Goal: Task Accomplishment & Management: Complete application form

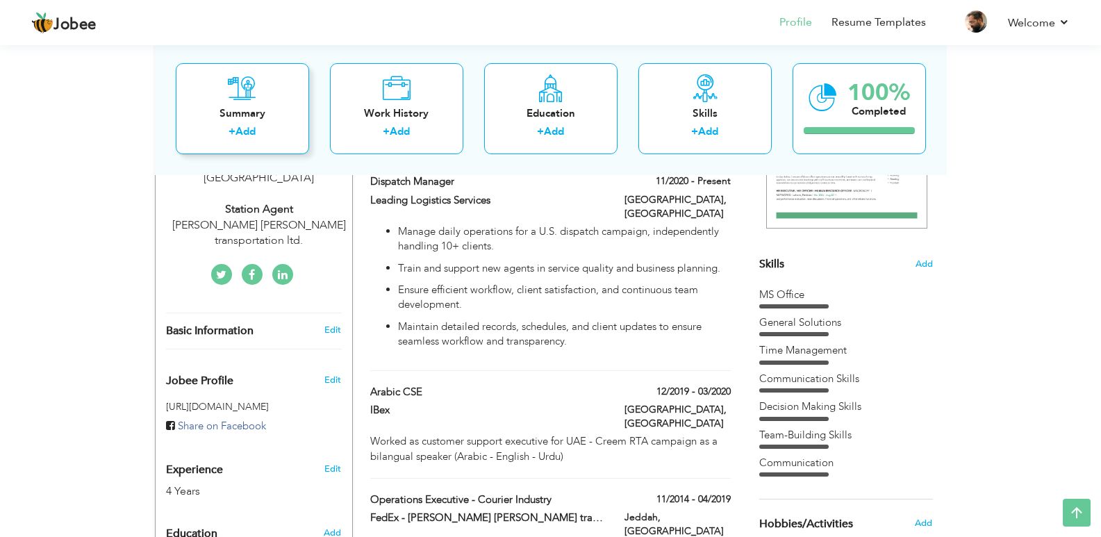
click at [272, 93] on div "Summary + Add" at bounding box center [242, 108] width 133 height 91
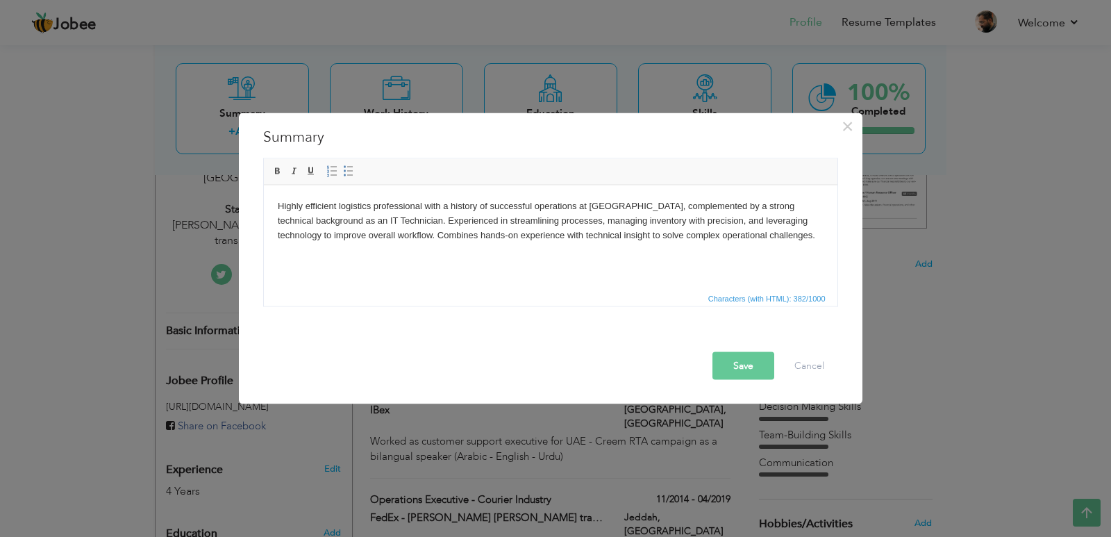
click at [499, 256] on html "Highly efficient logistics professional with a history of successful operations…" at bounding box center [550, 220] width 574 height 71
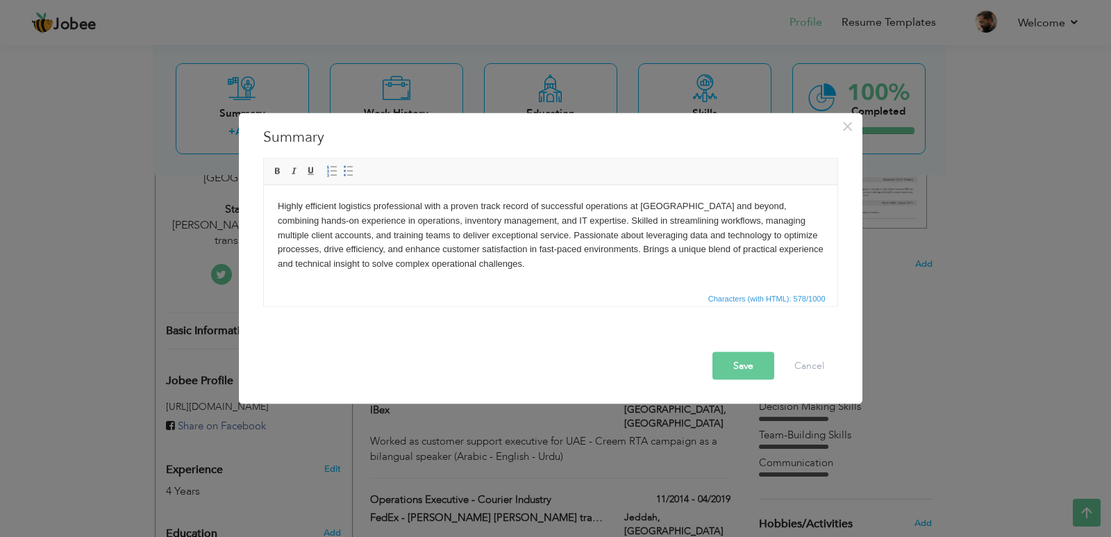
click at [738, 355] on button "Save" at bounding box center [744, 365] width 62 height 28
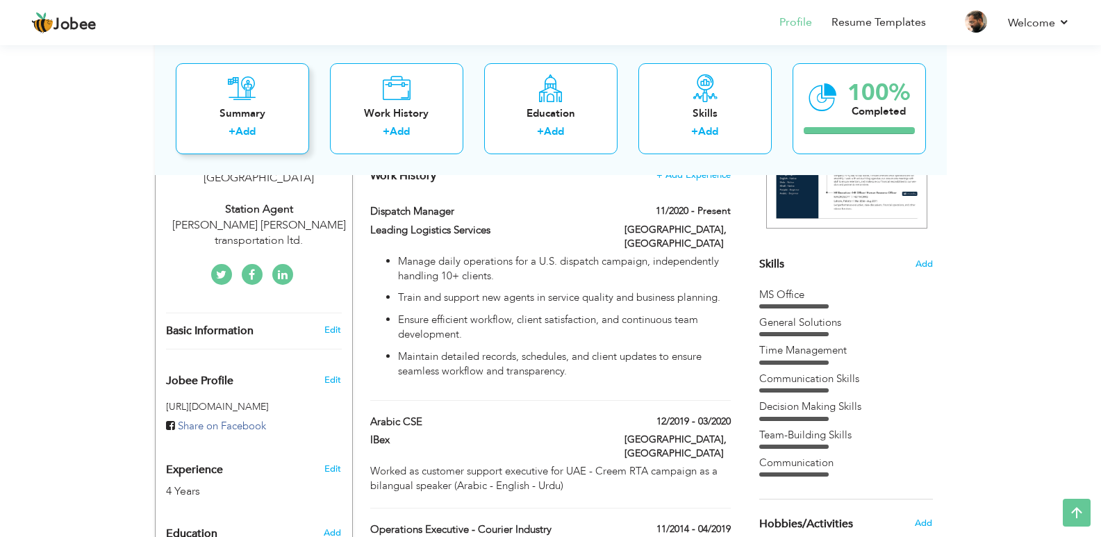
click at [281, 107] on div "Summary" at bounding box center [242, 113] width 111 height 15
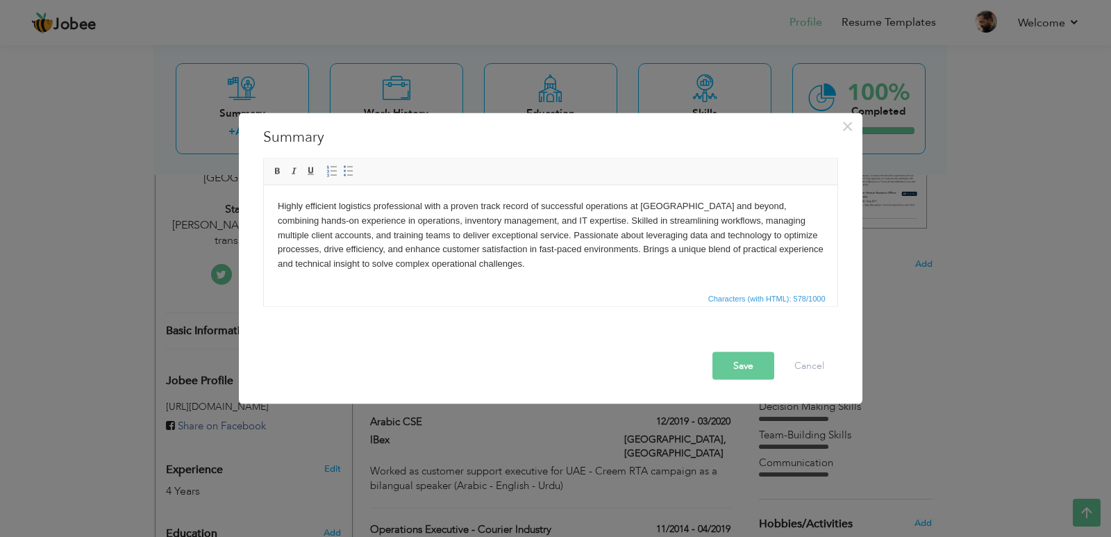
click at [747, 373] on button "Save" at bounding box center [744, 365] width 62 height 28
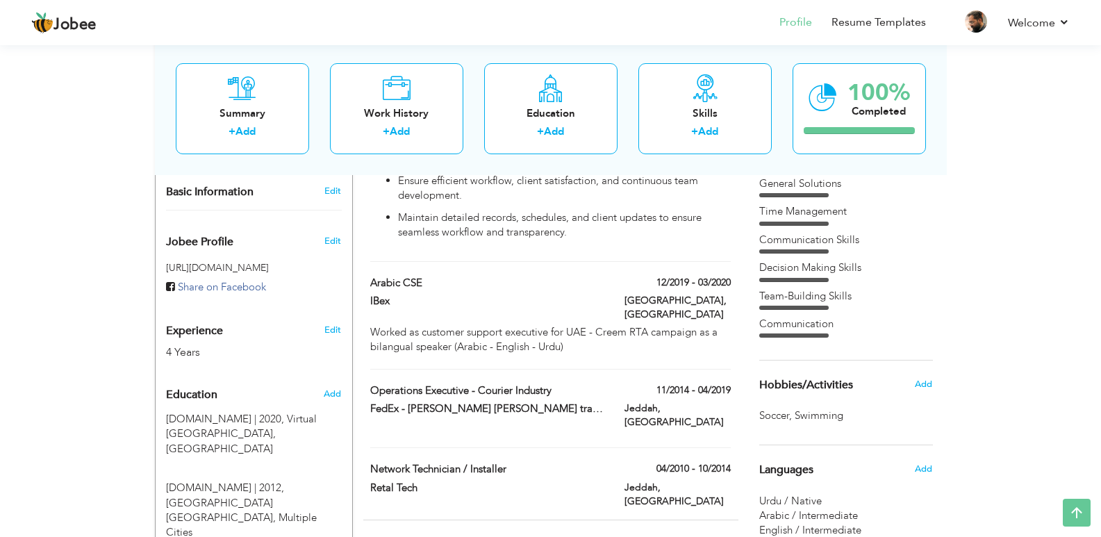
scroll to position [422, 0]
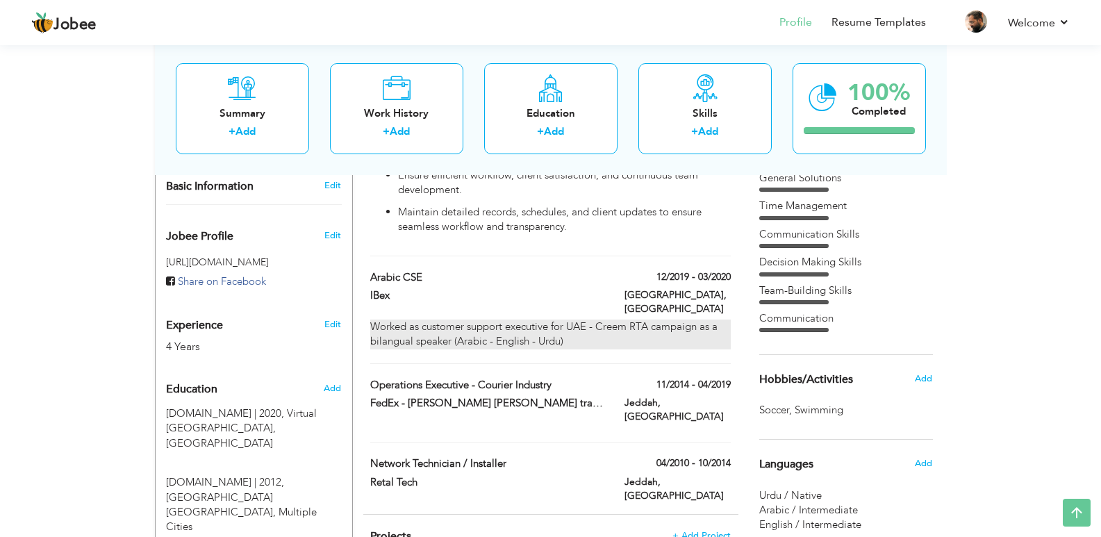
click at [540, 320] on div "Worked as customer support executive for UAE - Creem RTA campaign as a bilangua…" at bounding box center [550, 335] width 360 height 30
type input "Arabic CSE"
type input "IBex"
type input "12/2019"
type input "03/2020"
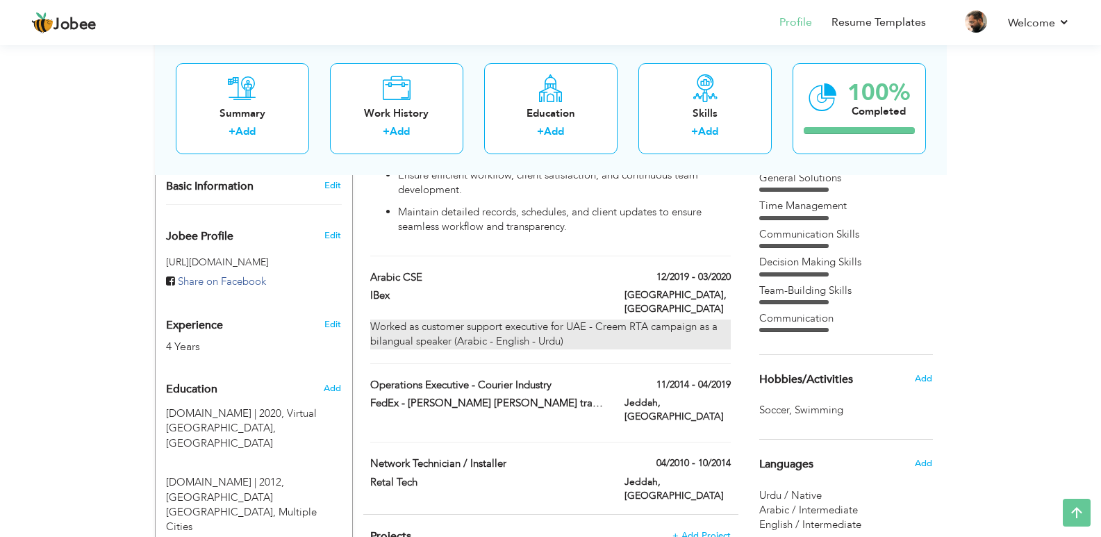
checkbox input "false"
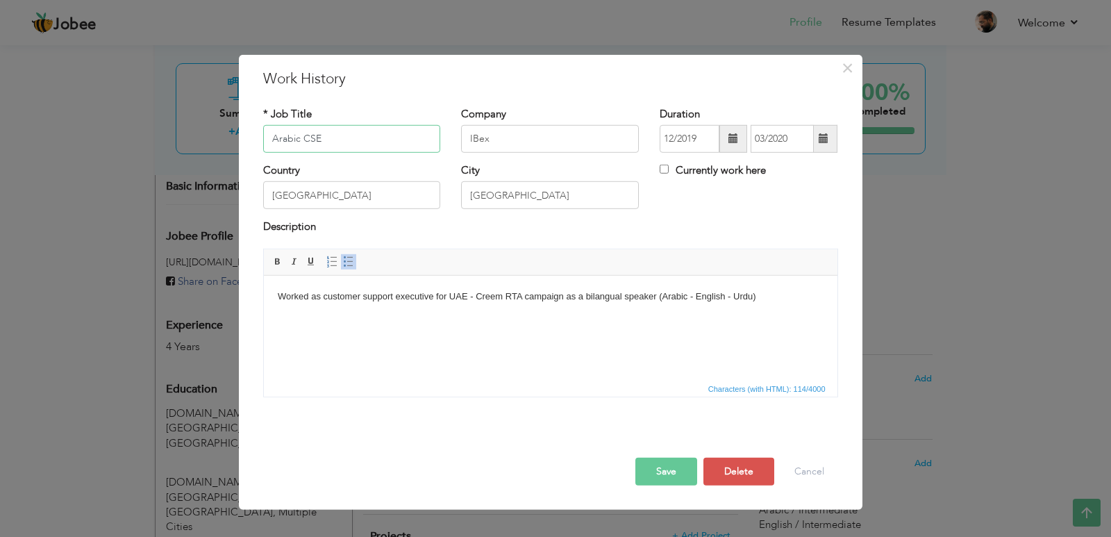
paste input "Customer Support Executive - Arabic"
type input "Customer Support Executive - Arabic"
click at [469, 317] on html "Worked as customer support executive for UAE - Creem RTA campaign as a bilangua…" at bounding box center [550, 296] width 574 height 42
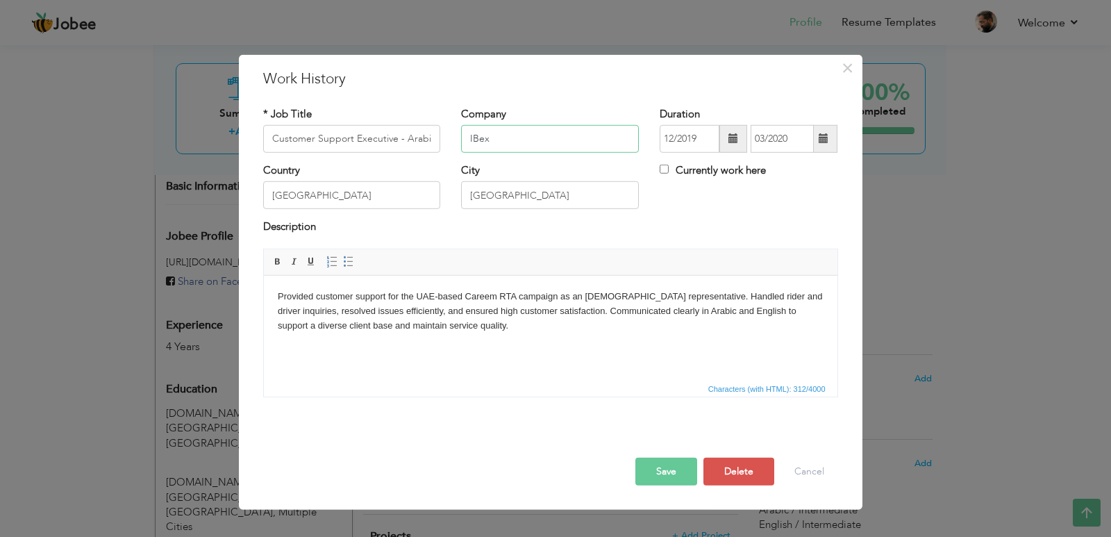
click at [531, 133] on input "IBex" at bounding box center [550, 139] width 178 height 28
type input "Ibex"
click at [761, 133] on input "03/2020" at bounding box center [782, 139] width 63 height 28
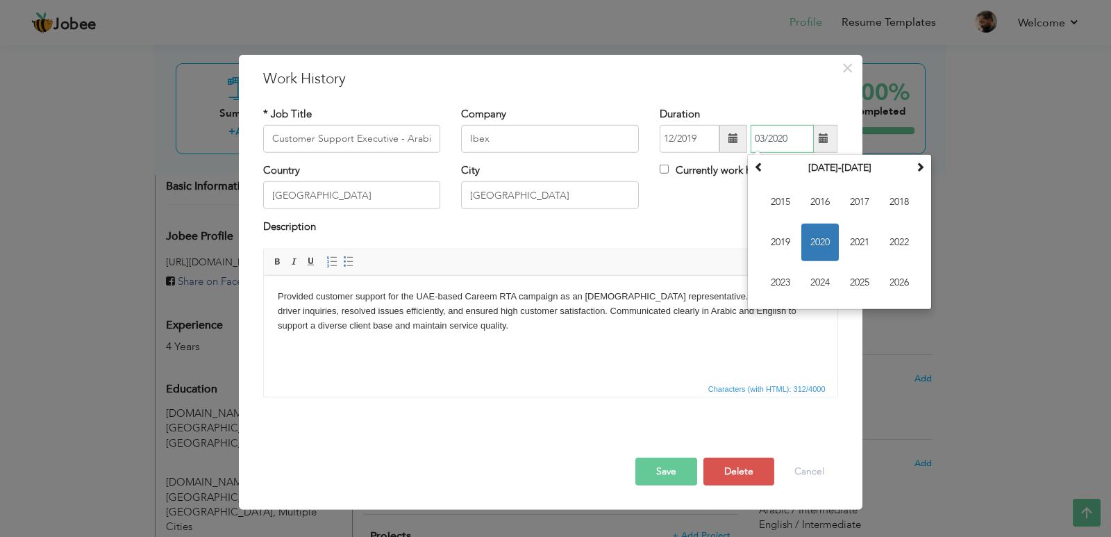
click at [826, 240] on span "2020" at bounding box center [821, 243] width 38 height 38
click at [866, 205] on span "Mar" at bounding box center [860, 202] width 38 height 38
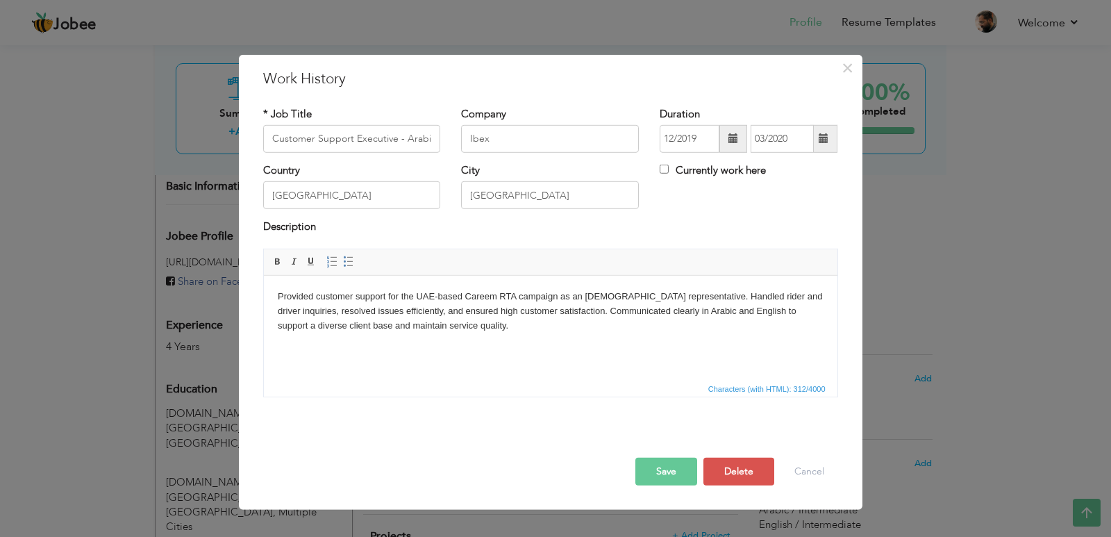
click at [652, 464] on button "Save" at bounding box center [667, 472] width 62 height 28
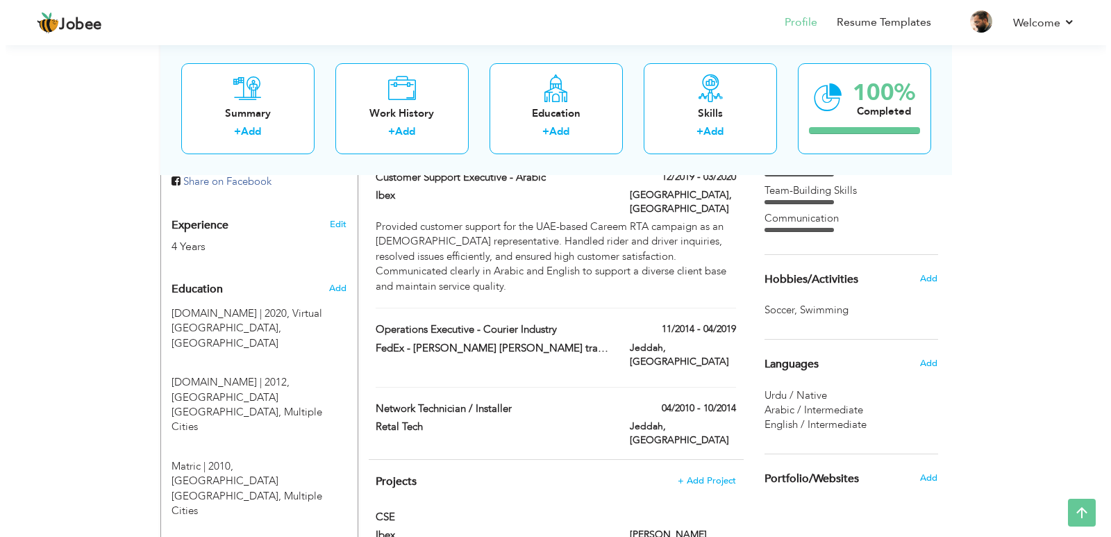
scroll to position [559, 0]
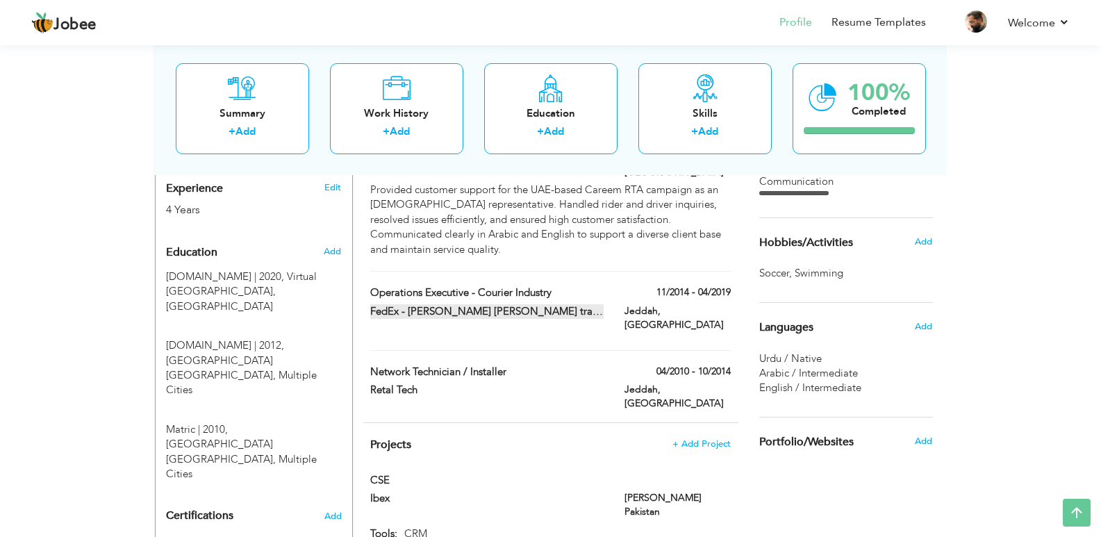
click at [569, 304] on label "FedEx - Abdul Latif Jameel transportation Ltd." at bounding box center [486, 311] width 233 height 15
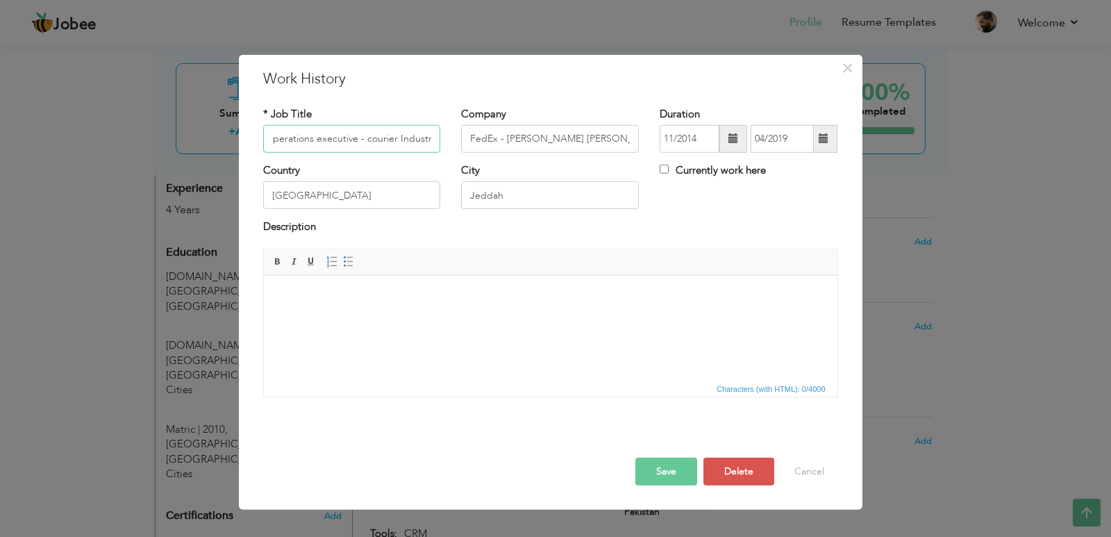
scroll to position [0, 0]
paste input "Logistics Coordinator & Data Analyst"
click at [426, 317] on html at bounding box center [550, 296] width 574 height 42
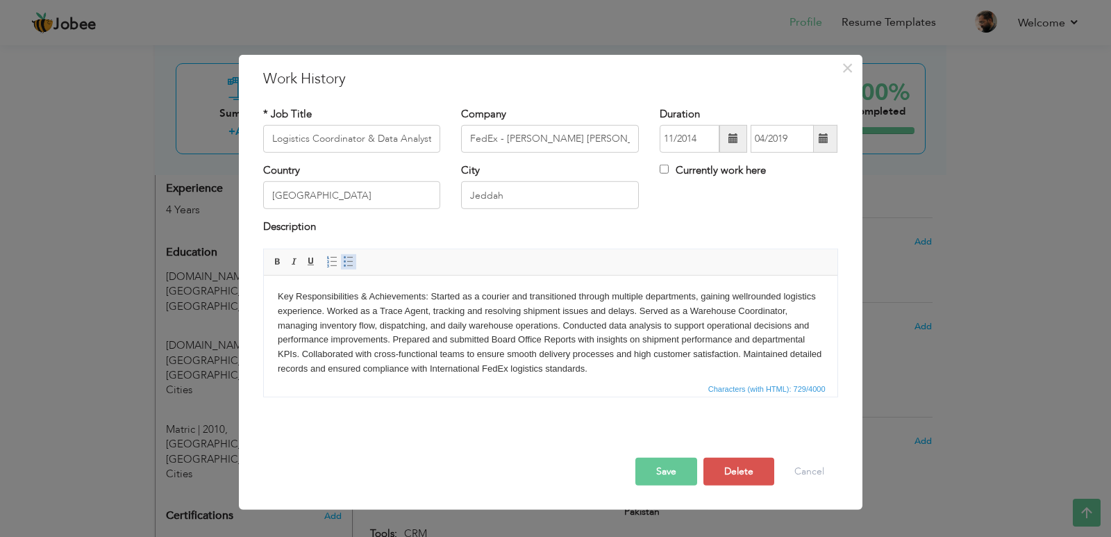
click at [347, 260] on span at bounding box center [348, 261] width 11 height 11
click at [304, 297] on ul "Key Responsibilities & Achievements: Started as a courier and transitioned thro…" at bounding box center [550, 339] width 546 height 101
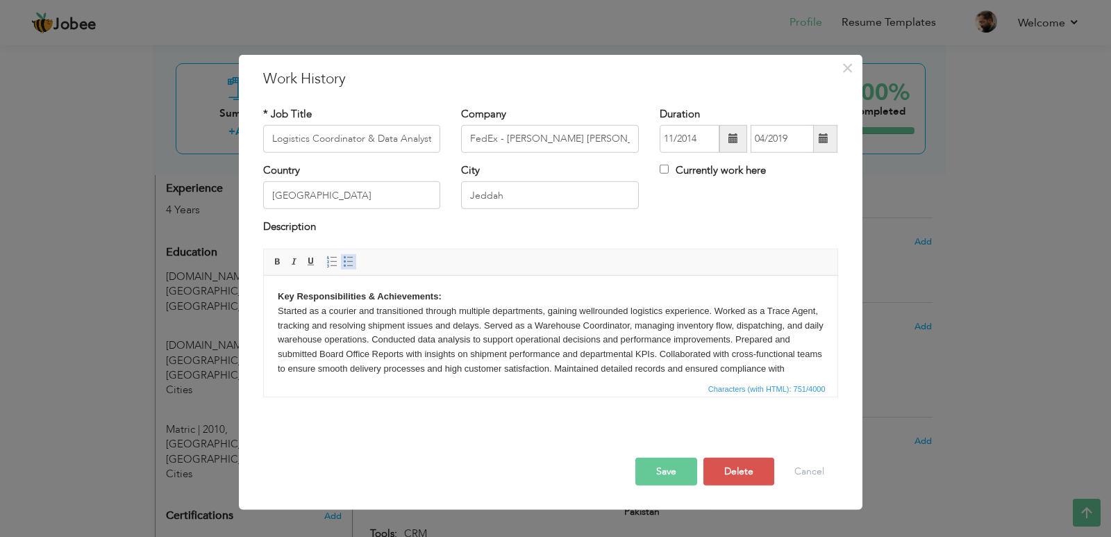
click at [350, 258] on span at bounding box center [348, 261] width 11 height 11
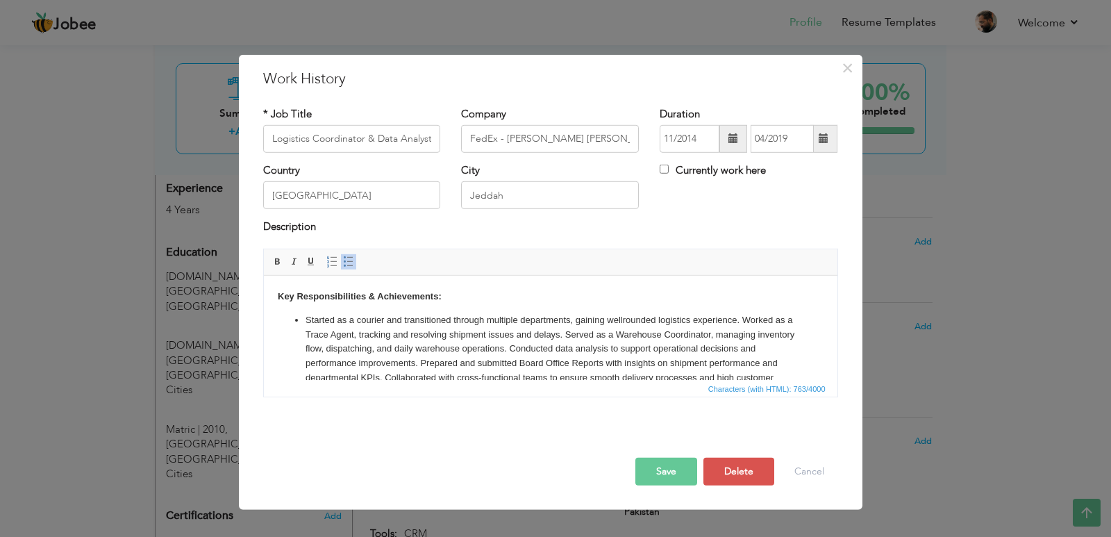
click at [742, 321] on li "​​​​​​​ Started as a courier and transitioned through multiple departments, gai…" at bounding box center [550, 356] width 490 height 87
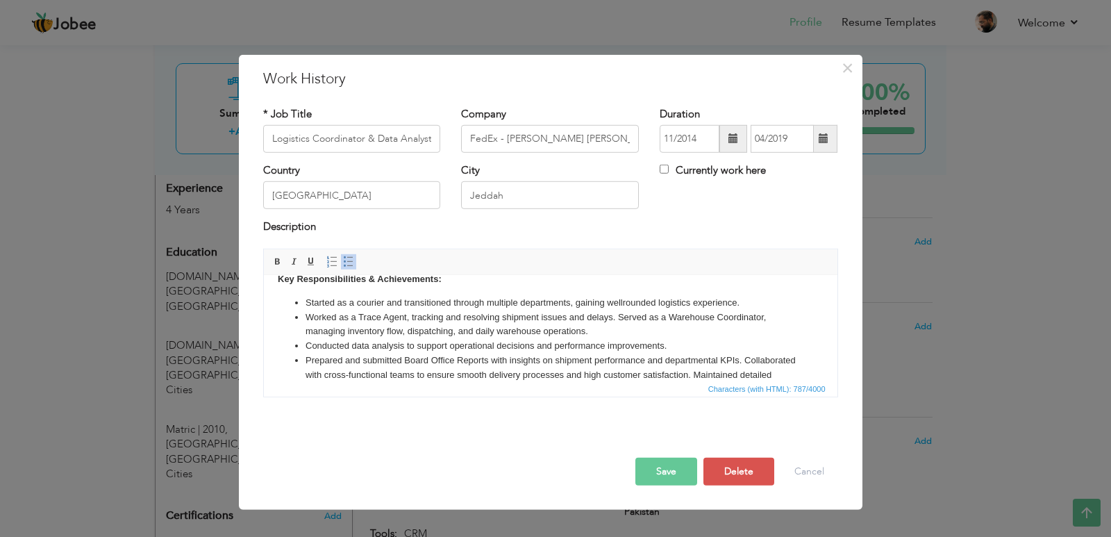
scroll to position [32, 0]
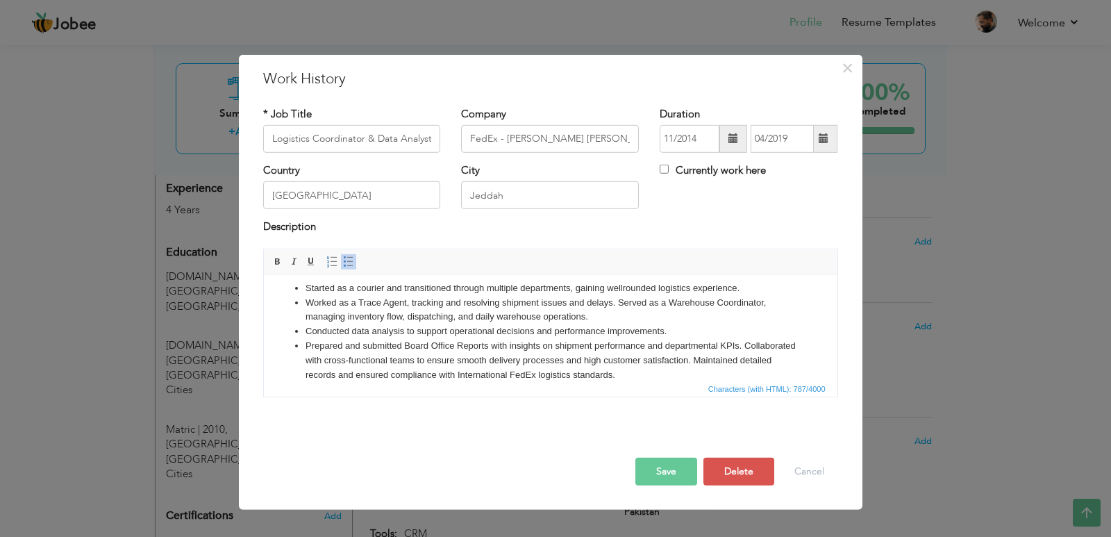
click at [306, 375] on li "Prepared and submitted Board Office Reports with insights on shipment performan…" at bounding box center [550, 359] width 490 height 43
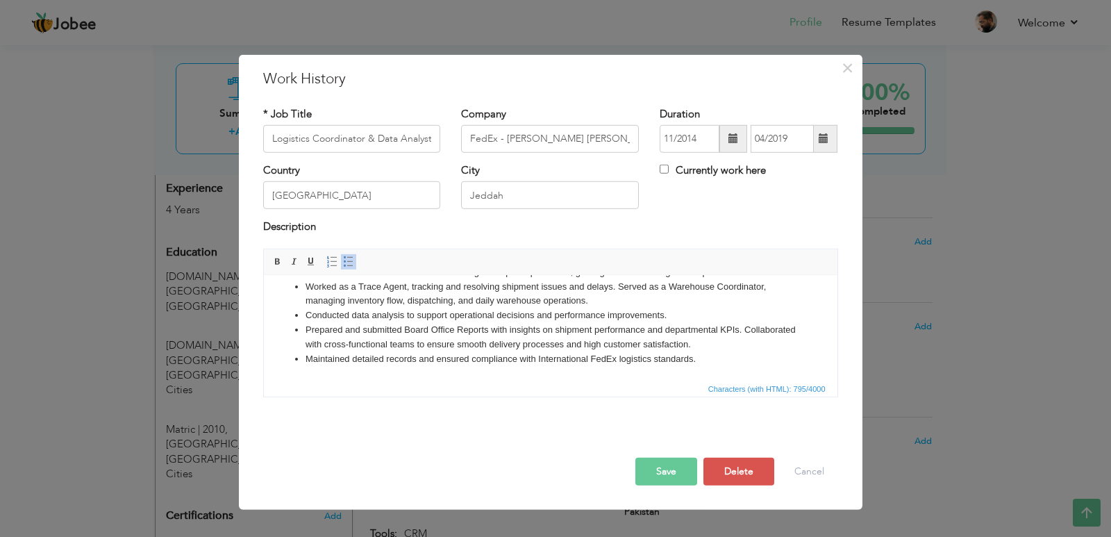
click at [681, 470] on button "Save" at bounding box center [667, 472] width 62 height 28
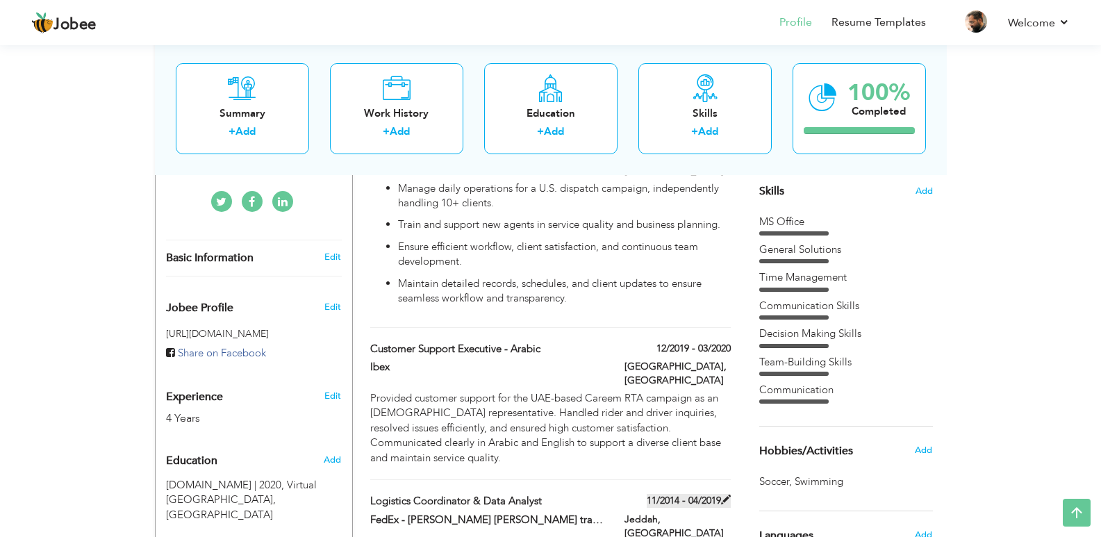
scroll to position [281, 0]
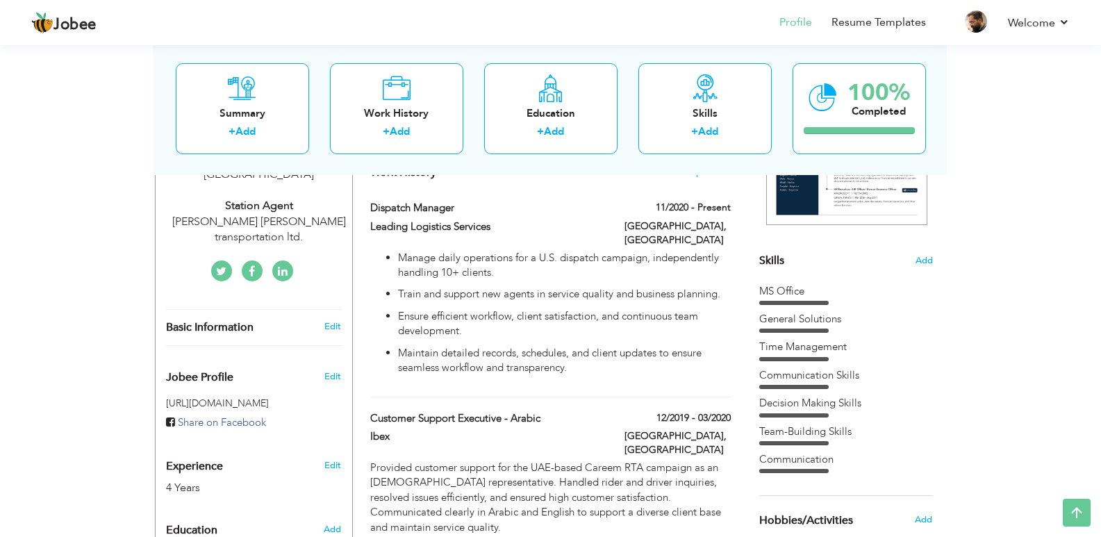
click at [592, 236] on div "Leading Logistics Services" at bounding box center [487, 228] width 254 height 18
type input "Dispatch Manager"
type input "Leading Logistics Services"
type input "11/2020"
type input "Pakistan"
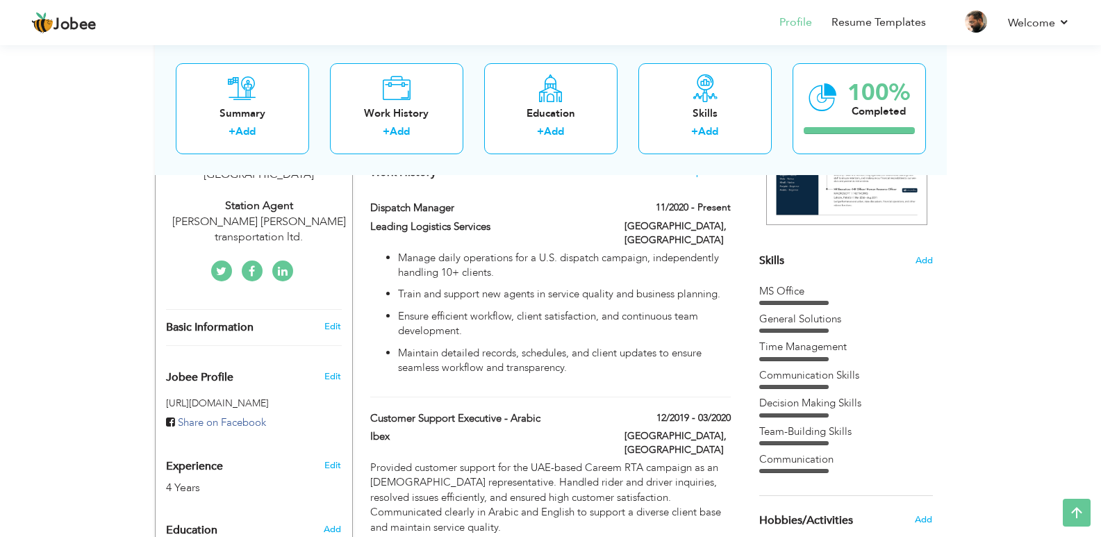
type input "Lahore"
checkbox input "true"
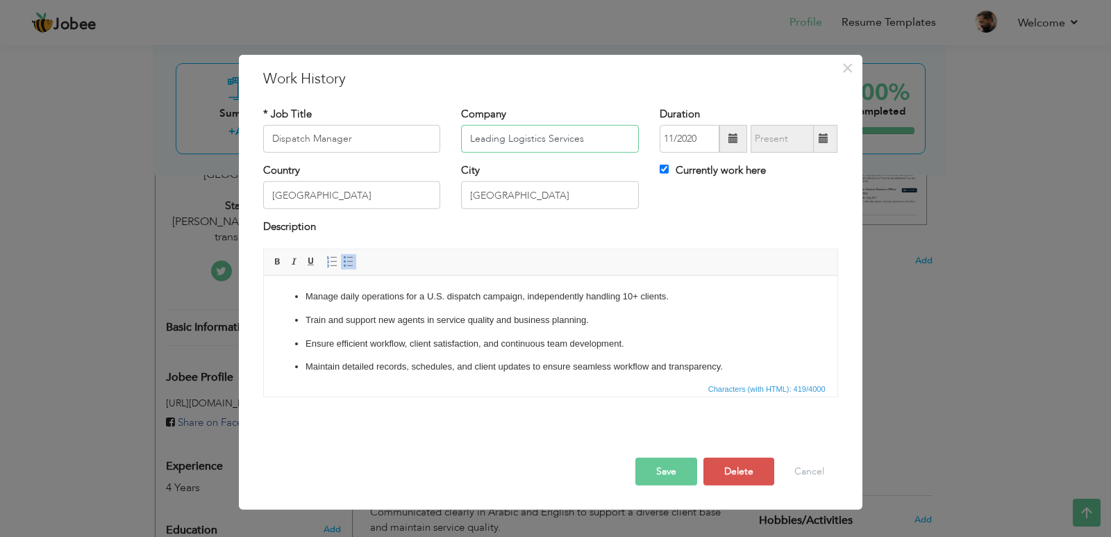
click at [503, 151] on input "Leading Logistics Services" at bounding box center [550, 139] width 178 height 28
type input "Iget Solutions"
click at [669, 467] on button "Save" at bounding box center [667, 472] width 62 height 28
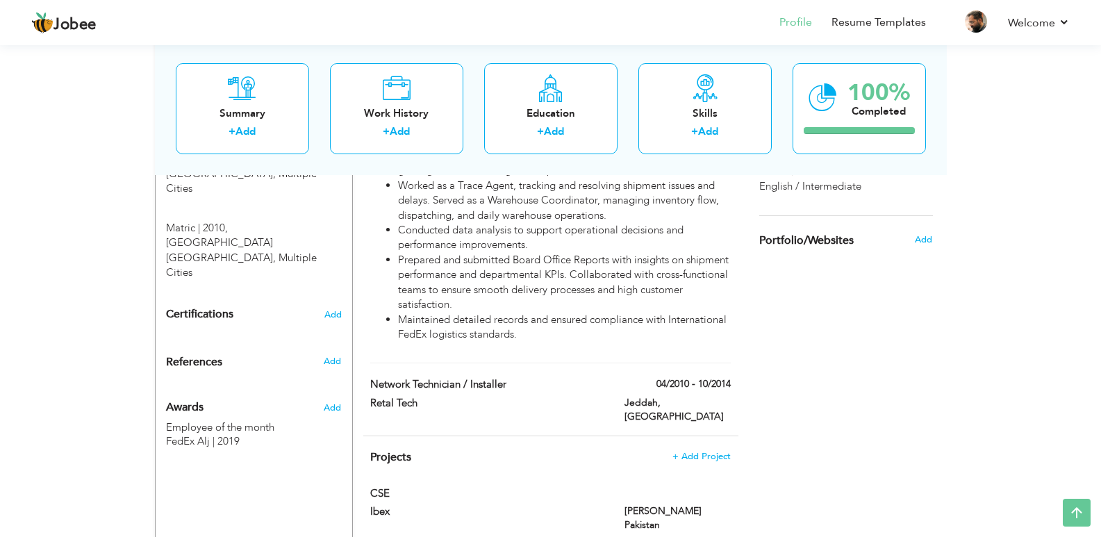
scroll to position [765, 0]
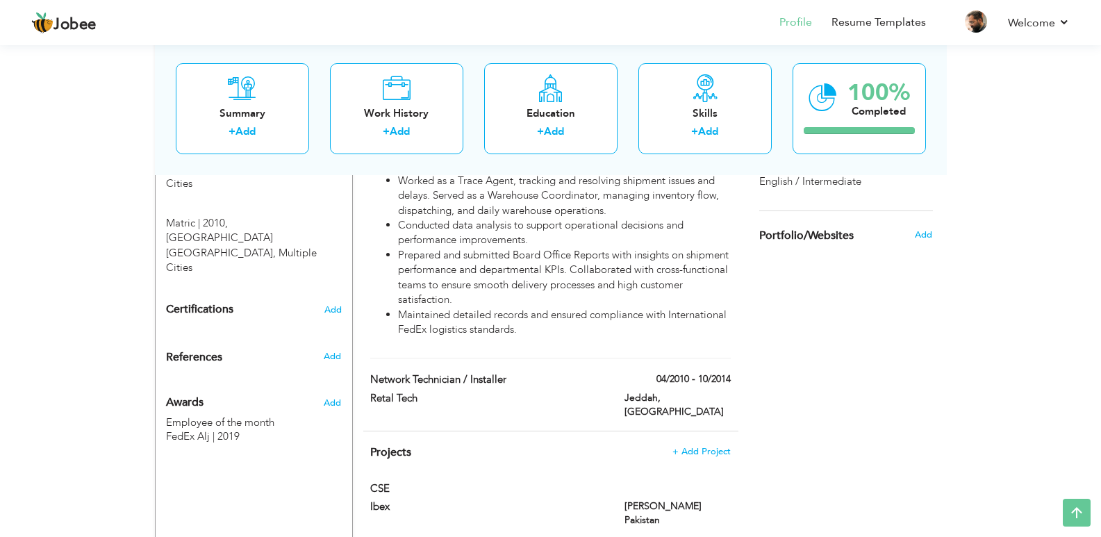
click at [618, 391] on div "Jeddah, Saudi Arabia" at bounding box center [677, 406] width 127 height 31
type input "Network Technician / Installer"
type input "Retal Tech"
type input "04/2010"
type input "10/2014"
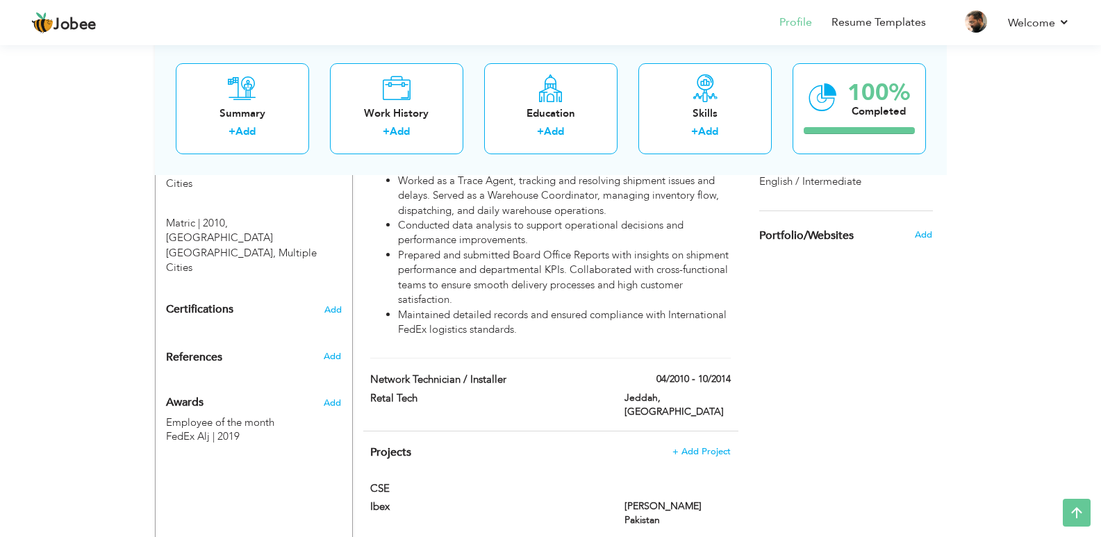
type input "Saudi Arabia"
type input "Jeddah"
checkbox input "false"
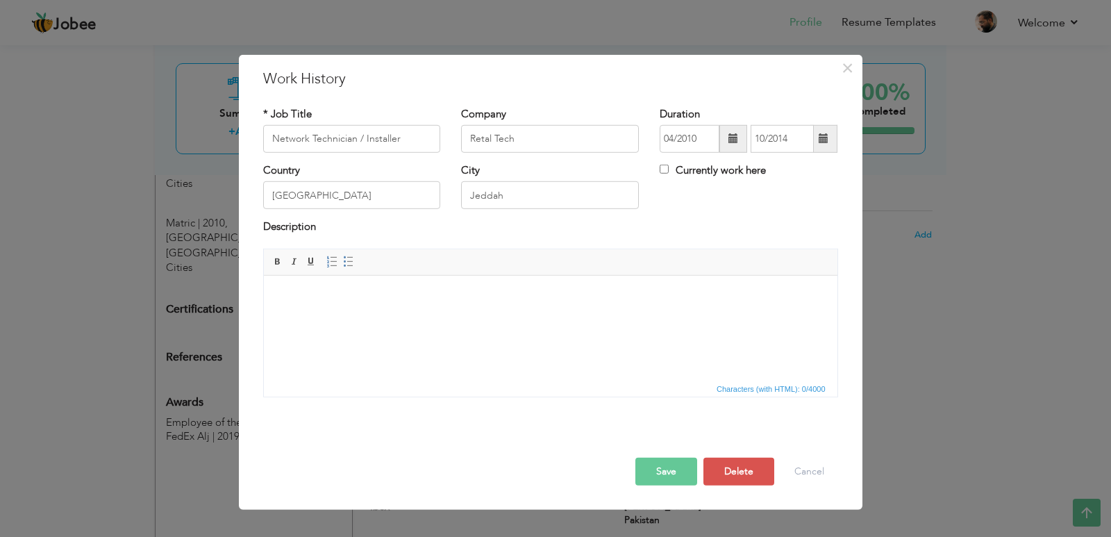
click at [354, 317] on html at bounding box center [550, 296] width 574 height 42
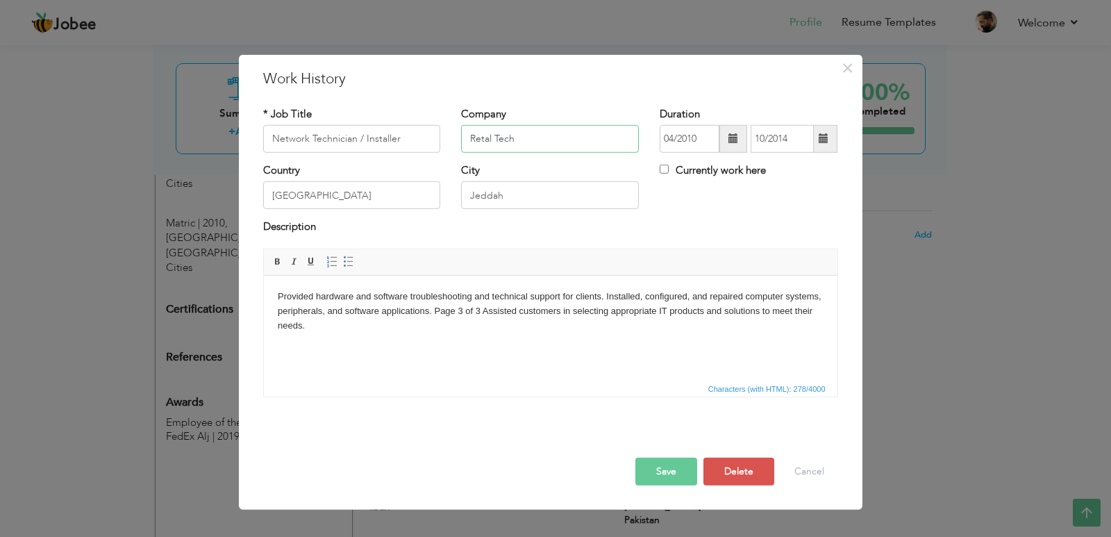
click at [538, 140] on input "Retal Tech" at bounding box center [550, 139] width 178 height 28
type input "Retal Computer"
click at [362, 140] on input "Network Technician / Installer" at bounding box center [352, 139] width 178 height 28
click at [307, 139] on input "Network Technician / Installer" at bounding box center [352, 139] width 178 height 28
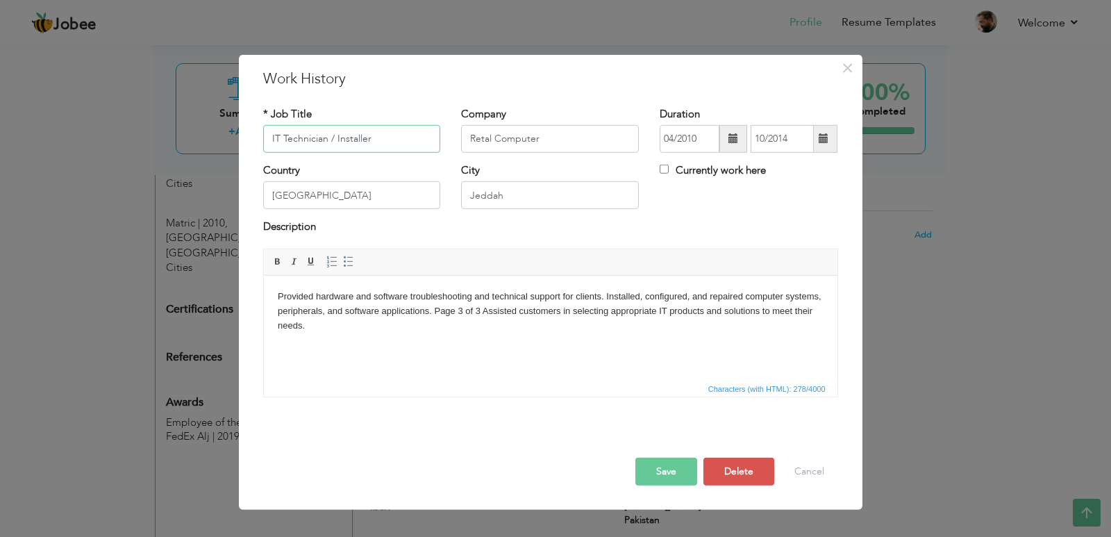
type input "IT Technician / Installer"
click at [669, 468] on button "Save" at bounding box center [667, 472] width 62 height 28
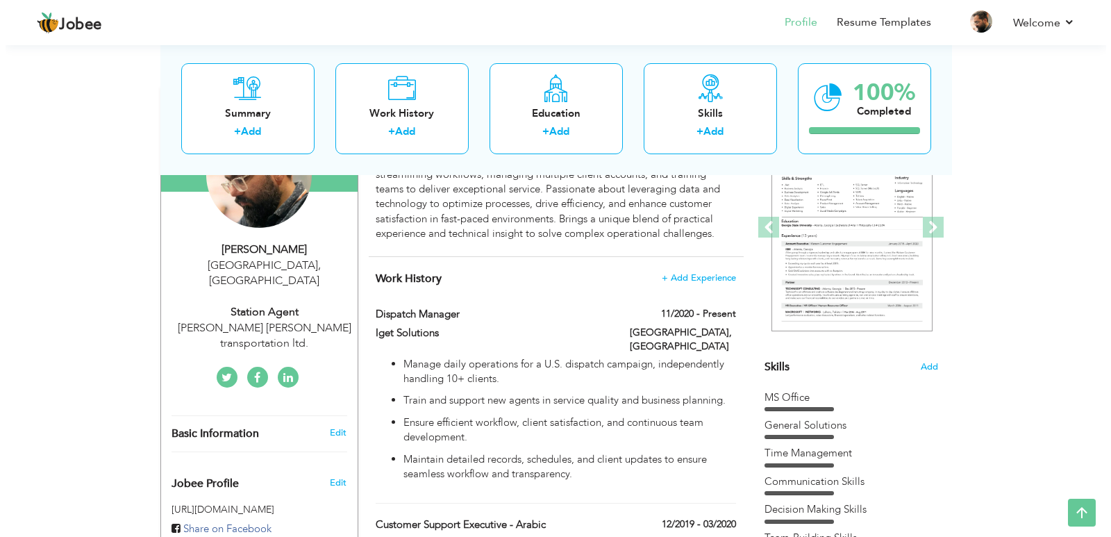
scroll to position [157, 0]
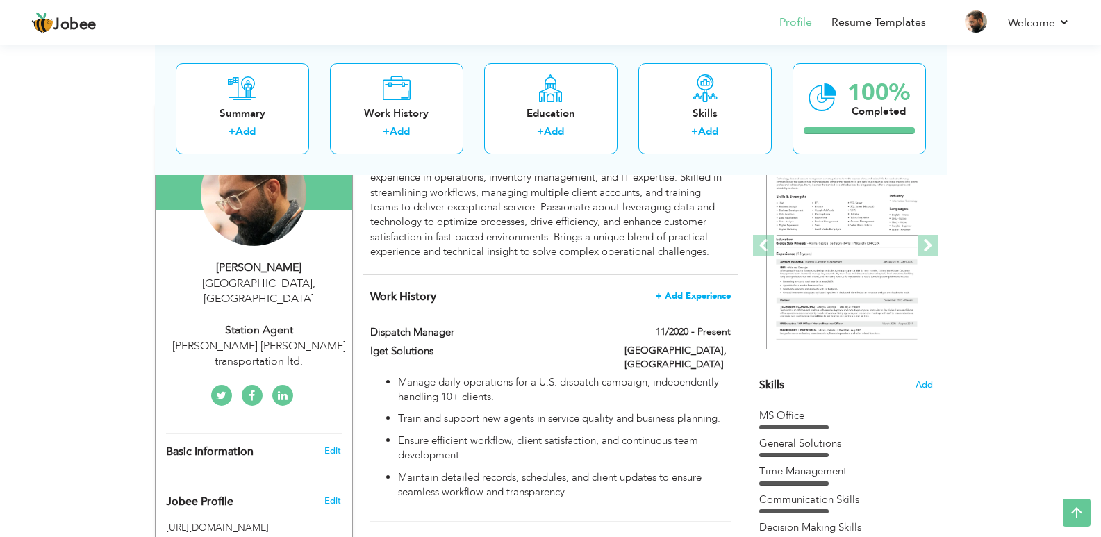
click at [677, 300] on span "+ Add Experience" at bounding box center [693, 296] width 75 height 10
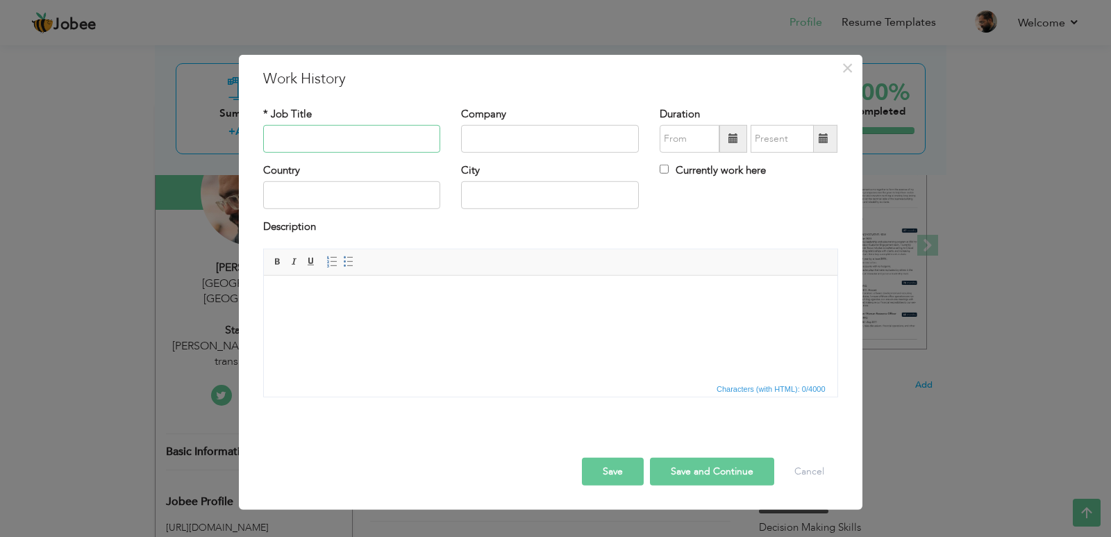
paste input "Merchandiser & Inventory management"
type input "Merchandiser & Inventory management"
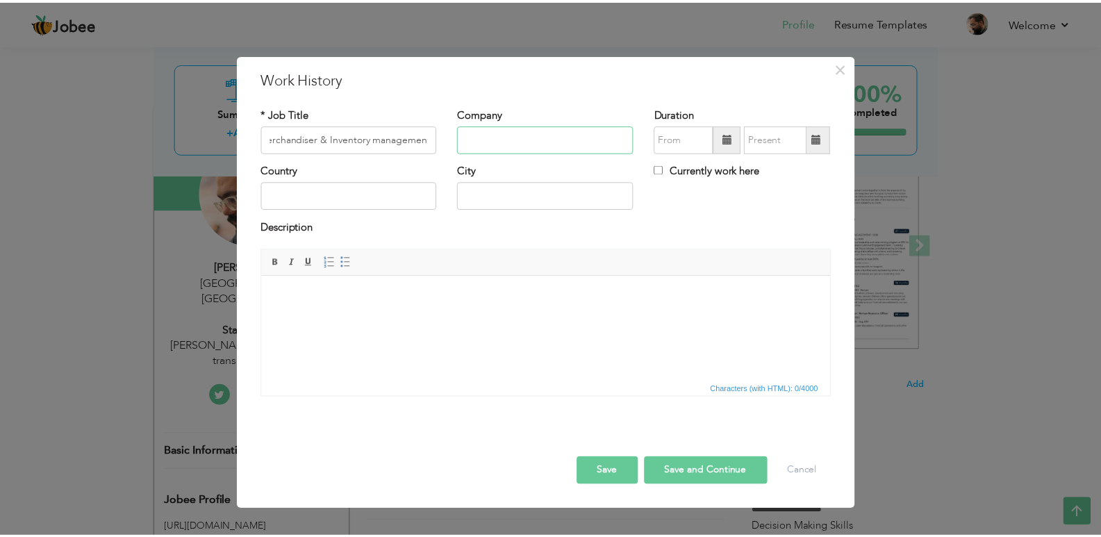
scroll to position [0, 0]
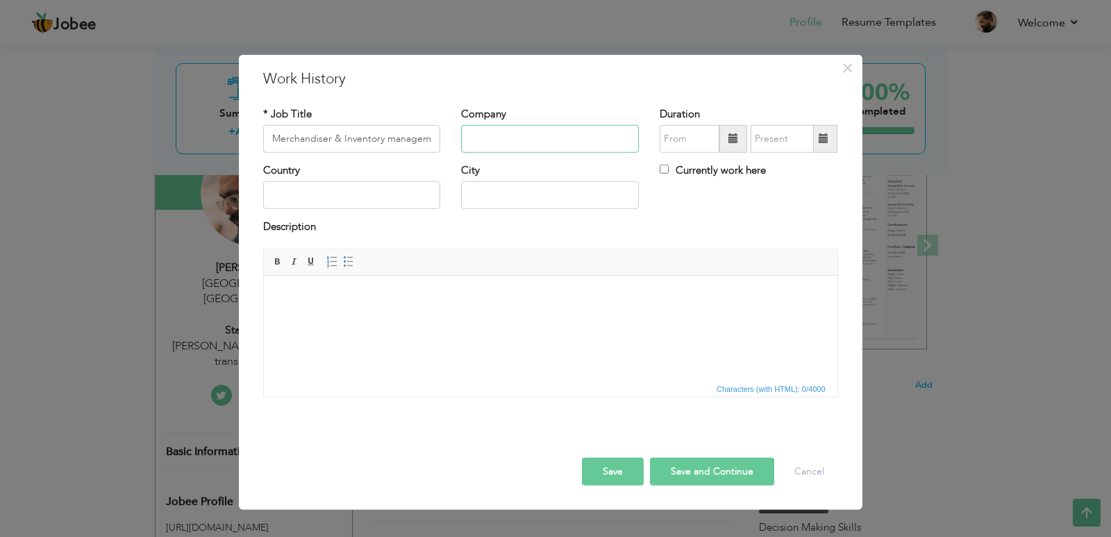
click at [515, 141] on input "text" at bounding box center [550, 139] width 178 height 28
paste input "Binzaqr Co-Ro"
type input "Binzaqr Co-Ro"
click at [341, 299] on body at bounding box center [550, 296] width 546 height 15
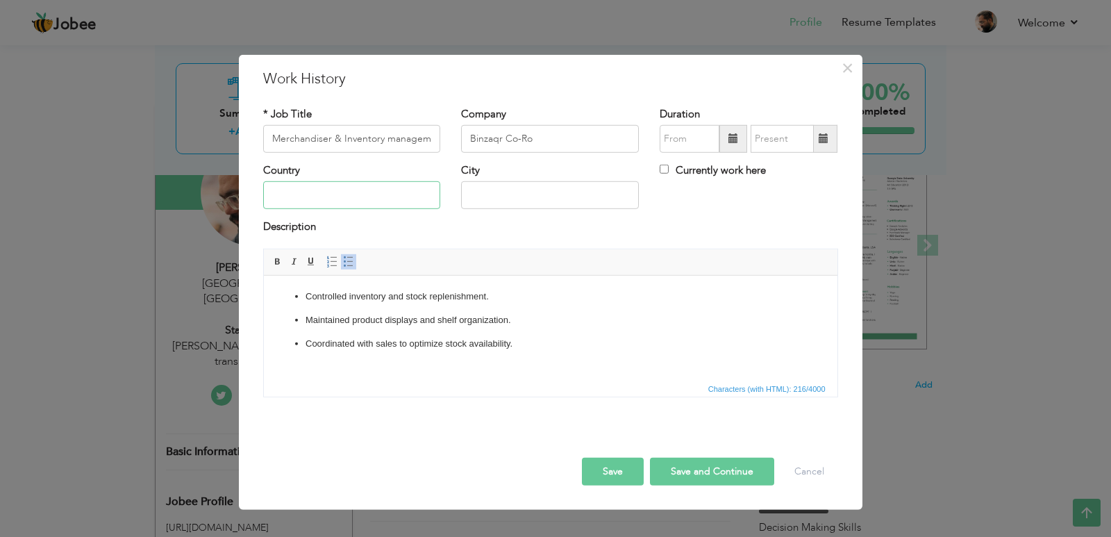
click at [406, 193] on input "text" at bounding box center [352, 195] width 178 height 28
click at [384, 190] on input "text" at bounding box center [352, 195] width 178 height 28
type input "Jedd"
type input "[GEOGRAPHIC_DATA]"
type input "Jeddah"
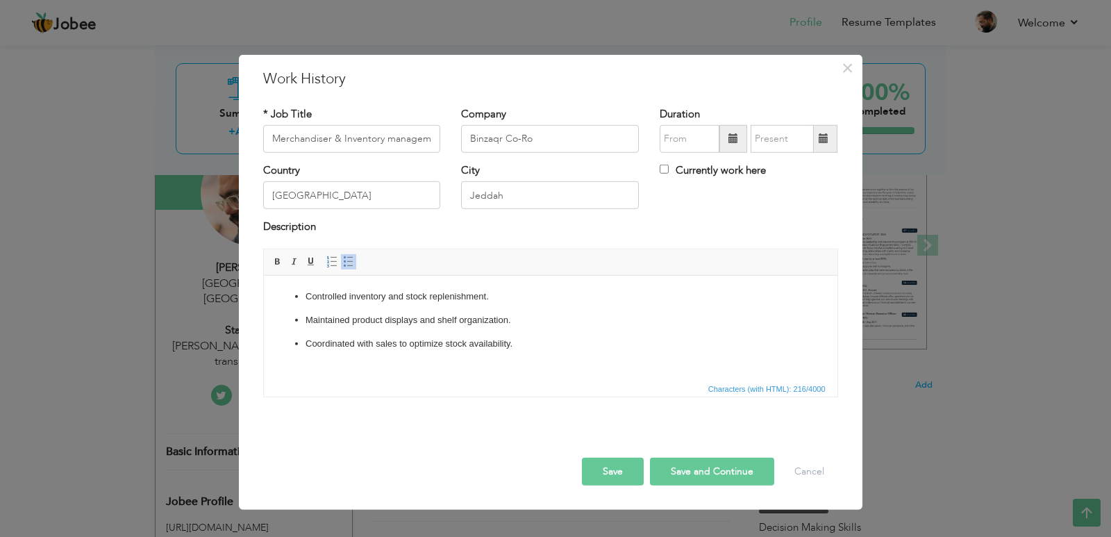
click at [729, 136] on span at bounding box center [734, 139] width 28 height 28
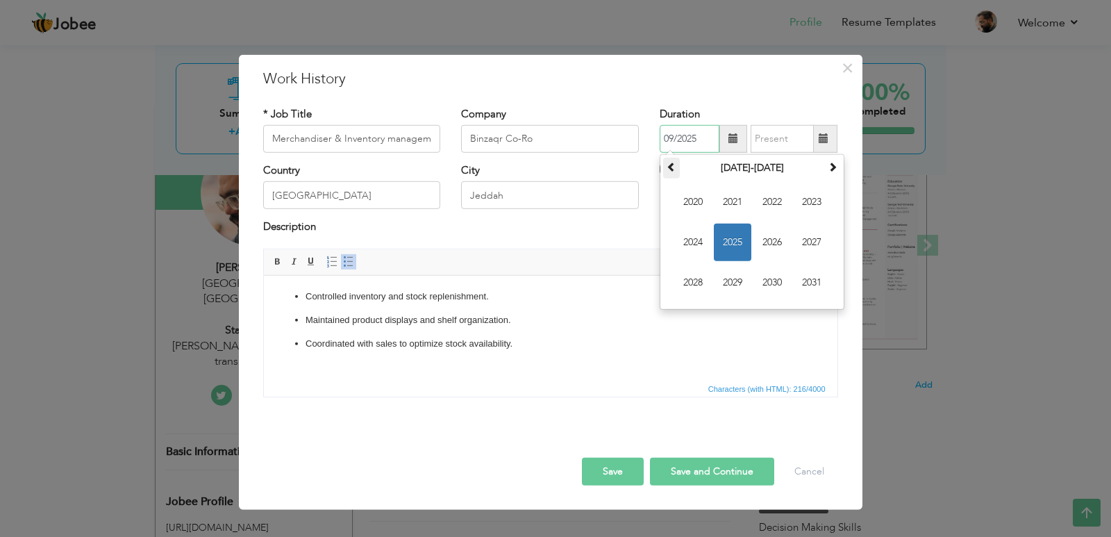
click at [672, 170] on span at bounding box center [672, 167] width 10 height 10
click at [696, 235] on span "2014" at bounding box center [693, 243] width 38 height 38
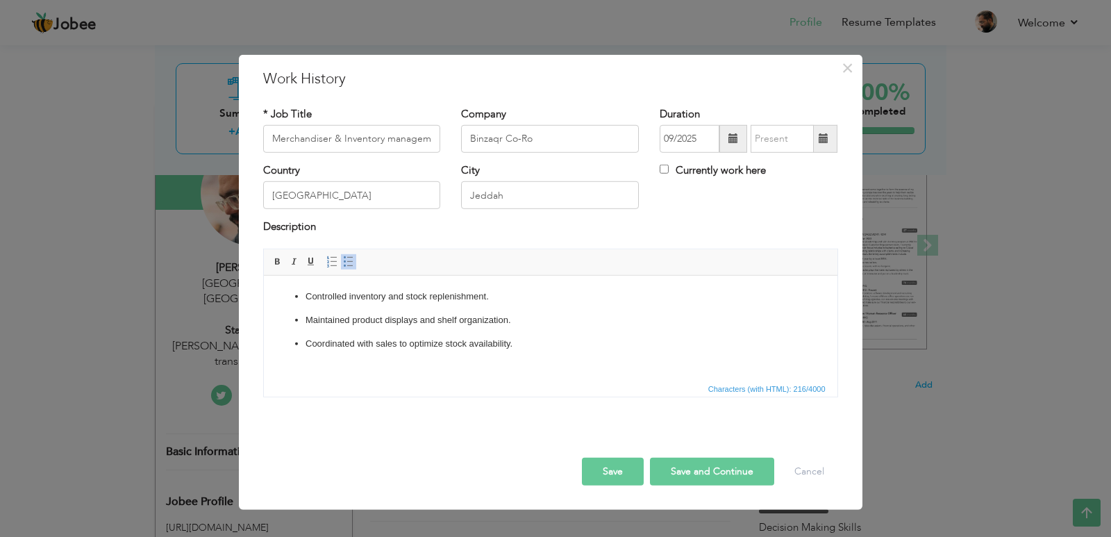
click at [729, 144] on span at bounding box center [734, 139] width 28 height 28
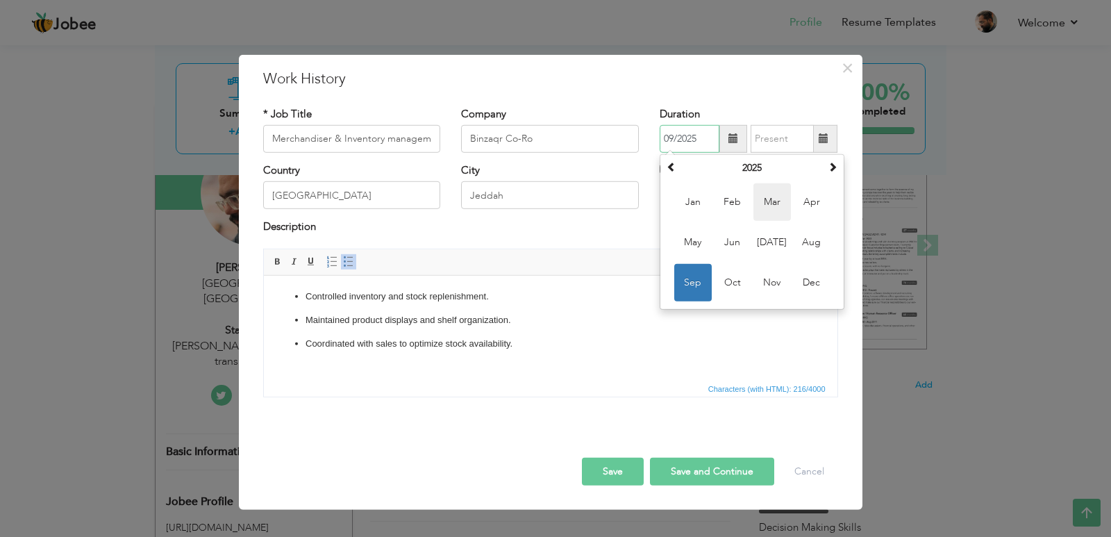
click at [768, 211] on span "Mar" at bounding box center [773, 202] width 38 height 38
type input "03/2025"
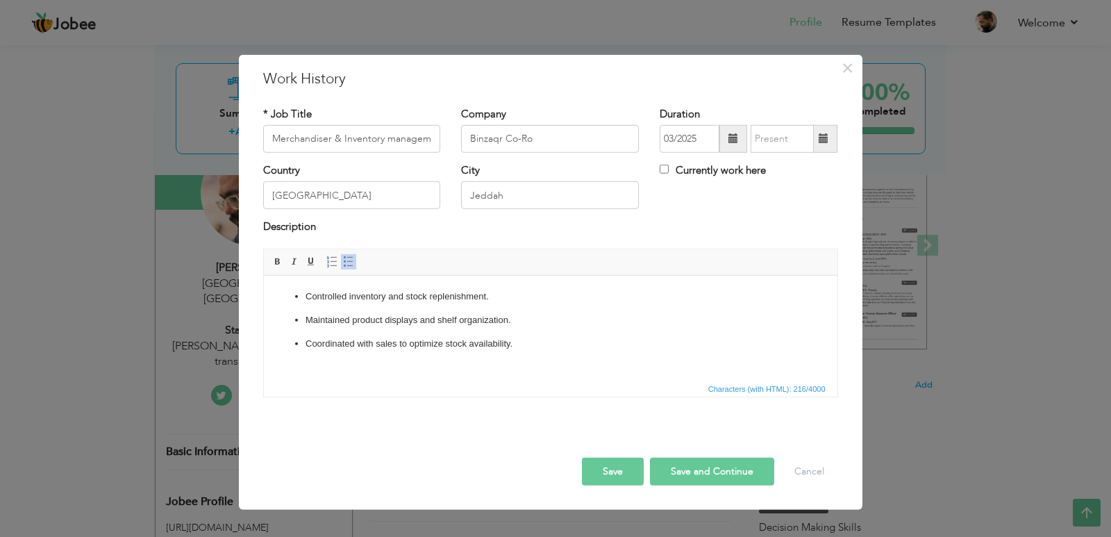
click at [822, 143] on span at bounding box center [824, 138] width 10 height 10
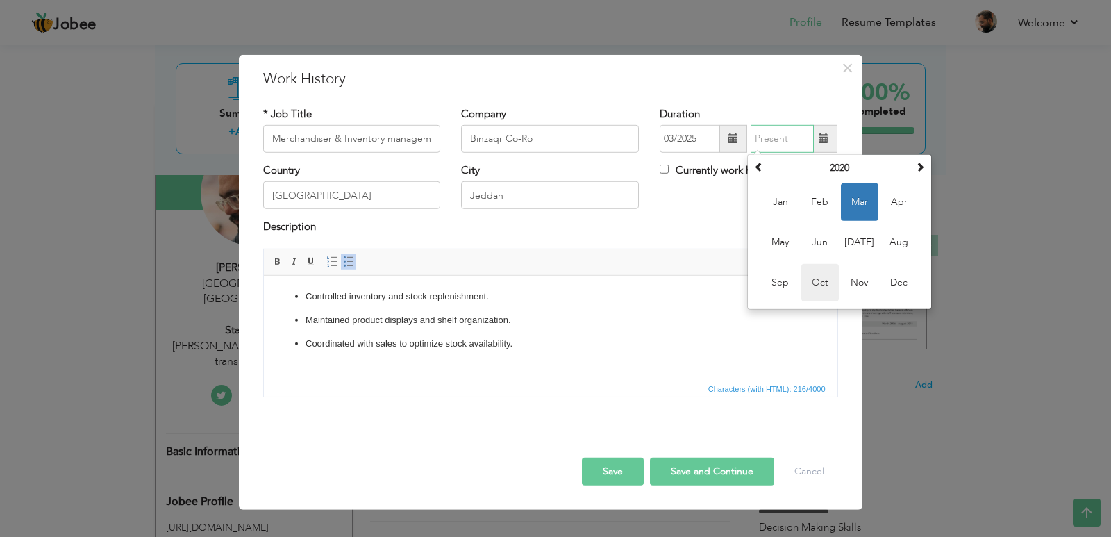
click at [820, 285] on span "Oct" at bounding box center [821, 283] width 38 height 38
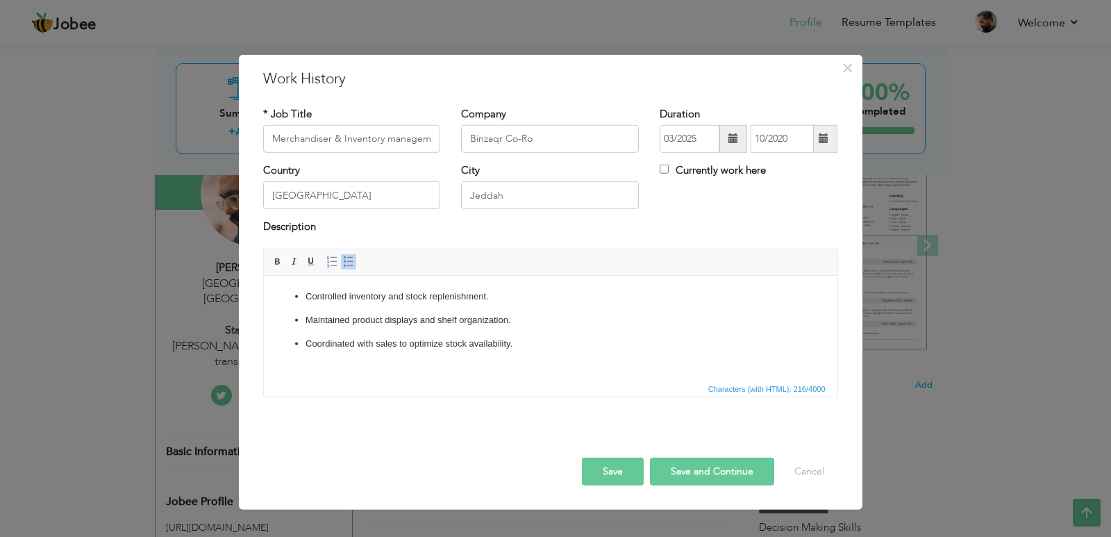
click at [733, 208] on div "Country Saudi Arabia City Jeddah Currently work here" at bounding box center [551, 191] width 596 height 56
click at [603, 463] on button "Save" at bounding box center [613, 472] width 62 height 28
click at [613, 481] on button "Save" at bounding box center [613, 472] width 62 height 28
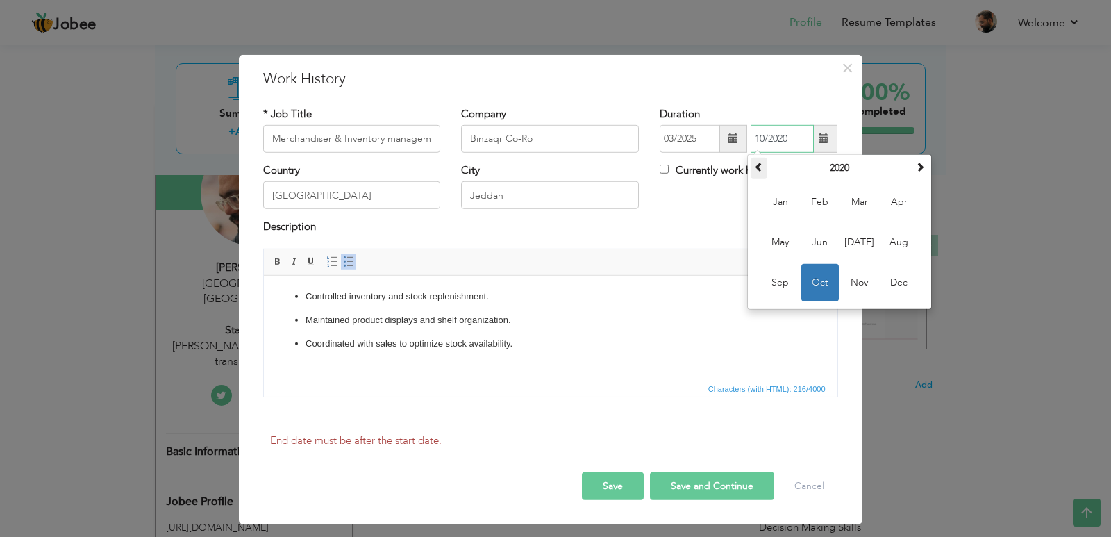
click at [761, 169] on span at bounding box center [759, 167] width 10 height 10
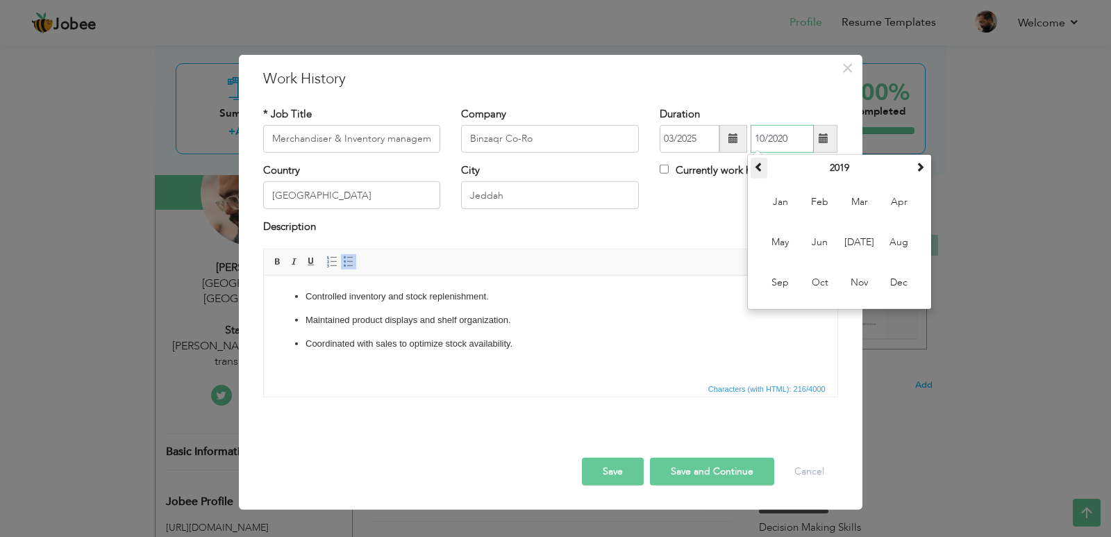
click at [761, 169] on span at bounding box center [759, 167] width 10 height 10
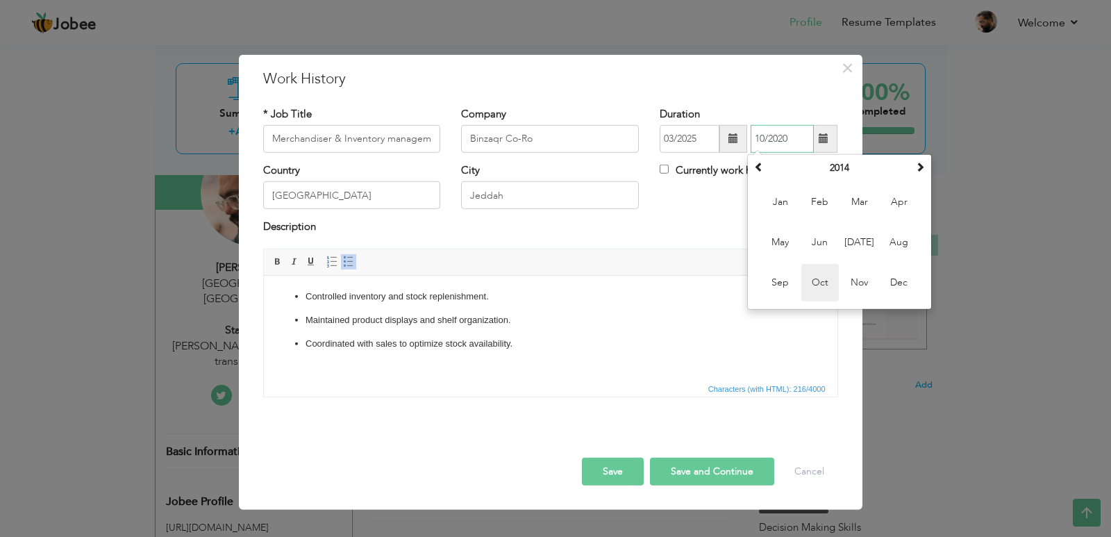
click at [816, 277] on span "Oct" at bounding box center [821, 283] width 38 height 38
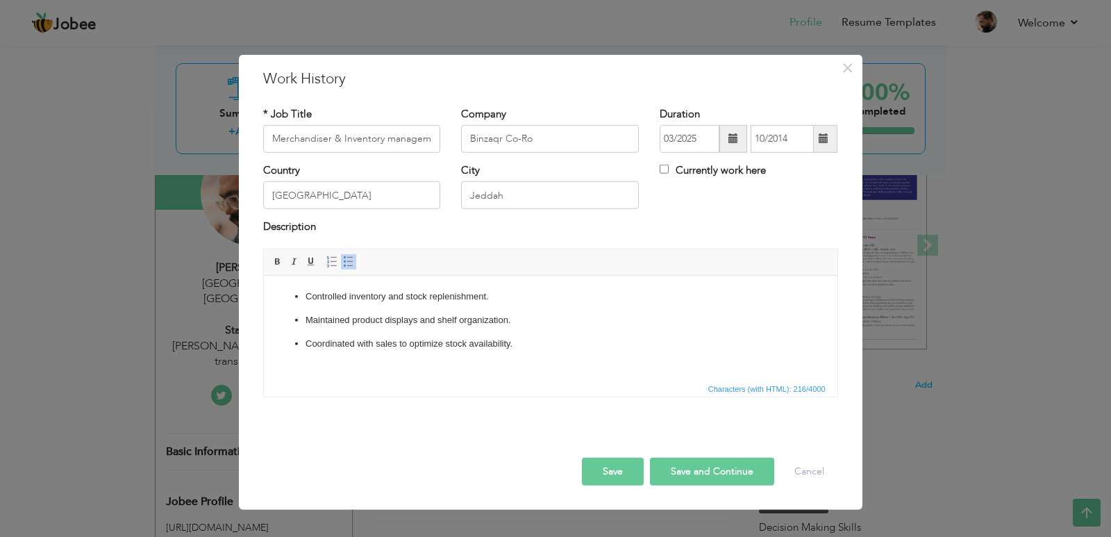
click at [602, 470] on button "Save" at bounding box center [613, 472] width 62 height 28
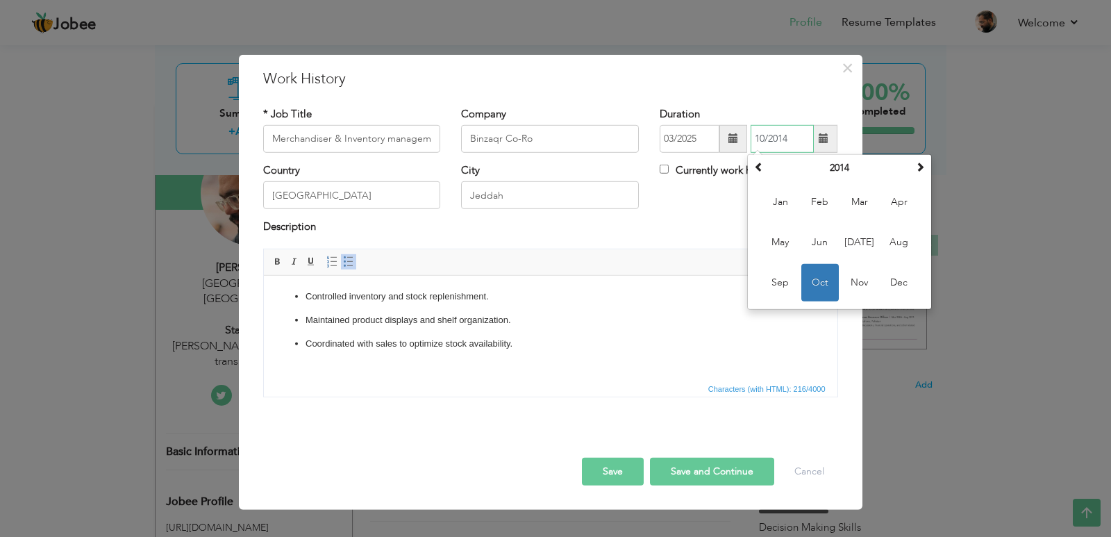
click at [813, 279] on span "Oct" at bounding box center [821, 283] width 38 height 38
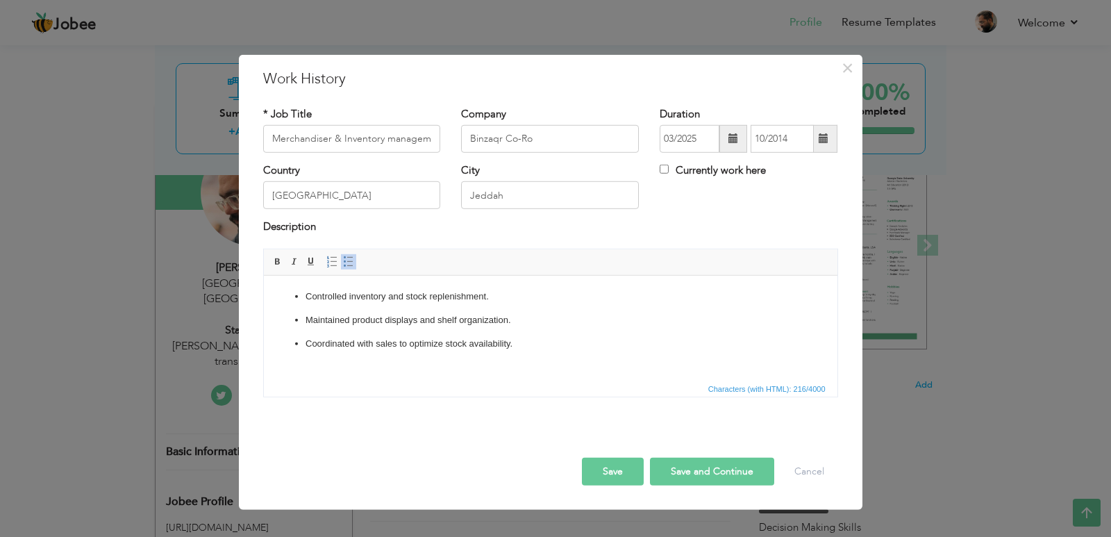
click at [613, 473] on button "Save" at bounding box center [613, 472] width 62 height 28
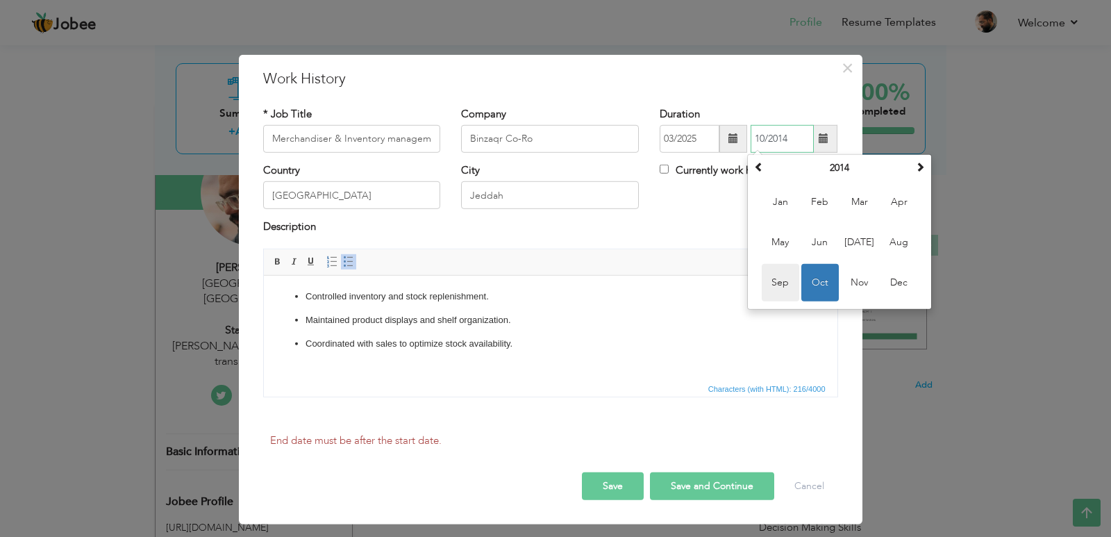
click at [780, 282] on span "Sep" at bounding box center [781, 283] width 38 height 38
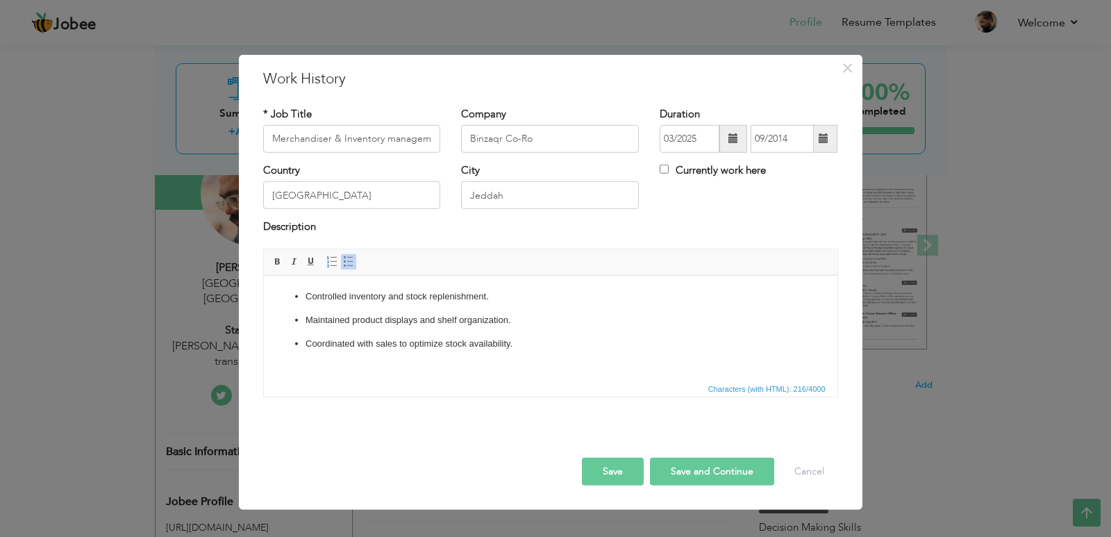
click at [834, 145] on span at bounding box center [824, 139] width 27 height 28
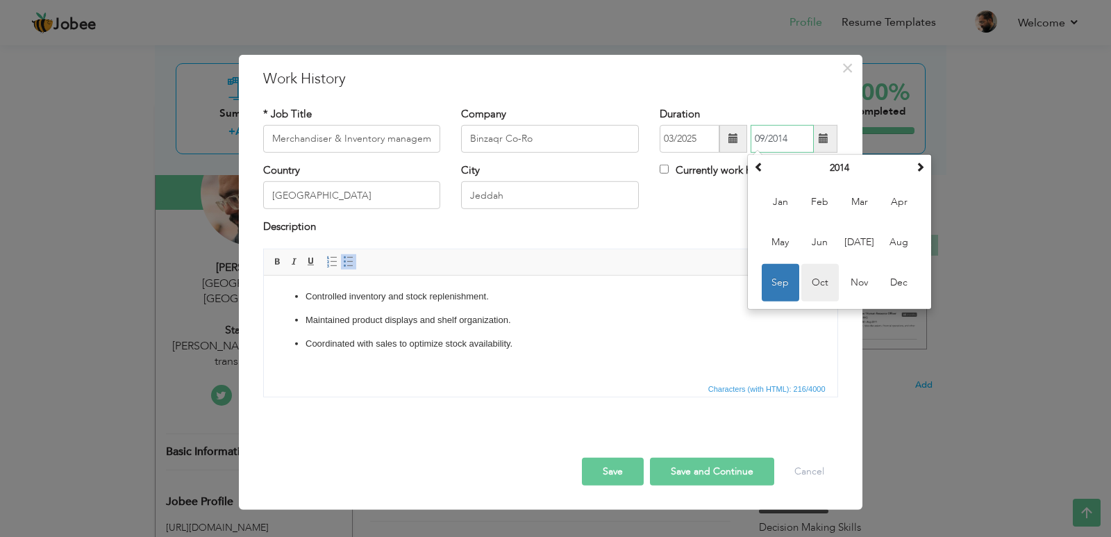
click at [806, 281] on span "Oct" at bounding box center [821, 283] width 38 height 38
type input "10/2014"
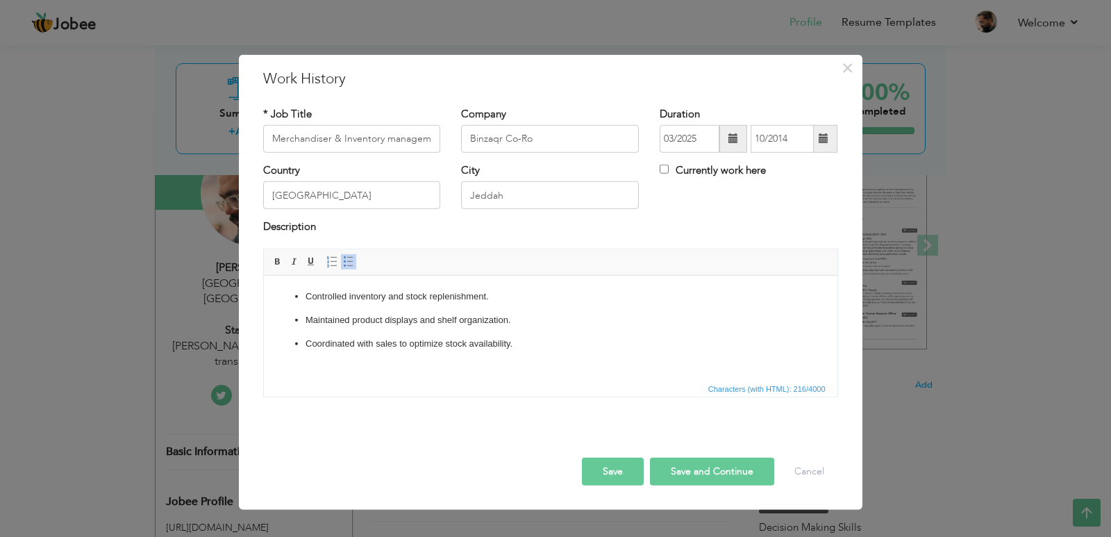
click at [631, 469] on button "Save" at bounding box center [613, 472] width 62 height 28
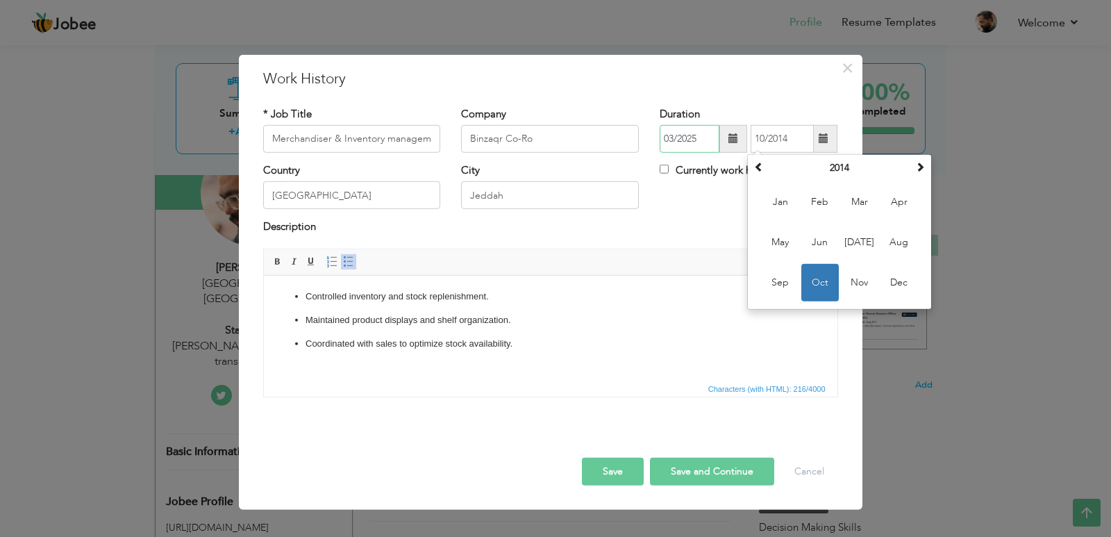
click at [720, 140] on input "03/2025" at bounding box center [690, 139] width 60 height 28
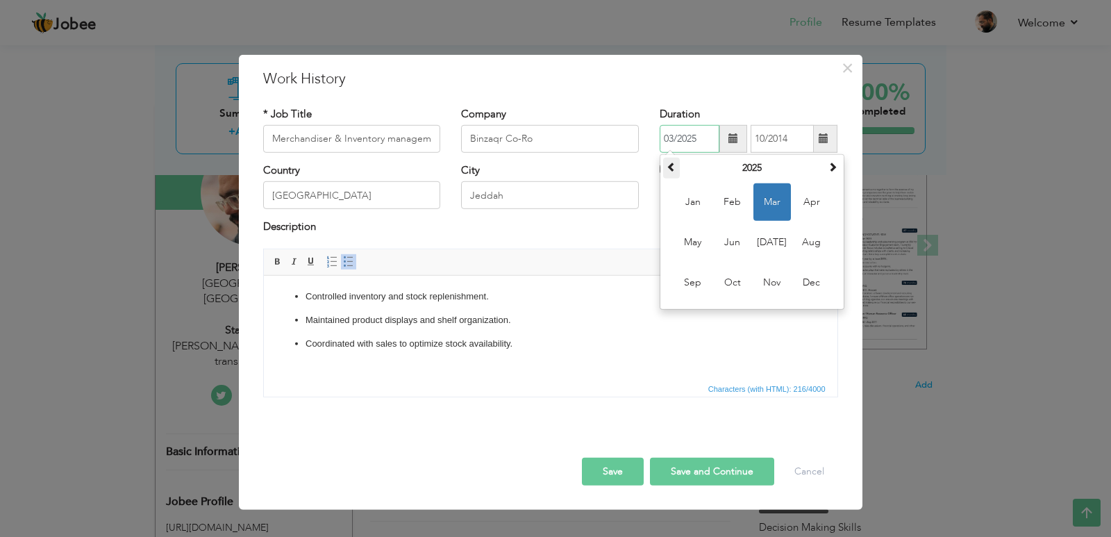
click at [672, 174] on th at bounding box center [671, 168] width 17 height 21
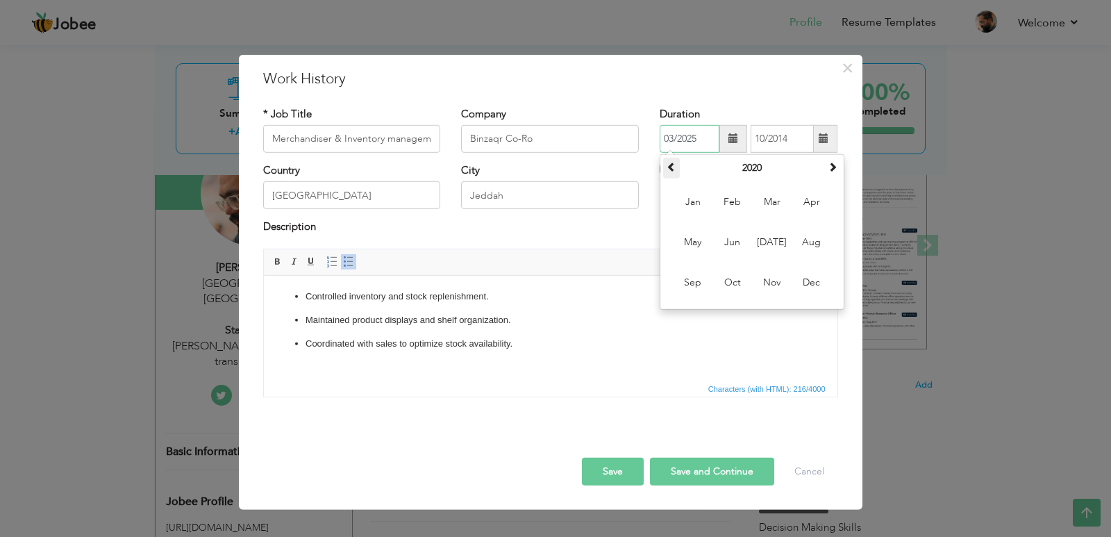
click at [672, 174] on th at bounding box center [671, 168] width 17 height 21
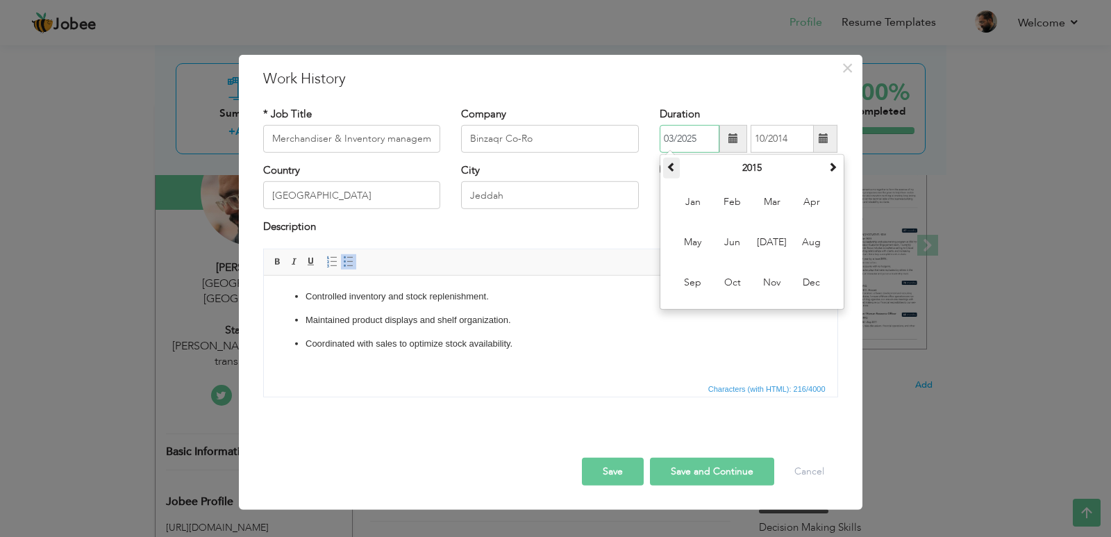
click at [672, 174] on th at bounding box center [671, 168] width 17 height 21
click at [772, 200] on span "Mar" at bounding box center [773, 202] width 38 height 38
type input "03/2014"
click at [822, 142] on span at bounding box center [824, 138] width 10 height 10
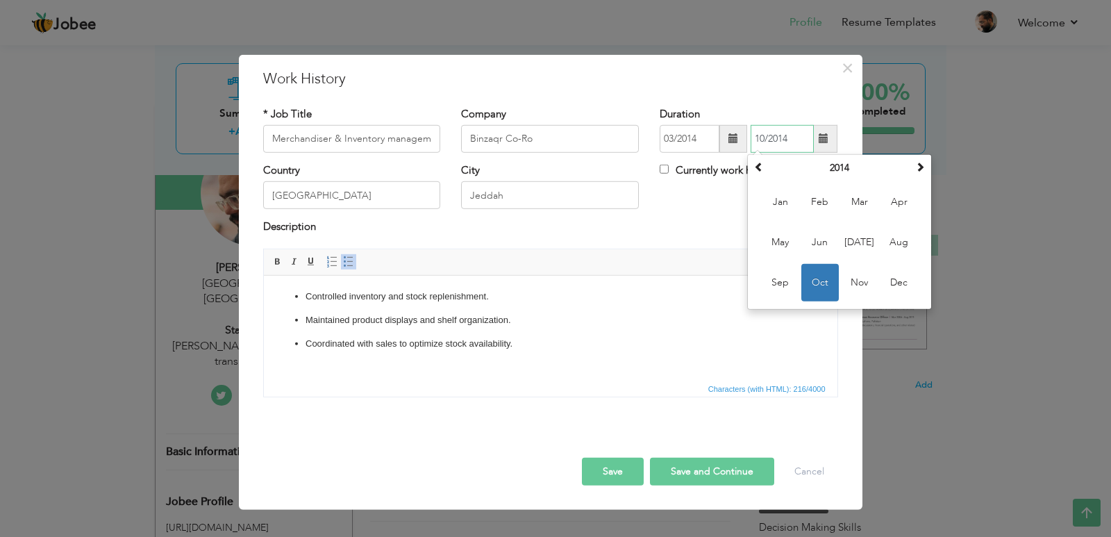
click at [817, 281] on span "Oct" at bounding box center [821, 283] width 38 height 38
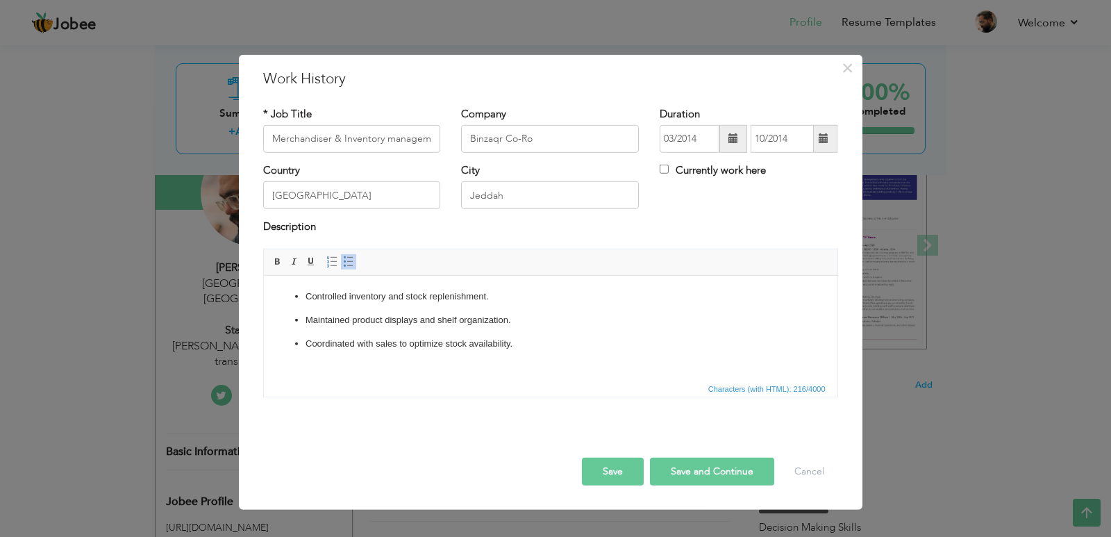
click at [620, 463] on button "Save" at bounding box center [613, 472] width 62 height 28
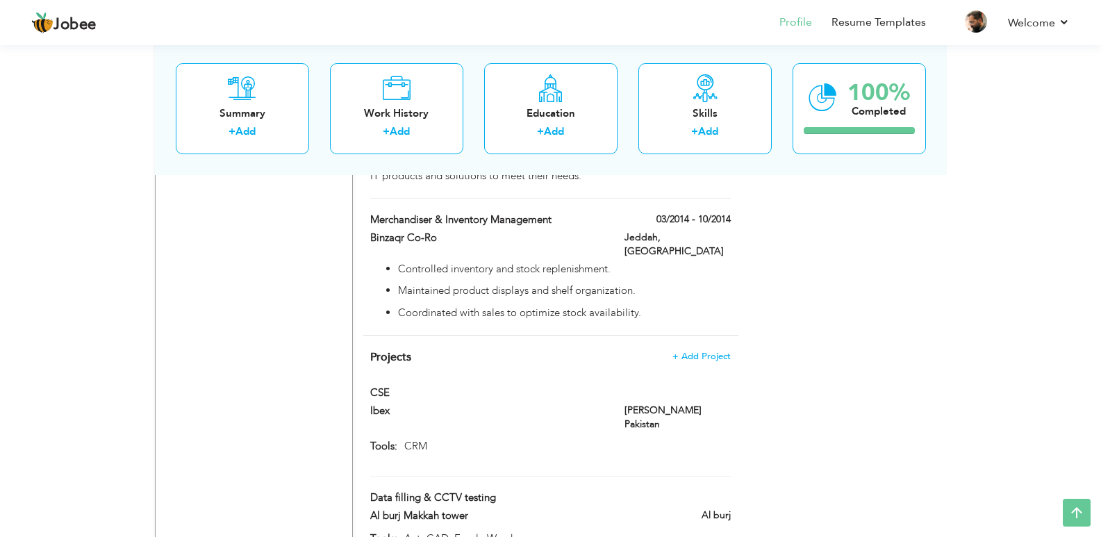
scroll to position [1068, 0]
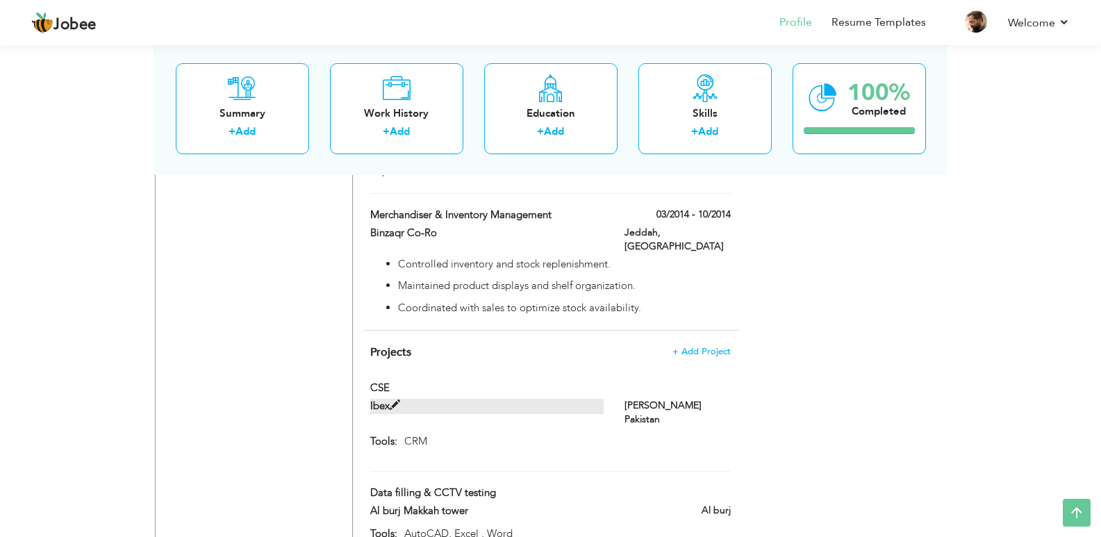
click at [394, 400] on span at bounding box center [395, 405] width 10 height 10
type input "CSE"
type input "Ibex"
type input "CRM"
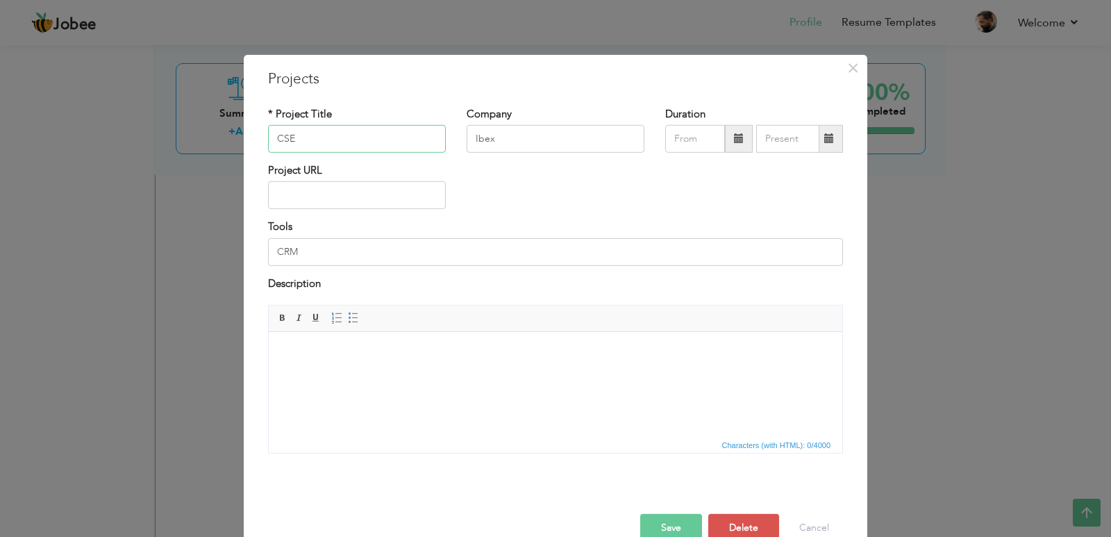
paste input "[PERSON_NAME] Pakistan"
type input "[PERSON_NAME] Pakistan"
click at [357, 374] on html at bounding box center [556, 353] width 574 height 42
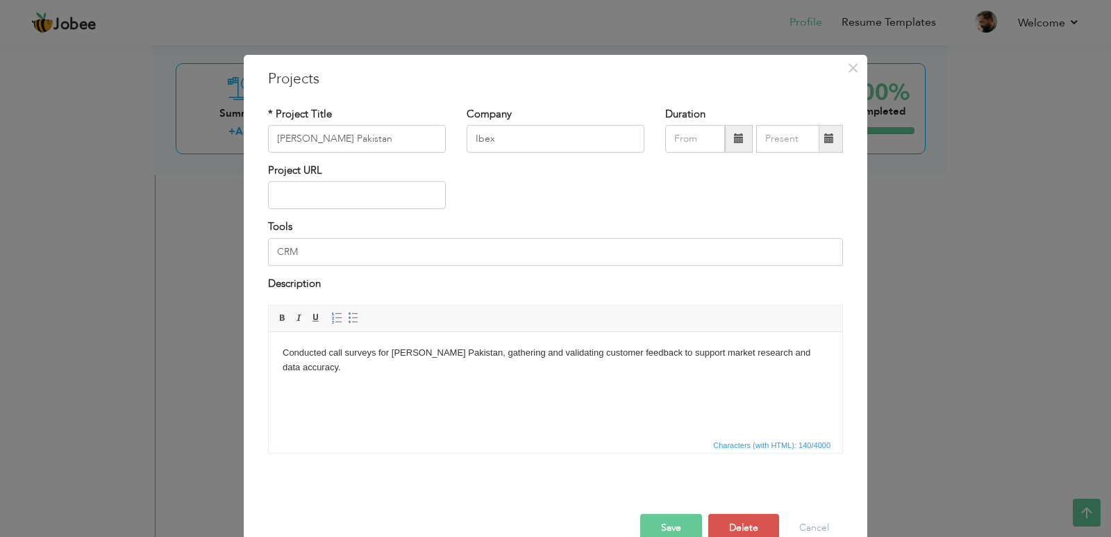
click at [731, 120] on div "Duration" at bounding box center [754, 129] width 178 height 46
click at [734, 133] on span at bounding box center [739, 138] width 10 height 10
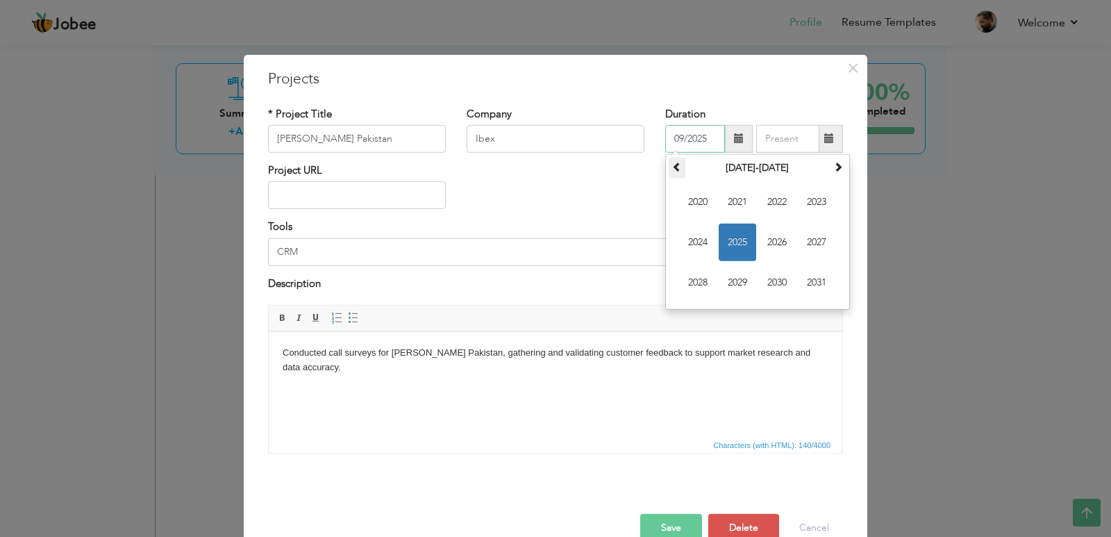
click at [672, 162] on span at bounding box center [677, 167] width 10 height 10
click at [834, 163] on span at bounding box center [839, 167] width 10 height 10
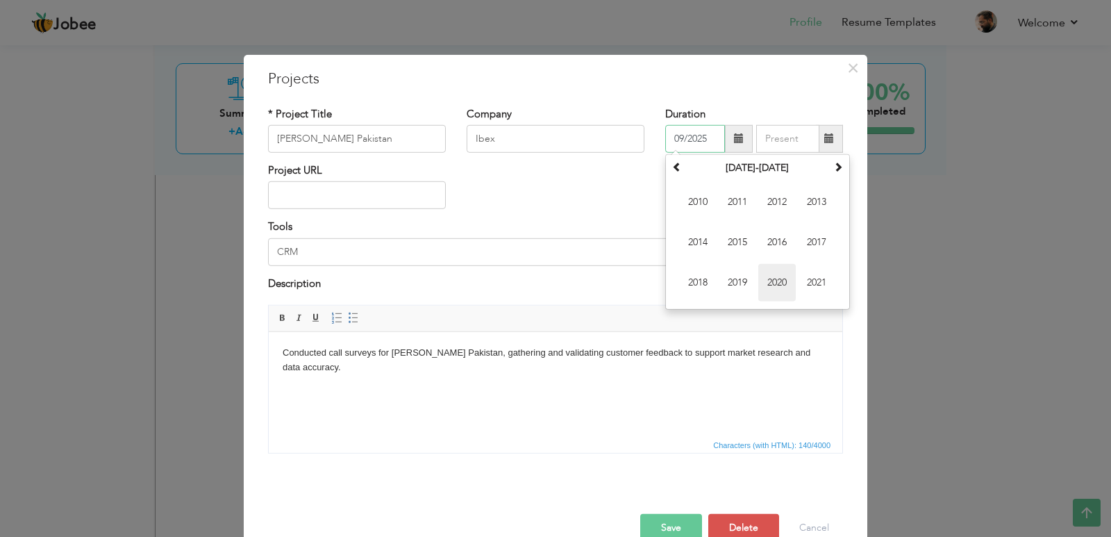
click at [765, 279] on span "2020" at bounding box center [777, 283] width 38 height 38
click at [805, 210] on span "Apr" at bounding box center [817, 202] width 38 height 38
type input "04/2020"
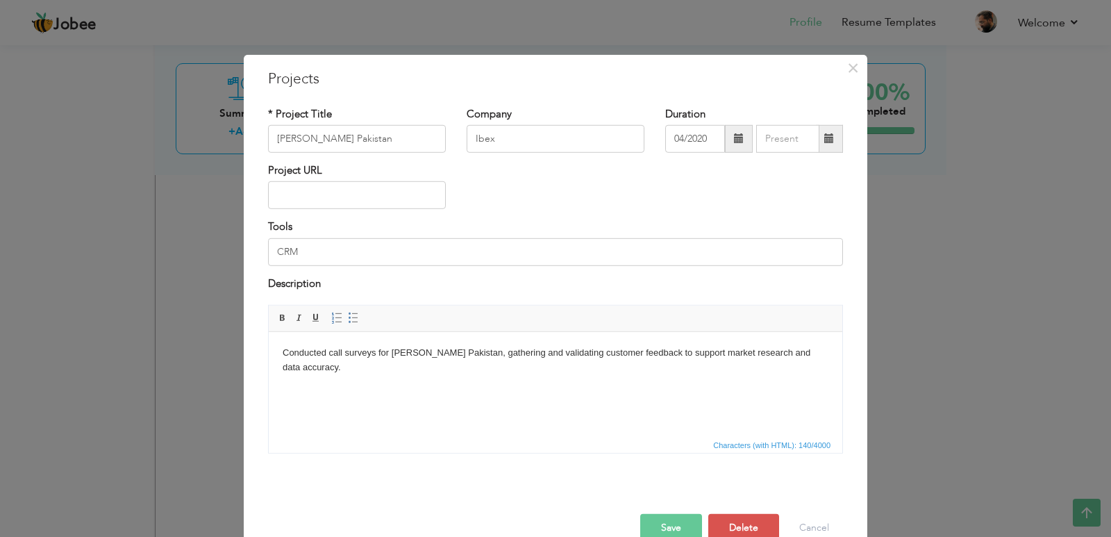
click at [824, 146] on span at bounding box center [829, 139] width 27 height 28
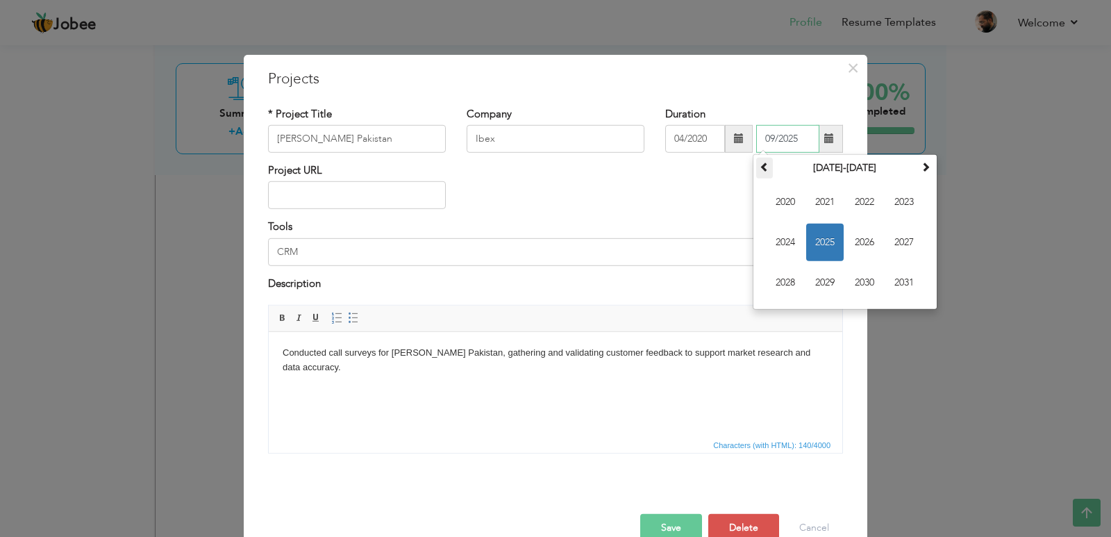
click at [756, 167] on th at bounding box center [764, 168] width 17 height 21
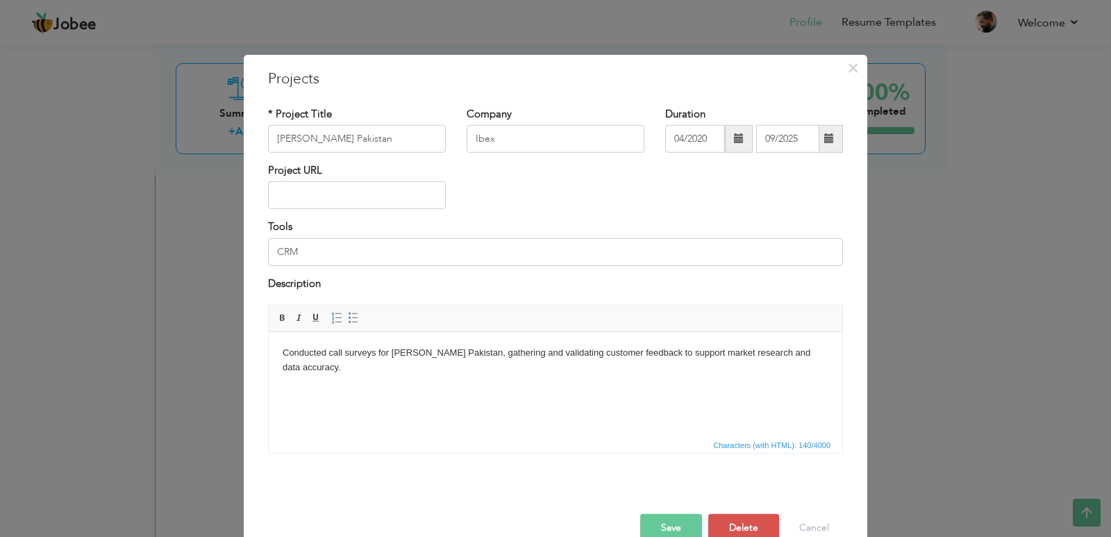
click at [733, 146] on span at bounding box center [739, 139] width 28 height 28
click at [820, 149] on span at bounding box center [829, 139] width 27 height 28
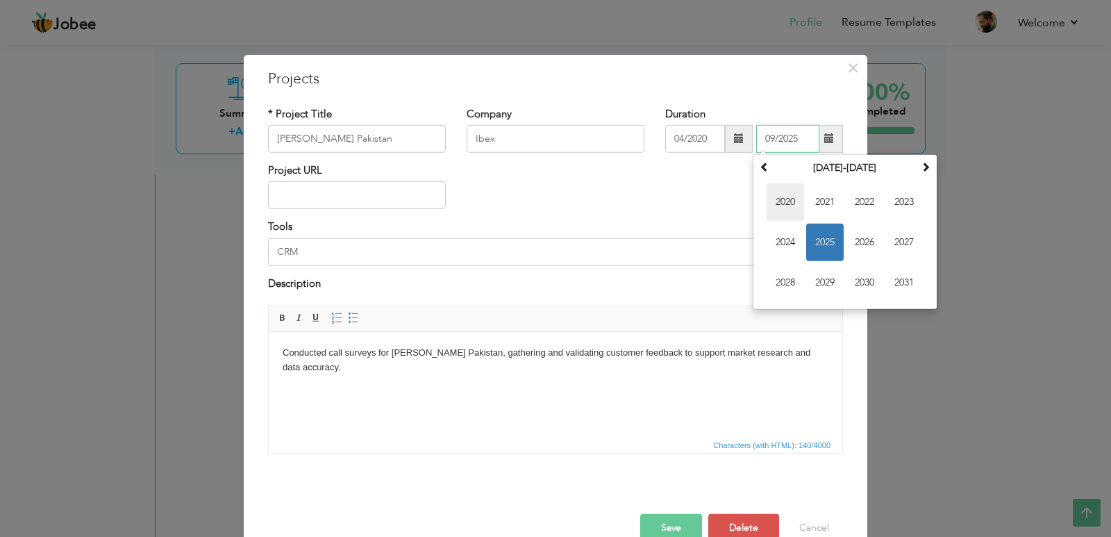
click at [770, 195] on span "2020" at bounding box center [786, 202] width 38 height 38
click at [813, 277] on span "Oct" at bounding box center [825, 283] width 38 height 38
type input "10/2020"
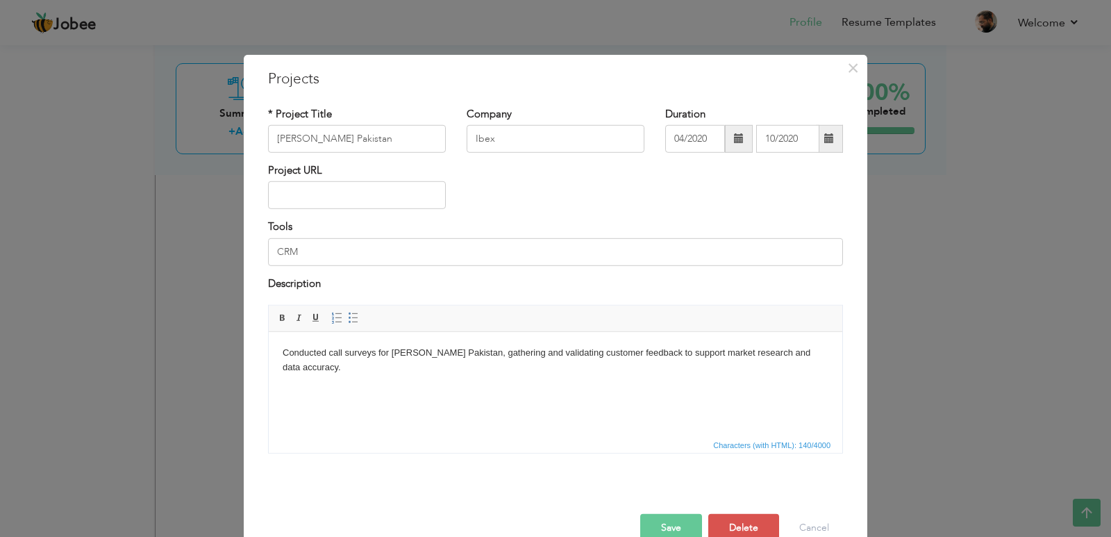
click at [667, 524] on button "Save" at bounding box center [671, 528] width 62 height 28
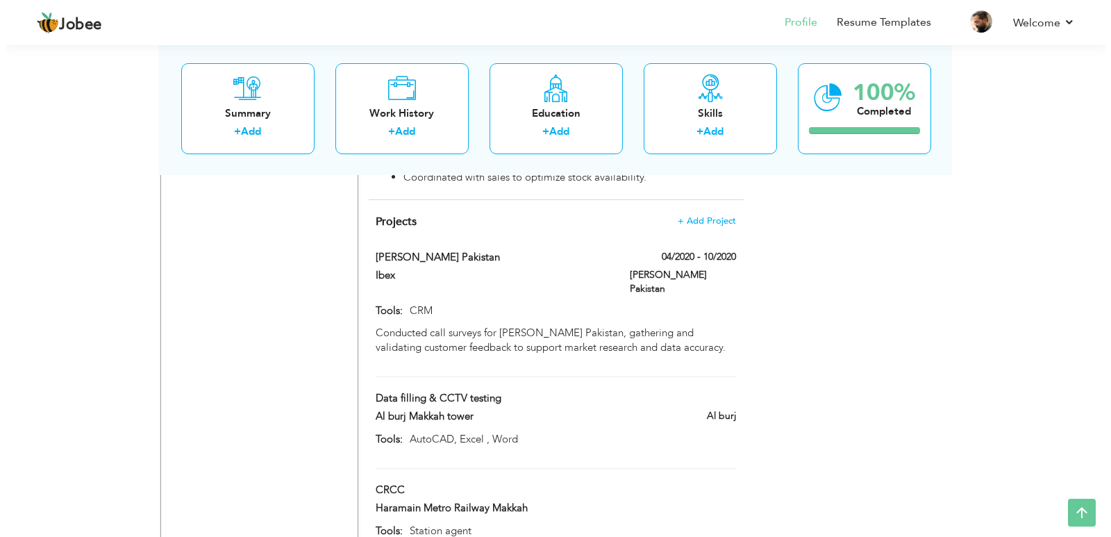
scroll to position [1207, 0]
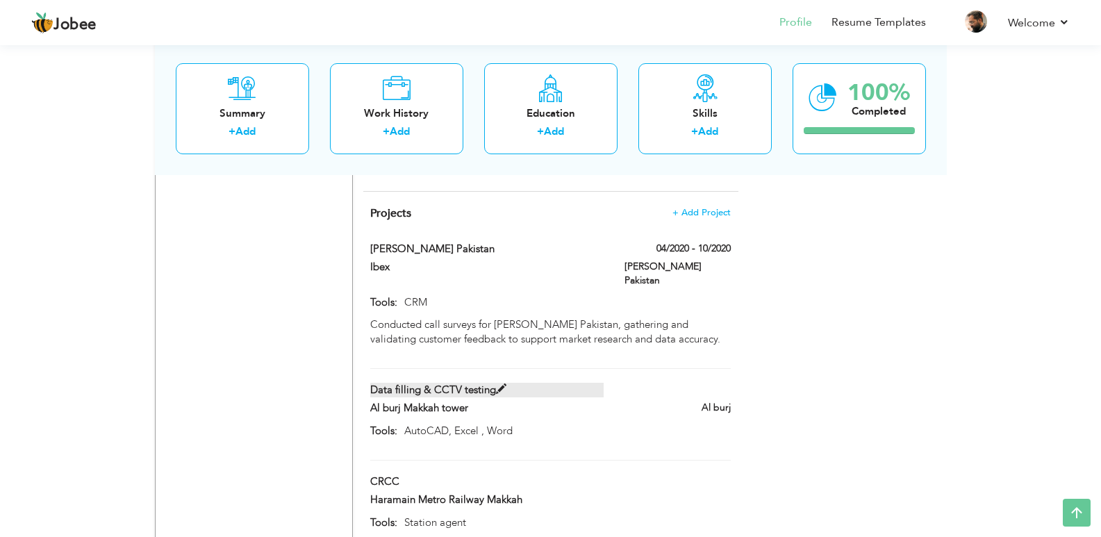
click at [488, 383] on label "Data filling & CCTV testing" at bounding box center [486, 390] width 233 height 15
type input "Data filling & CCTV testing"
type input "Al burj Makkah tower"
type input "AutoCAD, Excel , Word"
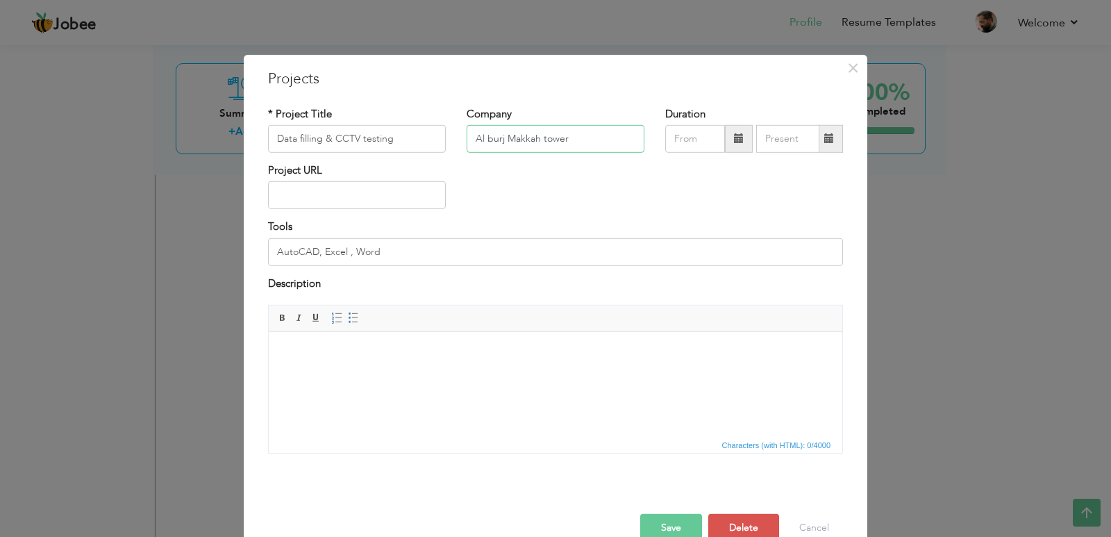
click at [561, 136] on input "Al burj Makkah tower" at bounding box center [556, 139] width 178 height 28
paste input "Burj Makkah"
type input "Al Burj Makkah"
click at [409, 144] on input "Data filling & CCTV testing" at bounding box center [357, 139] width 178 height 28
click at [400, 370] on html at bounding box center [556, 353] width 574 height 42
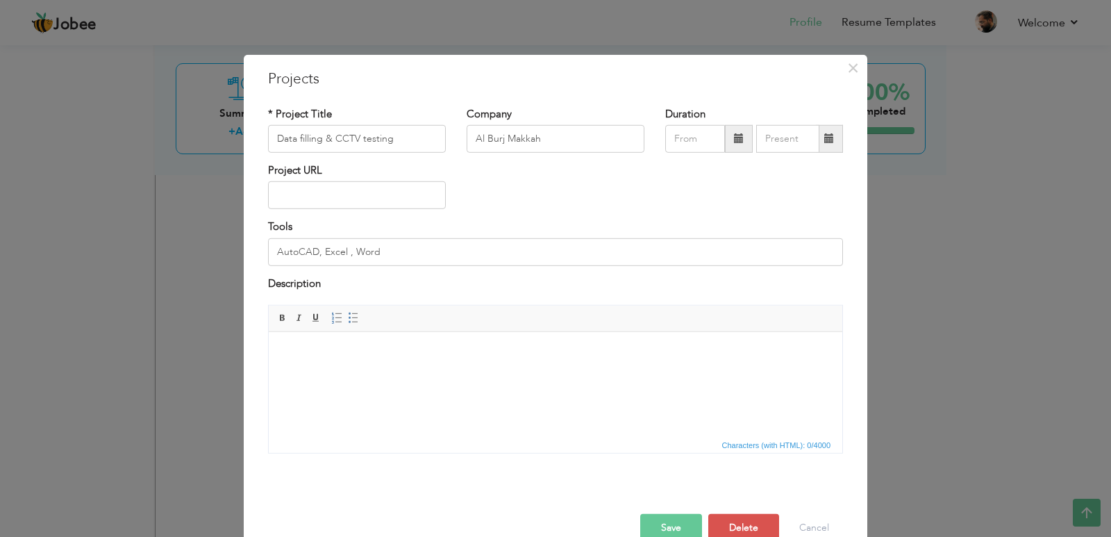
click at [400, 370] on html at bounding box center [556, 353] width 574 height 42
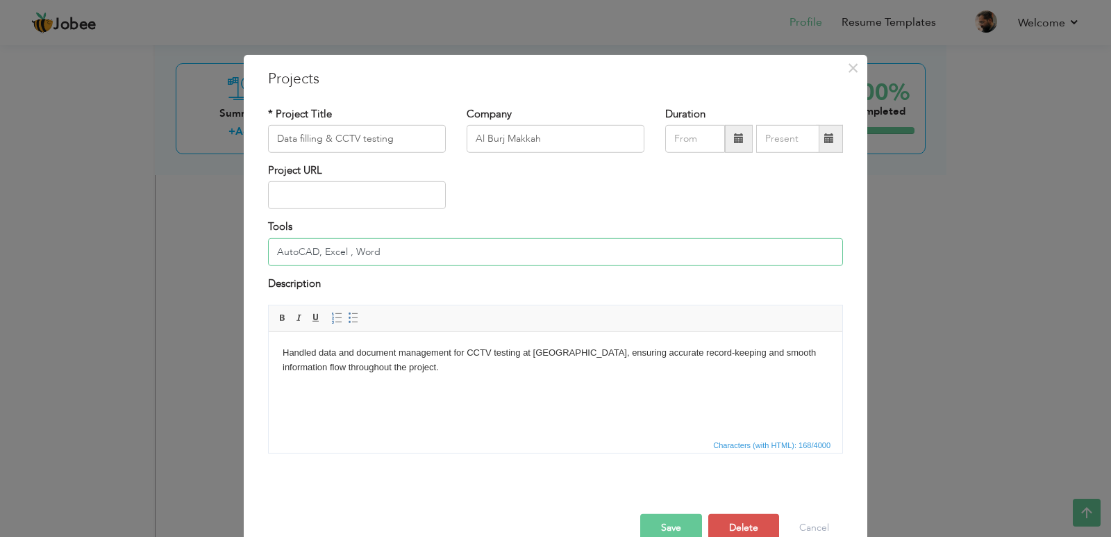
click at [392, 247] on input "AutoCAD, Excel , Word" at bounding box center [555, 252] width 575 height 28
click at [406, 138] on input "Data filling & CCTV testing" at bounding box center [357, 139] width 178 height 28
type input "Data handler & CCTV testing"
click at [656, 521] on button "Save" at bounding box center [671, 528] width 62 height 28
type input "AutoCAD, Excel , Word"
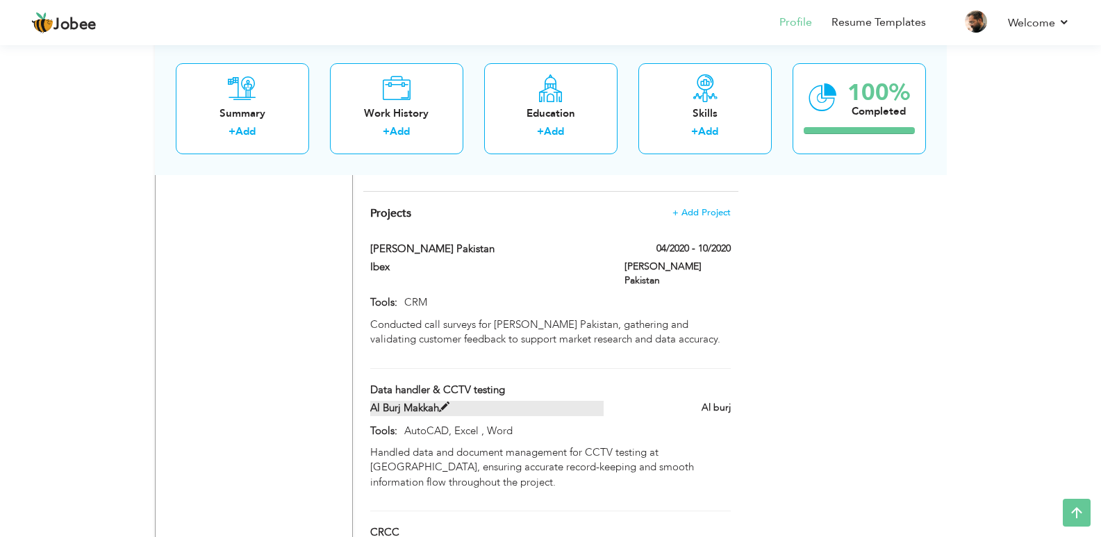
click at [446, 402] on span at bounding box center [444, 407] width 10 height 10
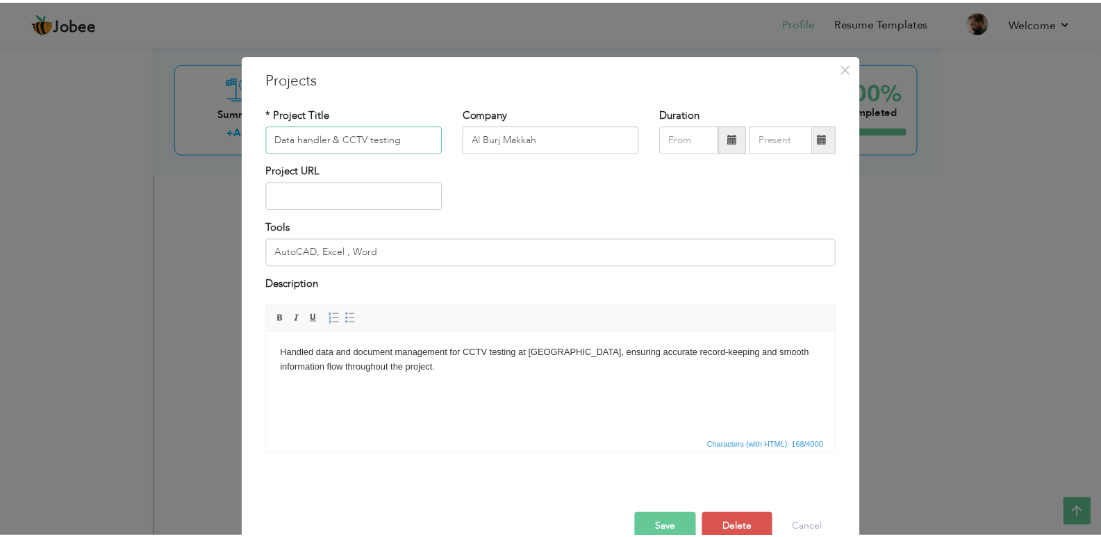
scroll to position [29, 0]
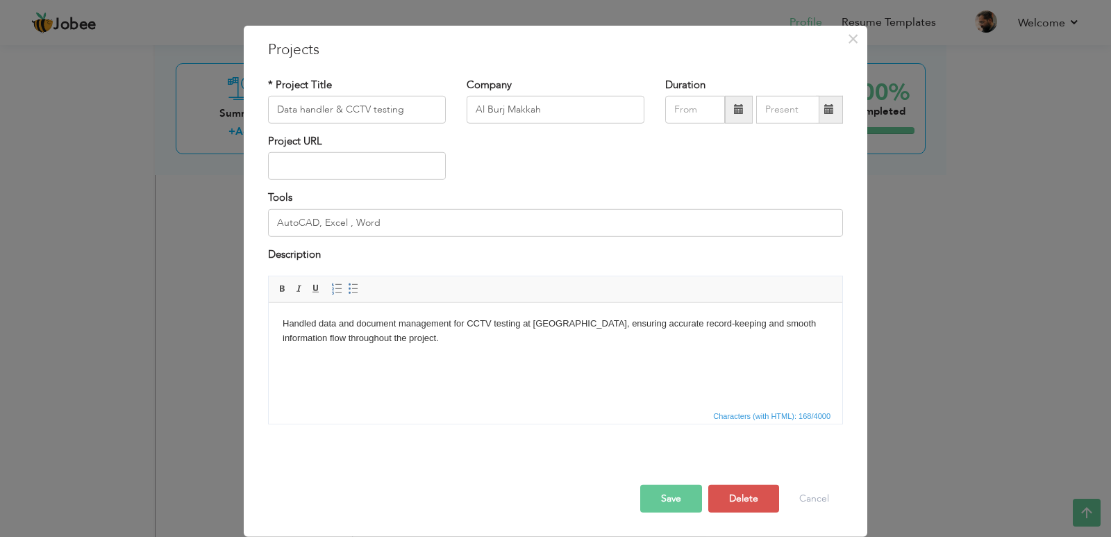
click at [677, 508] on button "Save" at bounding box center [671, 499] width 62 height 28
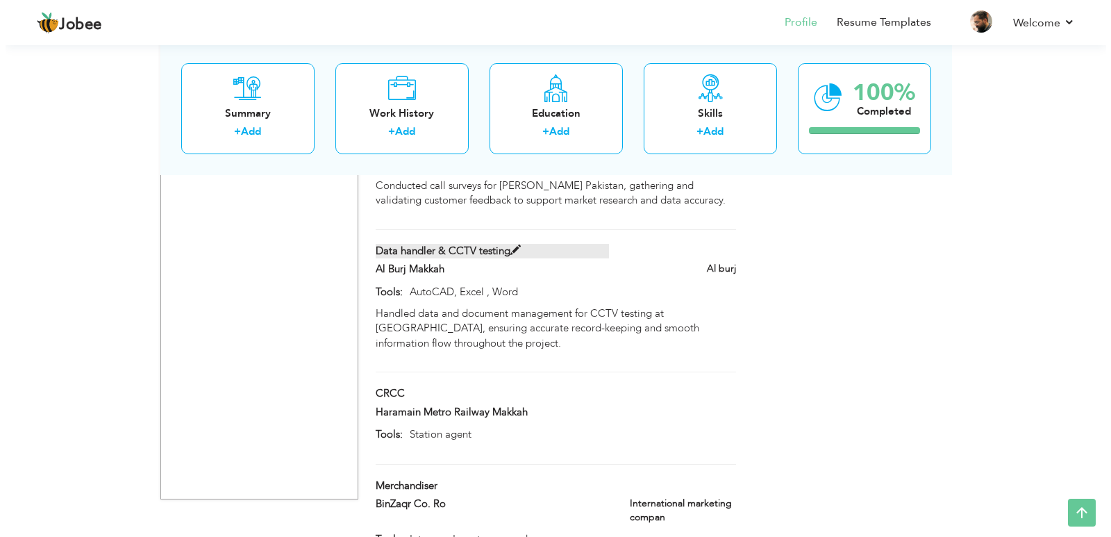
scroll to position [1347, 0]
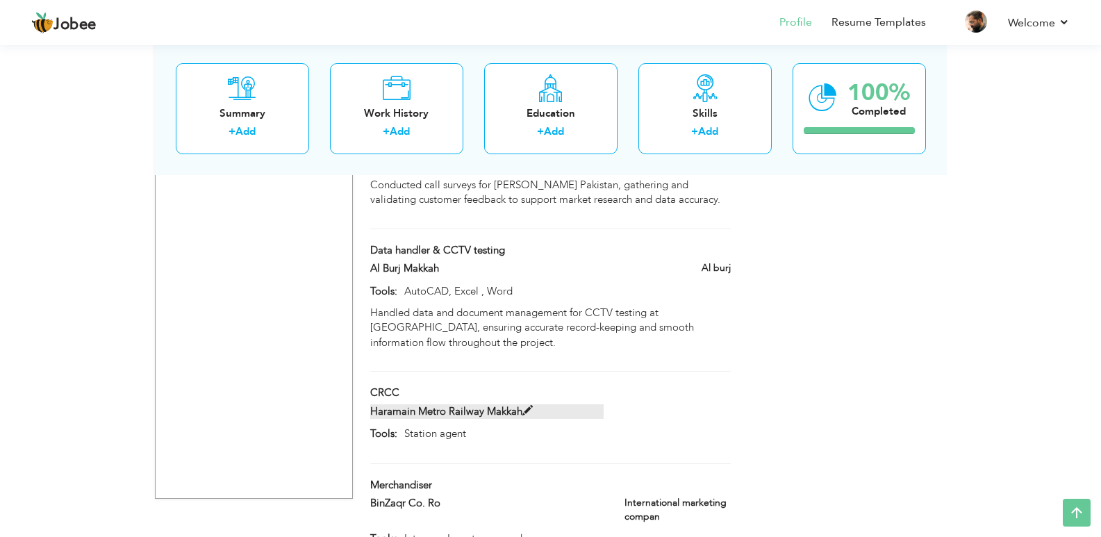
click at [530, 406] on span at bounding box center [527, 411] width 10 height 10
type input "CRCC"
type input "Haramain Metro Railway Makkah"
type input "Station agent"
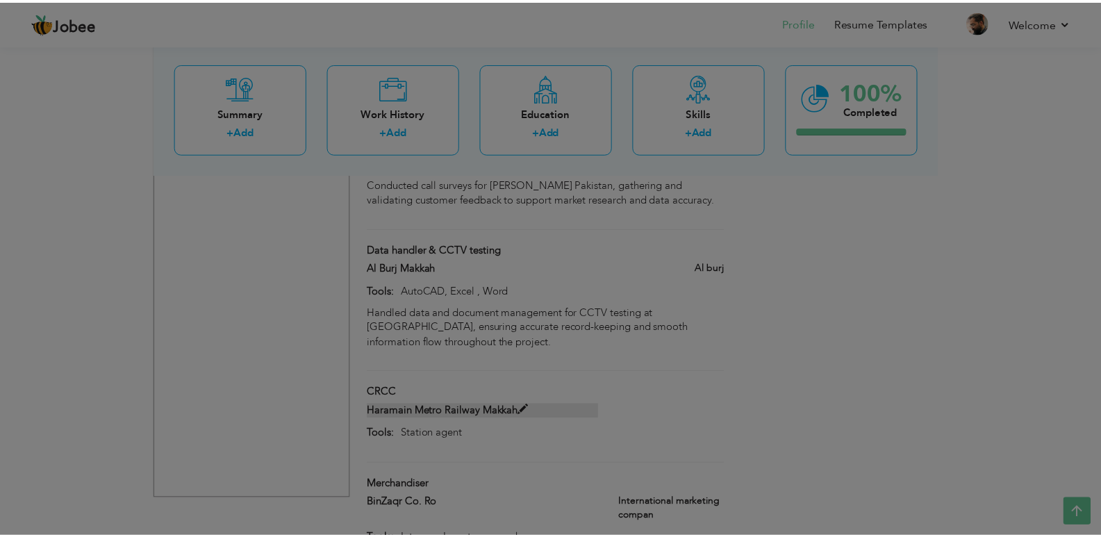
scroll to position [0, 0]
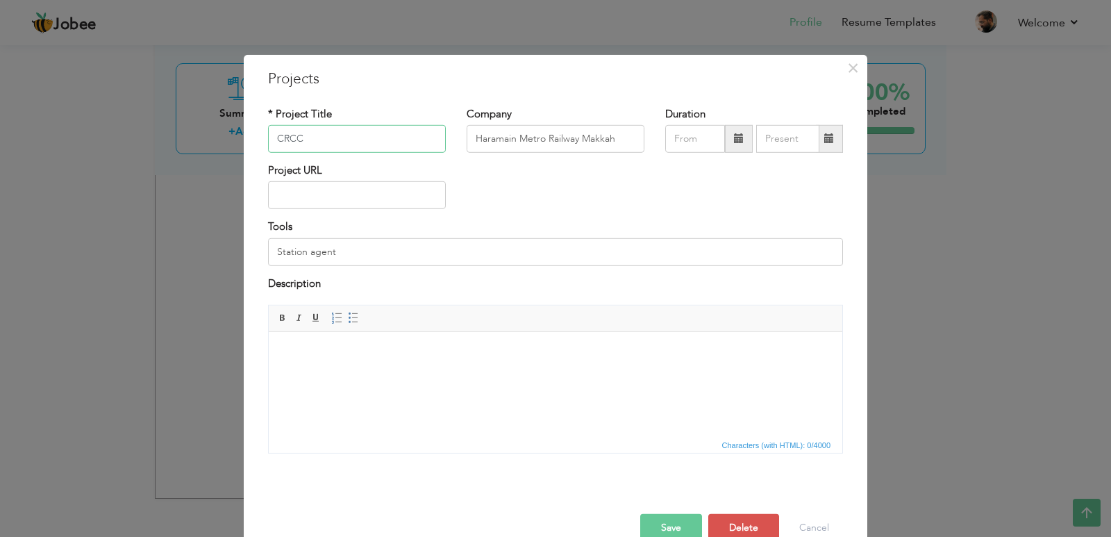
paste input "- Hajj Session 2017"
type input "CRCC - Hajj Session 2017"
click at [377, 374] on html at bounding box center [556, 353] width 574 height 42
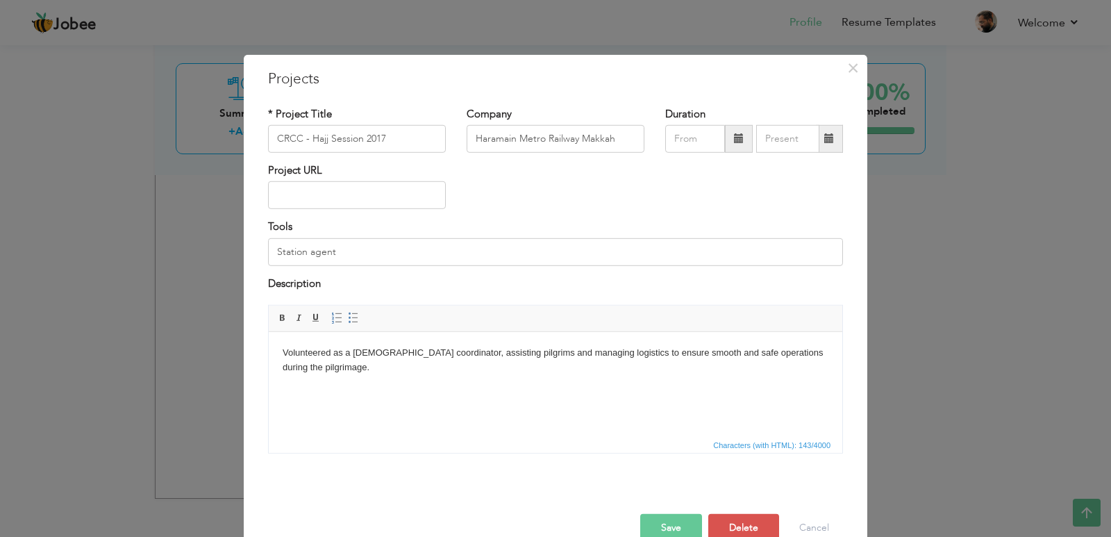
click at [672, 522] on button "Save" at bounding box center [671, 528] width 62 height 28
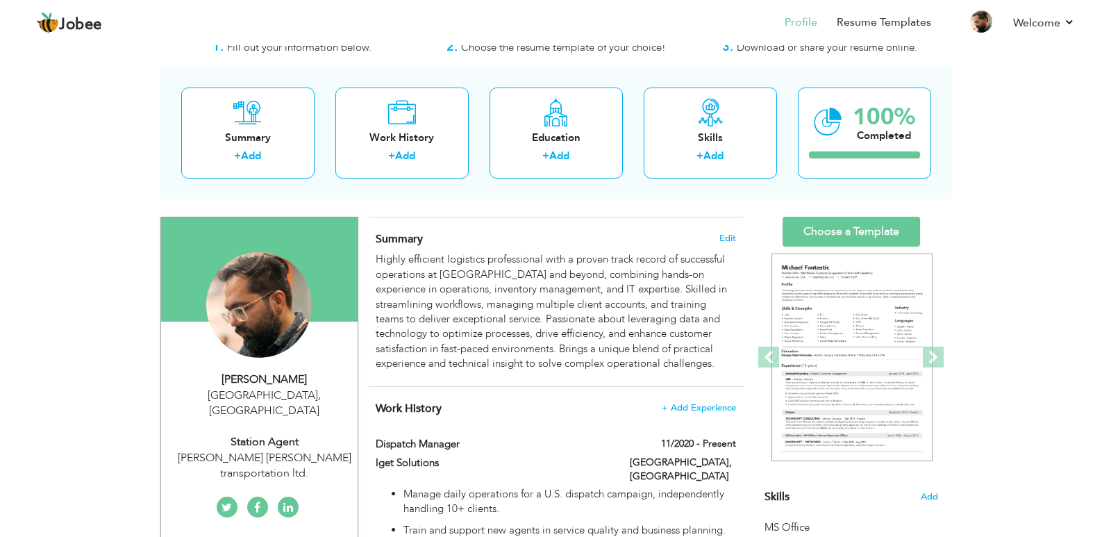
scroll to position [69, 0]
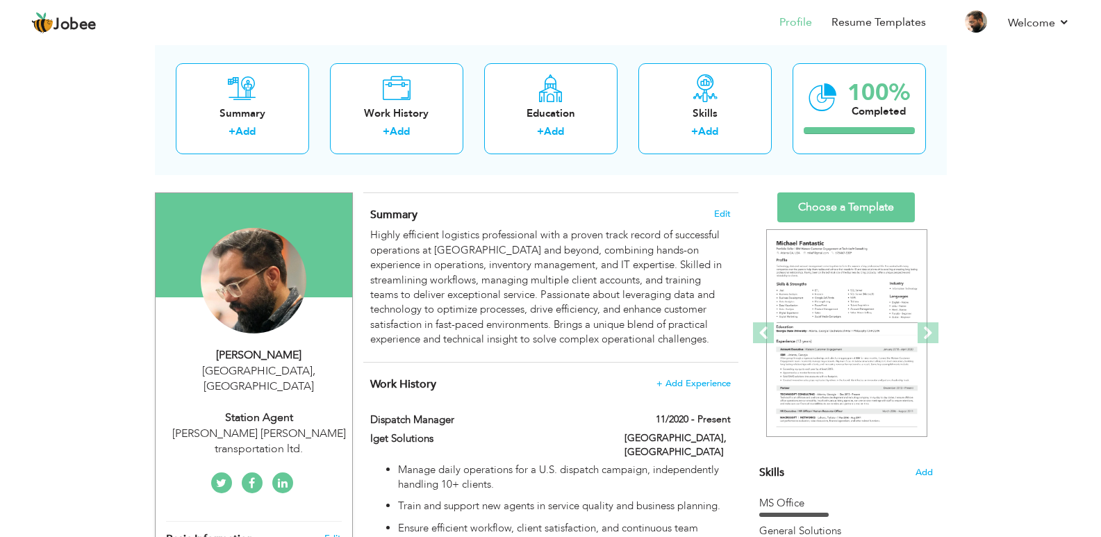
click at [253, 426] on div "FedEx Abdul Latif Jameel transportation ltd." at bounding box center [259, 442] width 186 height 32
type input "Abdullah"
type input "Jawa"
type input "03114376482"
select select "number:166"
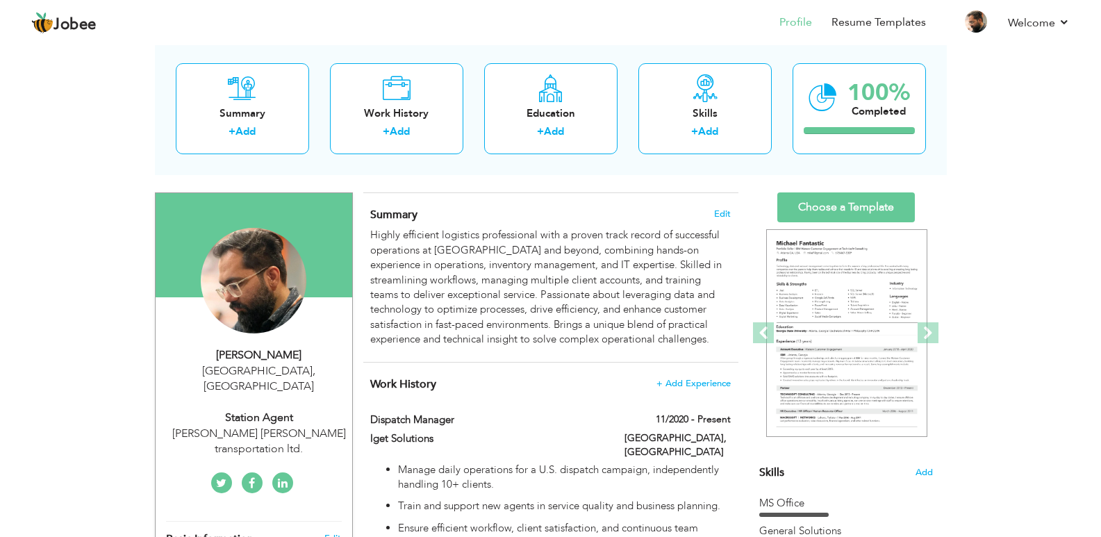
type input "[GEOGRAPHIC_DATA]"
select select "number:6"
type input "FedEx Abdul Latif Jameel transportation ltd."
type input "Station agent"
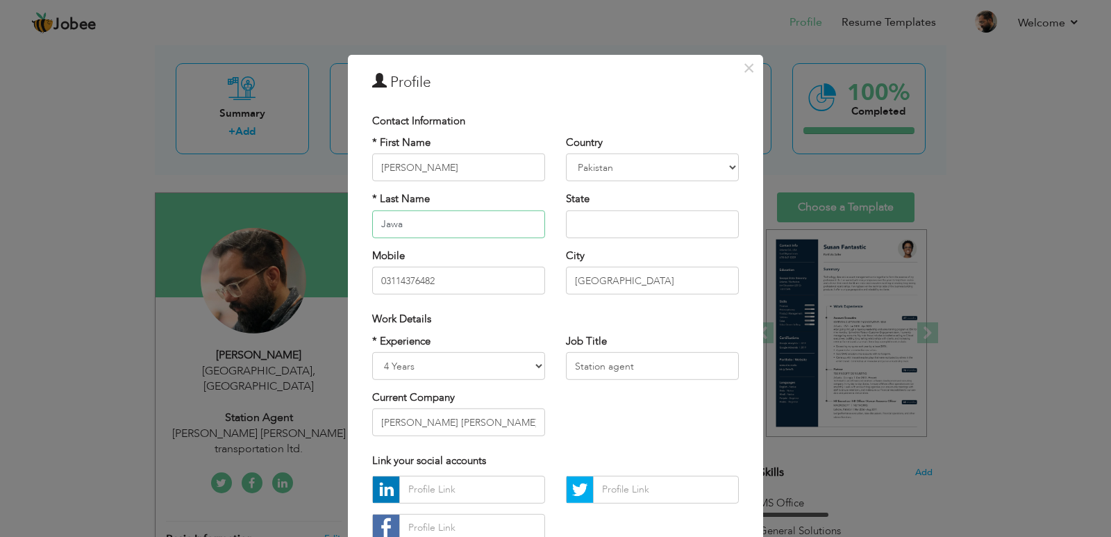
click at [474, 229] on input "Jawa" at bounding box center [458, 224] width 173 height 28
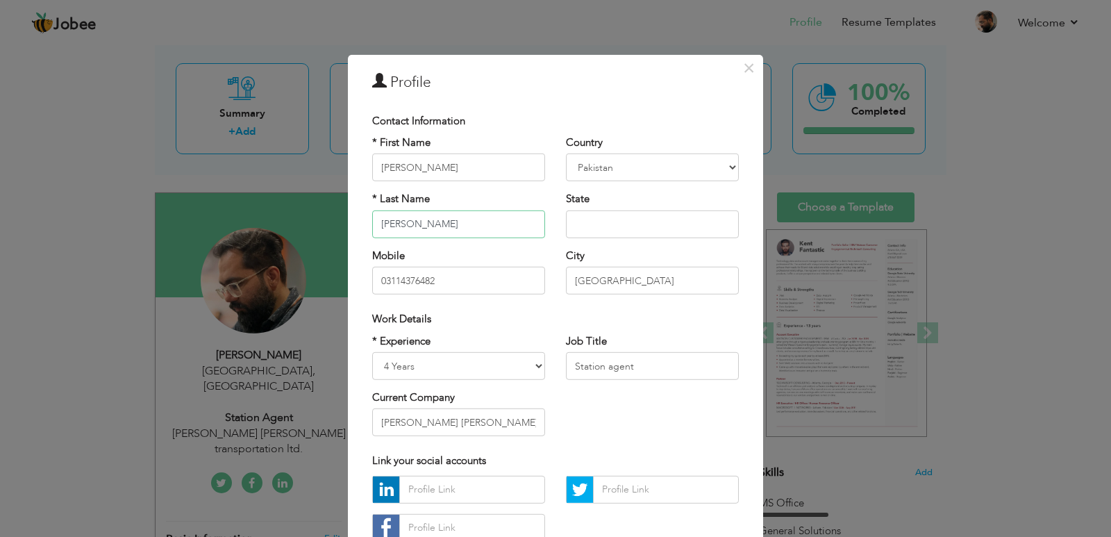
type input "Tanveer"
click at [596, 220] on input "text" at bounding box center [652, 224] width 173 height 28
click at [514, 285] on input "03114376482" at bounding box center [458, 281] width 173 height 28
click at [627, 411] on div "* Experience Entry Level Less than 1 Year 1 Year 2 Years 3 Years 4 Years 5 Year…" at bounding box center [556, 389] width 388 height 113
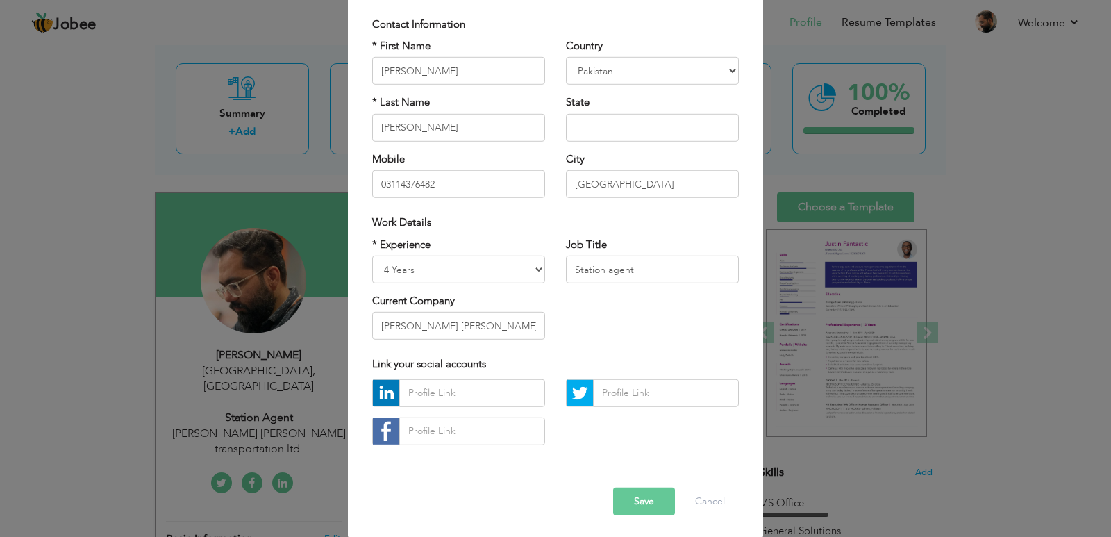
scroll to position [99, 0]
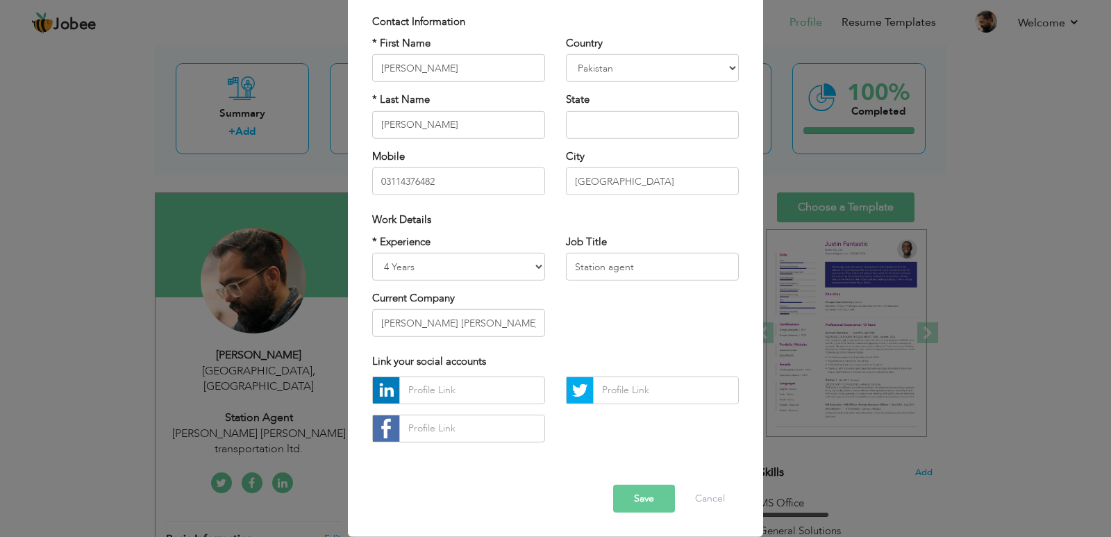
click at [531, 331] on div "* Experience Entry Level Less than 1 Year 1 Year 2 Years 3 Years 4 Years 5 Year…" at bounding box center [459, 290] width 194 height 113
click at [528, 330] on input "FedEx Abdul Latif Jameel transportation ltd." at bounding box center [458, 323] width 173 height 28
type input "IGet solutions"
click at [533, 269] on select "Entry Level Less than 1 Year 1 Year 2 Years 3 Years 4 Years 5 Years 6 Years 7 Y…" at bounding box center [458, 267] width 173 height 28
click at [531, 268] on select "Entry Level Less than 1 Year 1 Year 2 Years 3 Years 4 Years 5 Years 6 Years 7 Y…" at bounding box center [458, 267] width 173 height 28
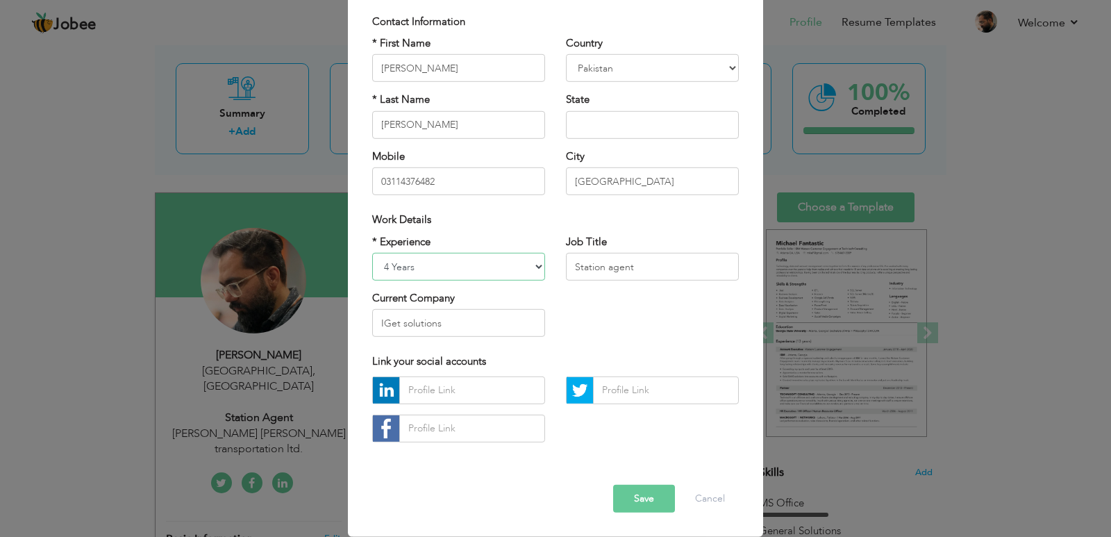
click at [480, 279] on select "Entry Level Less than 1 Year 1 Year 2 Years 3 Years 4 Years 5 Years 6 Years 7 Y…" at bounding box center [458, 267] width 173 height 28
select select "number:7"
click at [372, 253] on select "Entry Level Less than 1 Year 1 Year 2 Years 3 Years 4 Years 5 Years 6 Years 7 Y…" at bounding box center [458, 267] width 173 height 28
click at [648, 265] on input "Station agent" at bounding box center [652, 267] width 173 height 28
type input "Dispatch Manager"
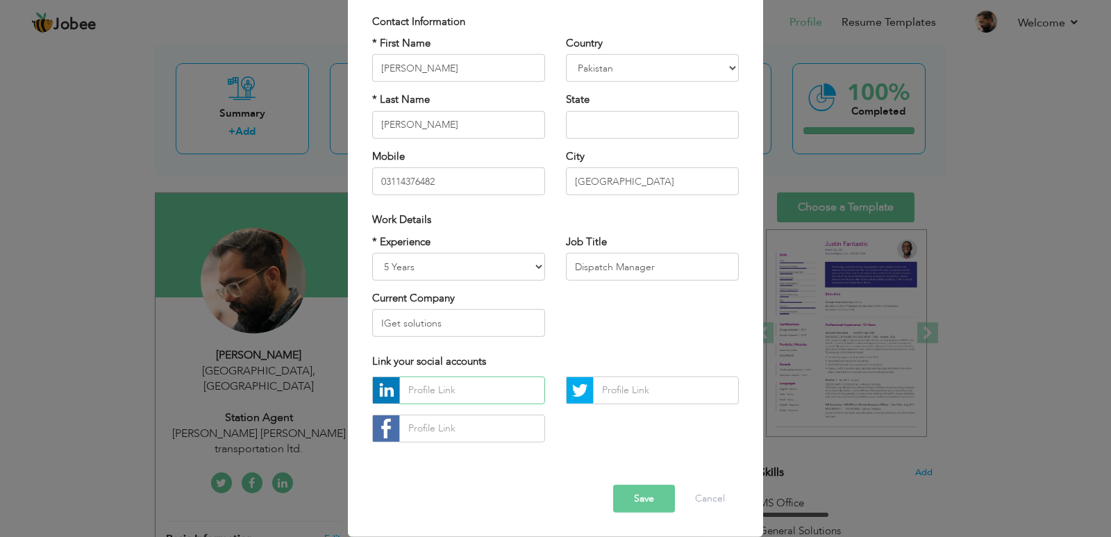
click at [470, 384] on input "text" at bounding box center [472, 390] width 146 height 28
paste input "www.linkedin.com/in/abdullah-jawa-6b1286223"
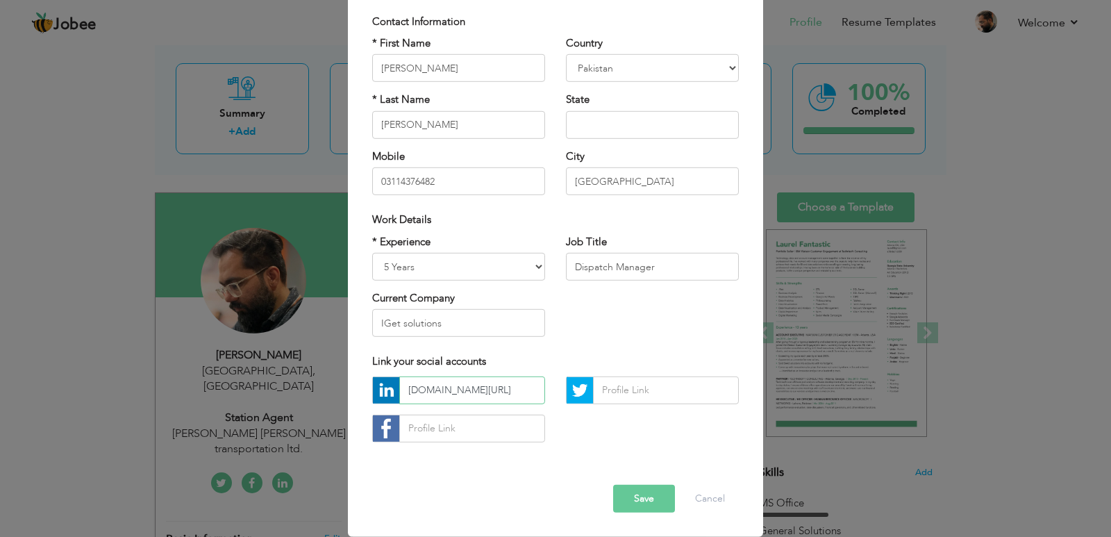
type input "www.linkedin.com/in/abdullah-jawa-6b1286223"
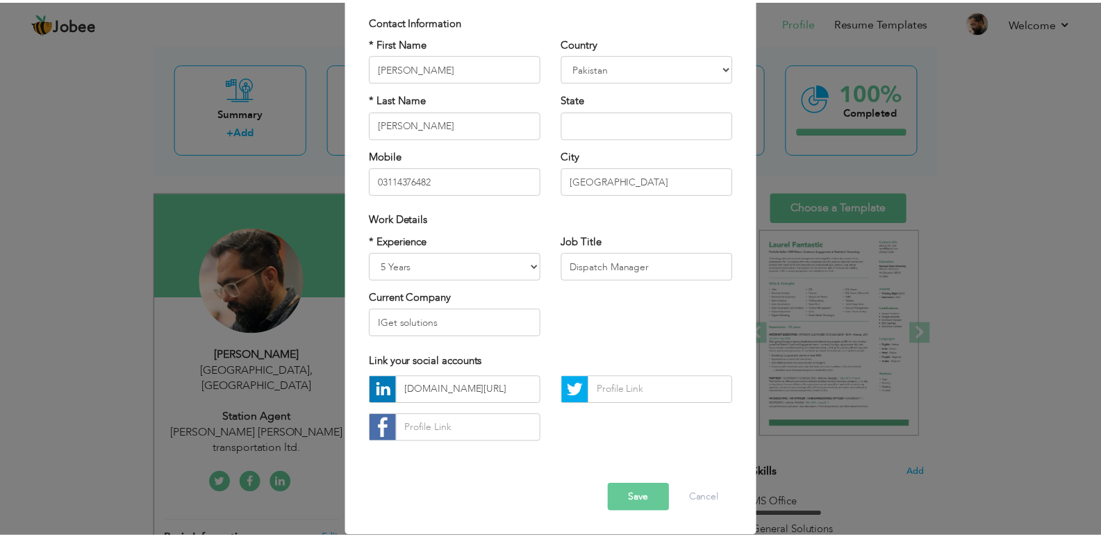
scroll to position [0, 0]
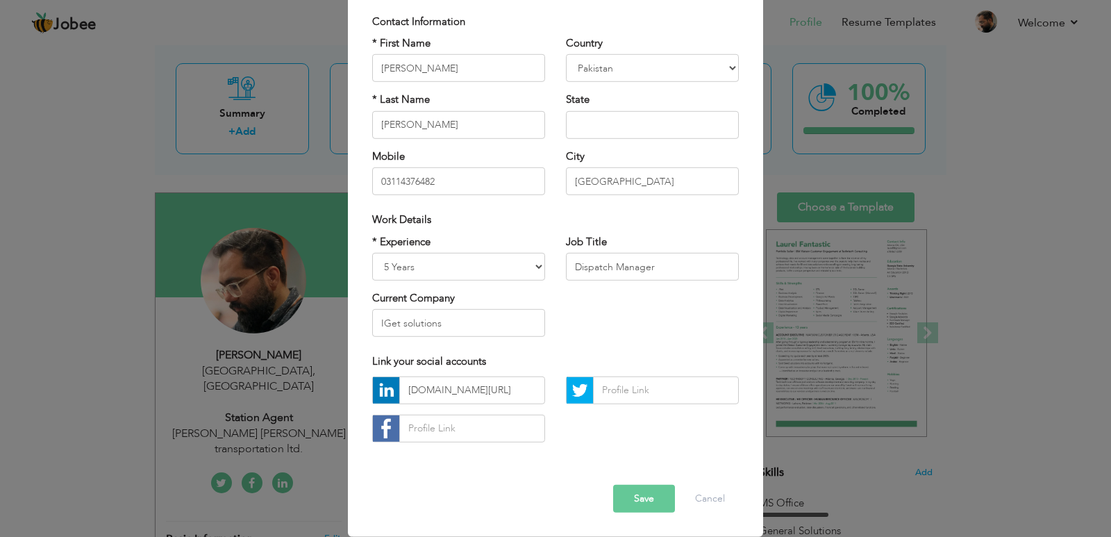
click at [635, 494] on button "Save" at bounding box center [644, 499] width 62 height 28
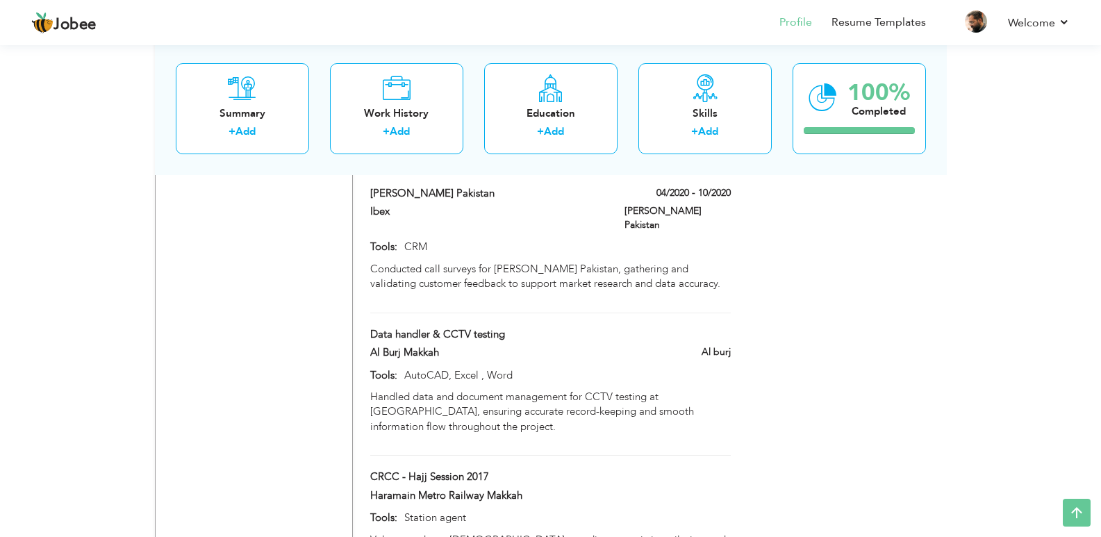
scroll to position [1383, 0]
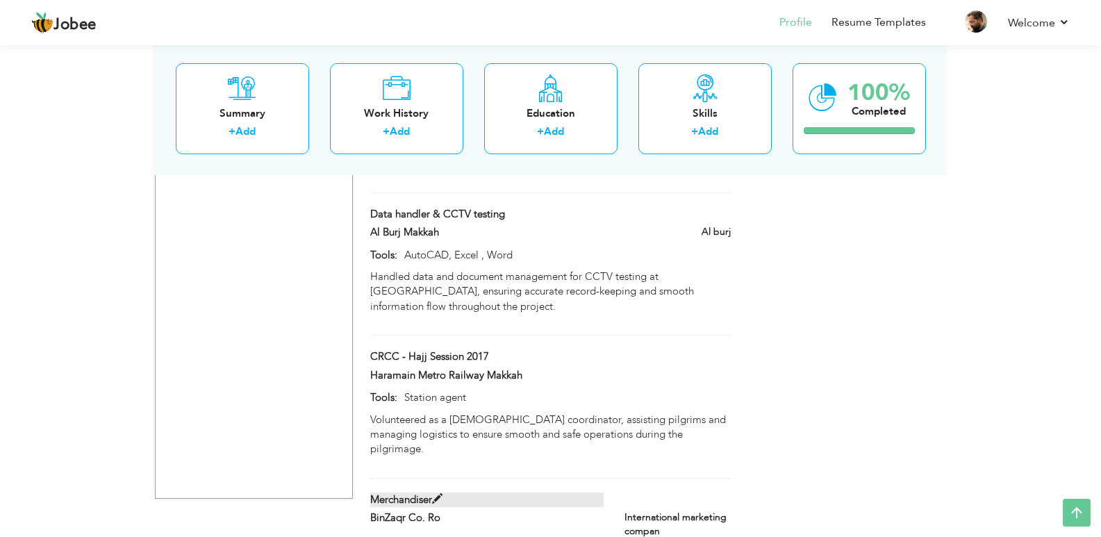
click at [438, 494] on span at bounding box center [437, 499] width 10 height 10
type input "Merchandiser"
type input "BinZaqr Co. Ro"
type input "Intermec Inventory recorder"
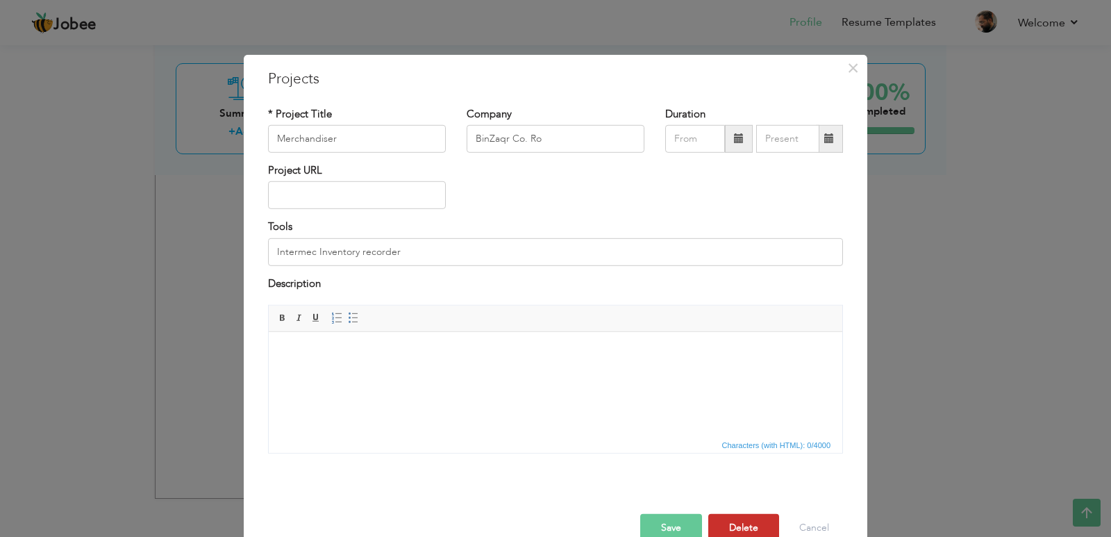
click at [733, 522] on button "Delete" at bounding box center [743, 528] width 71 height 28
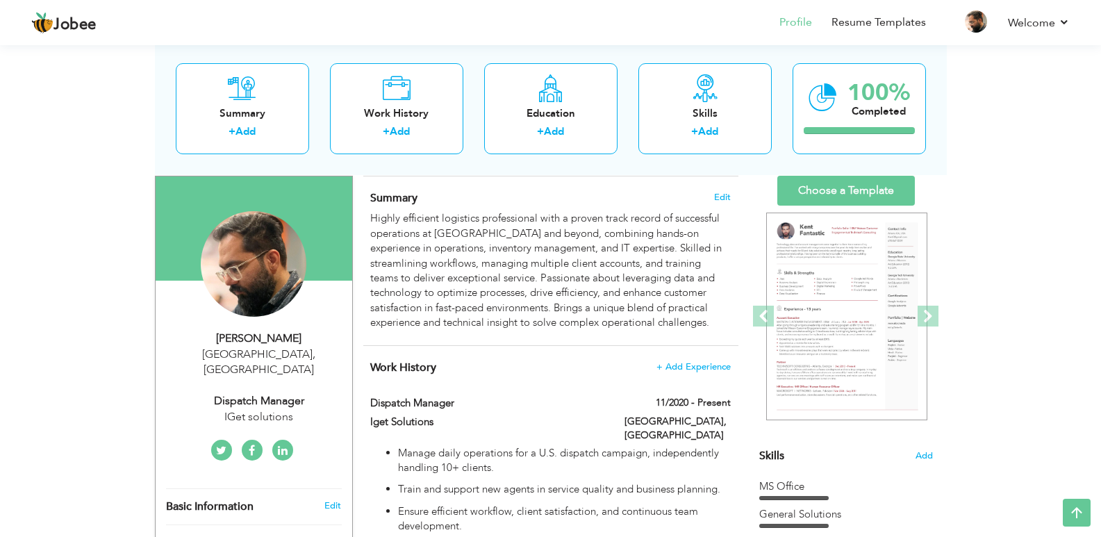
scroll to position [81, 0]
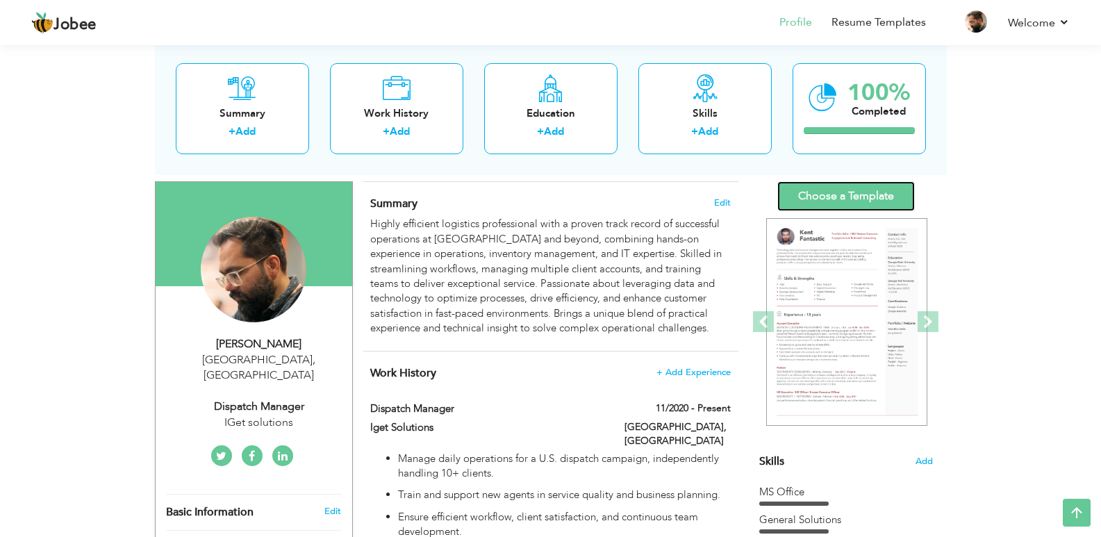
click at [868, 193] on link "Choose a Template" at bounding box center [846, 196] width 138 height 30
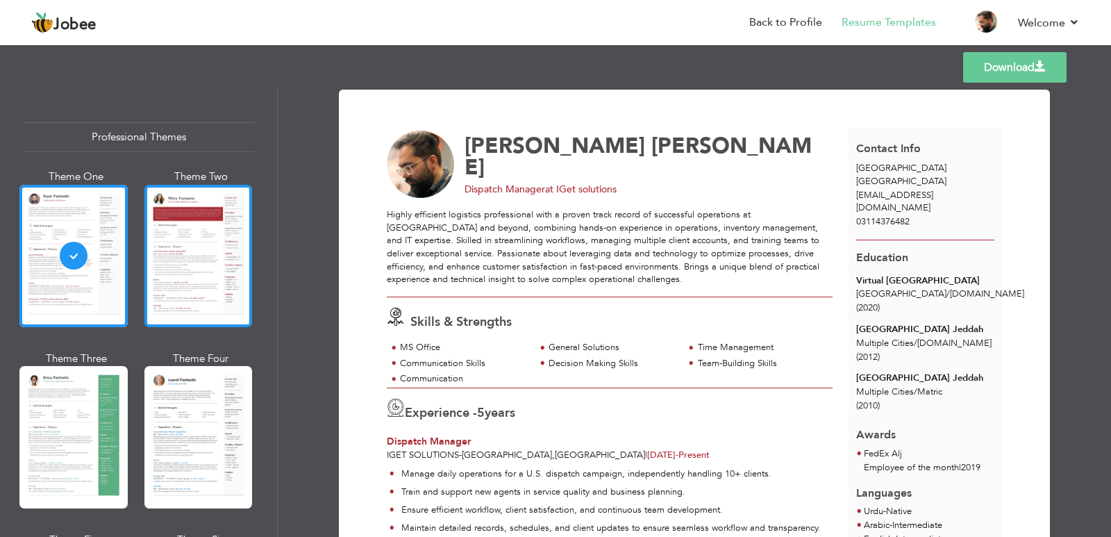
click at [210, 264] on div at bounding box center [198, 256] width 108 height 142
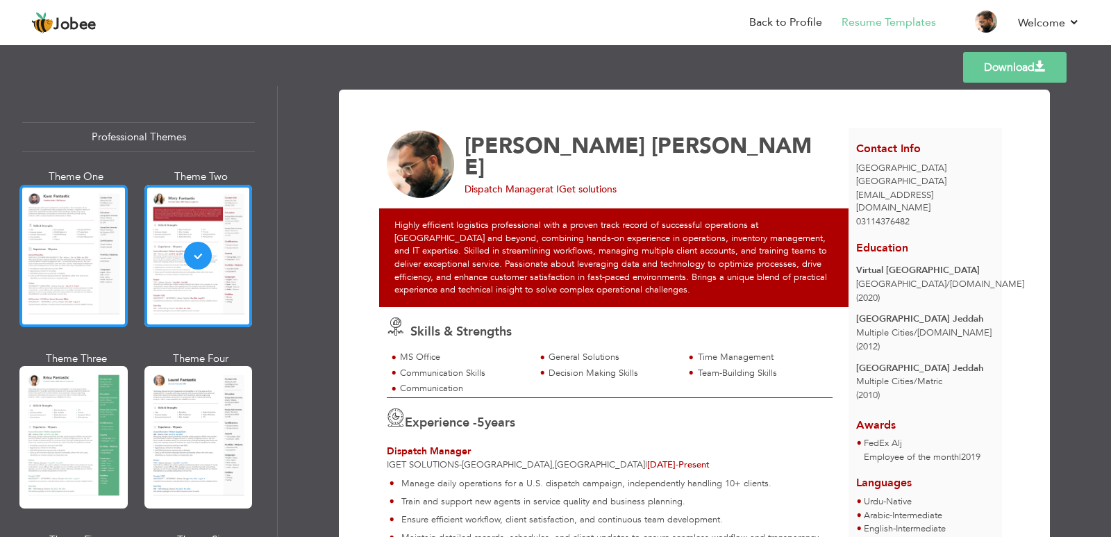
click at [109, 267] on div at bounding box center [73, 256] width 108 height 142
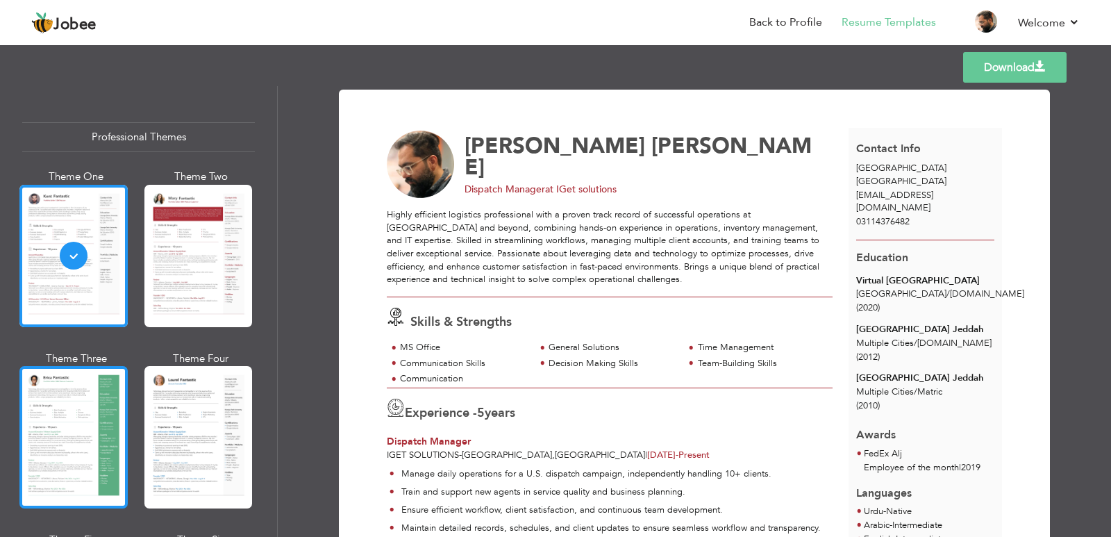
click at [103, 471] on div at bounding box center [73, 437] width 108 height 142
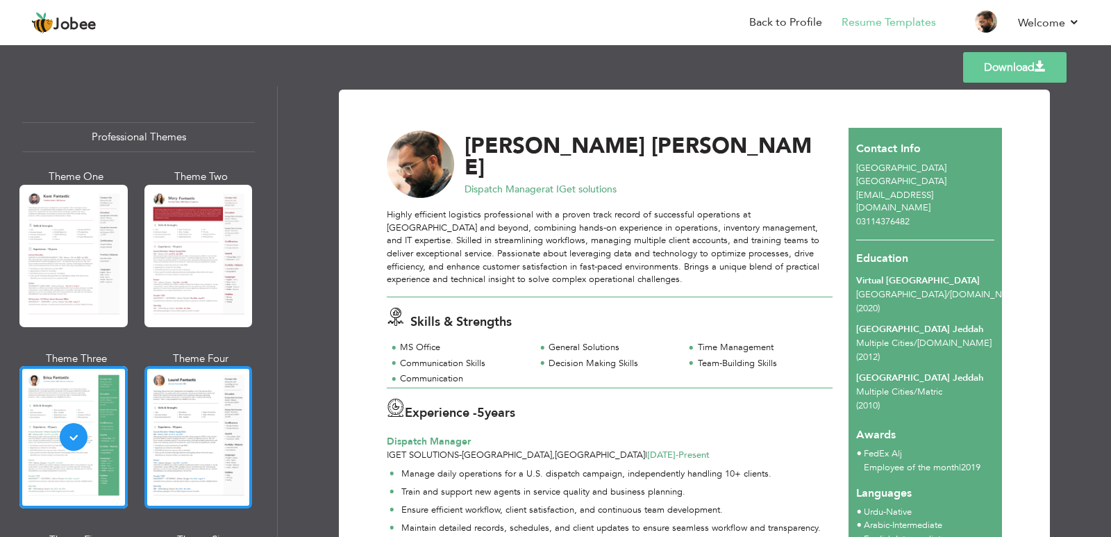
click at [188, 432] on div at bounding box center [198, 437] width 108 height 142
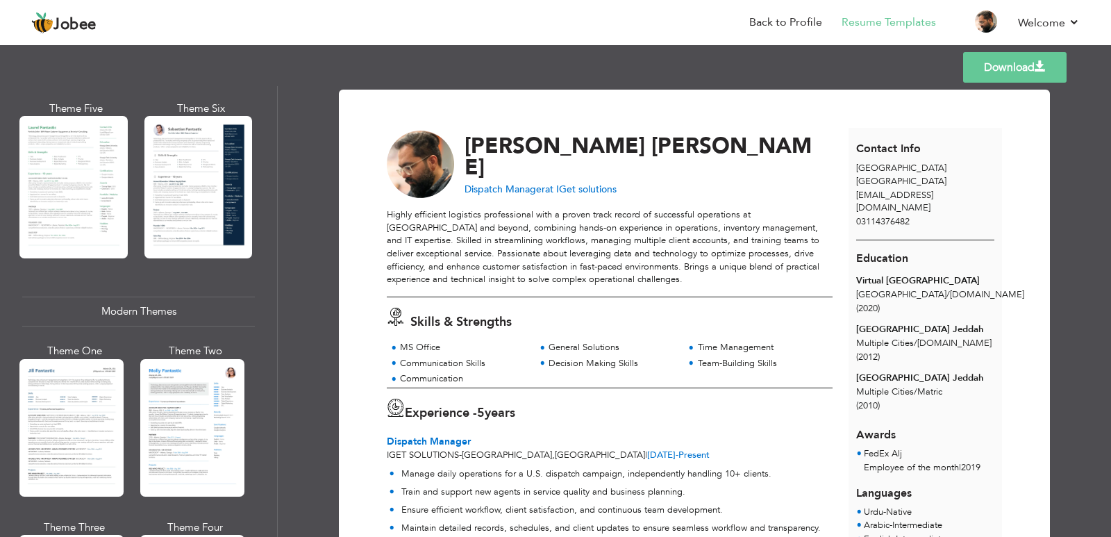
scroll to position [423, 0]
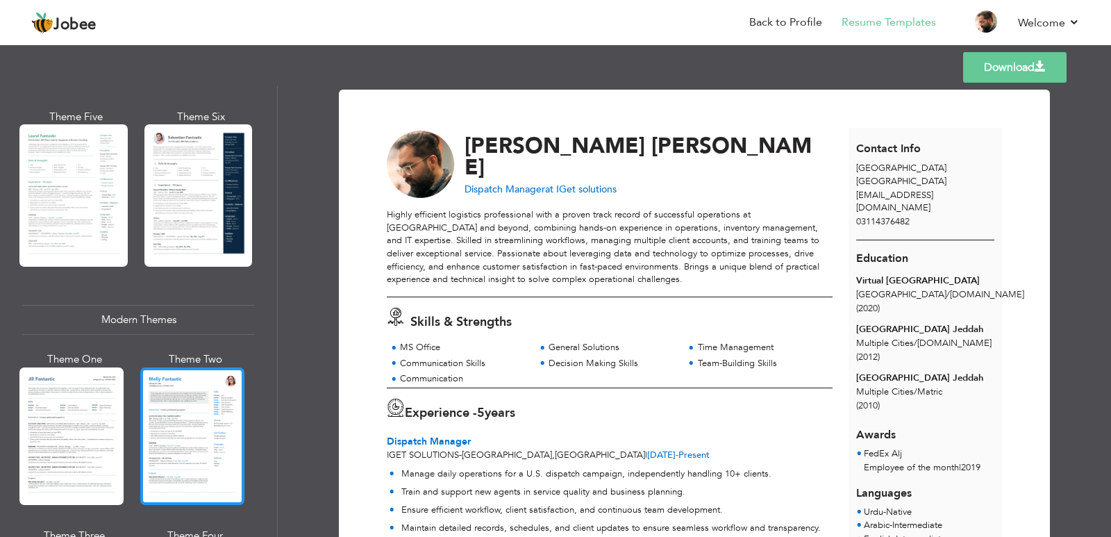
click at [197, 394] on div at bounding box center [192, 436] width 104 height 138
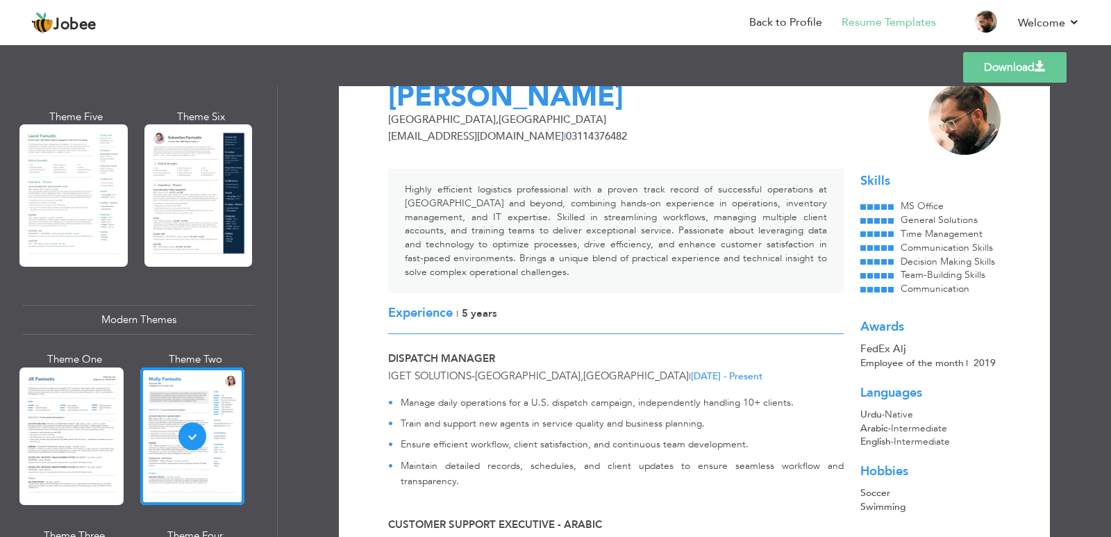
scroll to position [0, 0]
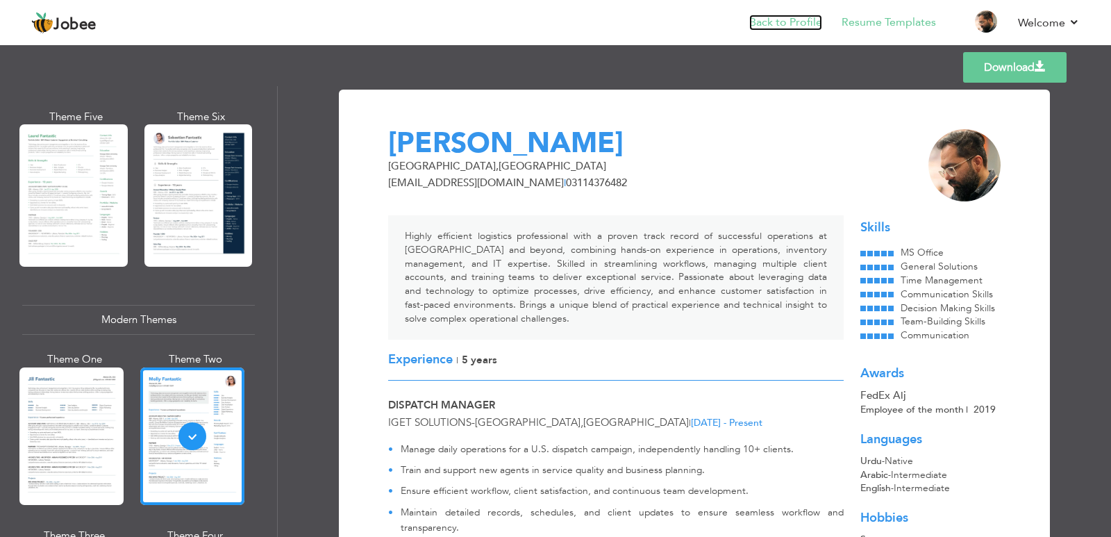
click at [768, 26] on link "Back to Profile" at bounding box center [785, 23] width 73 height 16
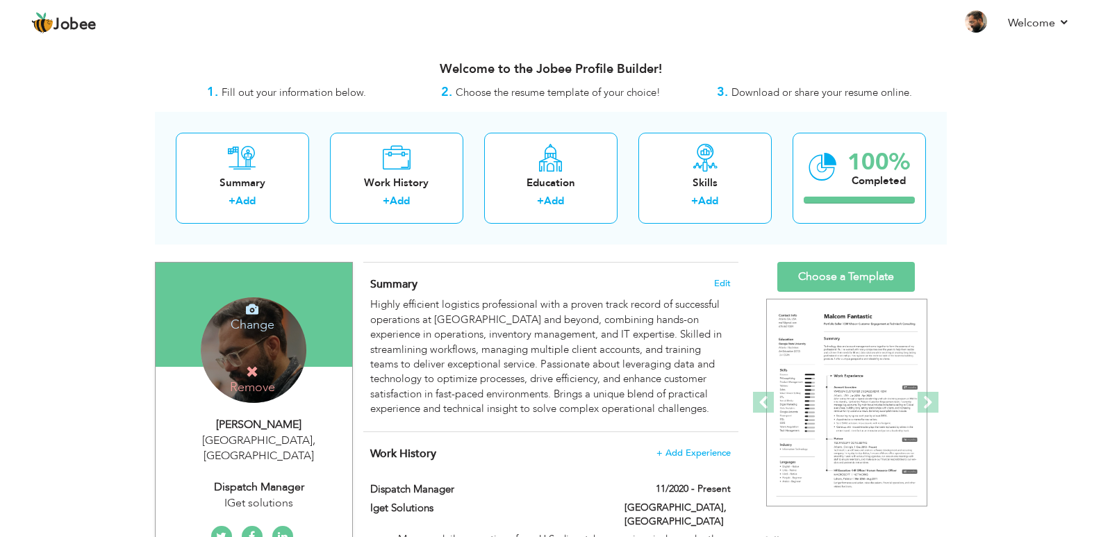
click at [296, 333] on div "Change Remove" at bounding box center [254, 350] width 106 height 106
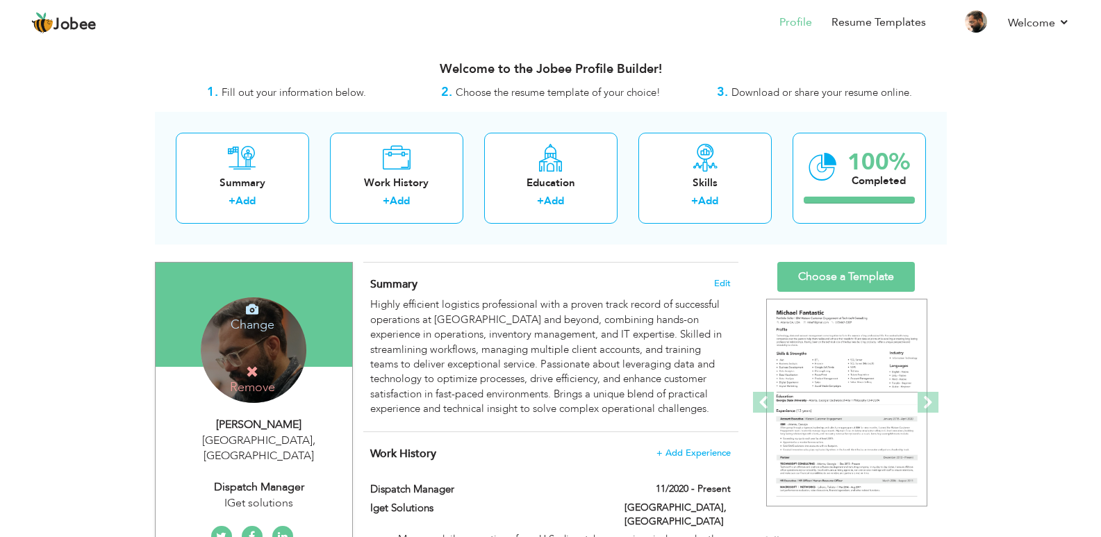
click at [289, 333] on div "Change Remove" at bounding box center [254, 350] width 106 height 106
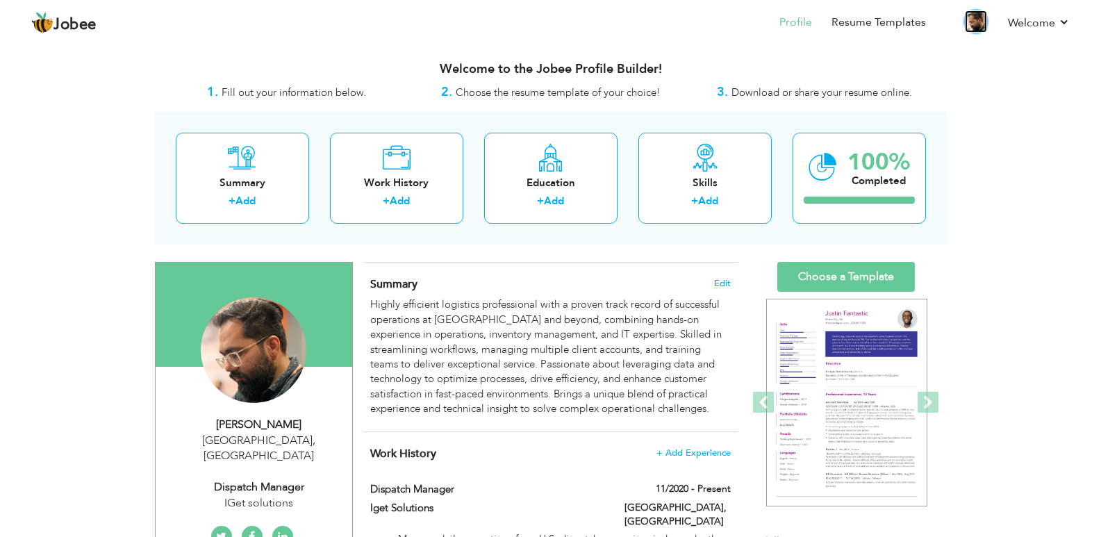
click at [981, 20] on img at bounding box center [976, 21] width 22 height 22
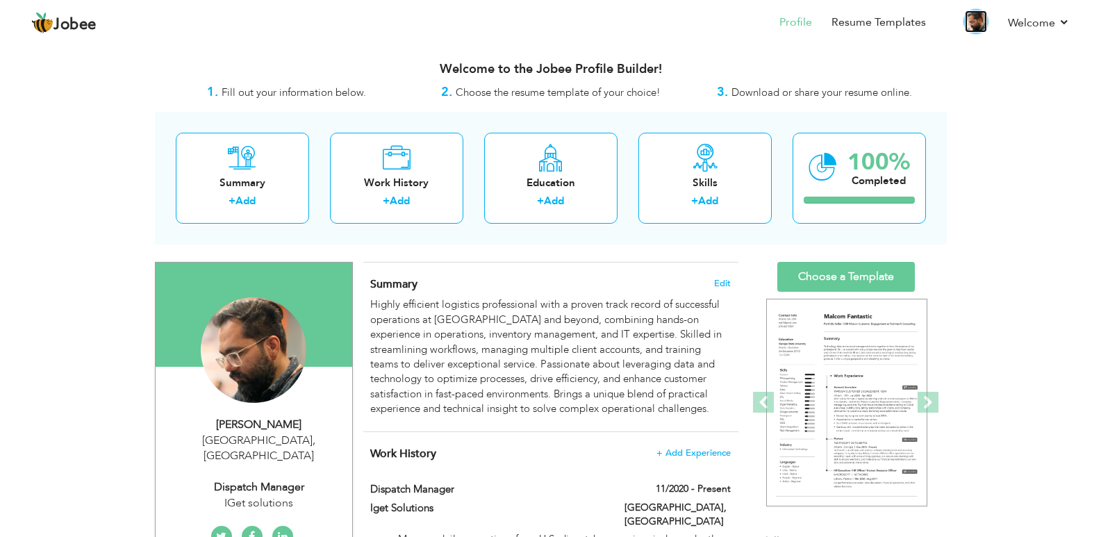
click at [981, 19] on img at bounding box center [976, 21] width 22 height 22
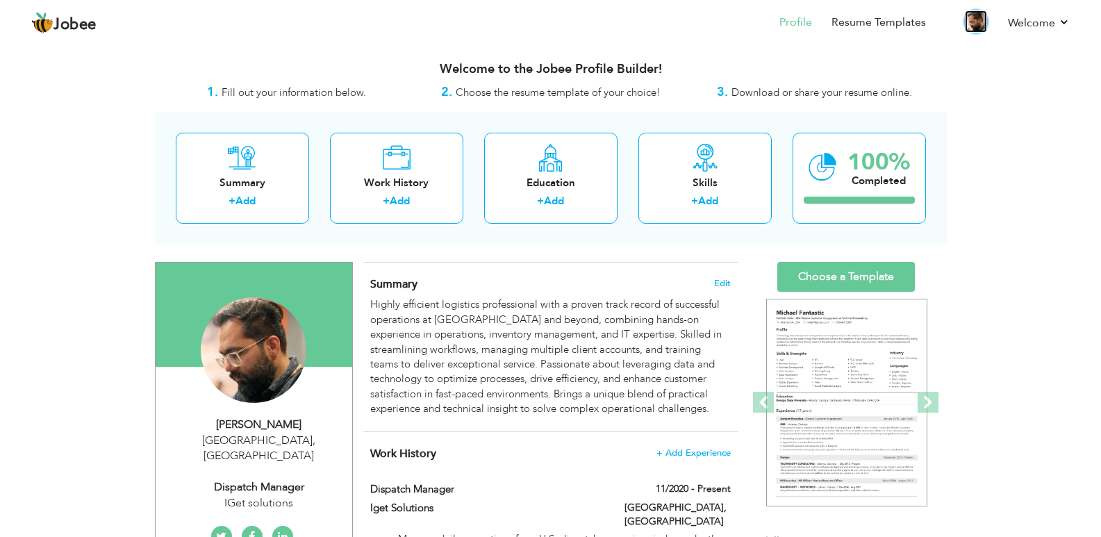
click at [973, 25] on img at bounding box center [976, 21] width 22 height 22
click at [975, 25] on img at bounding box center [976, 21] width 22 height 22
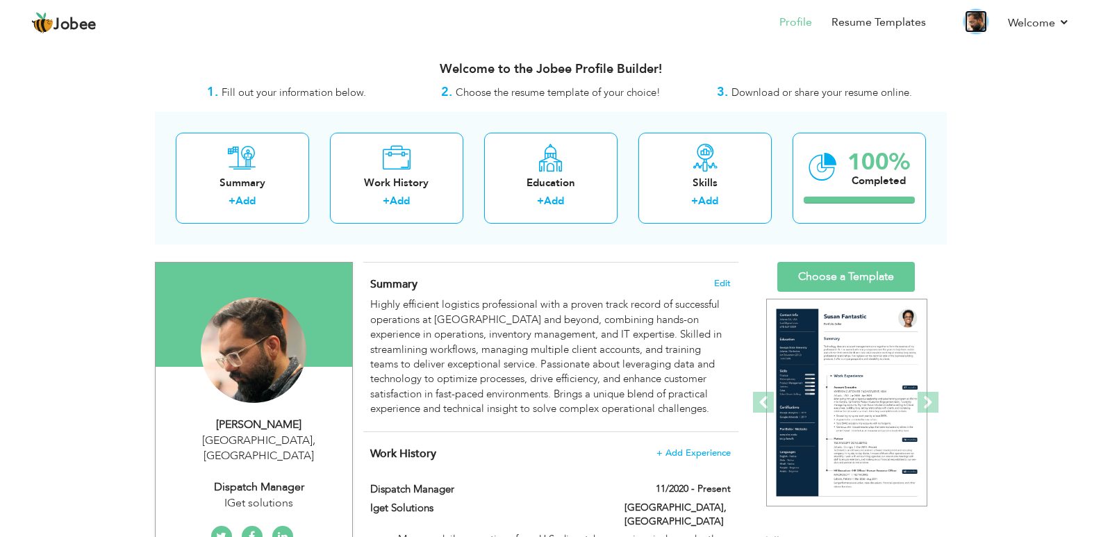
click at [980, 19] on img at bounding box center [976, 21] width 22 height 22
click at [1038, 23] on link "Welcome" at bounding box center [1039, 23] width 62 height 17
click at [1001, 62] on link "Settings" at bounding box center [1007, 64] width 125 height 30
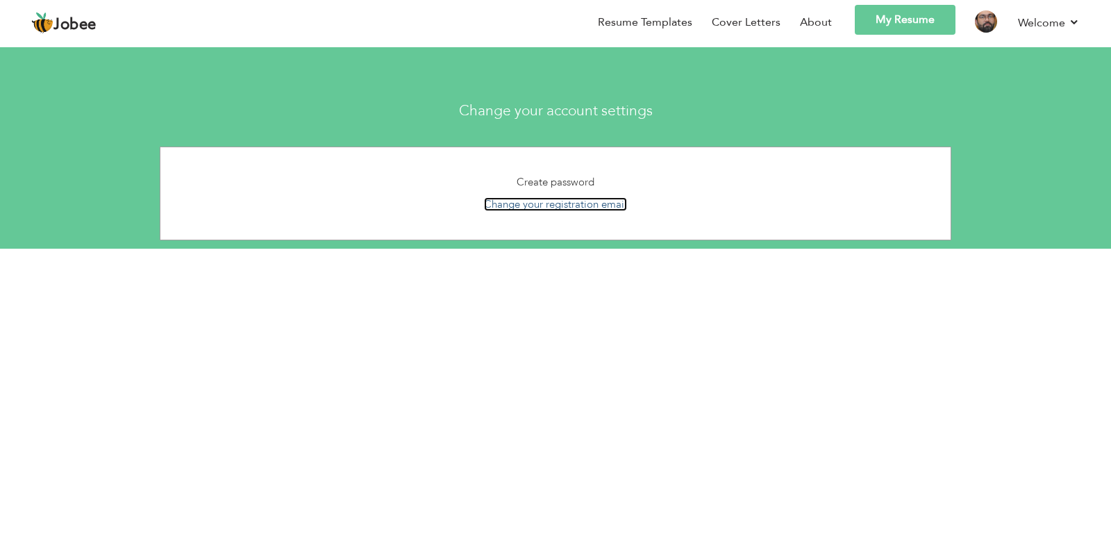
click at [596, 204] on link "Change your registration email" at bounding box center [555, 204] width 143 height 14
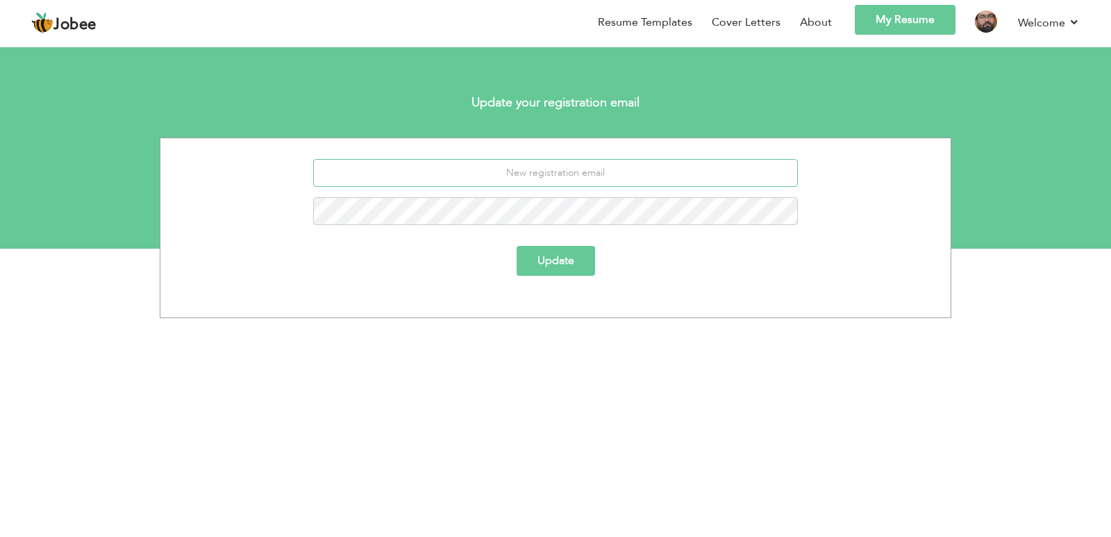
click at [575, 176] on input "email" at bounding box center [556, 173] width 486 height 28
type input "[EMAIL_ADDRESS][DOMAIN_NAME]"
click at [546, 247] on button "Update" at bounding box center [556, 261] width 78 height 30
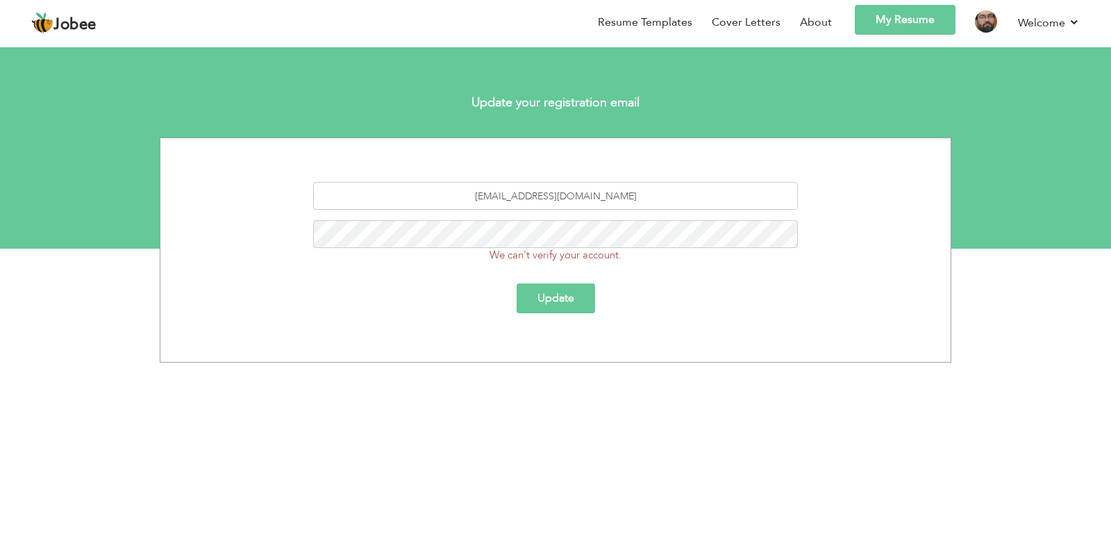
click at [994, 33] on li at bounding box center [977, 25] width 43 height 40
click at [989, 26] on img at bounding box center [986, 21] width 22 height 22
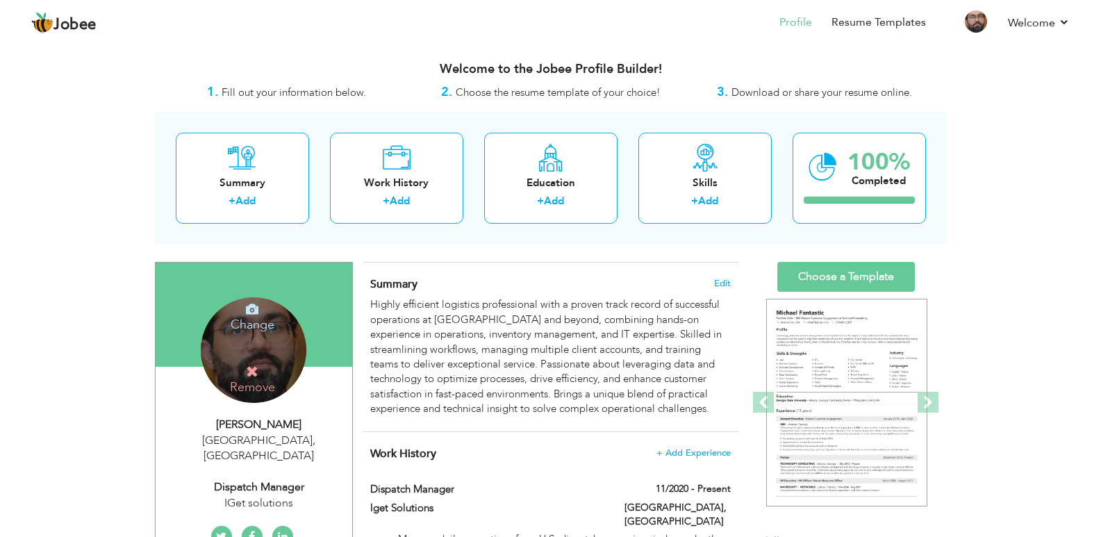
click at [256, 323] on h4 "Change" at bounding box center [252, 315] width 99 height 33
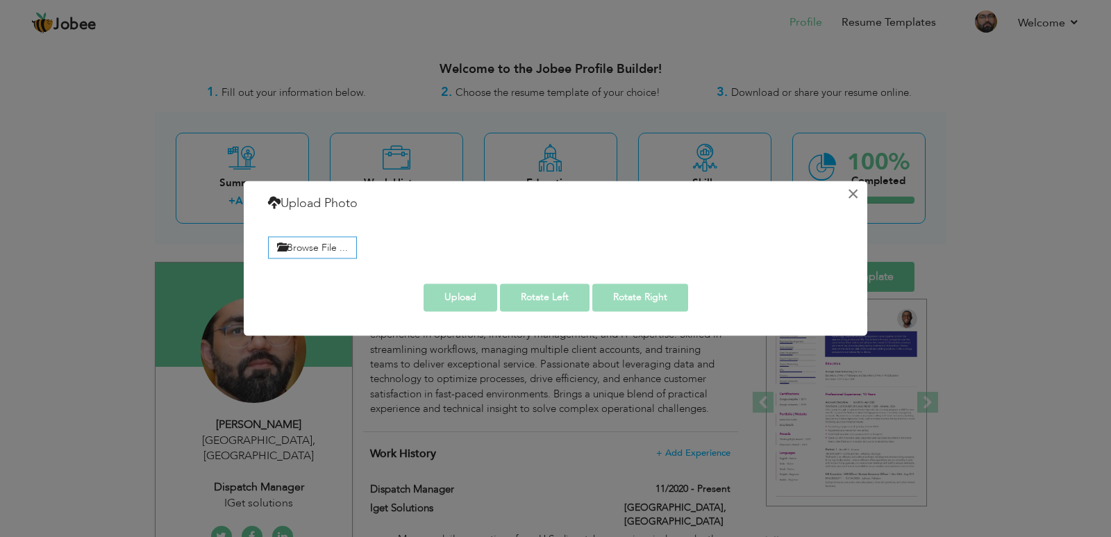
click at [855, 188] on button "×" at bounding box center [853, 194] width 22 height 22
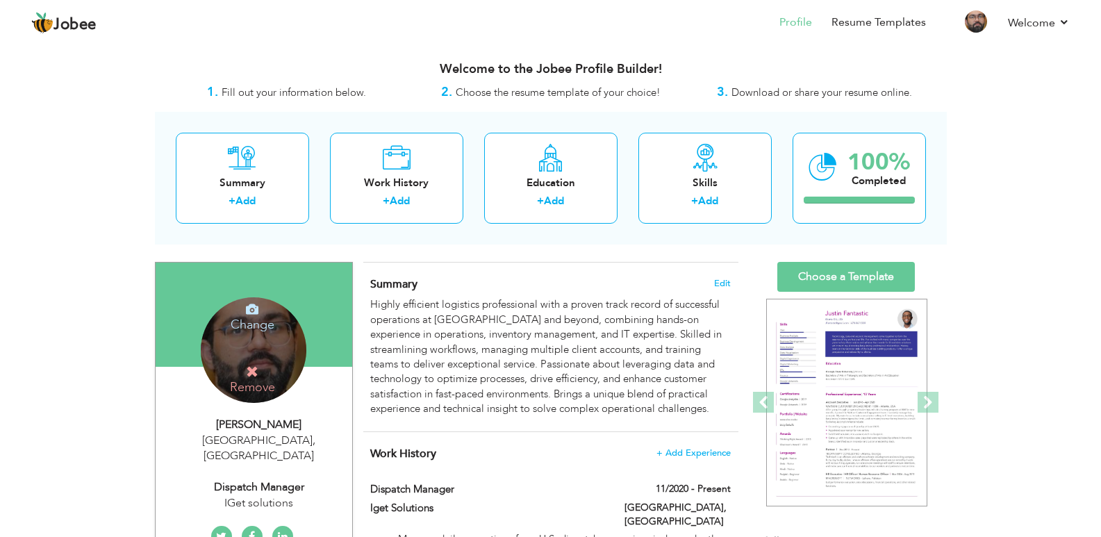
click at [261, 318] on h4 "Change" at bounding box center [252, 315] width 99 height 33
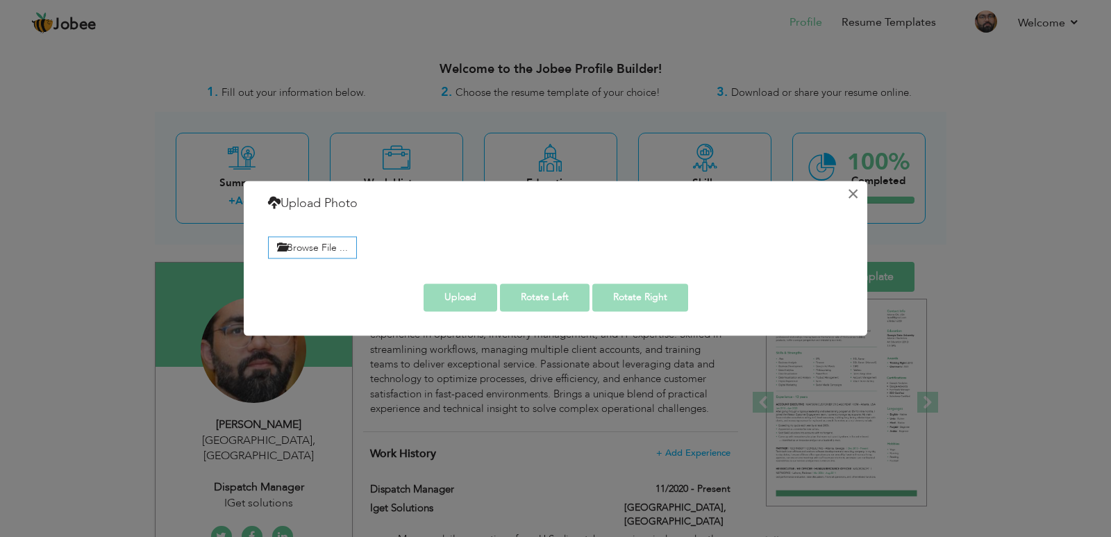
click at [853, 192] on button "×" at bounding box center [853, 194] width 22 height 22
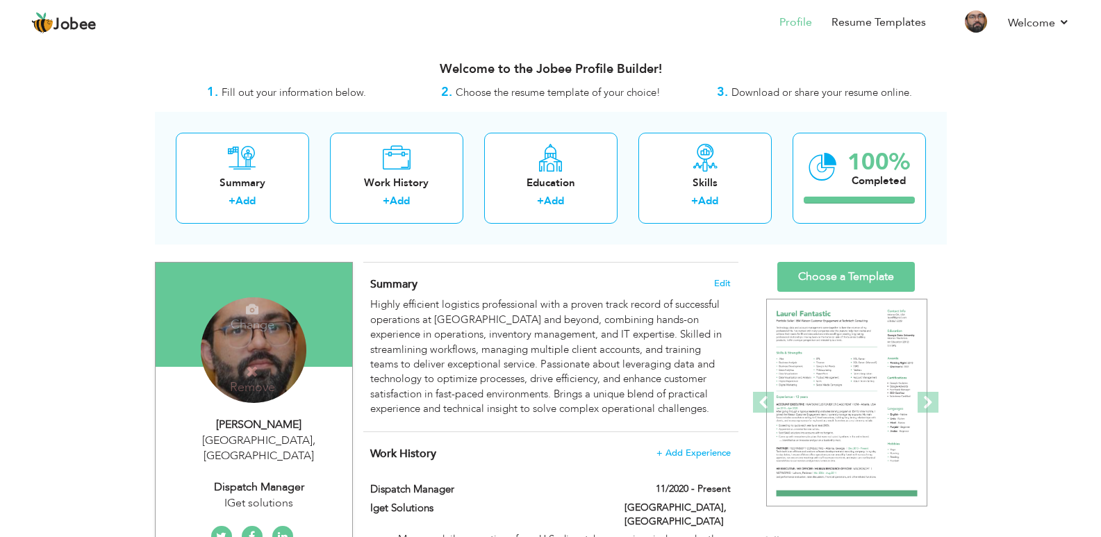
click at [270, 365] on h4 "Remove" at bounding box center [252, 380] width 99 height 30
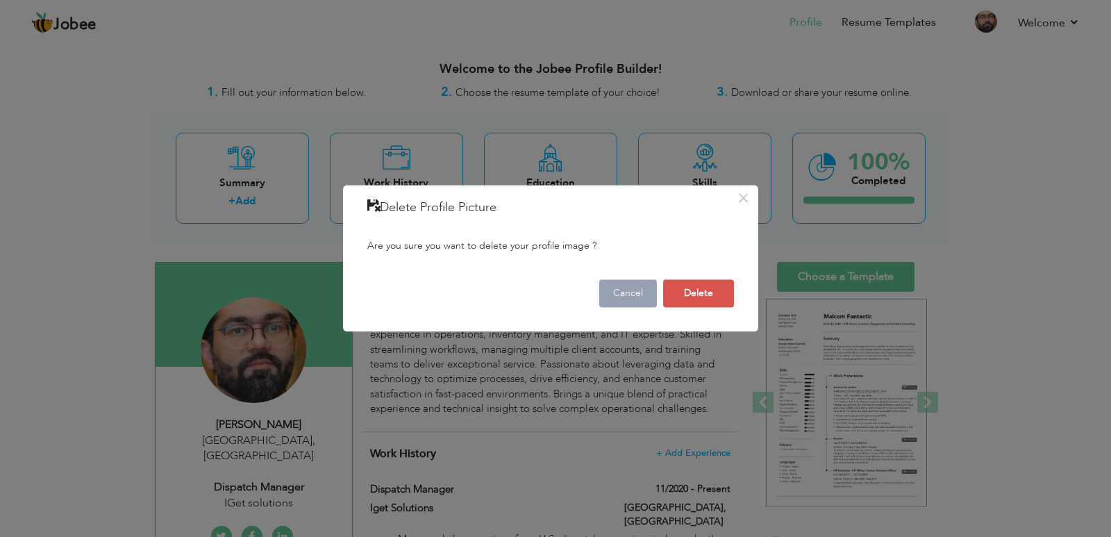
click at [617, 287] on button "Cancel" at bounding box center [628, 293] width 58 height 28
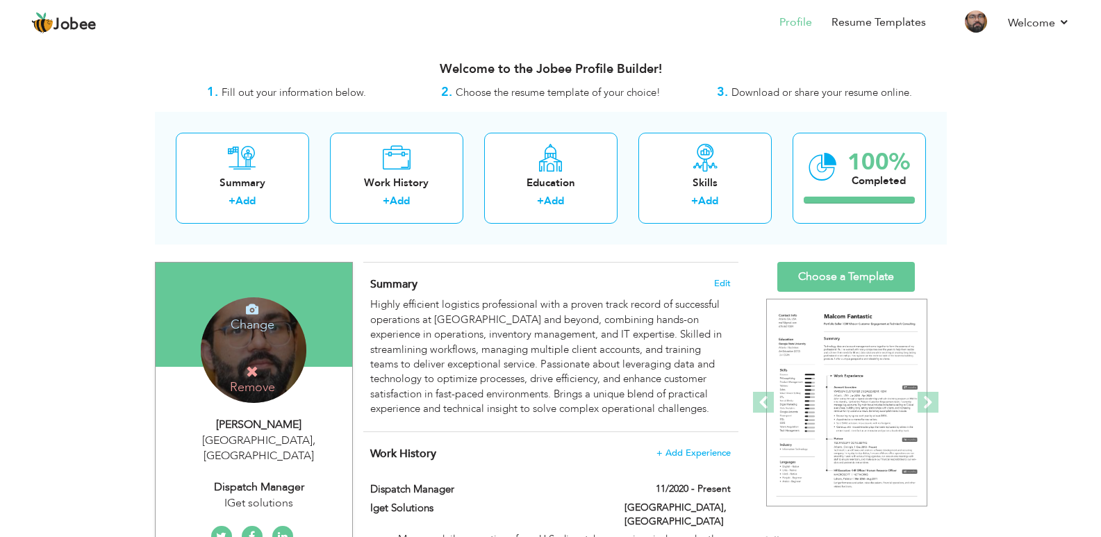
click at [246, 322] on h4 "Change" at bounding box center [252, 315] width 99 height 33
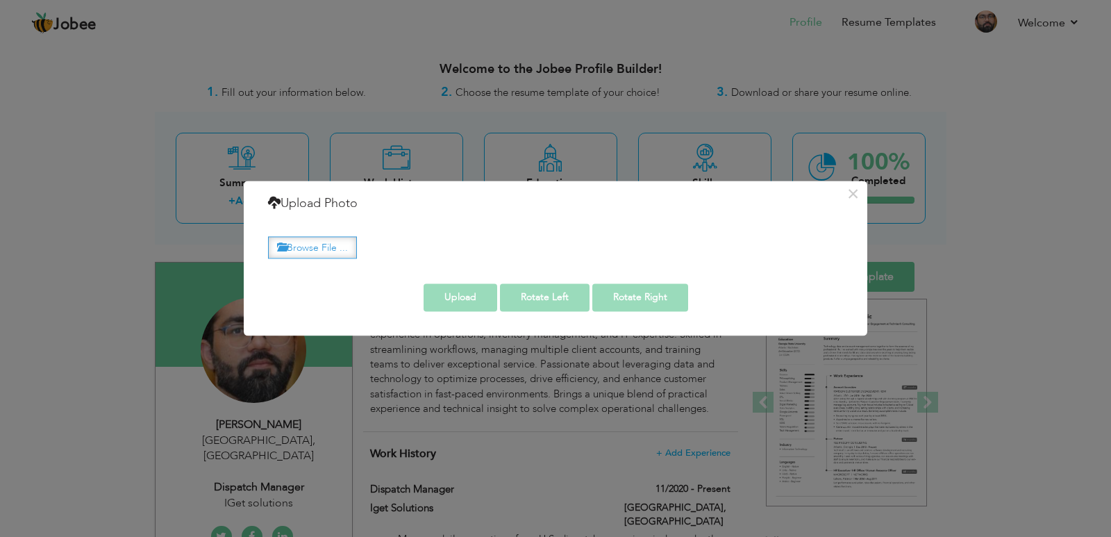
click at [318, 238] on label "Browse File ..." at bounding box center [312, 248] width 89 height 22
click at [0, 0] on input "Browse File ..." at bounding box center [0, 0] width 0 height 0
click at [331, 249] on label "Browse File ..." at bounding box center [312, 248] width 89 height 22
click at [0, 0] on input "Browse File ..." at bounding box center [0, 0] width 0 height 0
click at [329, 250] on label "Browse File ..." at bounding box center [312, 248] width 89 height 22
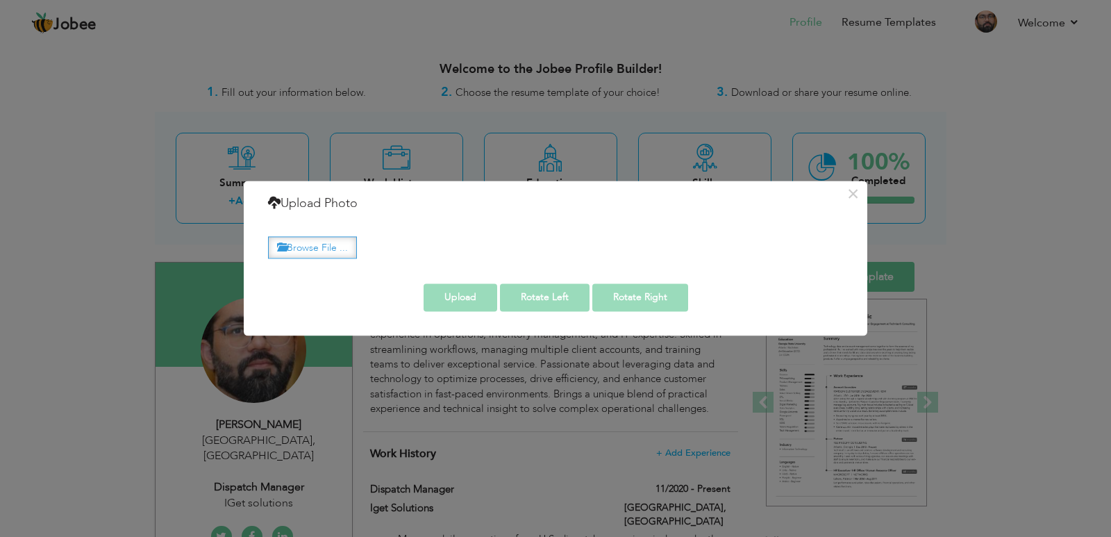
click at [0, 0] on input "Browse File ..." at bounding box center [0, 0] width 0 height 0
click at [1073, 106] on div "× Upload Photo Browse File ..." at bounding box center [555, 268] width 1111 height 537
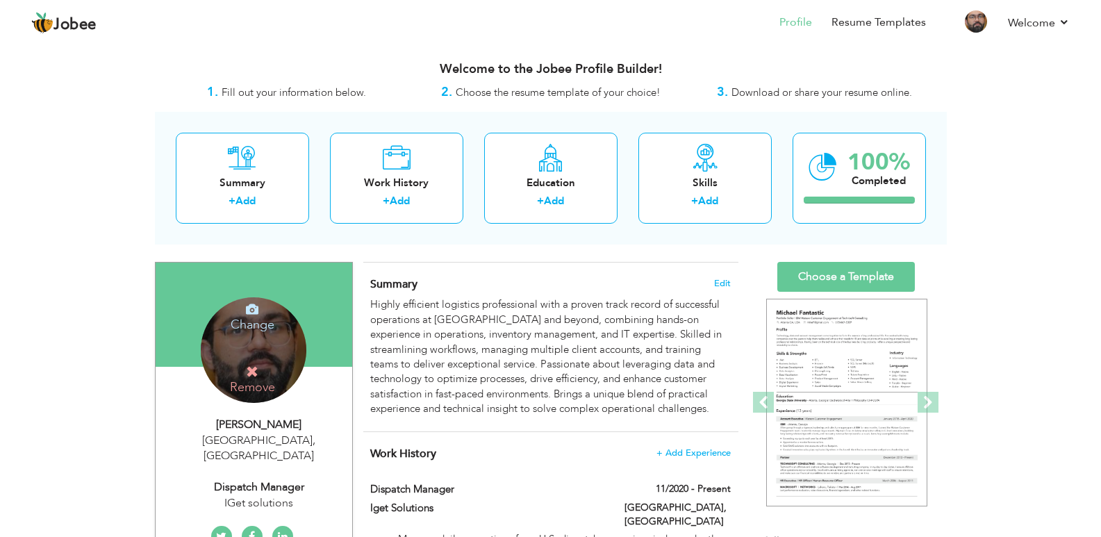
click at [239, 348] on div "Change Remove" at bounding box center [254, 350] width 106 height 106
click at [246, 324] on h4 "Change" at bounding box center [252, 315] width 99 height 33
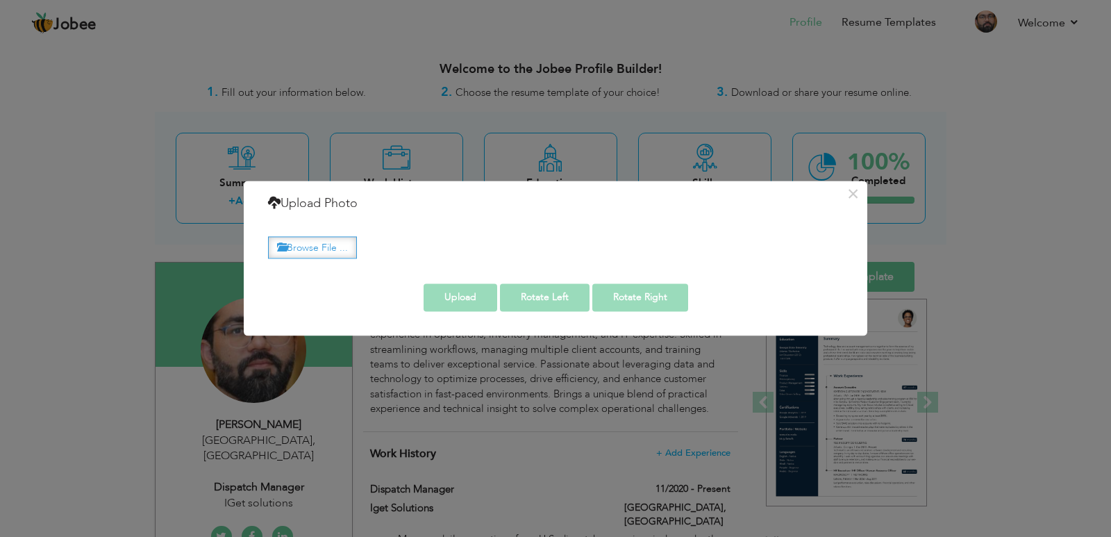
click at [308, 248] on label "Browse File ..." at bounding box center [312, 248] width 89 height 22
click at [0, 0] on input "Browse File ..." at bounding box center [0, 0] width 0 height 0
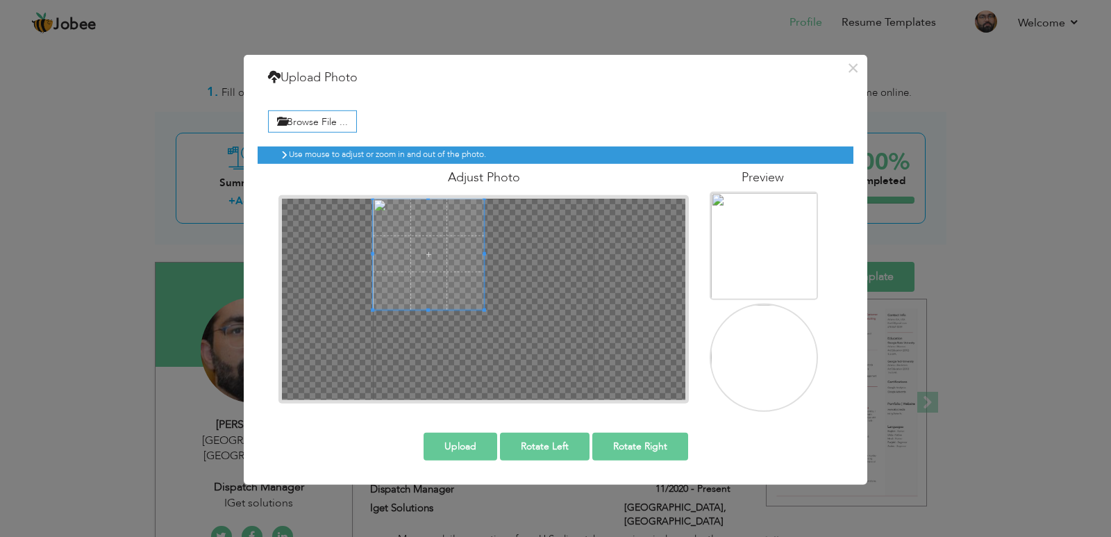
click at [390, 203] on div at bounding box center [484, 298] width 404 height 201
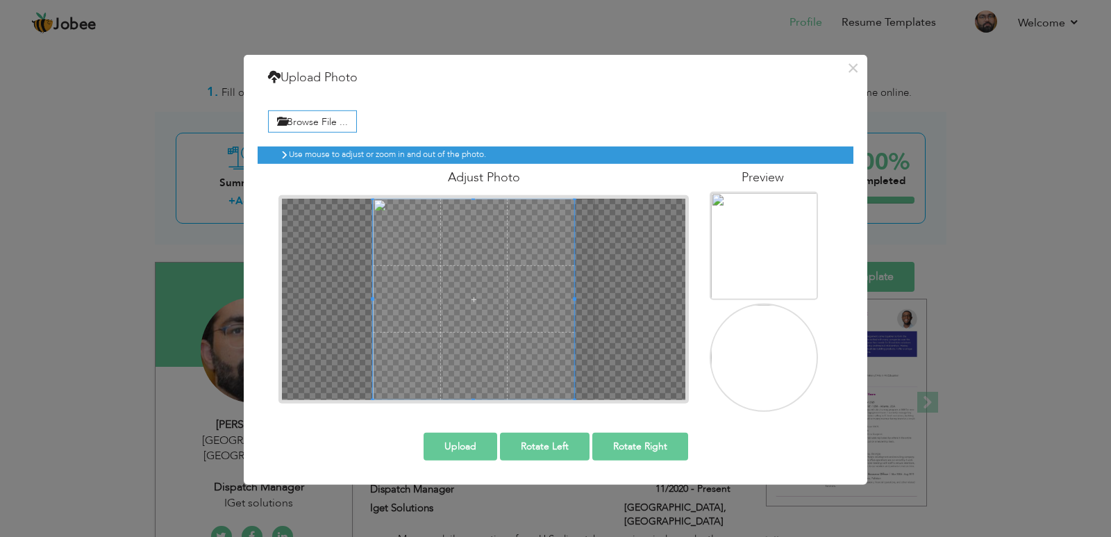
click at [595, 381] on div at bounding box center [484, 298] width 404 height 201
click at [554, 330] on span at bounding box center [483, 298] width 201 height 201
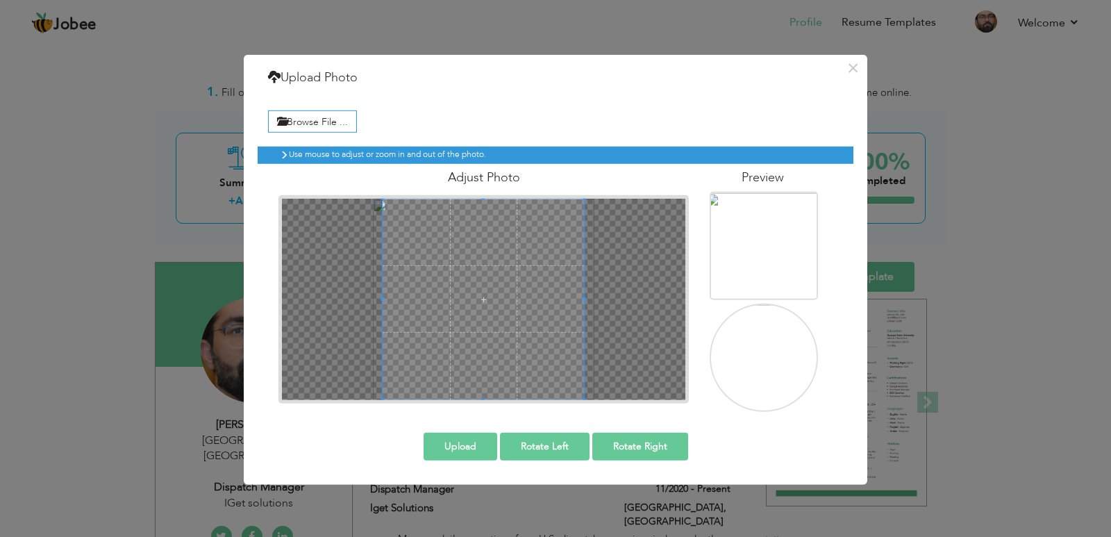
click at [479, 442] on button "Upload" at bounding box center [461, 446] width 74 height 28
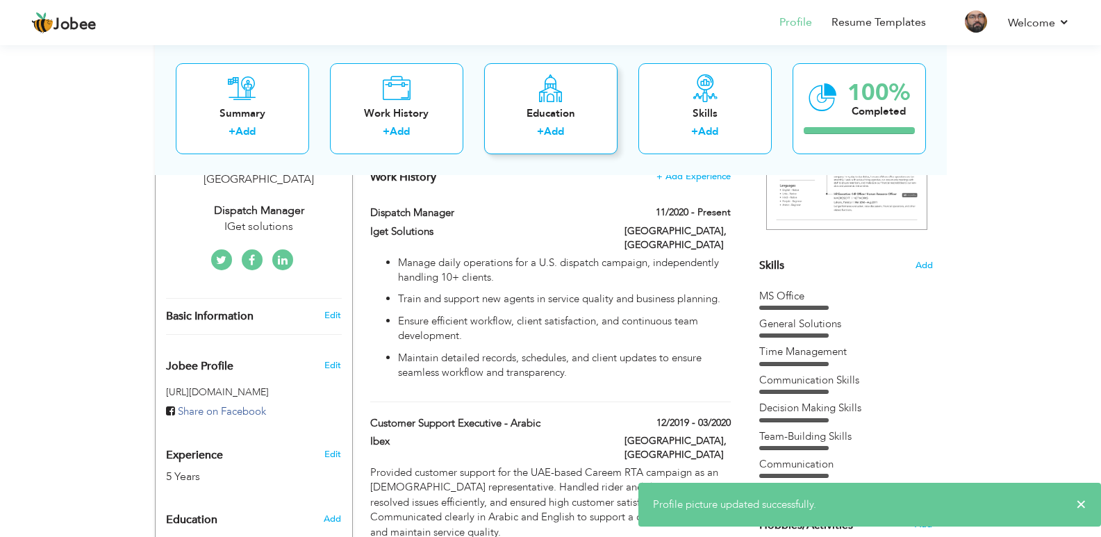
scroll to position [69, 0]
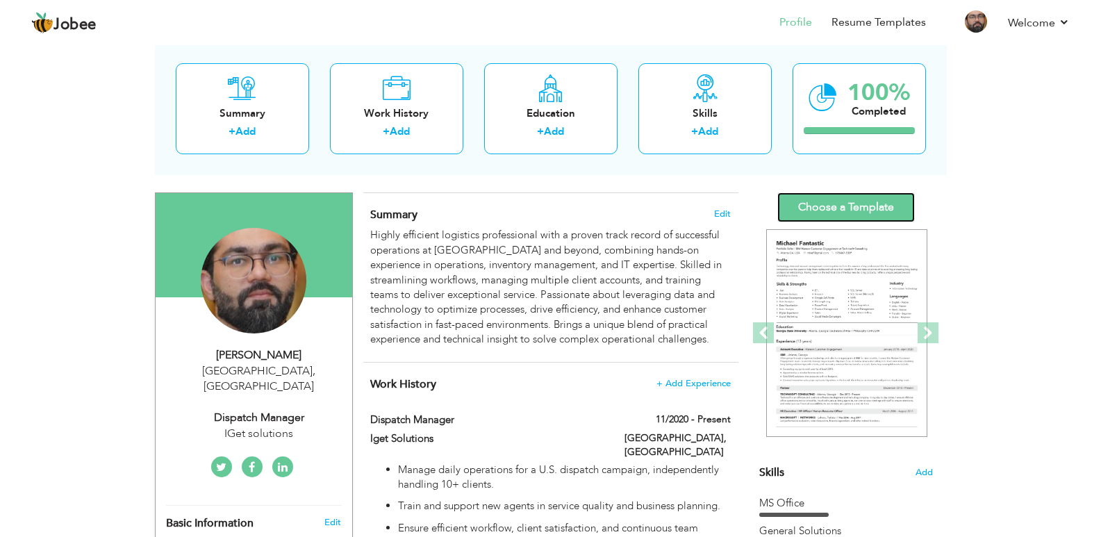
click at [870, 215] on link "Choose a Template" at bounding box center [846, 207] width 138 height 30
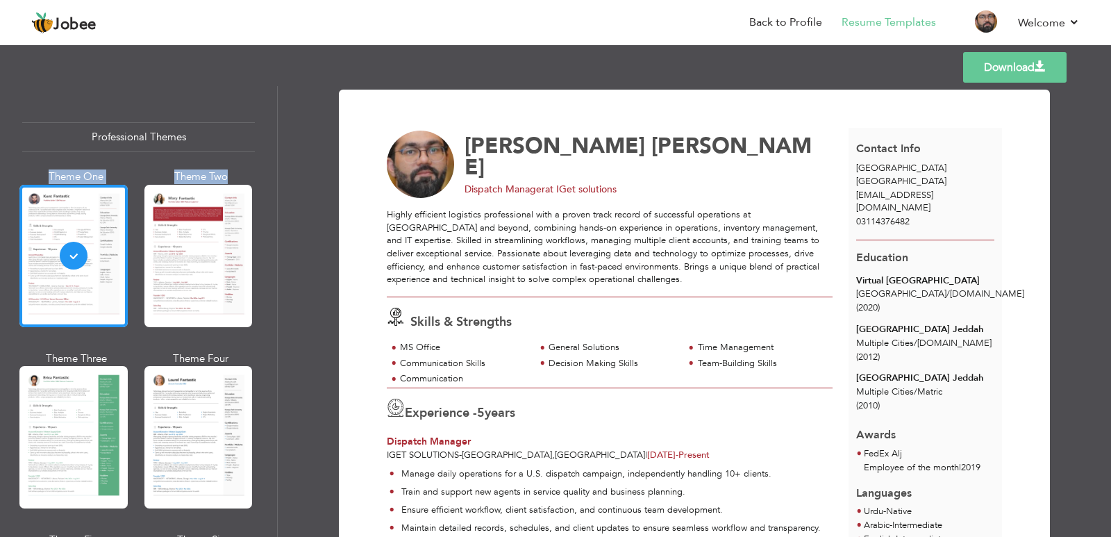
drag, startPoint x: 272, startPoint y: 153, endPoint x: 272, endPoint y: 171, distance: 18.1
click at [272, 171] on div "Professional Themes Theme One Theme Two Theme Three Theme Six" at bounding box center [138, 311] width 277 height 451
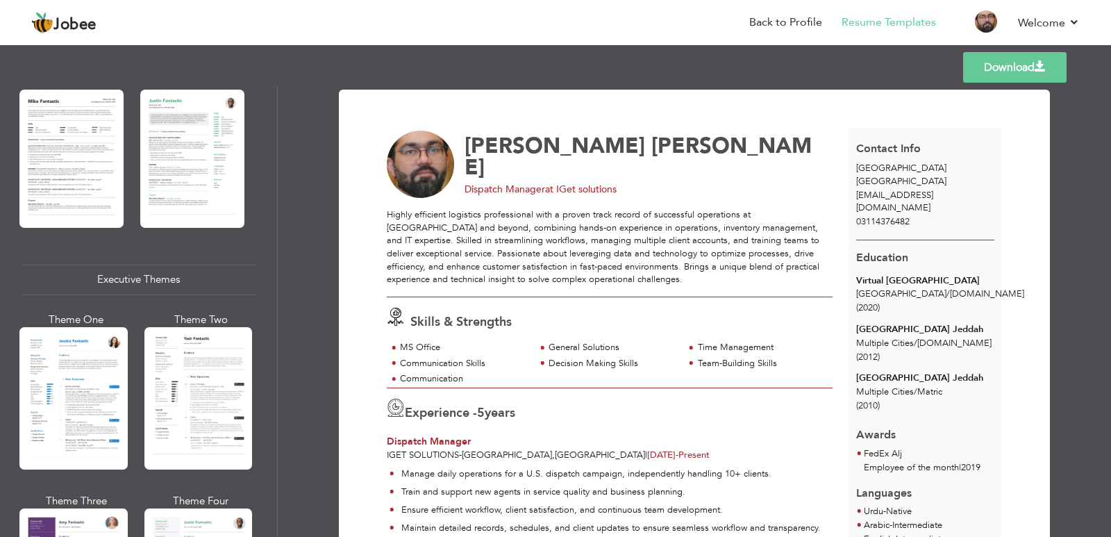
scroll to position [946, 0]
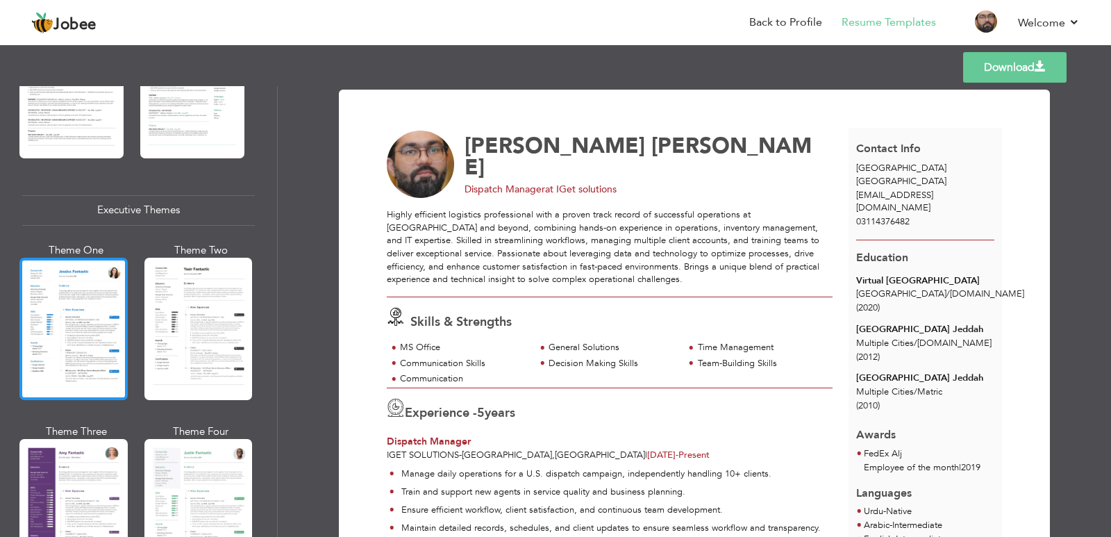
click at [38, 321] on div at bounding box center [73, 329] width 108 height 142
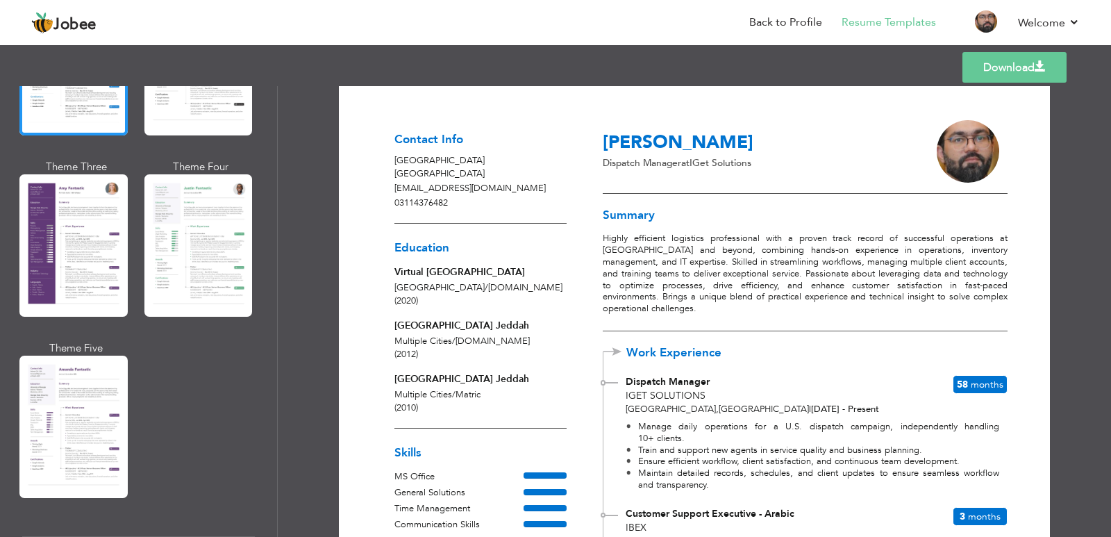
scroll to position [1241, 0]
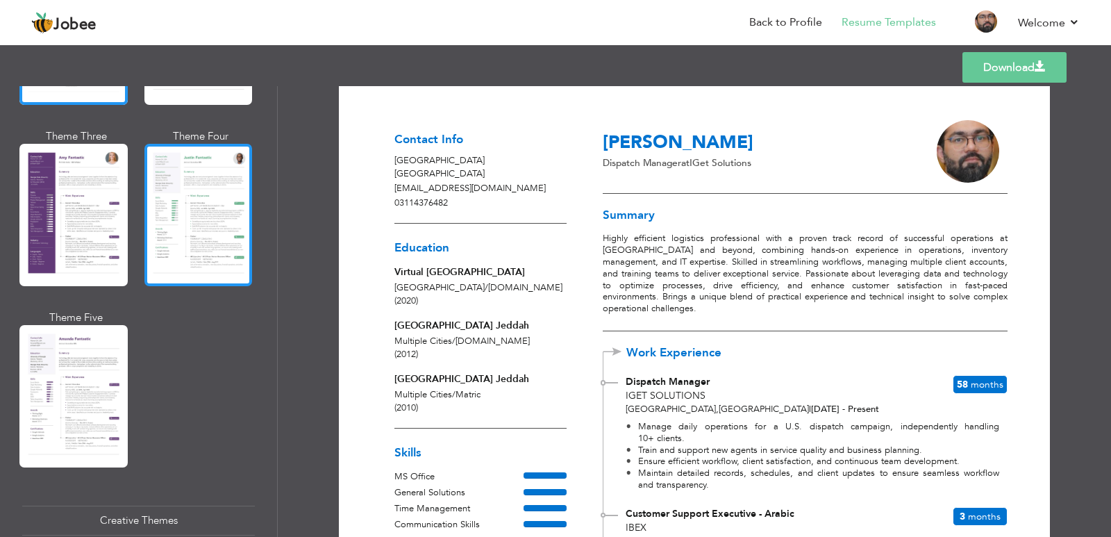
click at [224, 242] on div at bounding box center [198, 215] width 108 height 142
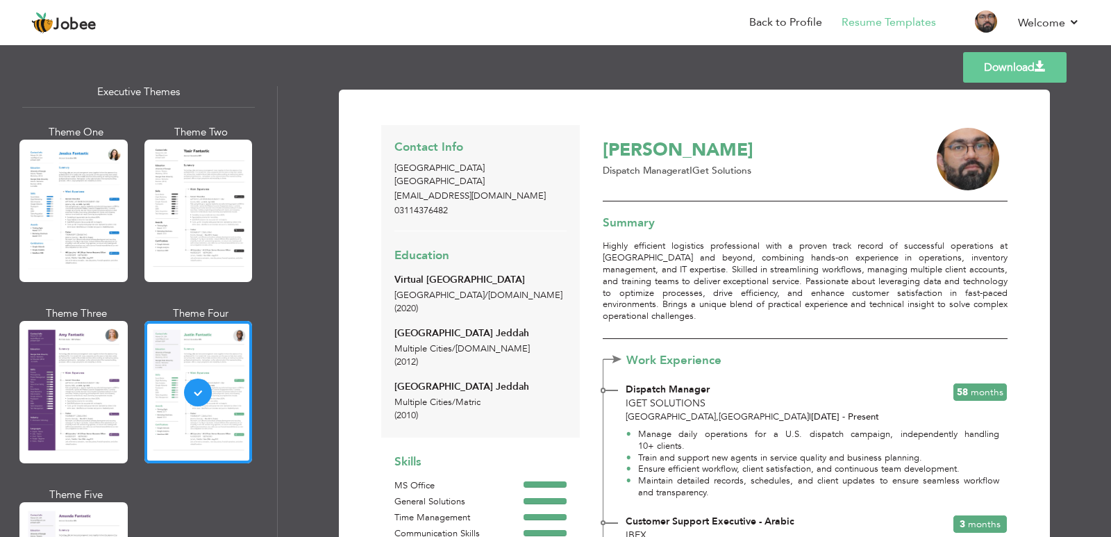
scroll to position [1042, 0]
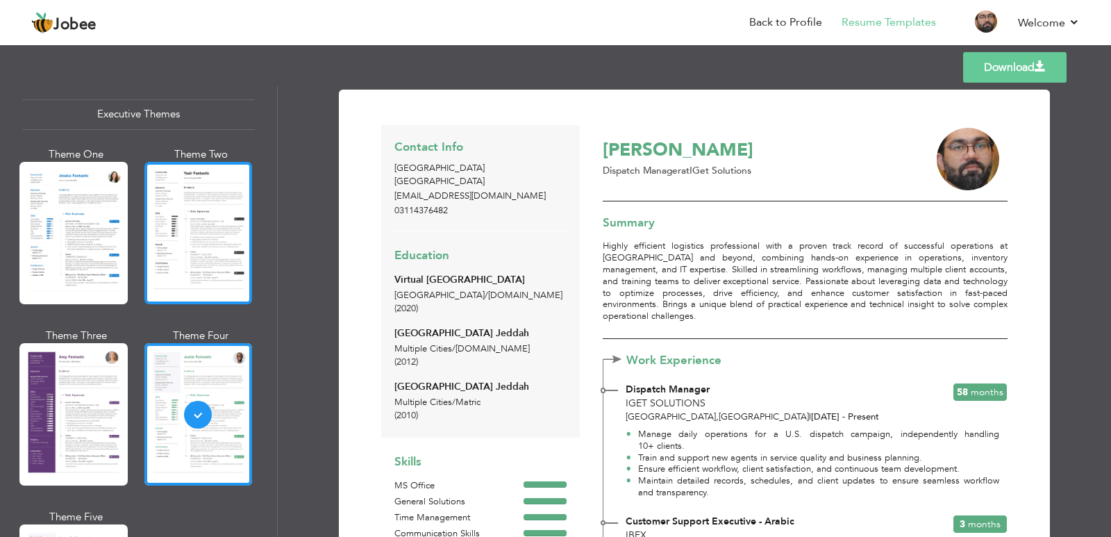
click at [219, 243] on div at bounding box center [198, 233] width 108 height 142
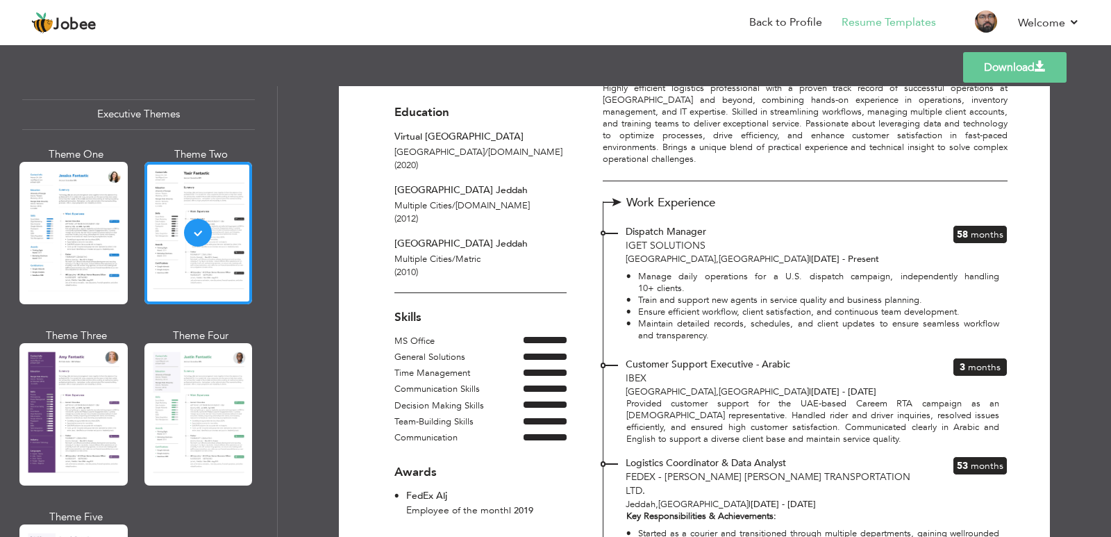
scroll to position [0, 0]
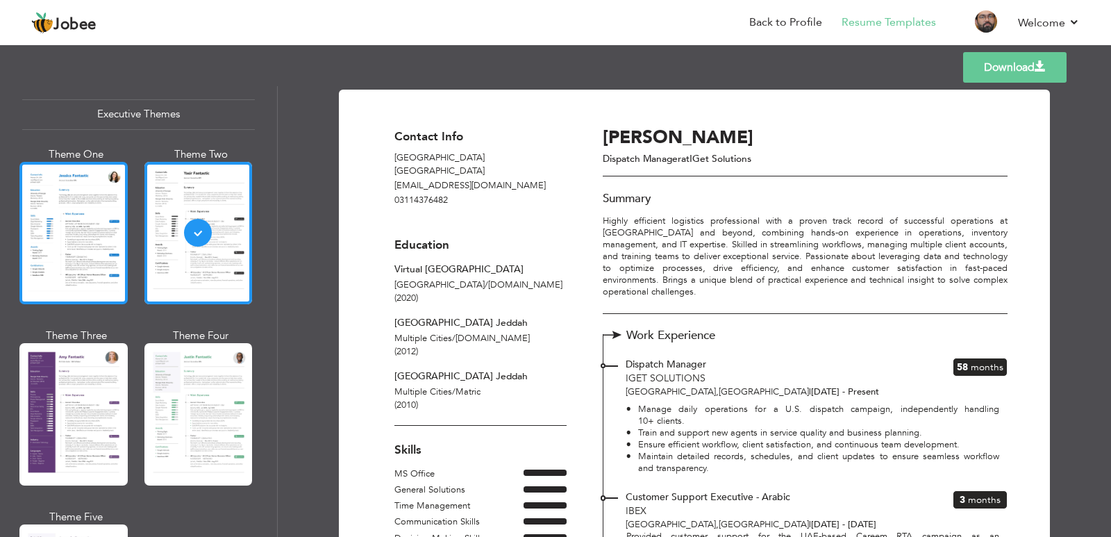
click at [92, 238] on div at bounding box center [73, 233] width 108 height 142
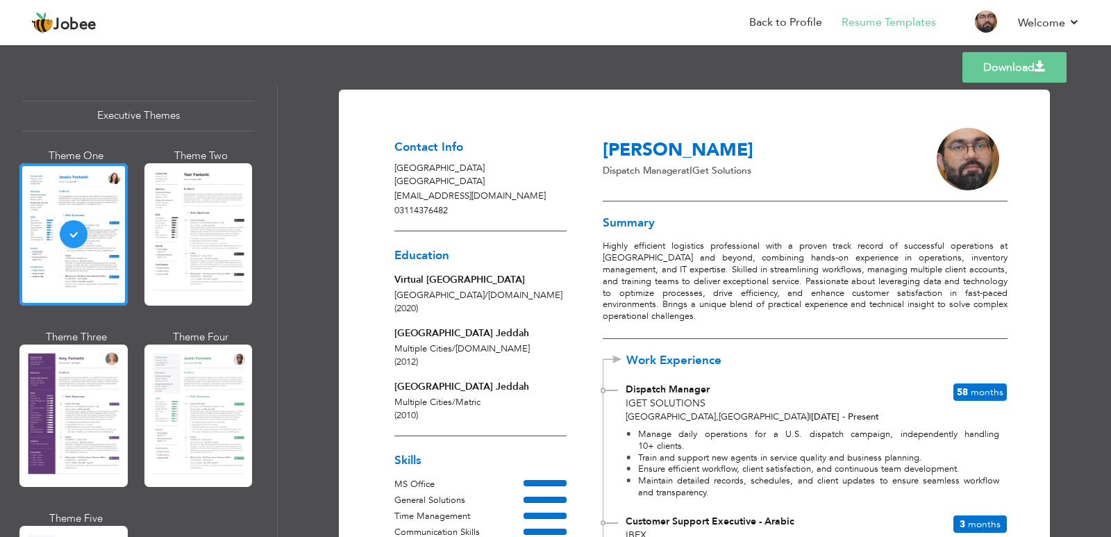
click at [979, 70] on link "Download" at bounding box center [1015, 67] width 104 height 31
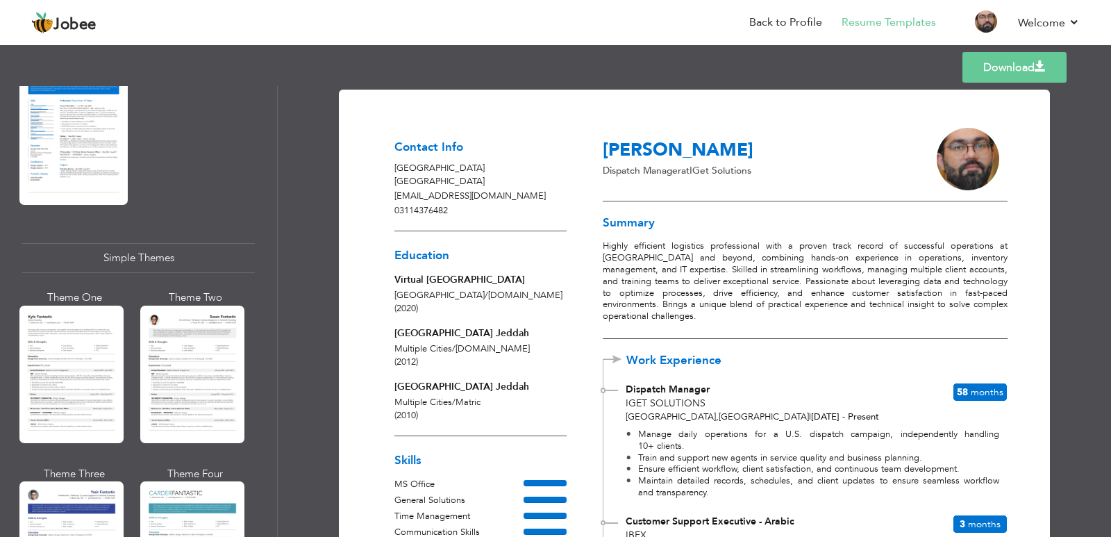
scroll to position [2378, 0]
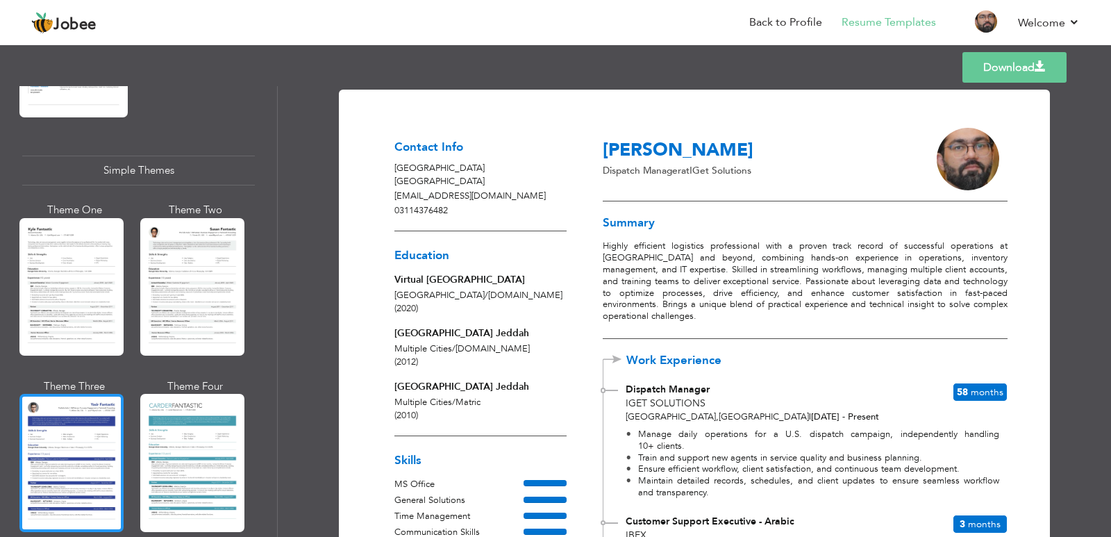
click at [62, 449] on div at bounding box center [71, 463] width 104 height 138
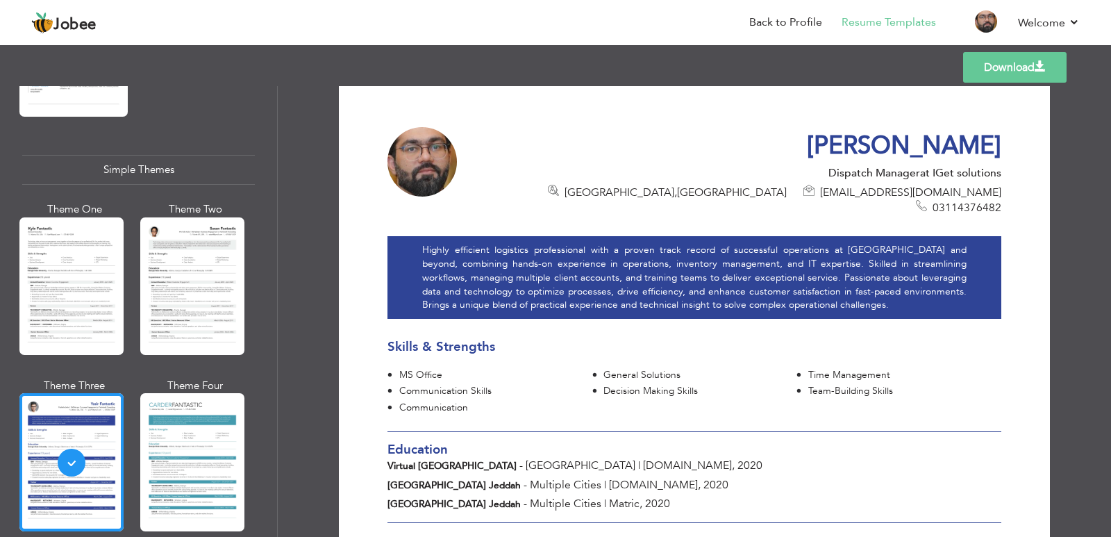
scroll to position [0, 0]
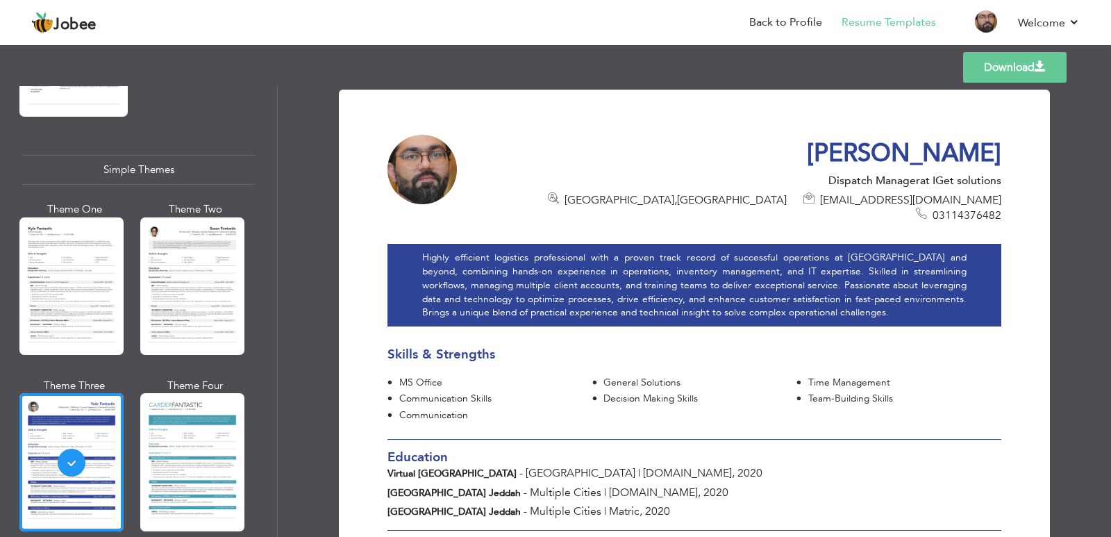
click at [1027, 64] on link "Download" at bounding box center [1014, 67] width 103 height 31
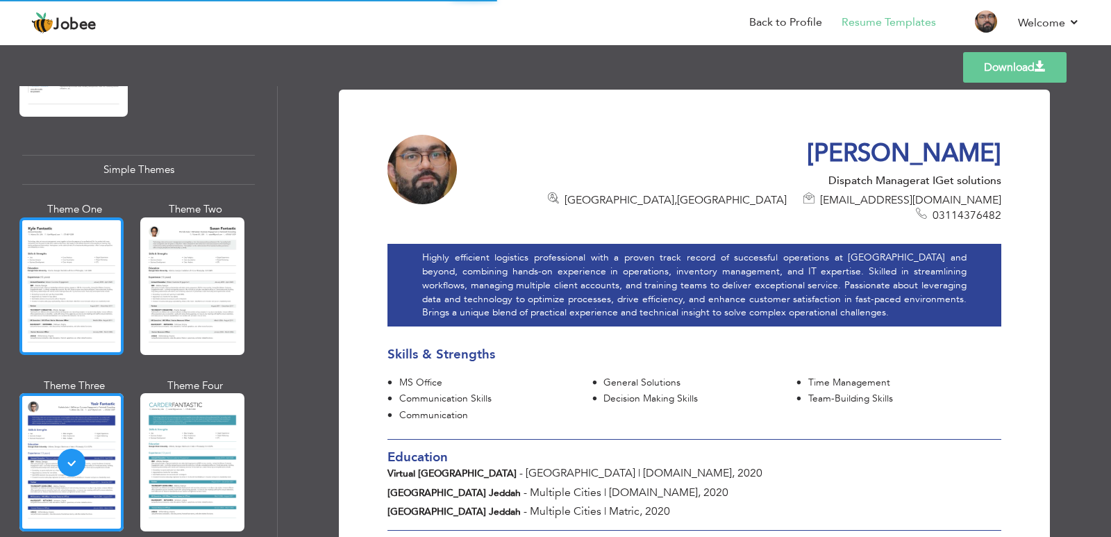
click at [61, 263] on div at bounding box center [71, 286] width 104 height 138
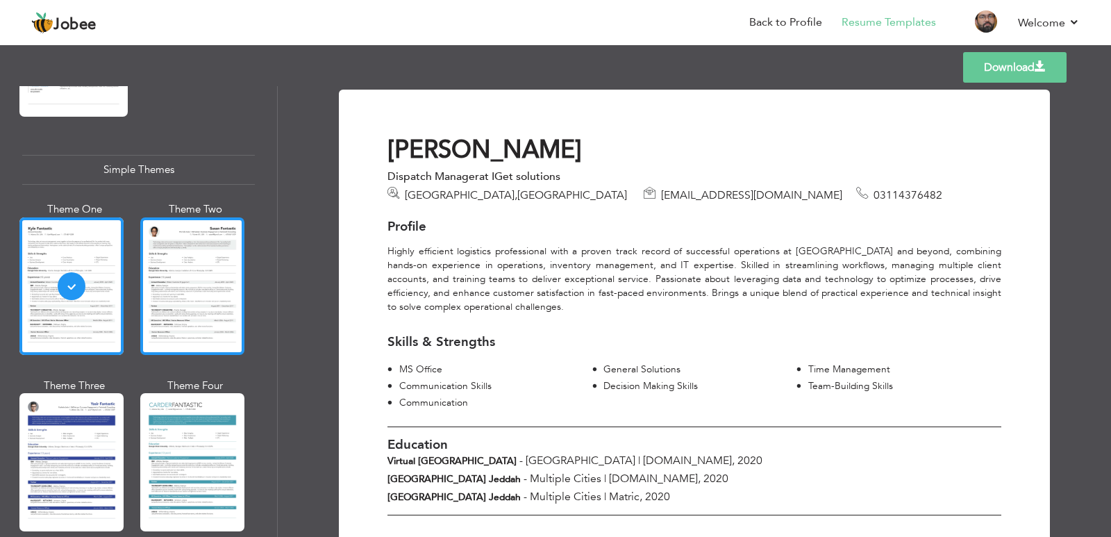
click at [194, 266] on div at bounding box center [192, 286] width 104 height 138
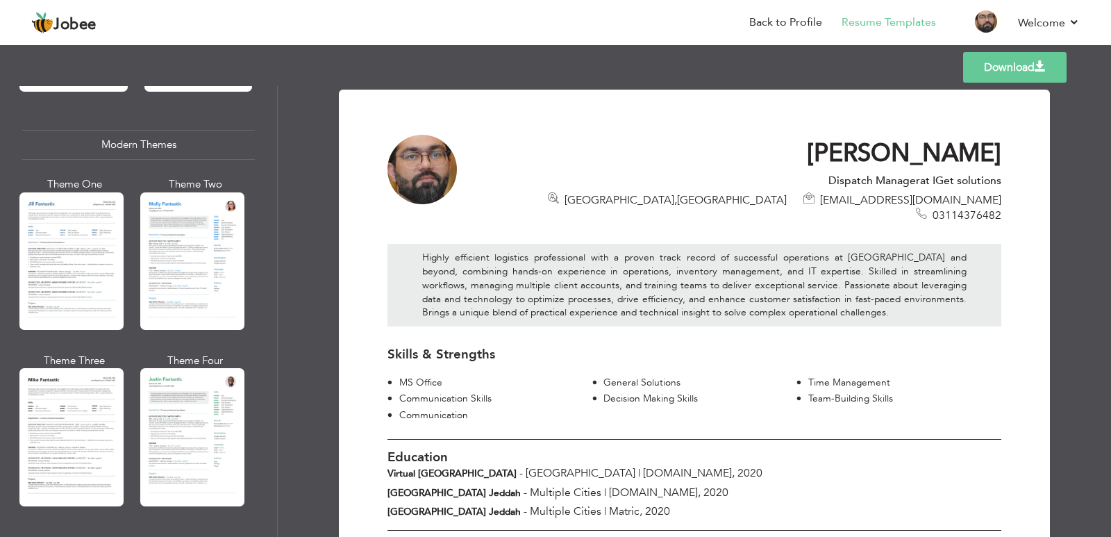
scroll to position [573, 0]
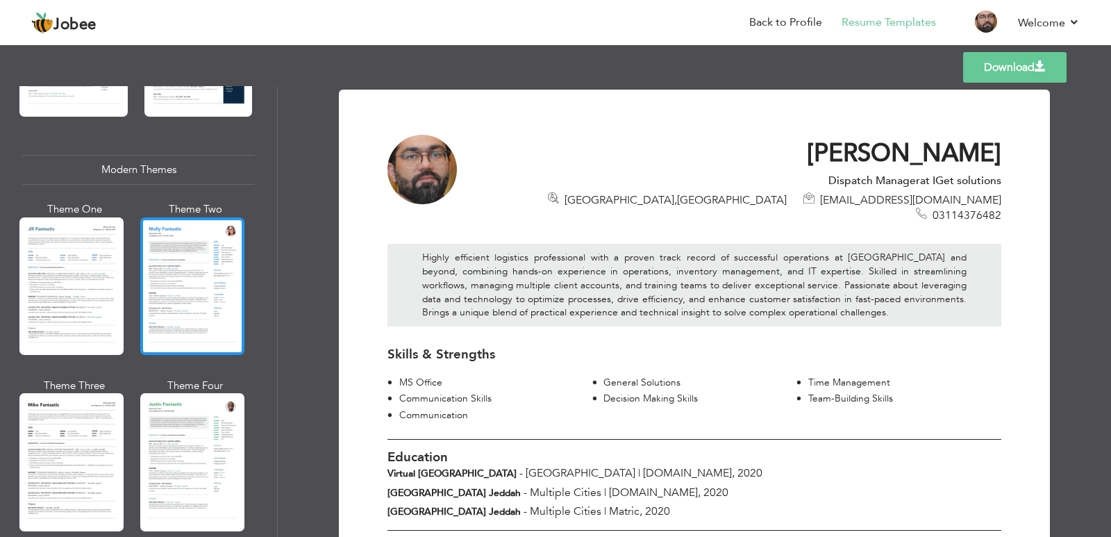
click at [179, 281] on div at bounding box center [192, 286] width 104 height 138
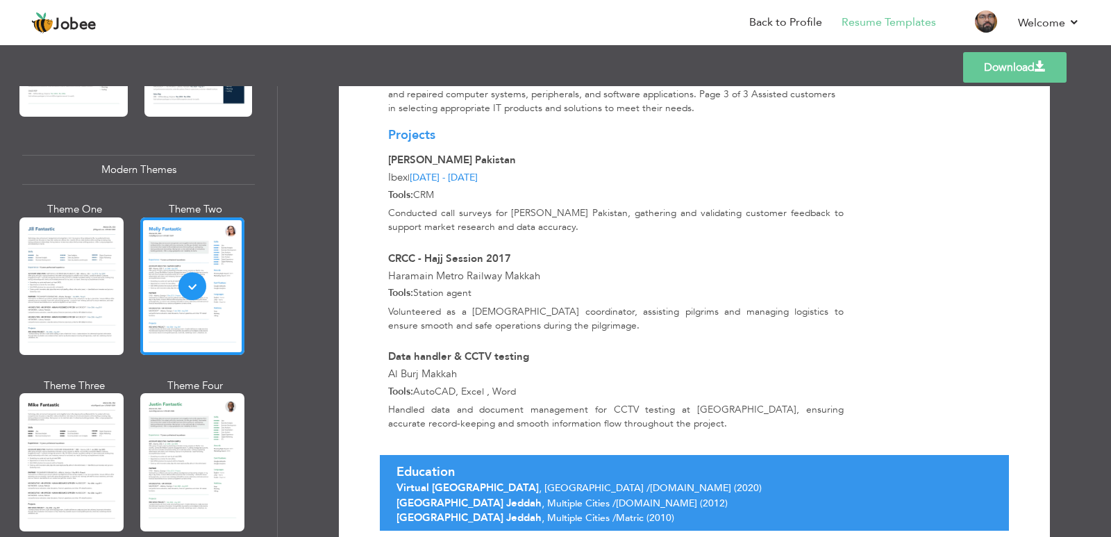
scroll to position [1068, 0]
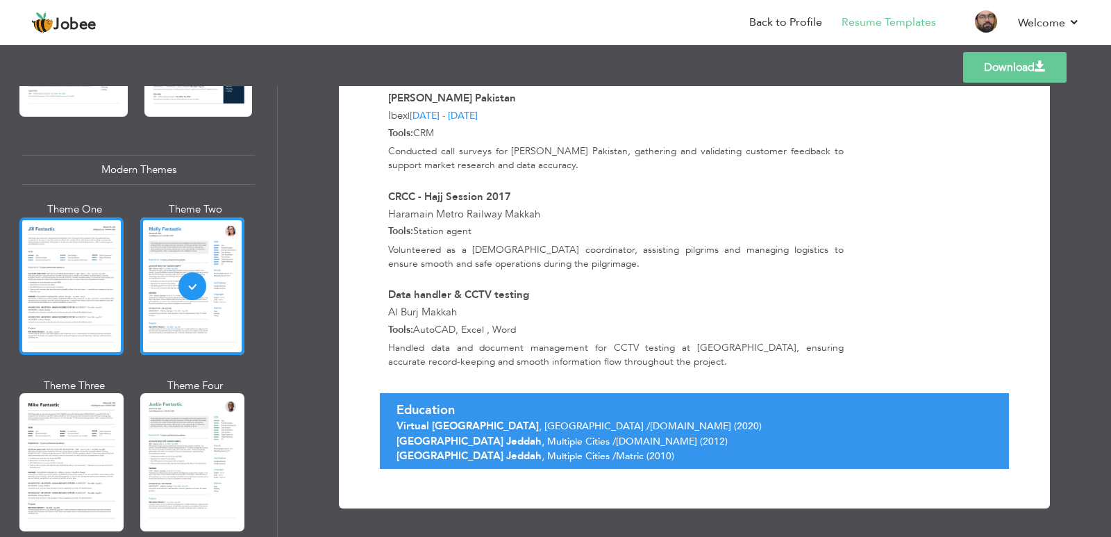
click at [113, 247] on div at bounding box center [71, 286] width 104 height 138
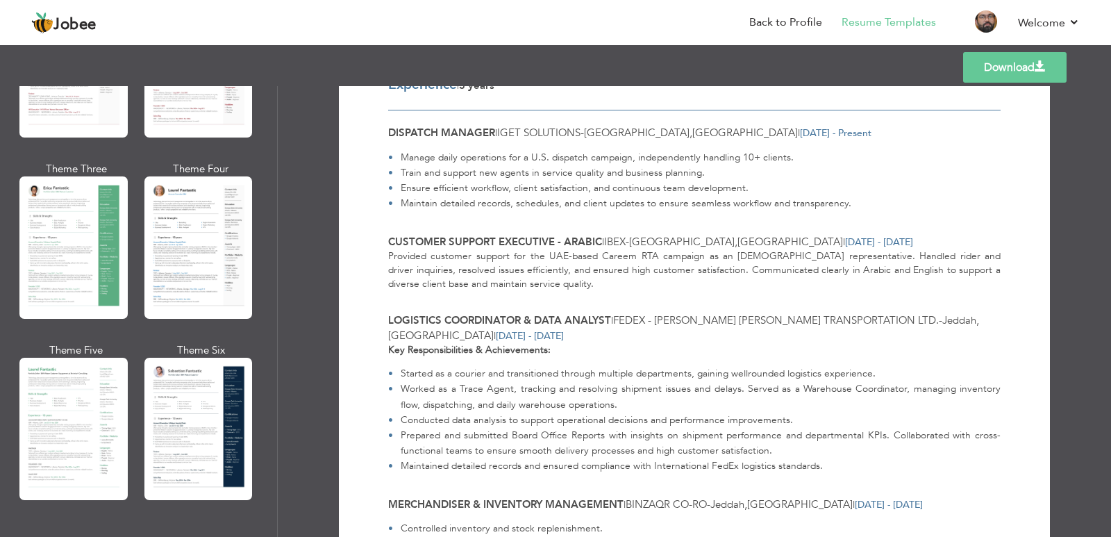
scroll to position [156, 0]
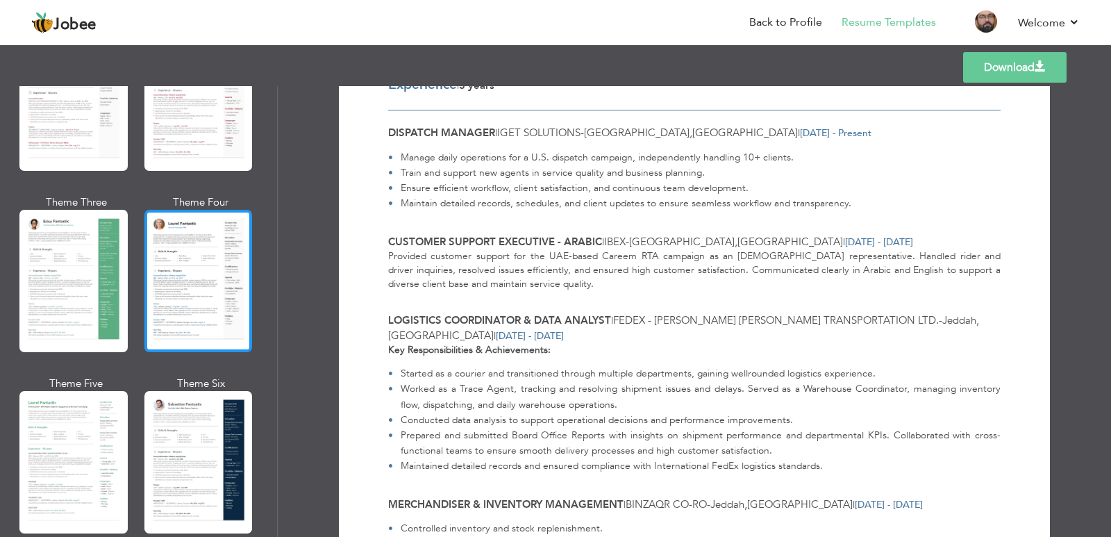
click at [212, 278] on div at bounding box center [198, 281] width 108 height 142
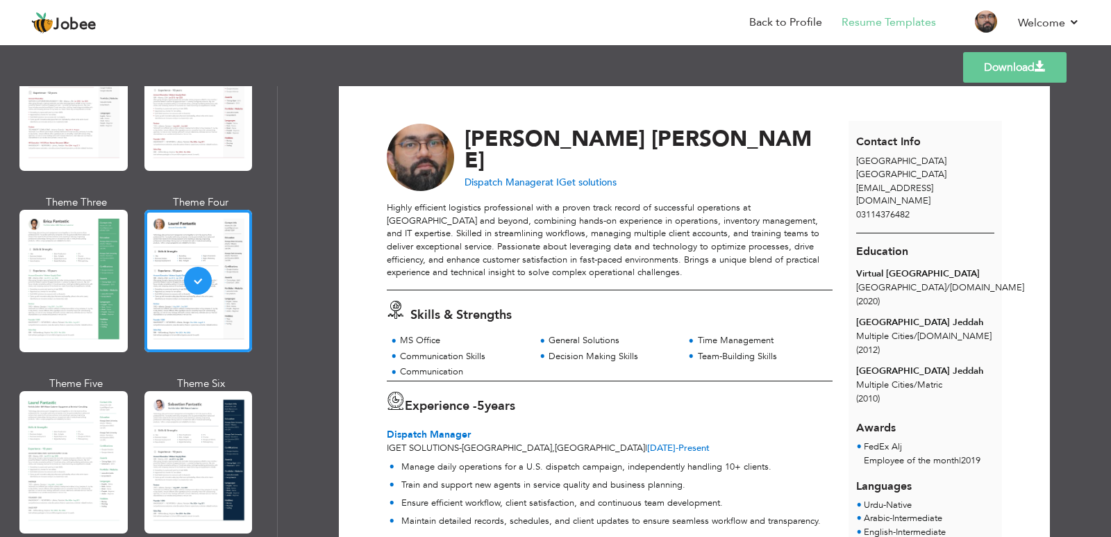
scroll to position [0, 0]
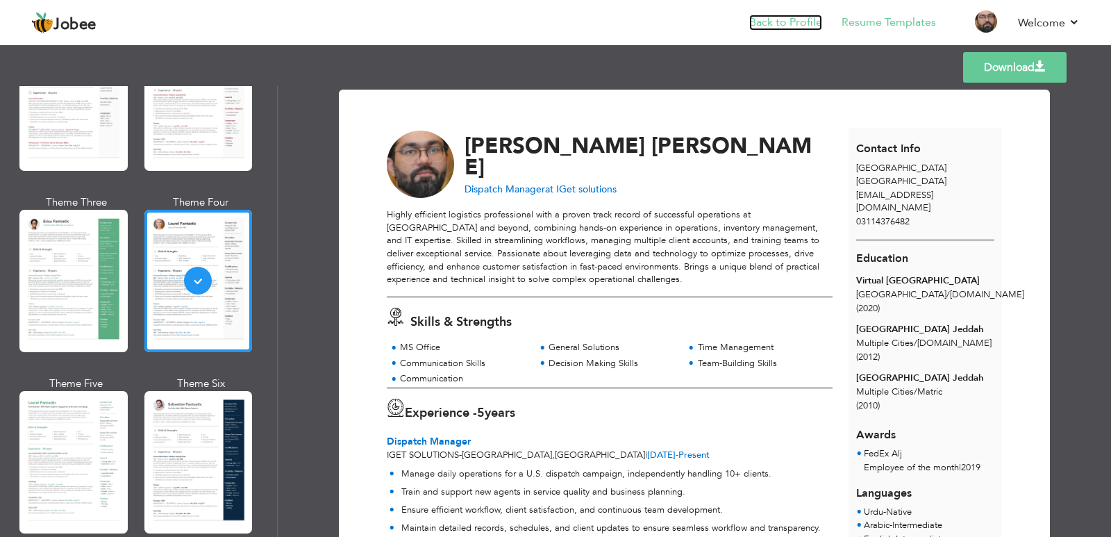
click at [790, 22] on link "Back to Profile" at bounding box center [785, 23] width 73 height 16
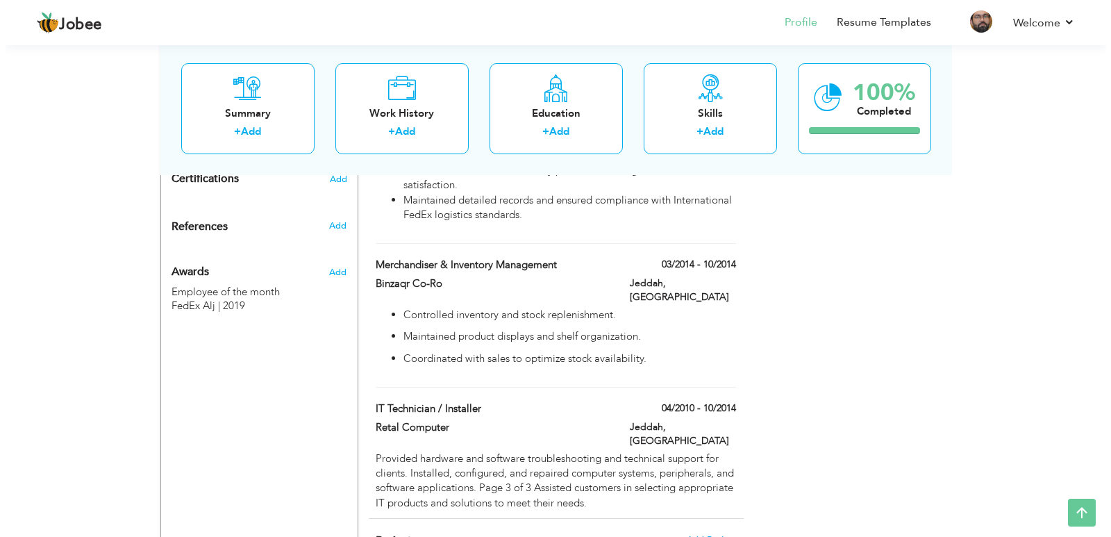
scroll to position [903, 0]
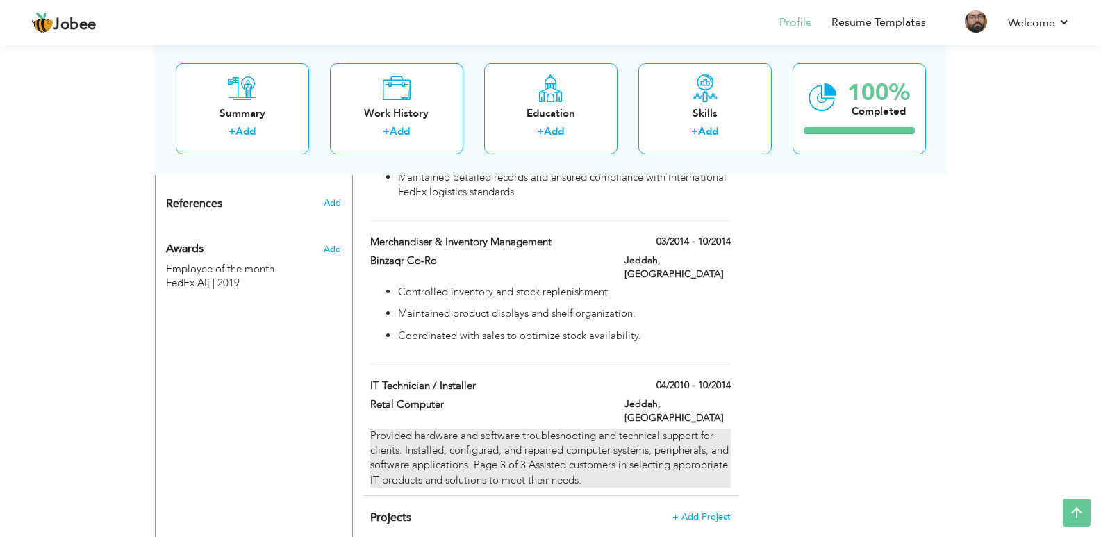
click at [649, 429] on div "Provided hardware and software troubleshooting and technical support for client…" at bounding box center [550, 459] width 360 height 60
type input "IT Technician / Installer"
type input "Retal Computer"
type input "04/2010"
type input "10/2014"
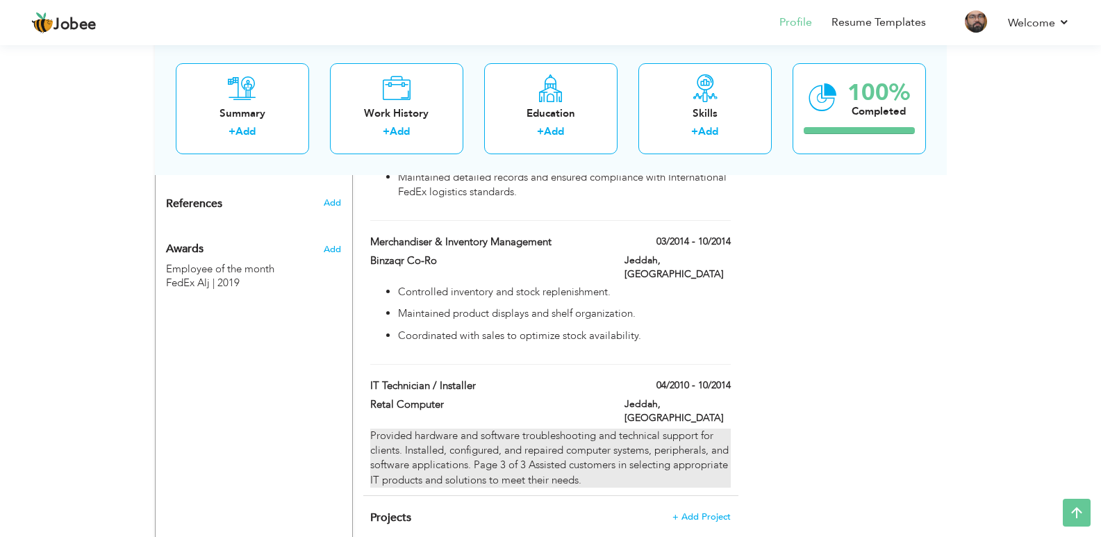
type input "[GEOGRAPHIC_DATA]"
type input "Jeddah"
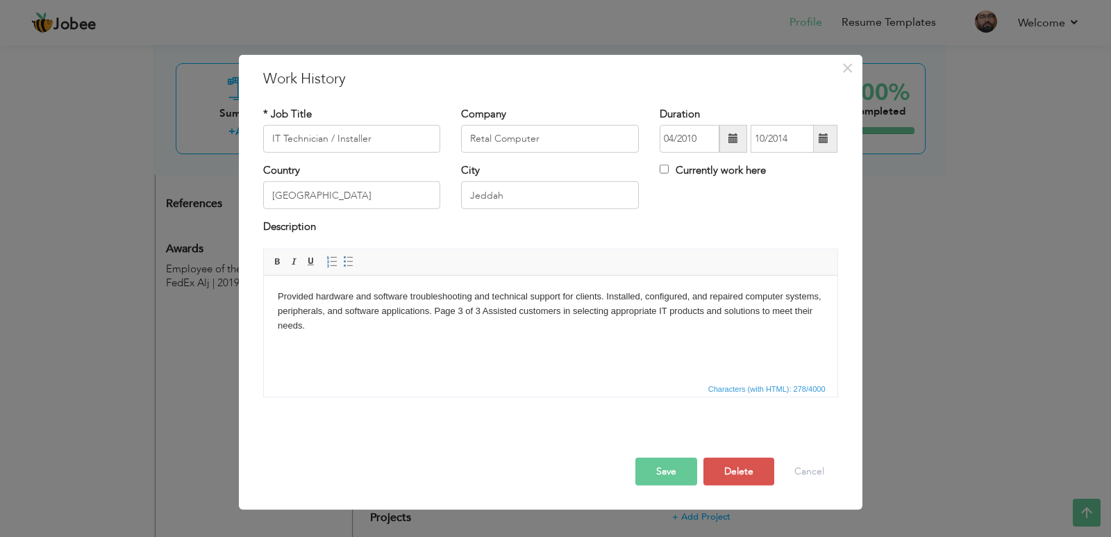
click at [433, 307] on body "Provided hardware and software troubleshooting and technical support for client…" at bounding box center [550, 310] width 546 height 43
click at [346, 259] on span at bounding box center [348, 261] width 11 height 11
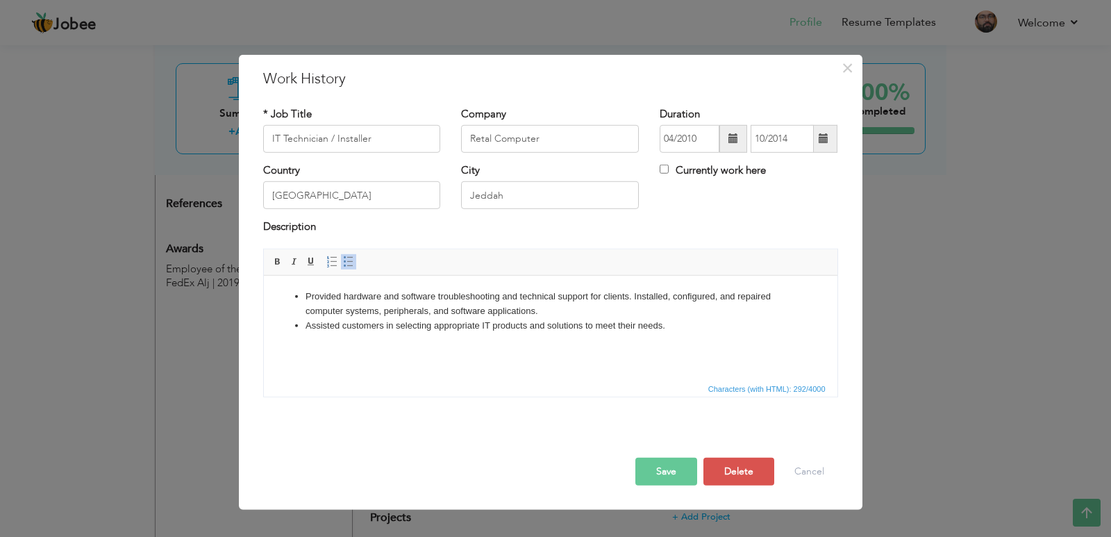
click at [670, 472] on button "Save" at bounding box center [667, 472] width 62 height 28
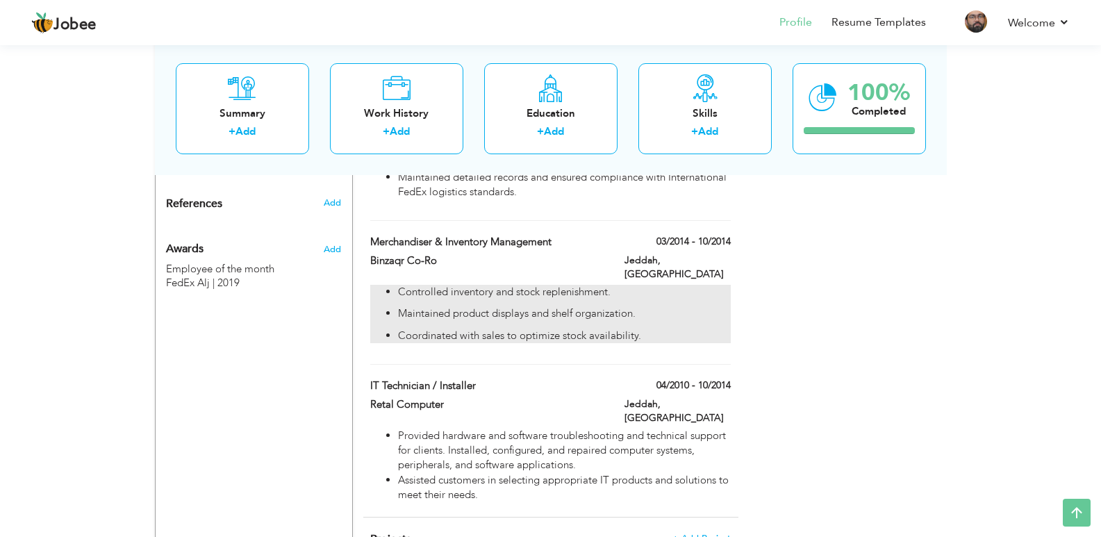
click at [638, 285] on ul "Controlled inventory and stock replenishment. Maintained product displays and s…" at bounding box center [550, 303] width 360 height 37
type input "Merchandiser & Inventory management"
type input "Binzaqr Co-Ro"
type input "03/2014"
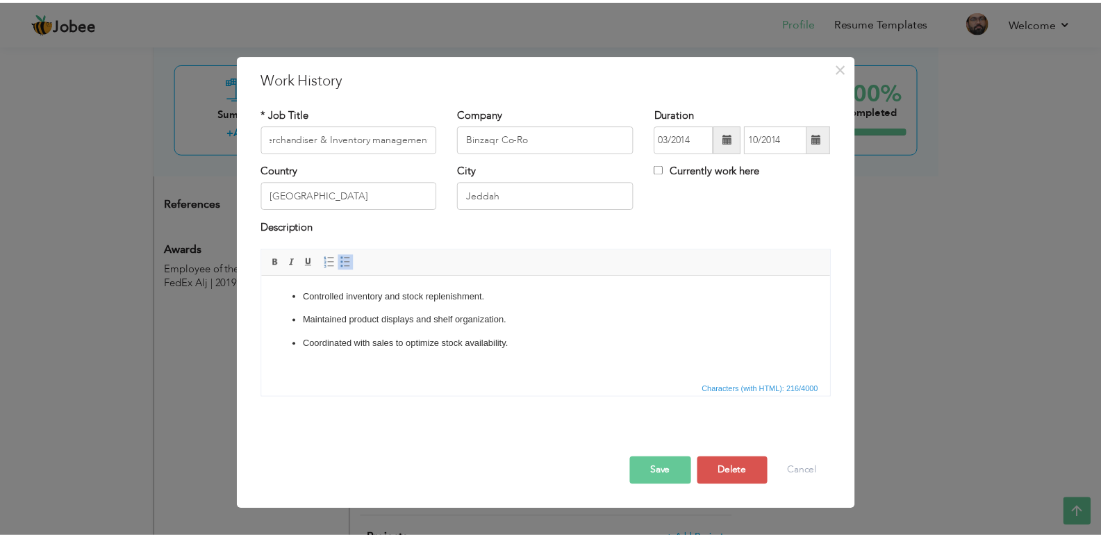
scroll to position [0, 0]
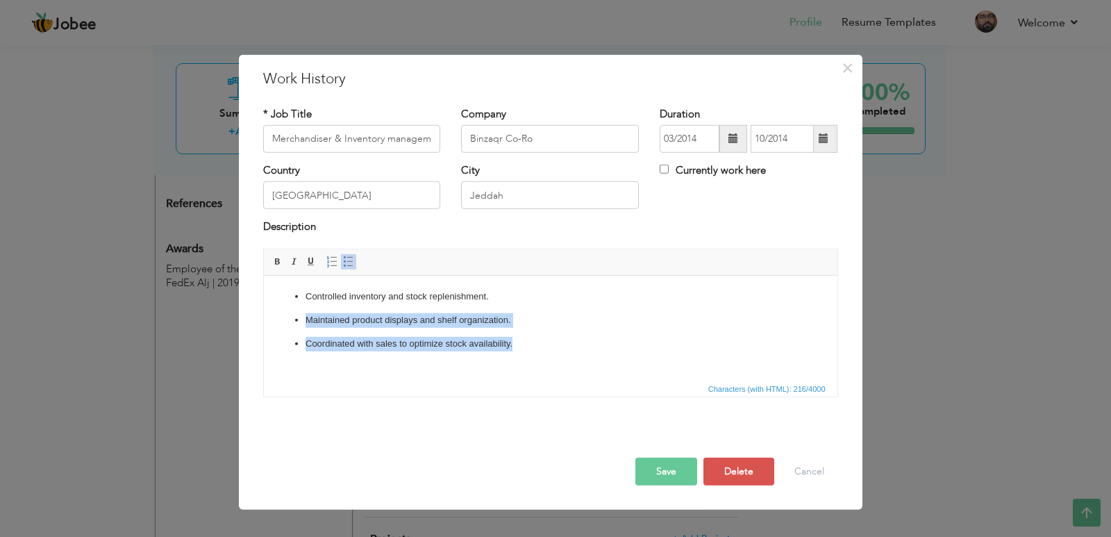
drag, startPoint x: 526, startPoint y: 342, endPoint x: 263, endPoint y: 308, distance: 265.5
click at [263, 308] on html "Controlled inventory and stock replenishment. Maintained product displays and s…" at bounding box center [550, 319] width 574 height 89
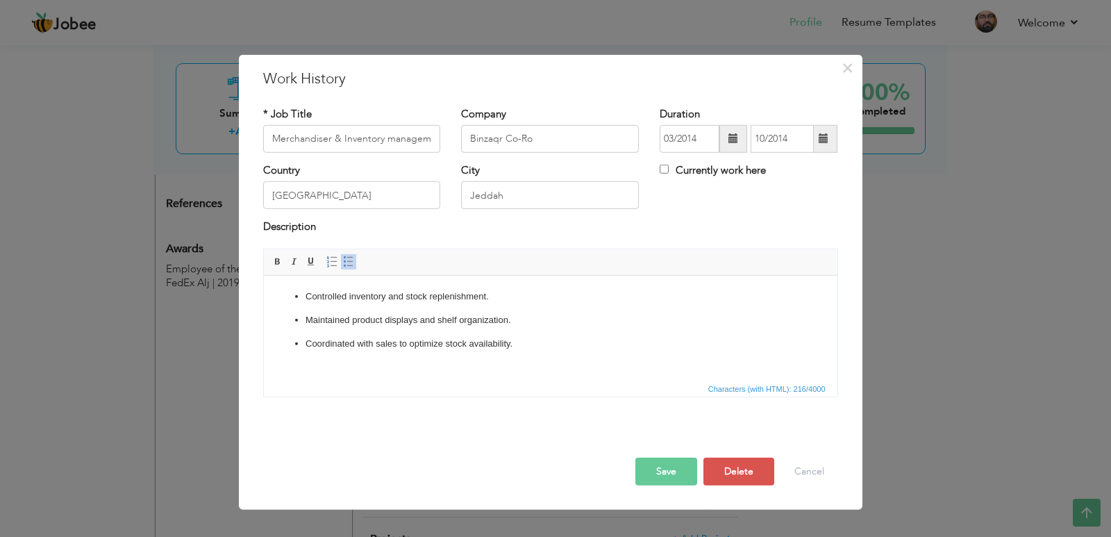
click at [299, 313] on ul "Controlled inventory and stock replenishment. Maintained product displays and s…" at bounding box center [550, 308] width 546 height 38
click at [341, 257] on link "Insert/Remove Bulleted List" at bounding box center [348, 261] width 15 height 15
click at [342, 257] on link "Insert/Remove Bulleted List" at bounding box center [348, 261] width 15 height 15
click at [665, 469] on button "Save" at bounding box center [667, 472] width 62 height 28
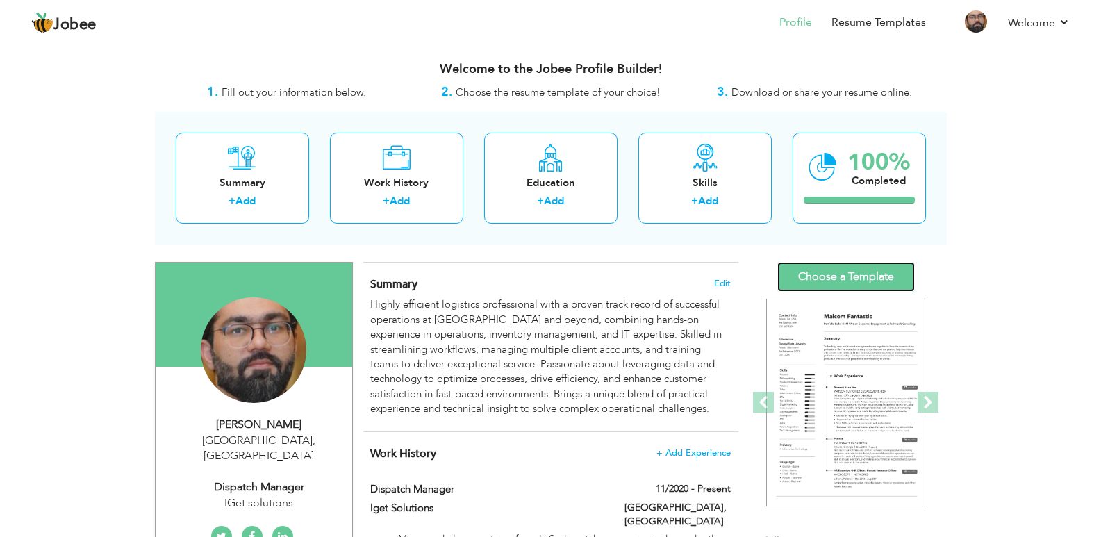
click at [792, 267] on link "Choose a Template" at bounding box center [846, 277] width 138 height 30
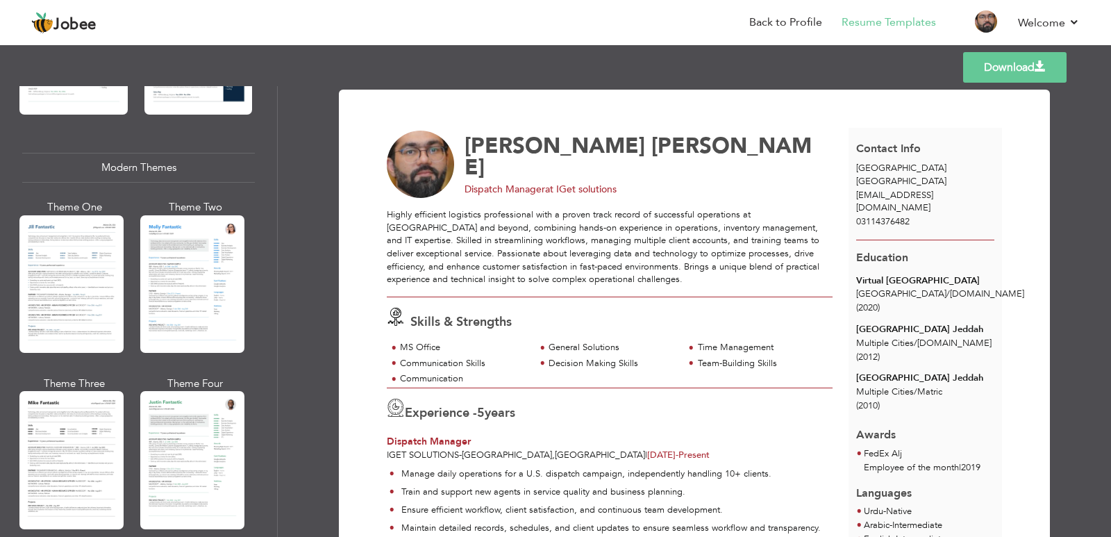
scroll to position [620, 0]
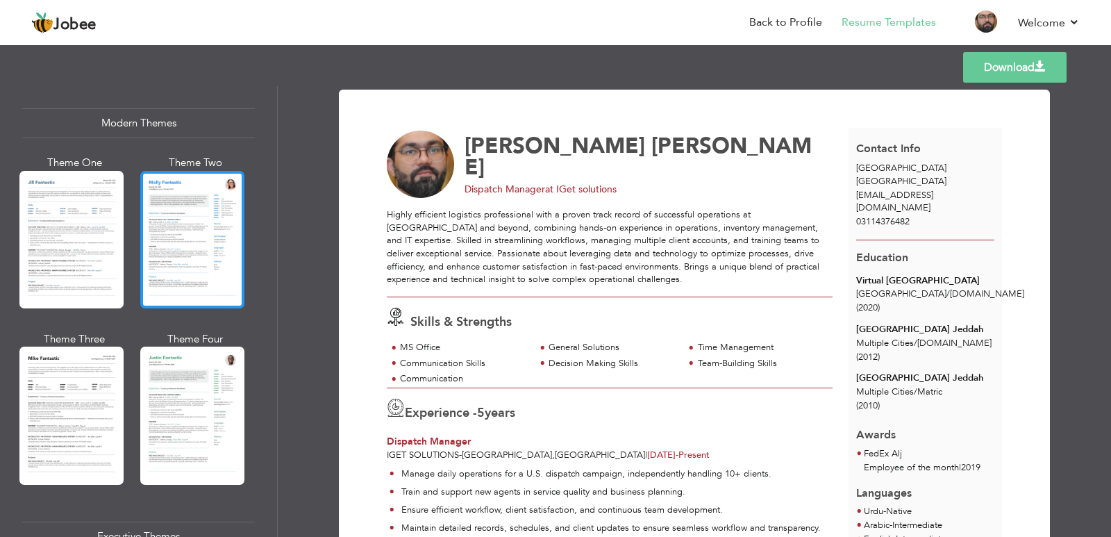
click at [213, 234] on div at bounding box center [192, 240] width 104 height 138
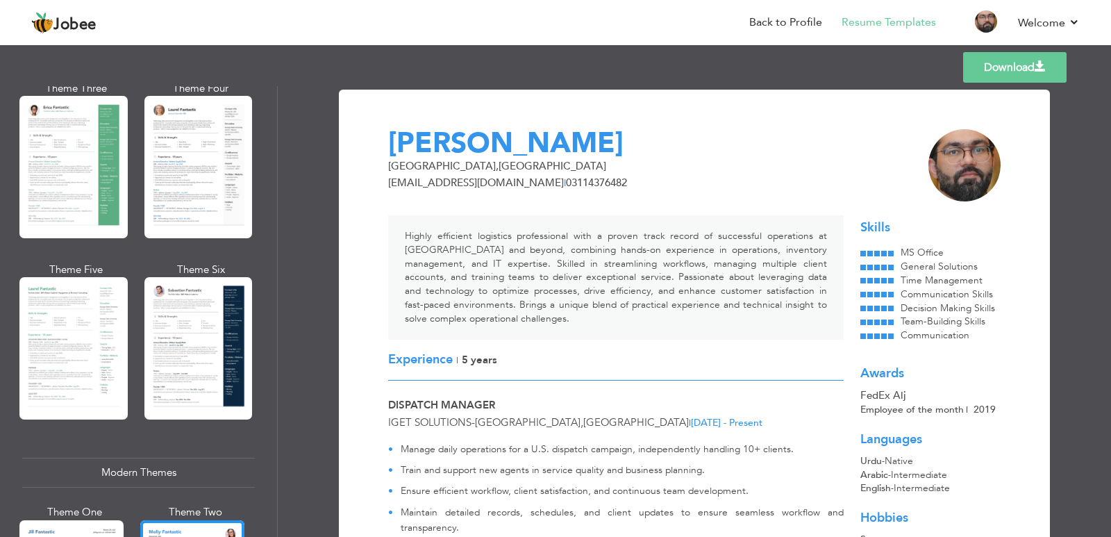
scroll to position [240, 0]
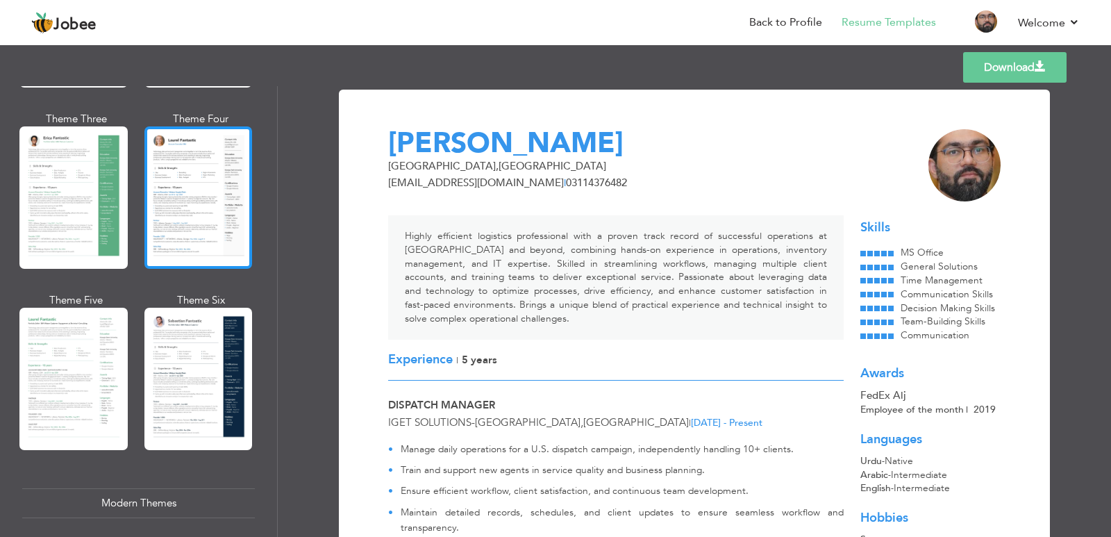
click at [209, 161] on div at bounding box center [198, 197] width 108 height 142
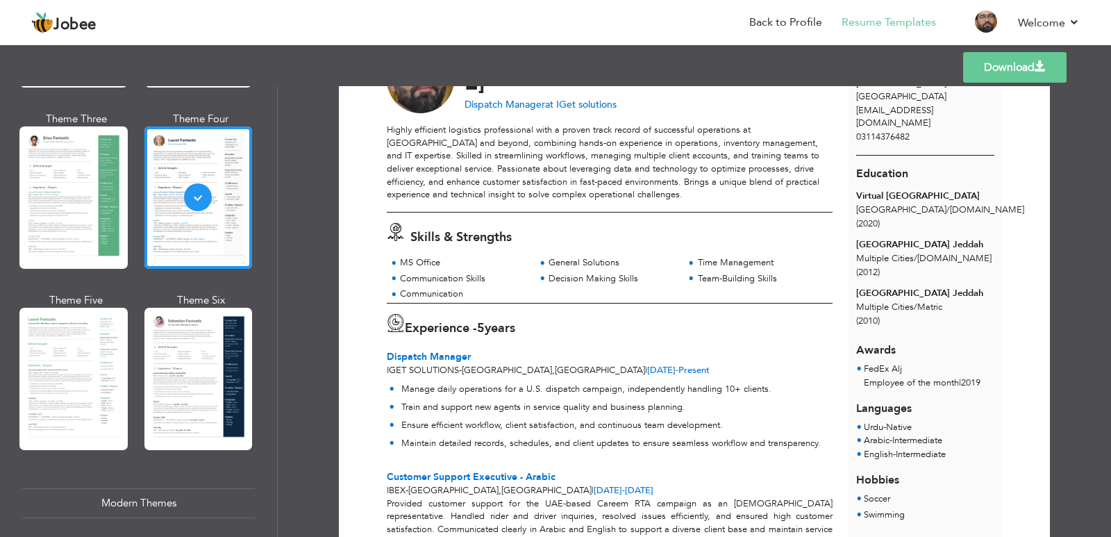
scroll to position [15, 0]
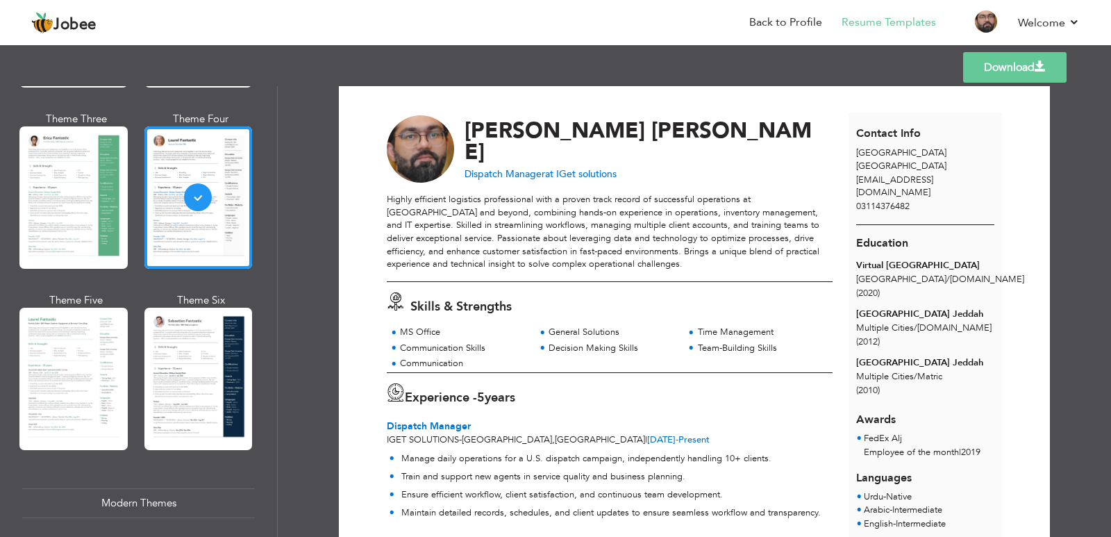
click at [1077, 175] on div "Download [PERSON_NAME] Dispatch Manager at IGet solutions MS Office" at bounding box center [695, 311] width 834 height 451
click at [805, 25] on link "Back to Profile" at bounding box center [785, 23] width 73 height 16
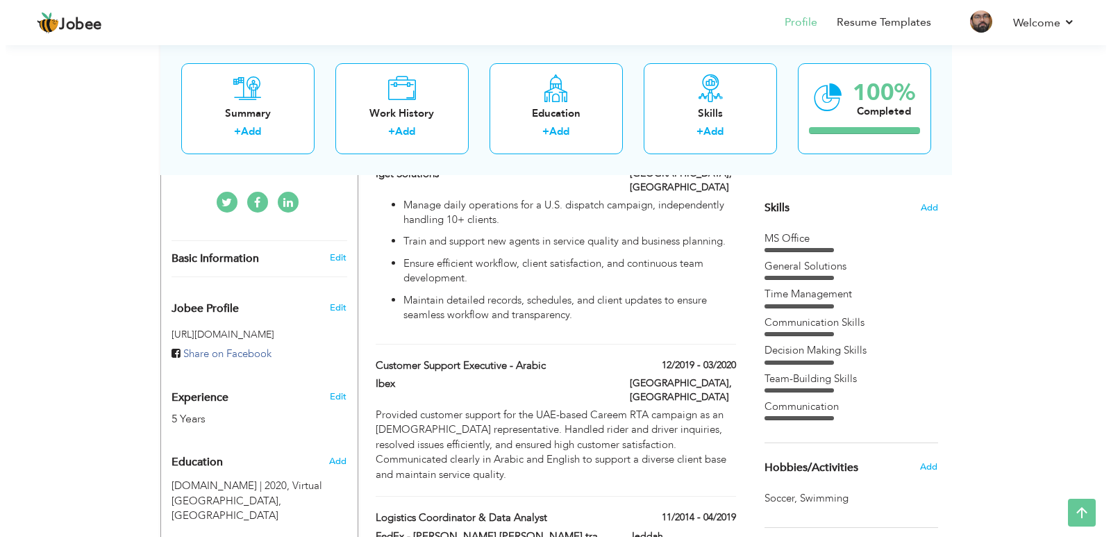
scroll to position [347, 0]
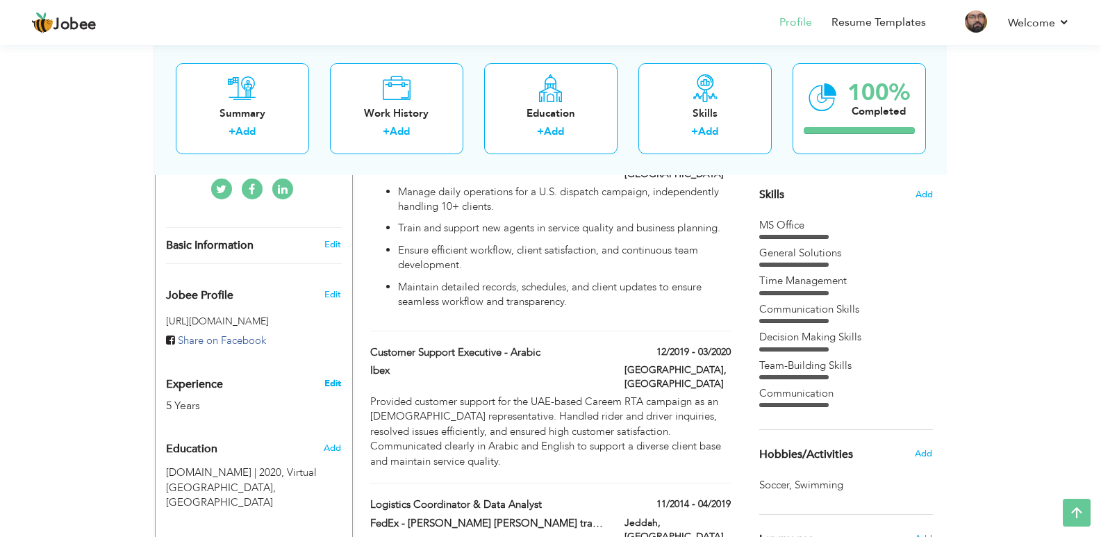
click at [338, 377] on link "Edit" at bounding box center [332, 383] width 17 height 13
type input "Abdullah"
type input "Tanveer"
type input "03114376482"
select select "number:166"
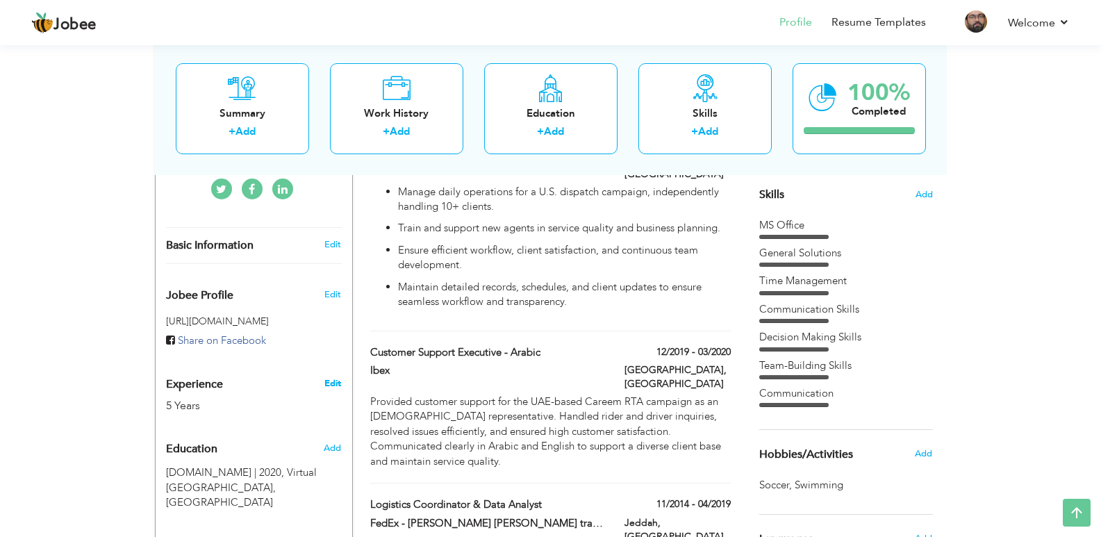
type input "[GEOGRAPHIC_DATA]"
select select "number:7"
type input "IGet solutions"
type input "Dispatch Manager"
type input "www.linkedin.com/in/abdullah-jawa-6b1286223"
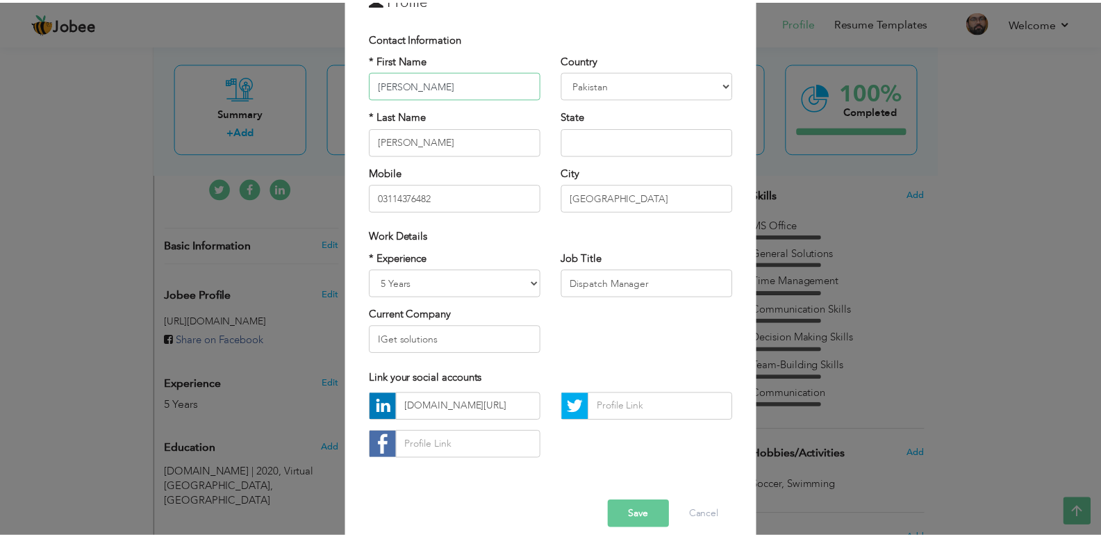
scroll to position [99, 0]
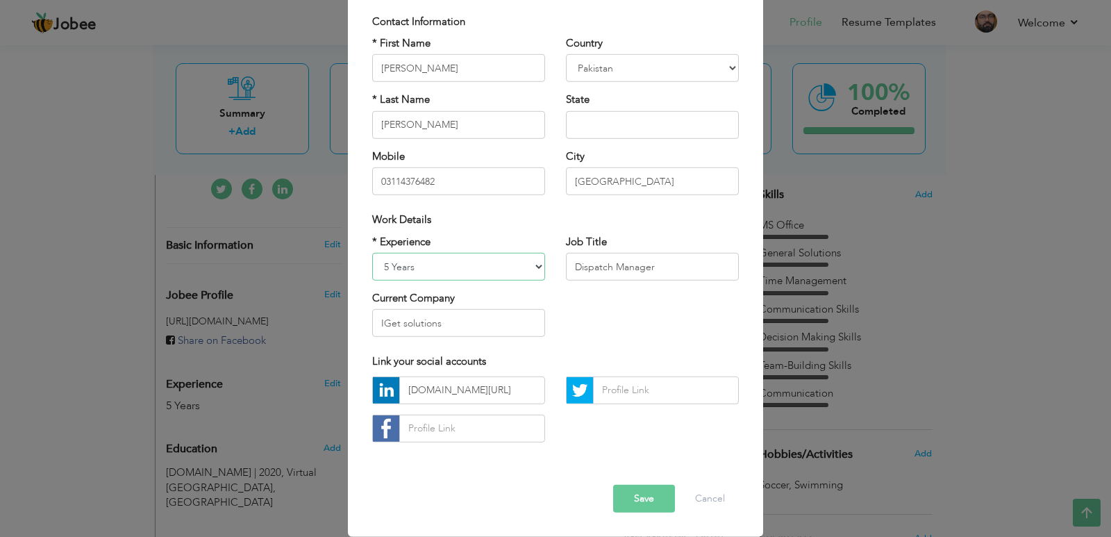
click at [522, 264] on select "Entry Level Less than 1 Year 1 Year 2 Years 3 Years 4 Years 5 Years 6 Years 7 Y…" at bounding box center [458, 267] width 173 height 28
click at [372, 253] on select "Entry Level Less than 1 Year 1 Year 2 Years 3 Years 4 Years 5 Years 6 Years 7 Y…" at bounding box center [458, 267] width 173 height 28
click at [492, 276] on select "Entry Level Less than 1 Year 1 Year 2 Years 3 Years 4 Years 5 Years 6 Years 7 Y…" at bounding box center [458, 267] width 173 height 28
select select "number:17"
click at [372, 253] on select "Entry Level Less than 1 Year 1 Year 2 Years 3 Years 4 Years 5 Years 6 Years 7 Y…" at bounding box center [458, 267] width 173 height 28
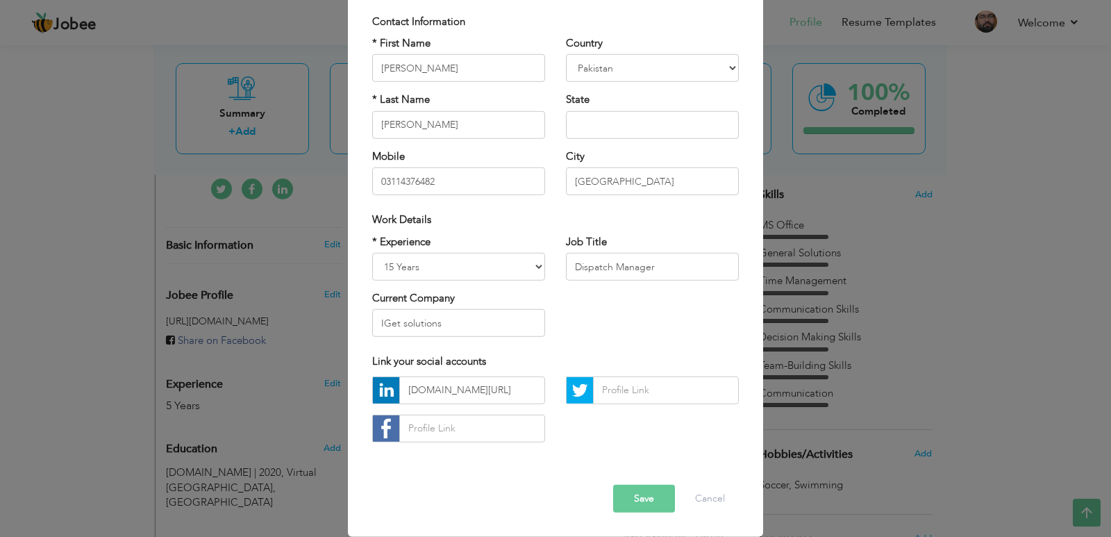
click at [553, 304] on div "* Experience Entry Level Less than 1 Year 1 Year 2 Years 3 Years 4 Years 5 Year…" at bounding box center [556, 290] width 388 height 113
click at [634, 495] on button "Save" at bounding box center [644, 499] width 62 height 28
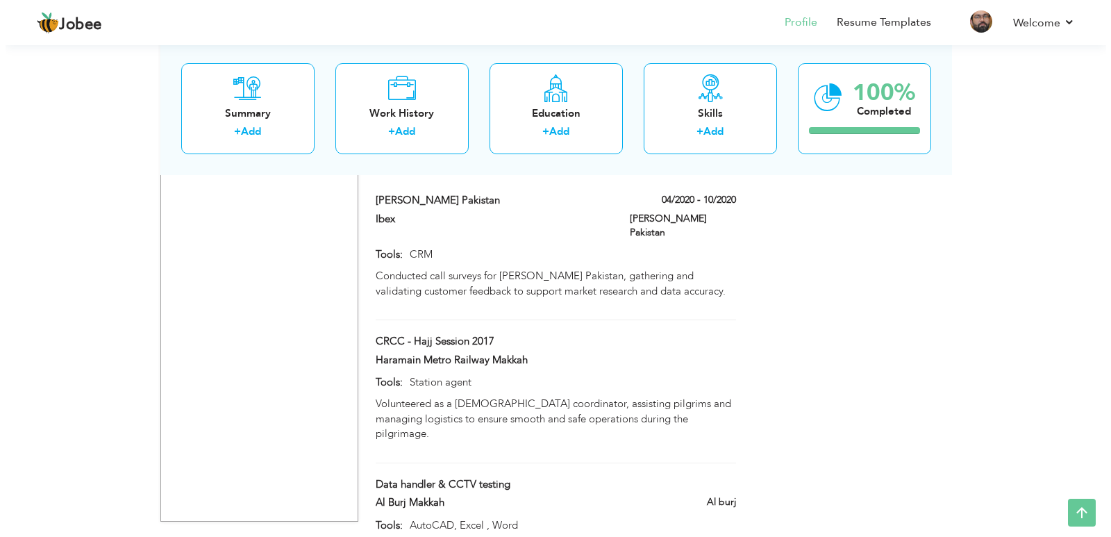
scroll to position [1286, 0]
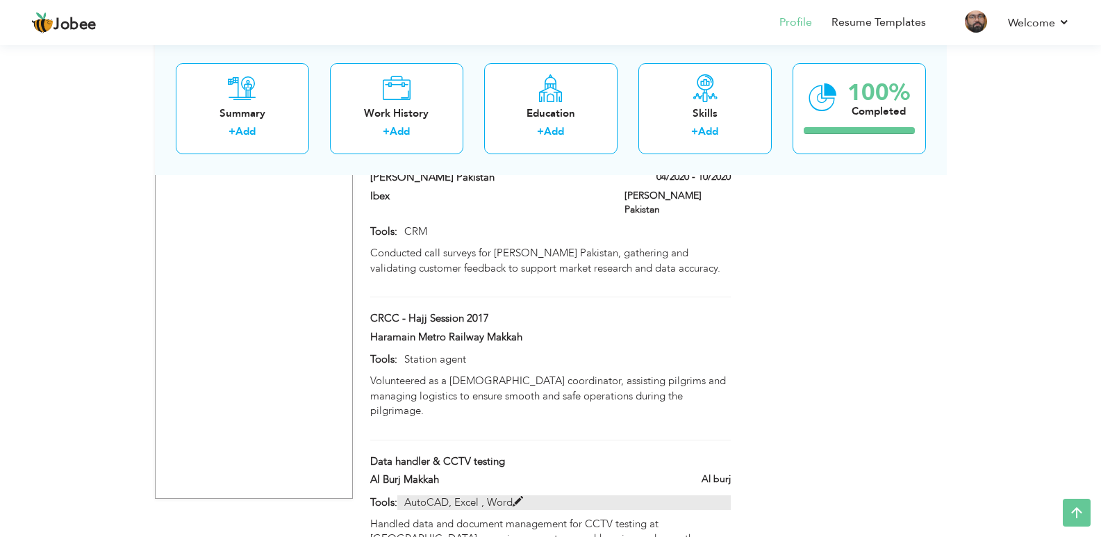
click at [523, 495] on p "AutoCAD, Excel , Word" at bounding box center [563, 502] width 333 height 15
type input "Data handler & CCTV testing"
type input "Al Burj Makkah"
type input "AutoCAD, Excel , Word"
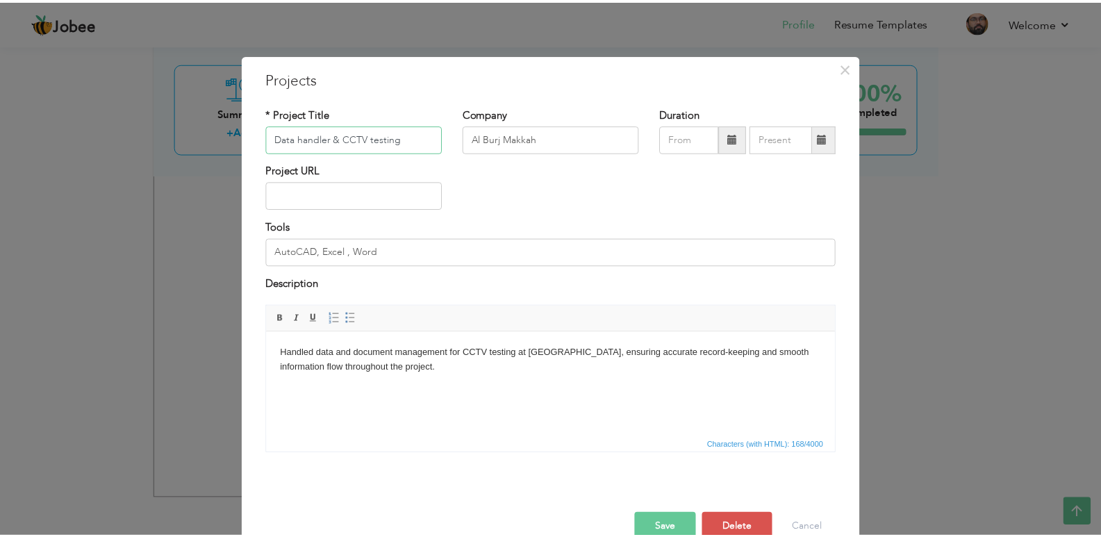
scroll to position [29, 0]
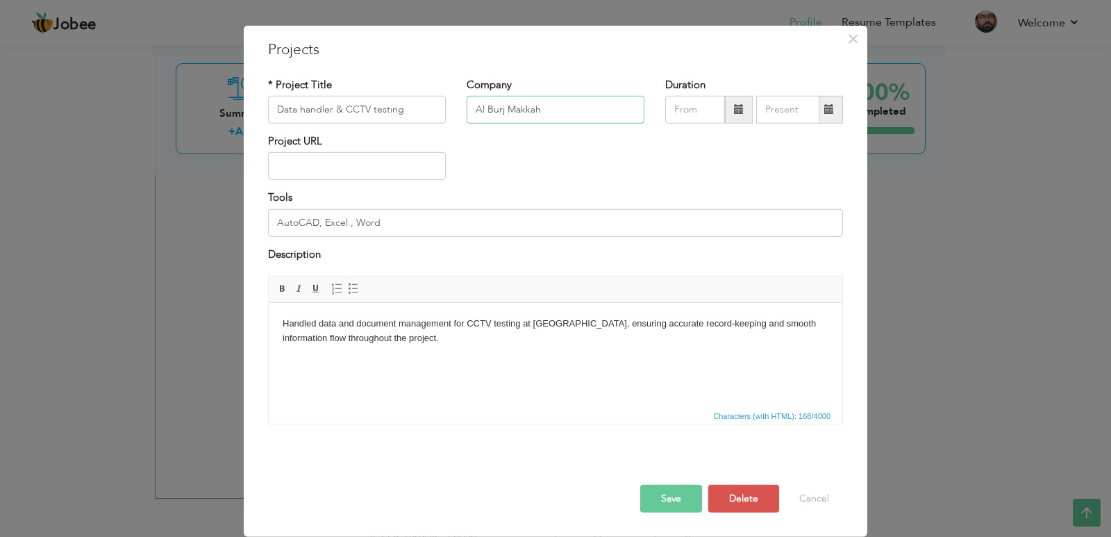
click at [603, 113] on input "Al Burj Makkah" at bounding box center [556, 110] width 178 height 28
drag, startPoint x: 486, startPoint y: 112, endPoint x: 524, endPoint y: 99, distance: 40.4
click at [524, 99] on input "Al Burj" at bounding box center [556, 110] width 178 height 28
type input "Al Burj"
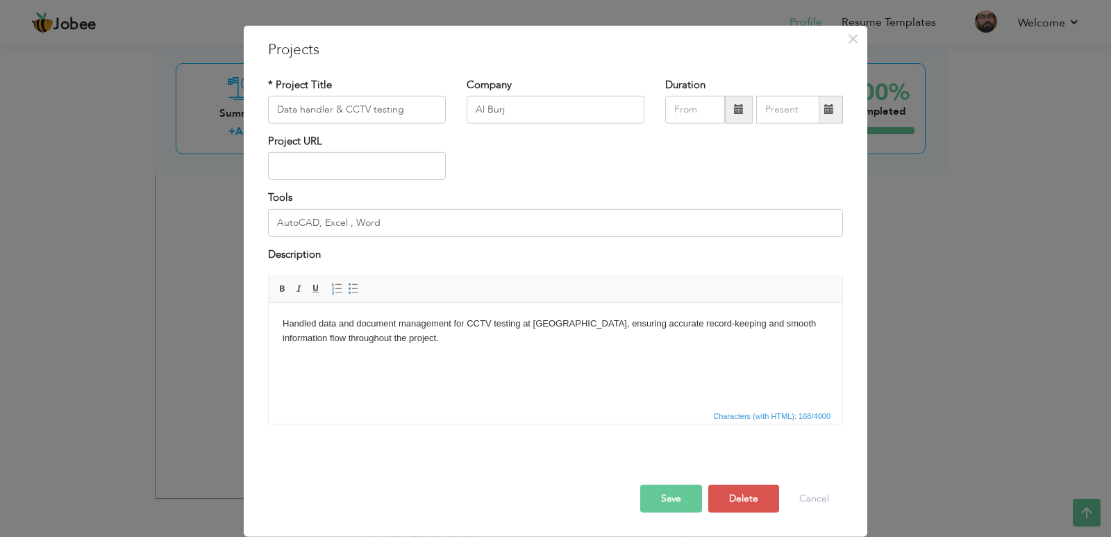
click at [656, 492] on button "Save" at bounding box center [671, 499] width 62 height 28
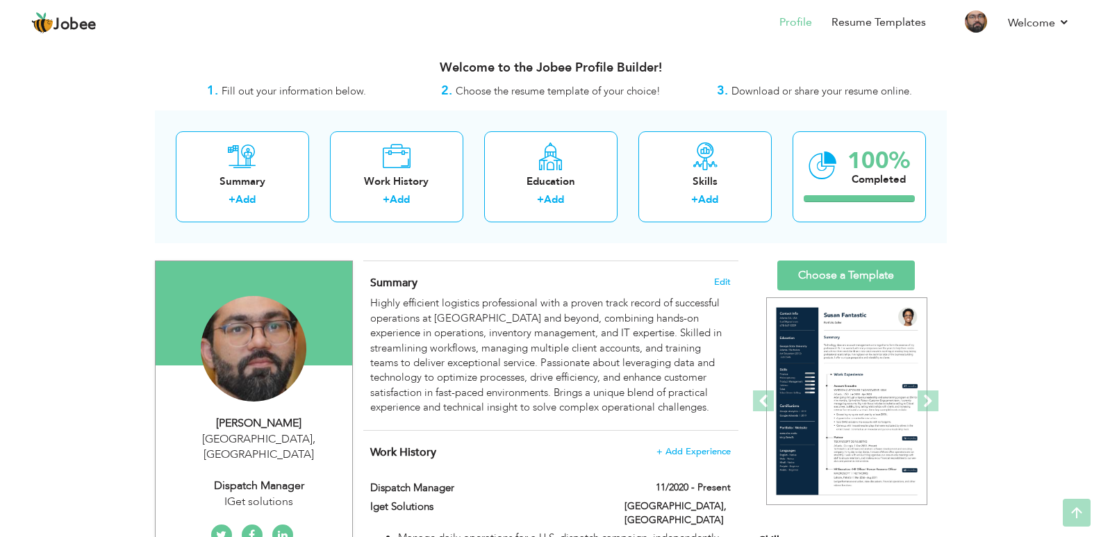
scroll to position [0, 0]
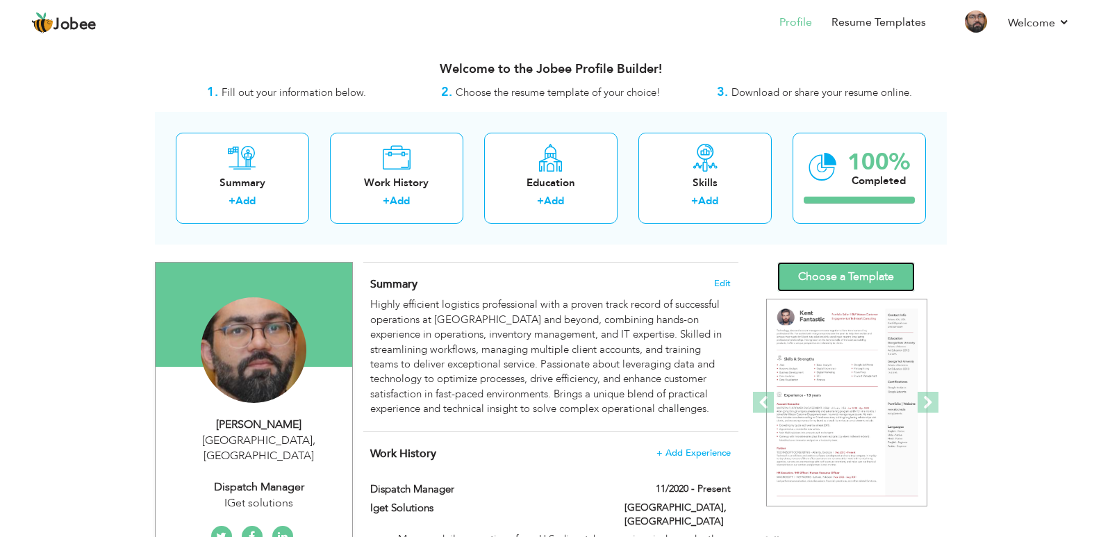
click at [824, 270] on link "Choose a Template" at bounding box center [846, 277] width 138 height 30
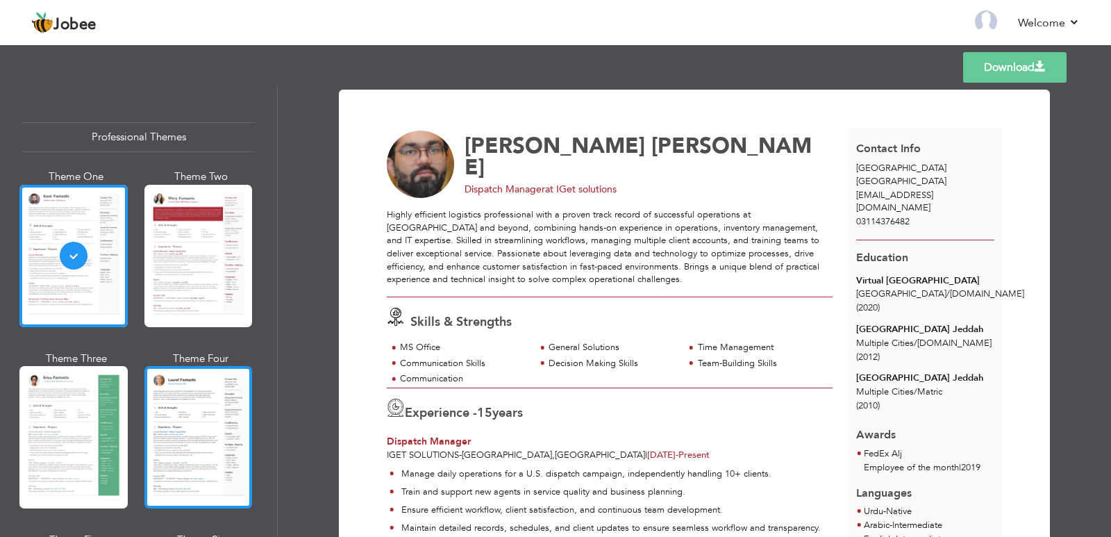
click at [194, 433] on div at bounding box center [198, 437] width 108 height 142
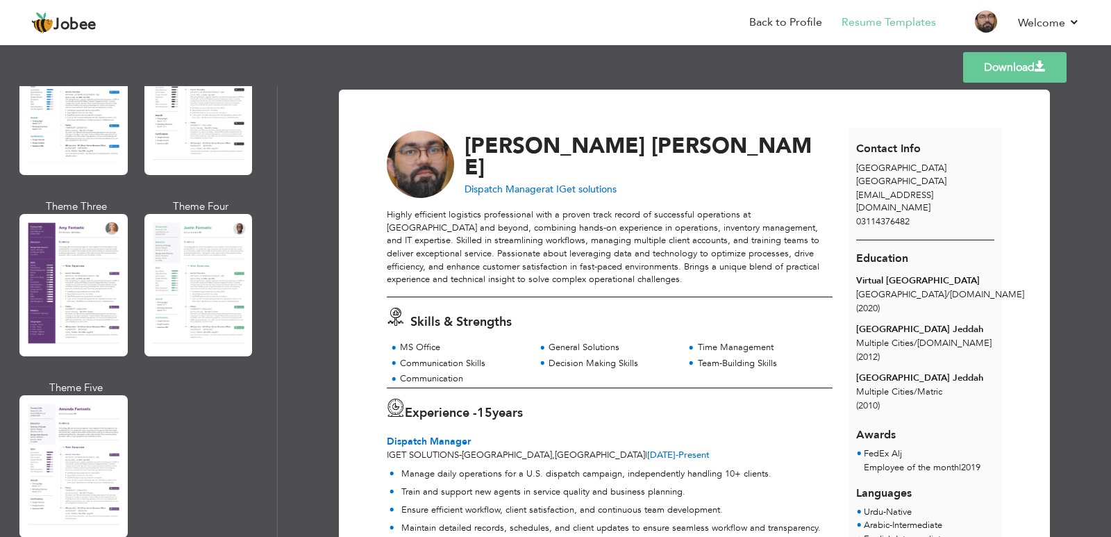
scroll to position [1181, 0]
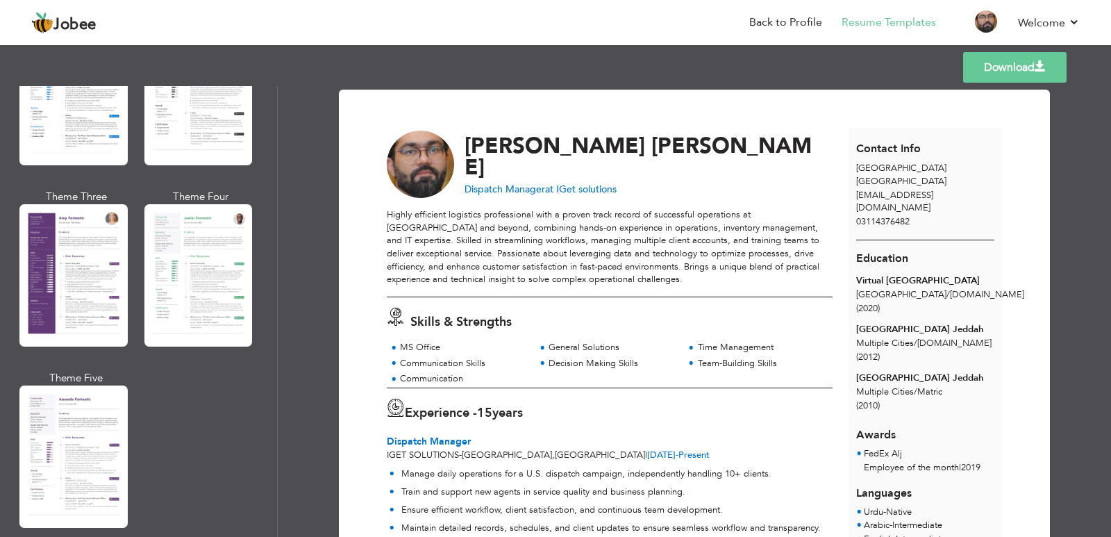
click at [235, 256] on div at bounding box center [198, 275] width 108 height 142
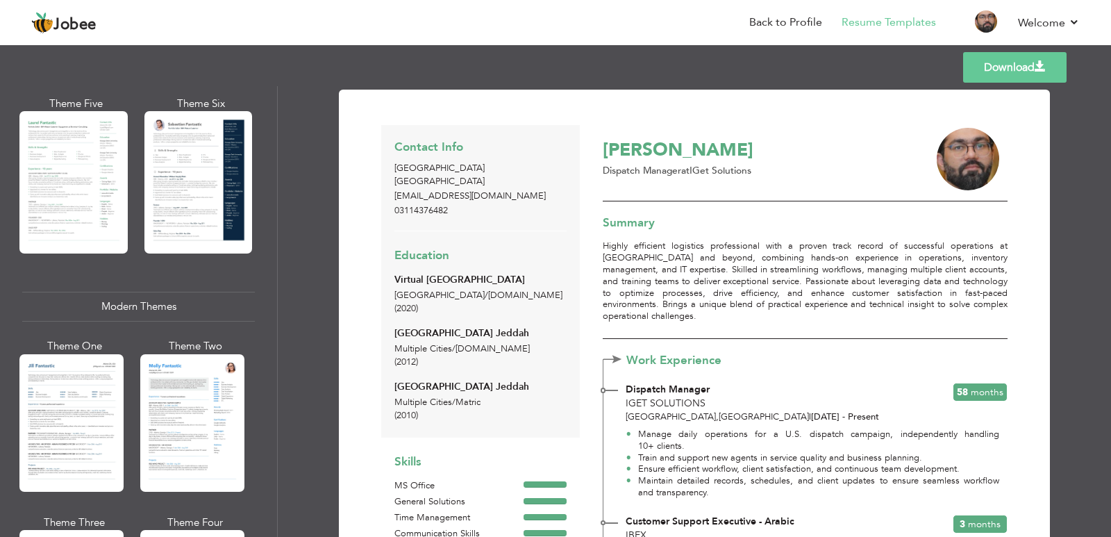
scroll to position [417, 0]
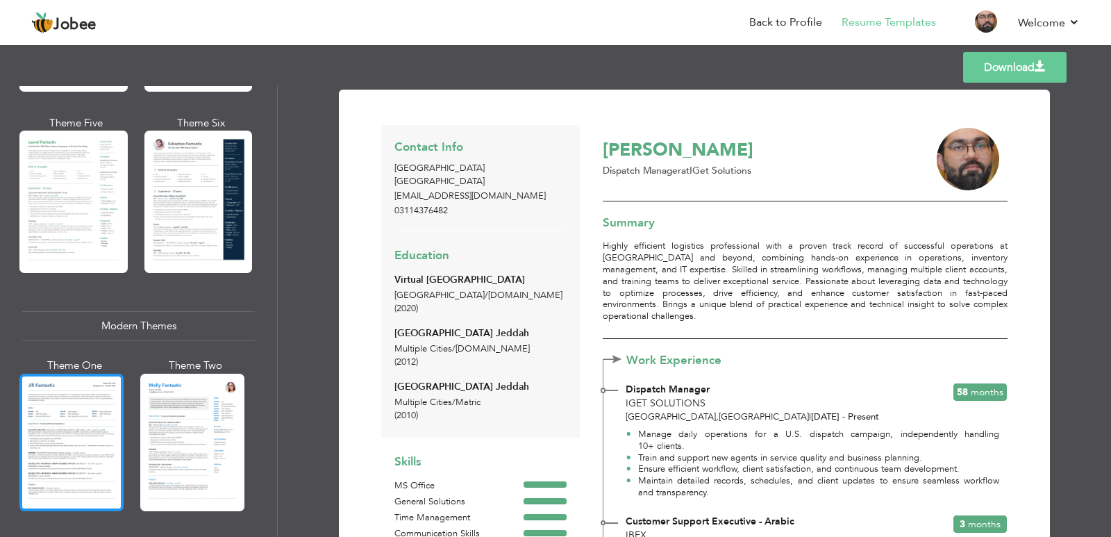
click at [64, 399] on div at bounding box center [71, 443] width 104 height 138
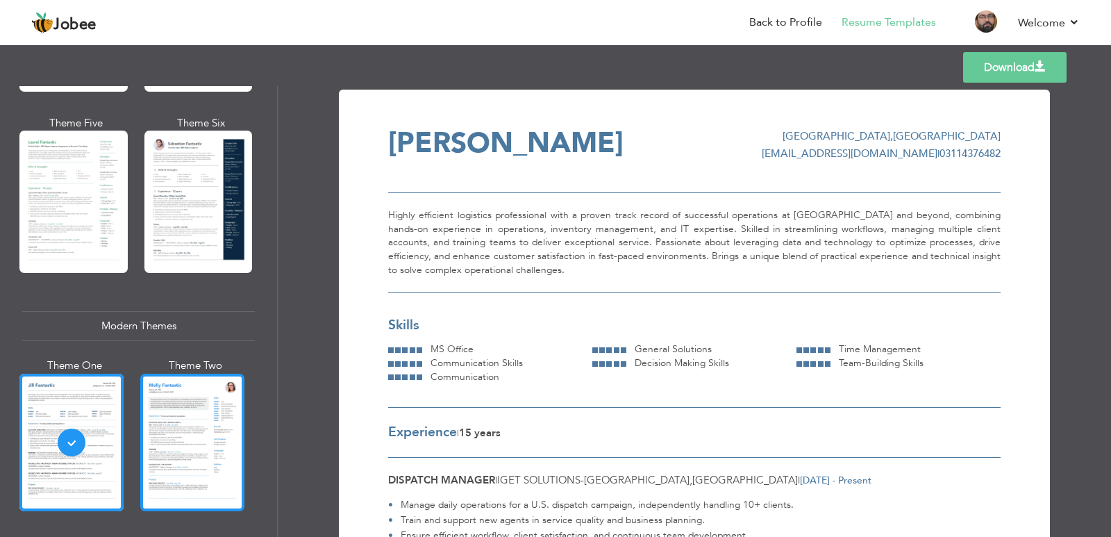
click at [214, 429] on div at bounding box center [192, 443] width 104 height 138
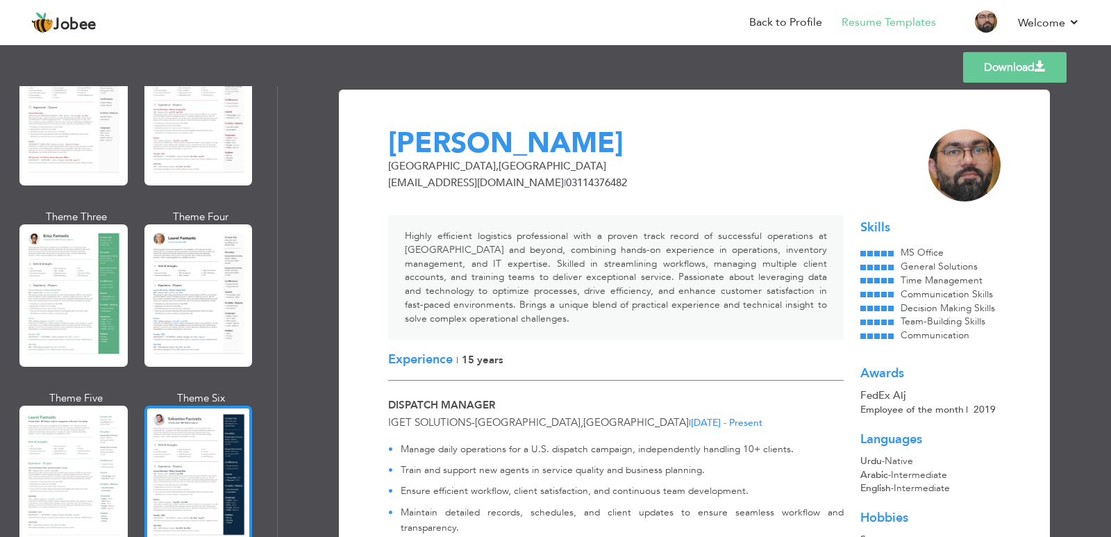
scroll to position [0, 0]
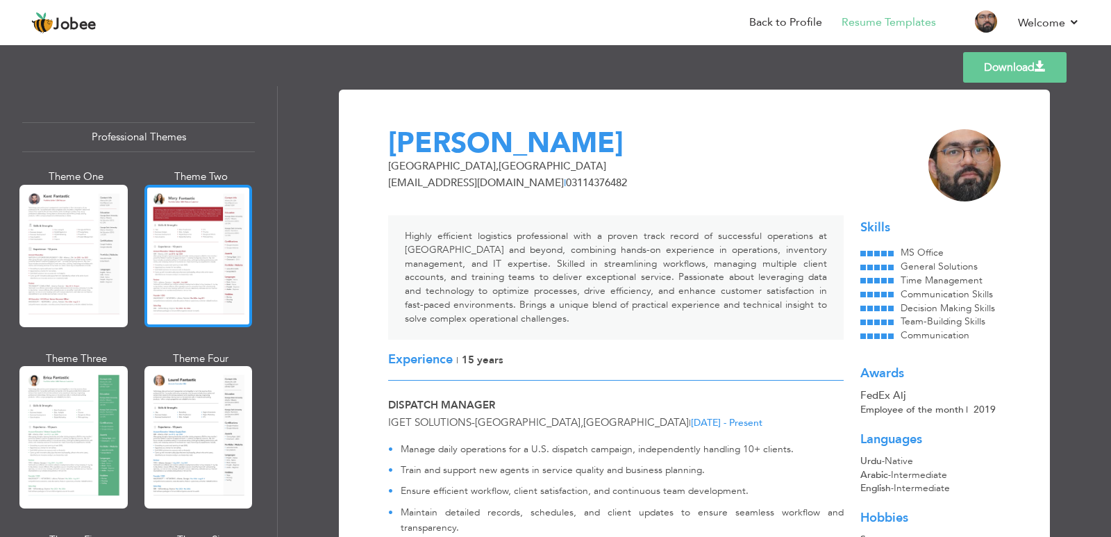
click at [206, 247] on div at bounding box center [198, 256] width 108 height 142
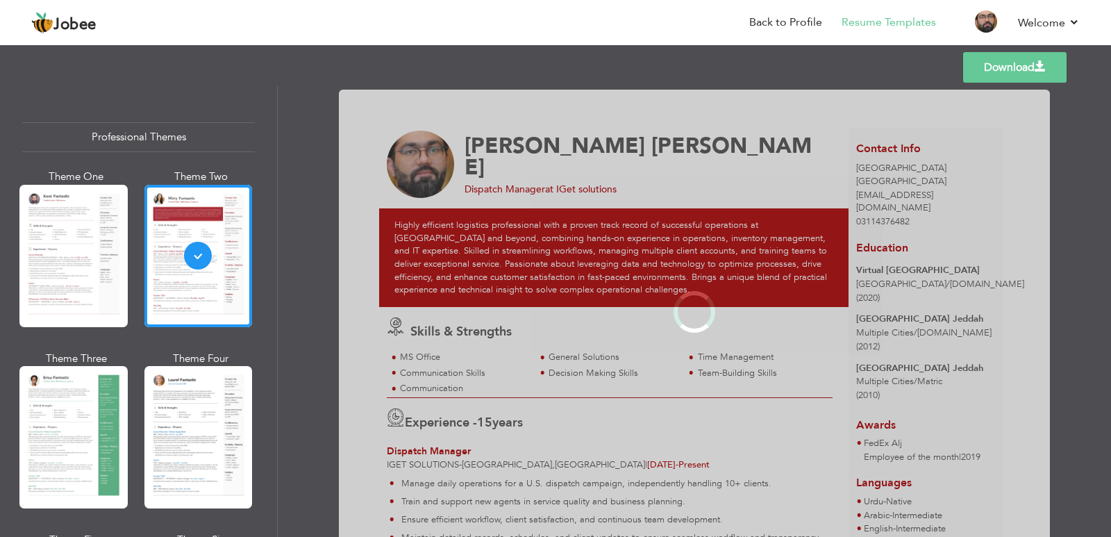
click at [194, 403] on div at bounding box center [198, 437] width 108 height 142
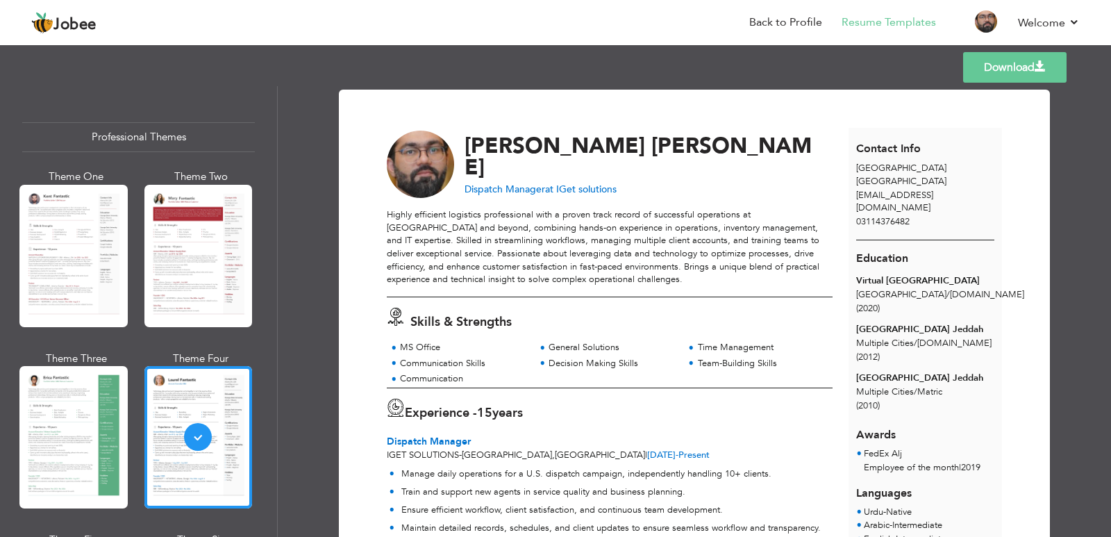
click at [987, 65] on link "Download" at bounding box center [1014, 67] width 103 height 31
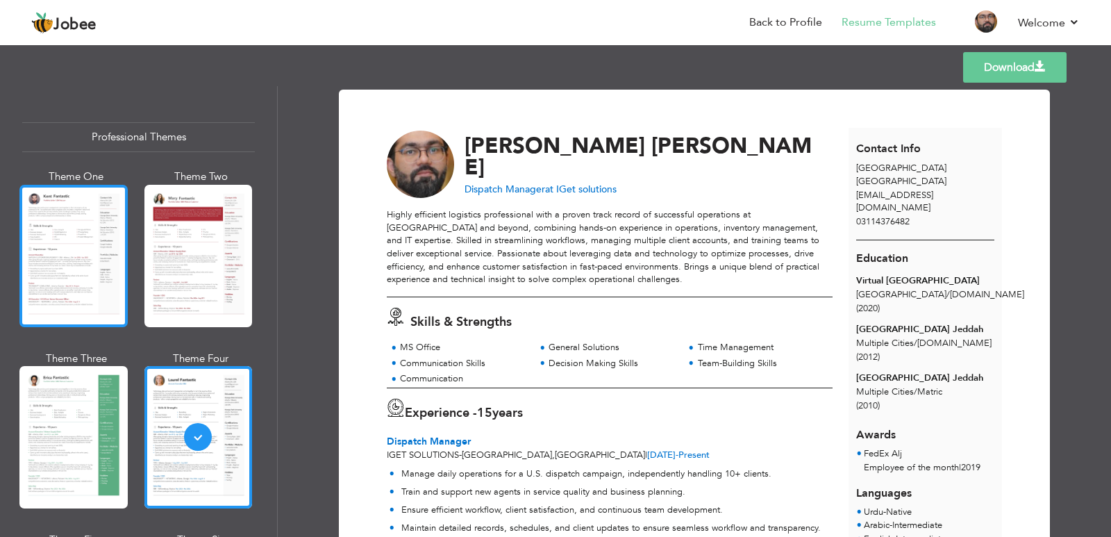
click at [95, 247] on div at bounding box center [73, 256] width 108 height 142
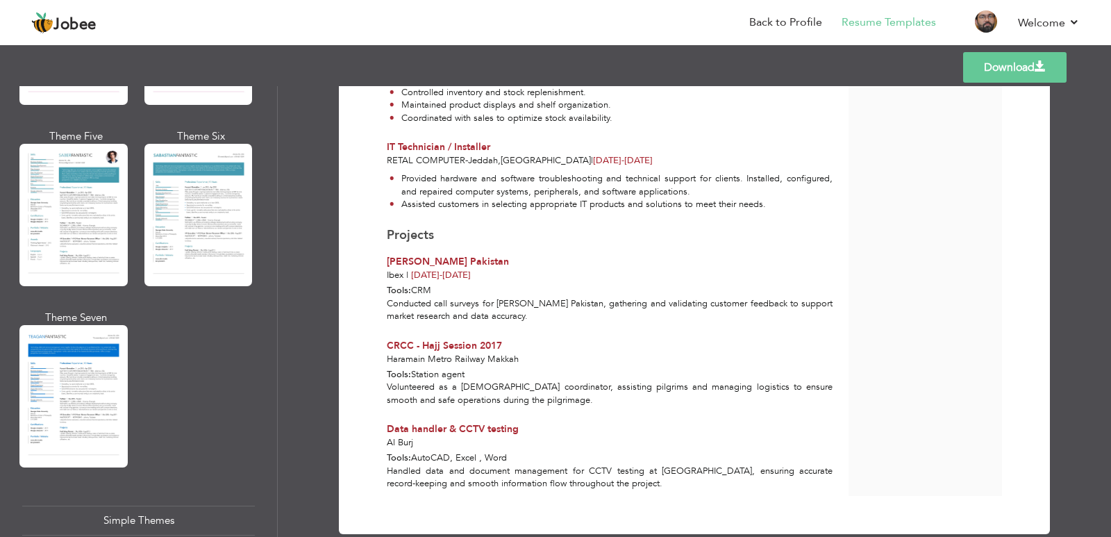
scroll to position [2015, 0]
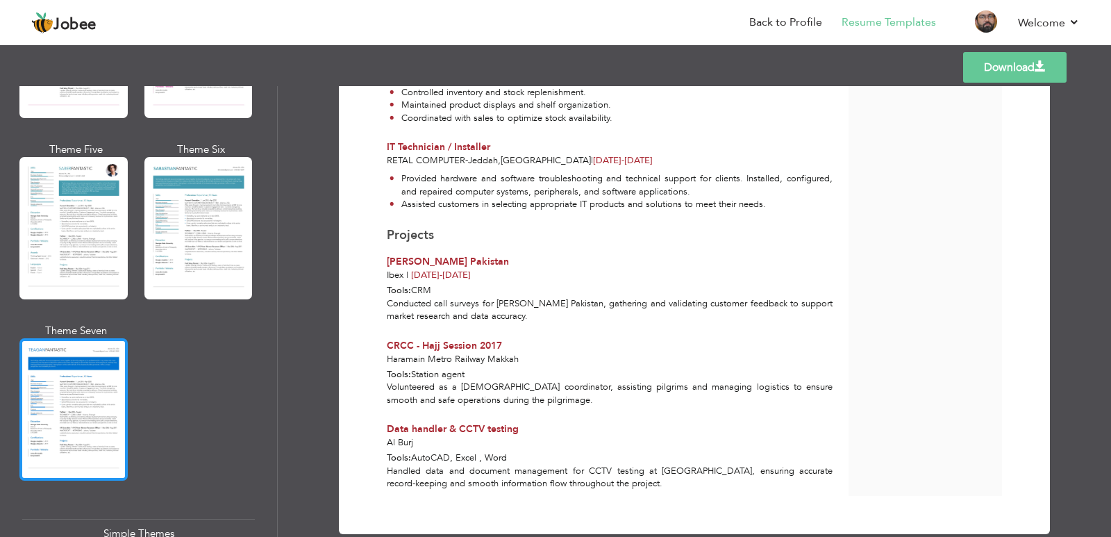
click at [53, 419] on div at bounding box center [73, 409] width 108 height 142
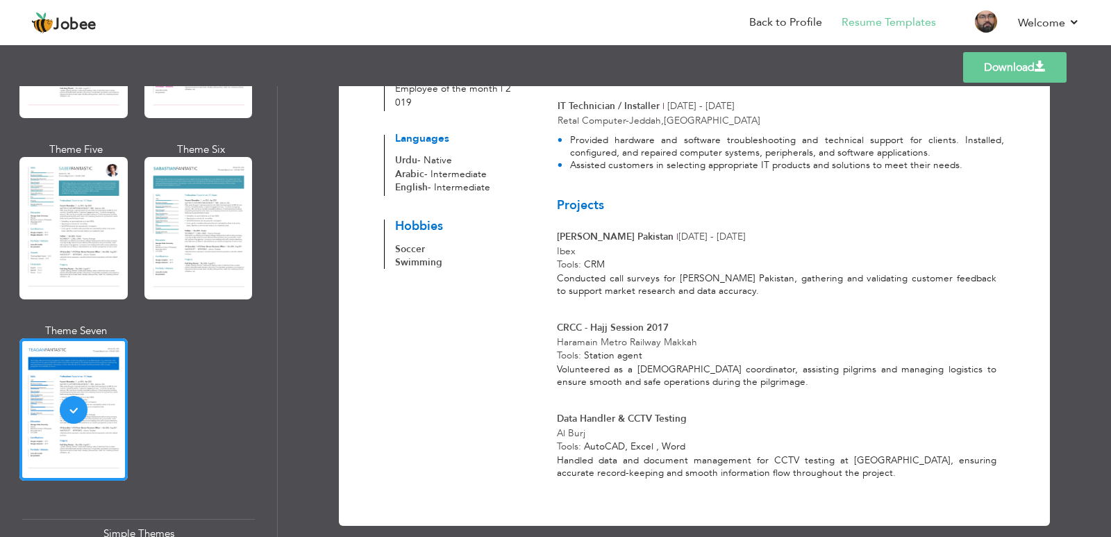
scroll to position [770, 0]
click at [986, 63] on link "Download" at bounding box center [1014, 67] width 103 height 31
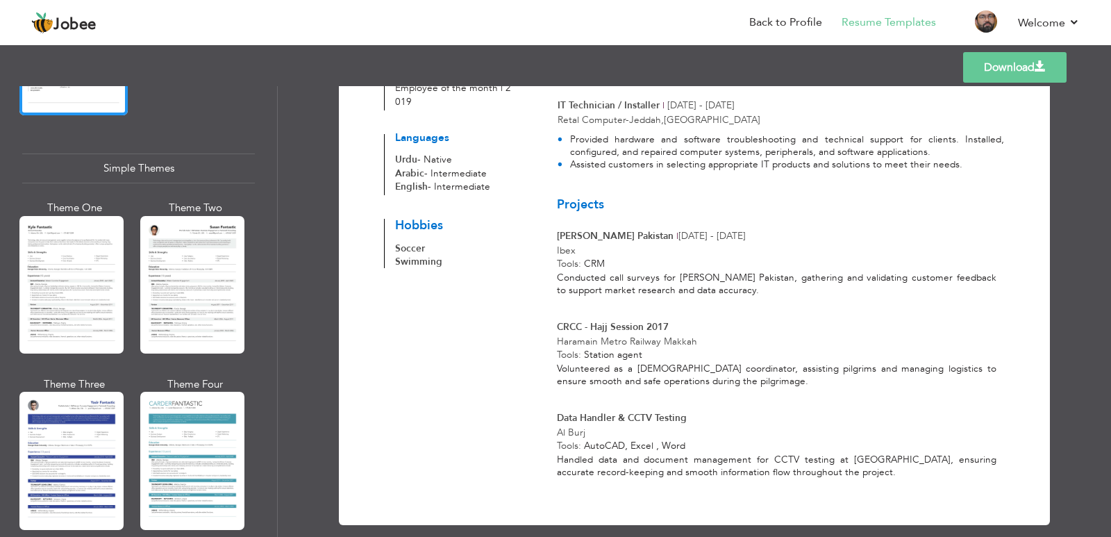
scroll to position [2381, 0]
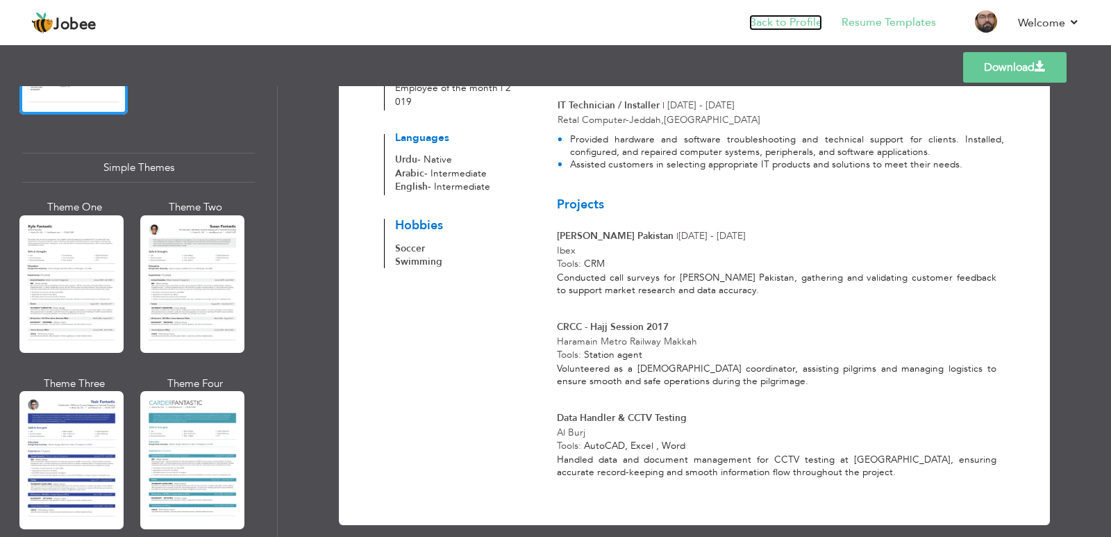
click at [783, 25] on link "Back to Profile" at bounding box center [785, 23] width 73 height 16
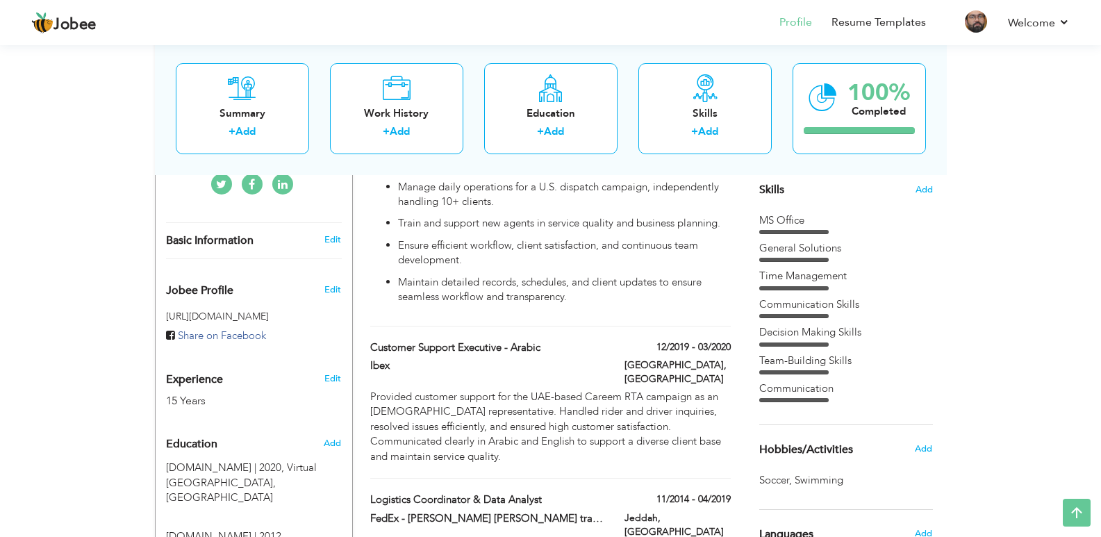
scroll to position [278, 0]
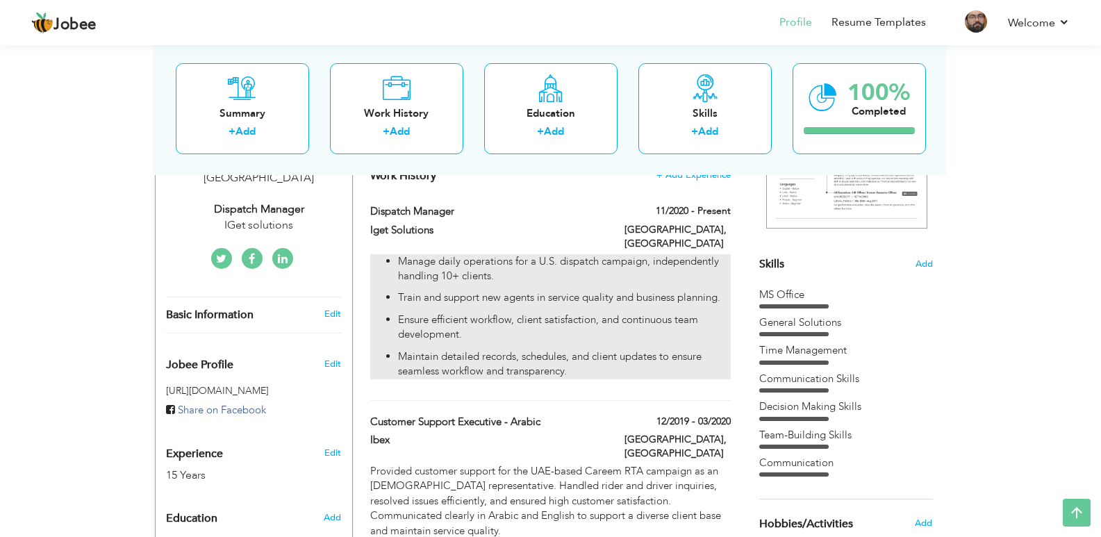
drag, startPoint x: 386, startPoint y: 247, endPoint x: 545, endPoint y: 318, distance: 174.4
click at [545, 318] on ul "Manage daily operations for a U.S. dispatch campaign, independently handling 10…" at bounding box center [550, 316] width 360 height 125
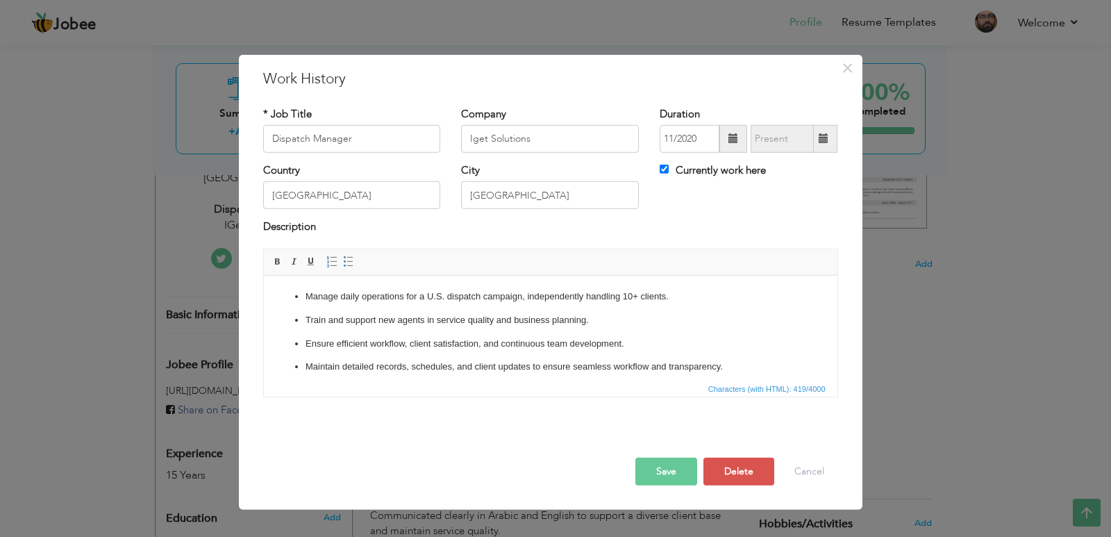
click at [399, 344] on p "Ensure efficient workflow, client satisfaction, and continuous team development." at bounding box center [550, 343] width 490 height 15
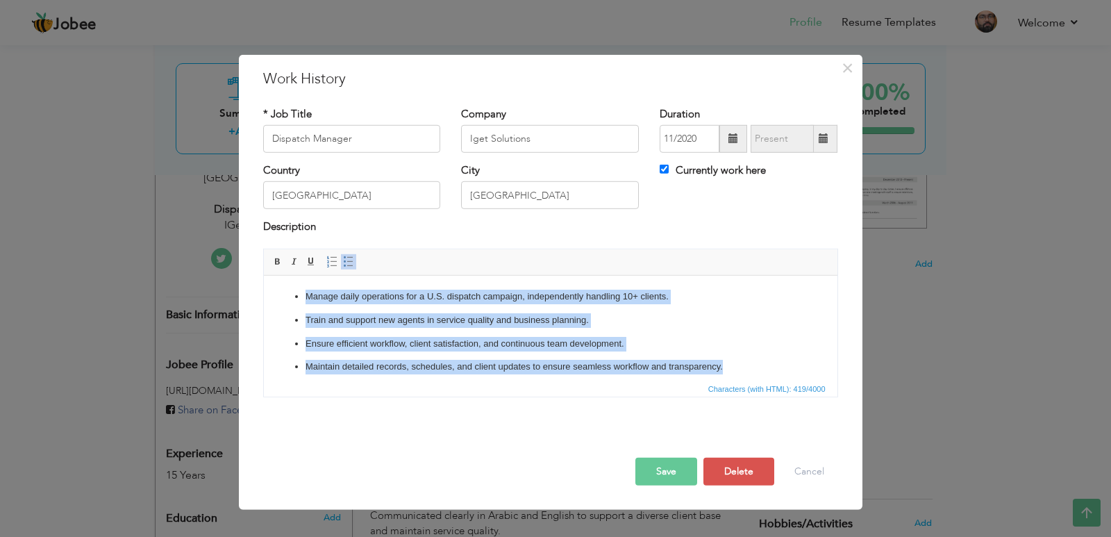
copy ul "Manage daily operations for a U.S. dispatch campaign, independently handling 10…"
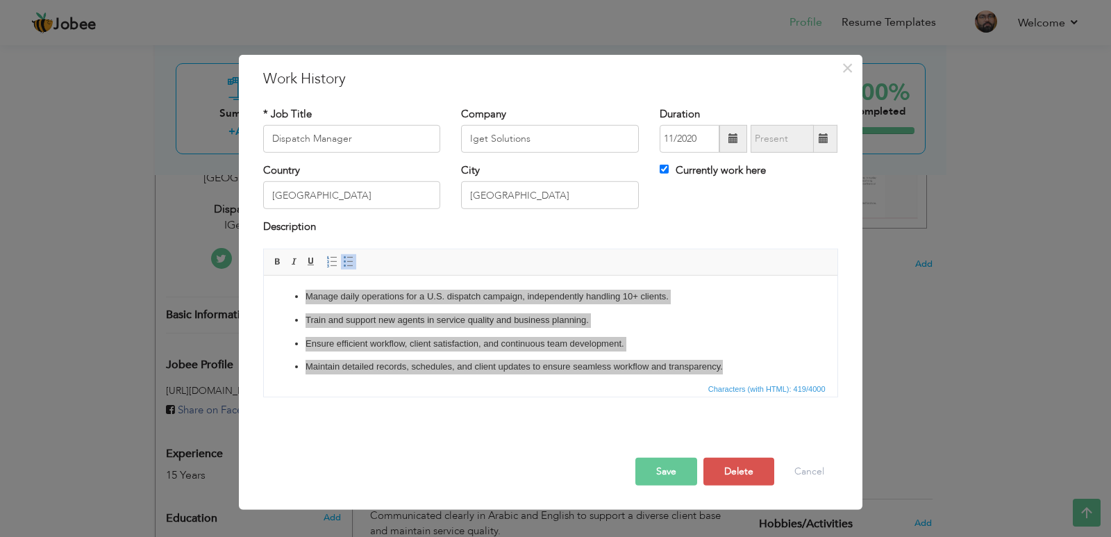
click at [958, 253] on div "× Work History * Job Title Dispatch Manager Company Iget Solutions City" at bounding box center [555, 268] width 1111 height 537
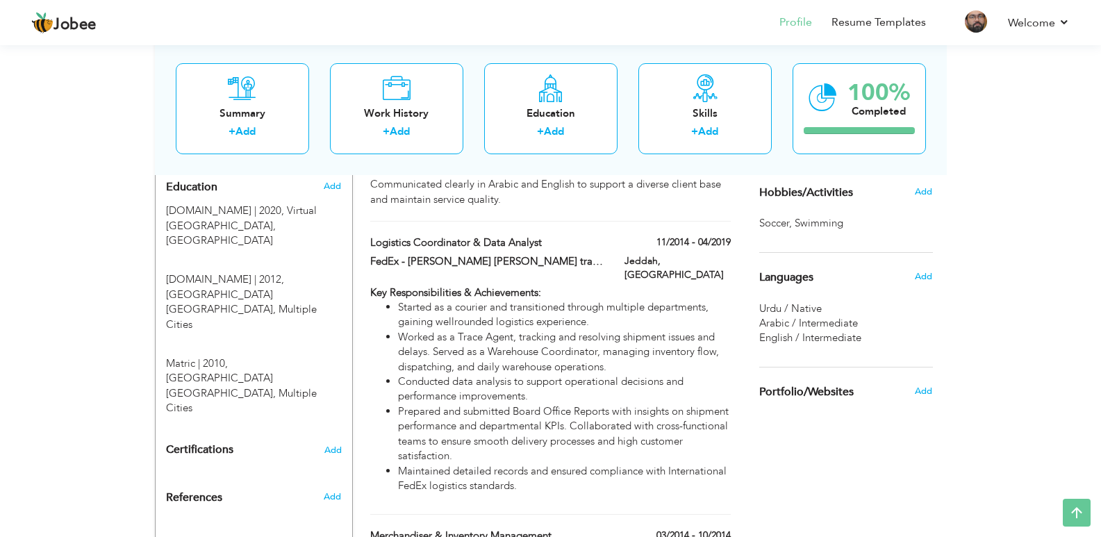
scroll to position [625, 0]
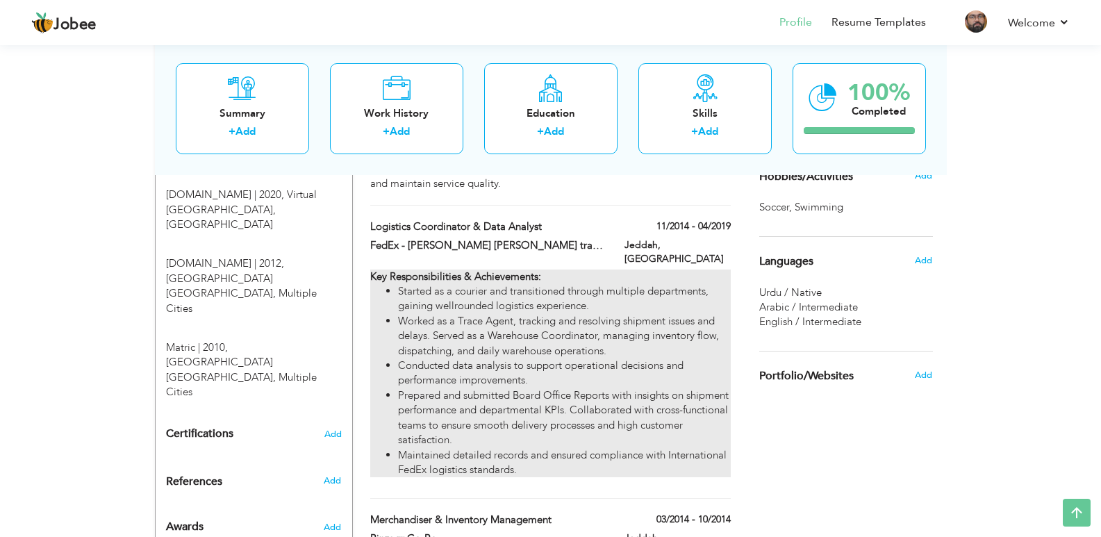
click at [580, 284] on li "Started as a courier and transitioned through multiple departments, gaining wel…" at bounding box center [564, 299] width 332 height 30
type input "Logistics Coordinator & Data Analyst"
type input "FedEx - [PERSON_NAME] [PERSON_NAME] transportation Ltd."
type input "11/2014"
type input "04/2019"
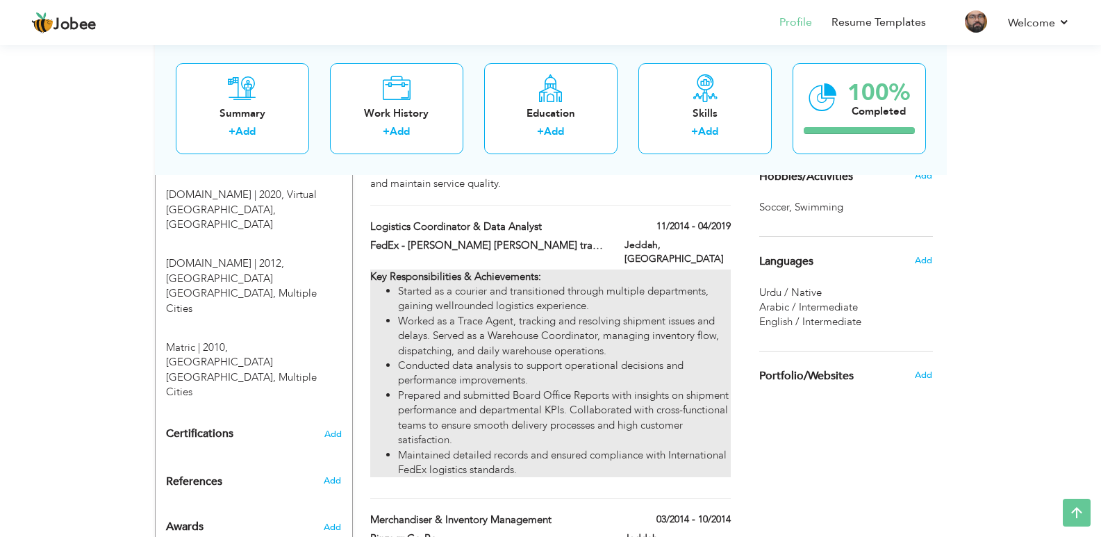
type input "[GEOGRAPHIC_DATA]"
type input "Jeddah"
checkbox input "false"
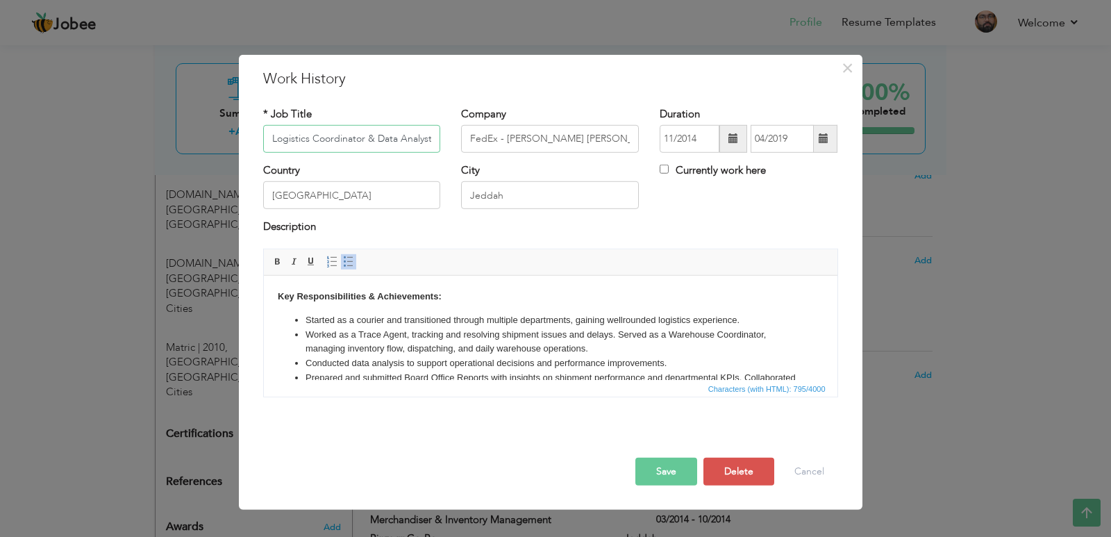
click at [404, 139] on input "Logistics Coordinator & Data Analyst" at bounding box center [352, 139] width 178 height 28
click at [492, 136] on input "FedEx - [PERSON_NAME] [PERSON_NAME] transportation Ltd." at bounding box center [550, 139] width 178 height 28
click at [415, 350] on li "Worked as a Trace Agent, tracking and resolving shipment issues and delays. Ser…" at bounding box center [550, 341] width 490 height 29
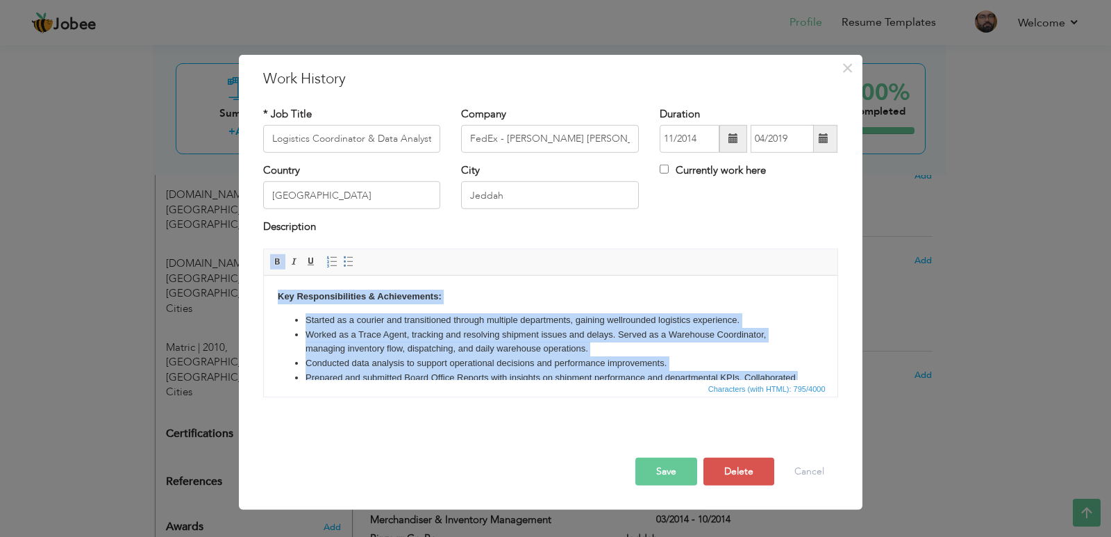
copy body "Key Responsibilities & Achievements: Started as a courier and transitioned thro…"
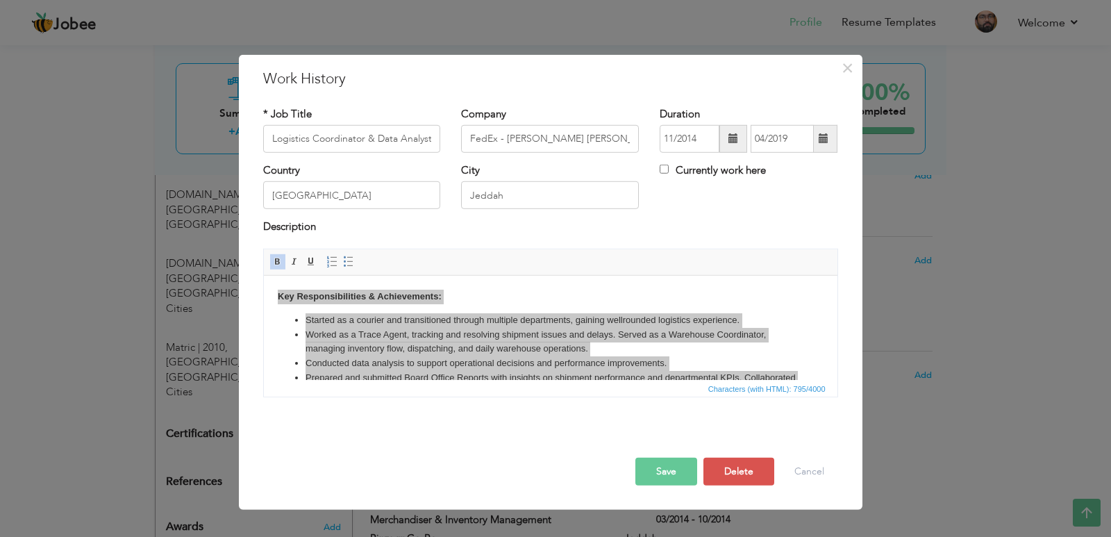
click at [970, 347] on div "× Work History * Job Title Logistics Coordinator & Data Analyst Company FedEx -…" at bounding box center [555, 268] width 1111 height 537
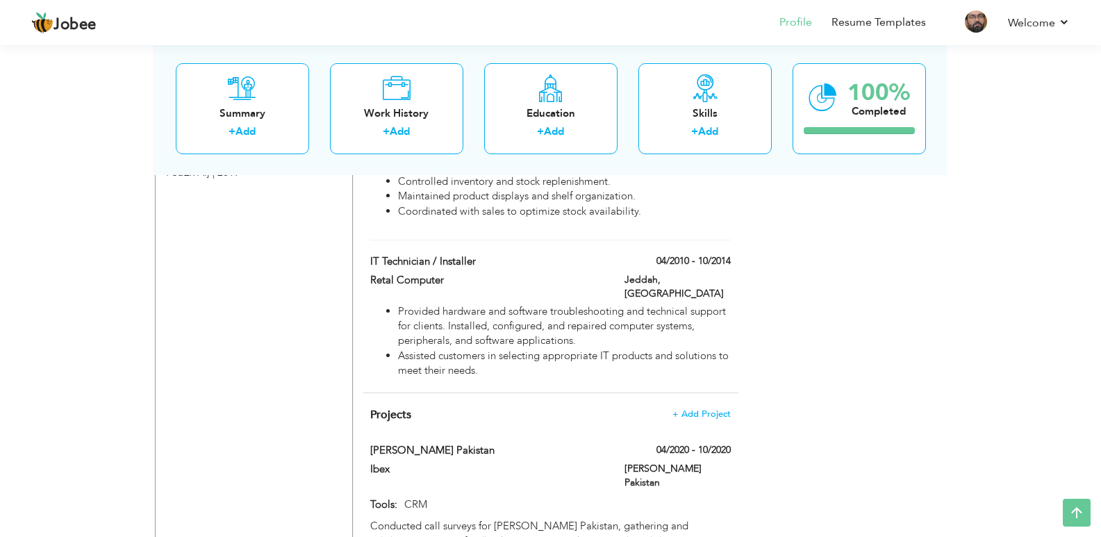
scroll to position [1042, 0]
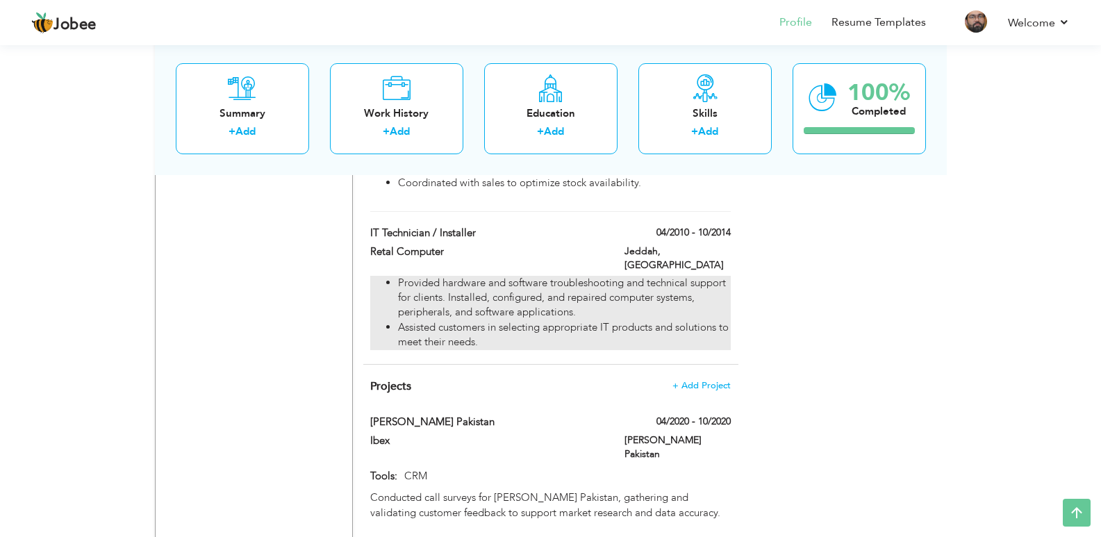
click at [490, 276] on li "Provided hardware and software troubleshooting and technical support for client…" at bounding box center [564, 298] width 332 height 44
type input "IT Technician / Installer"
type input "Retal Computer"
type input "04/2010"
type input "10/2014"
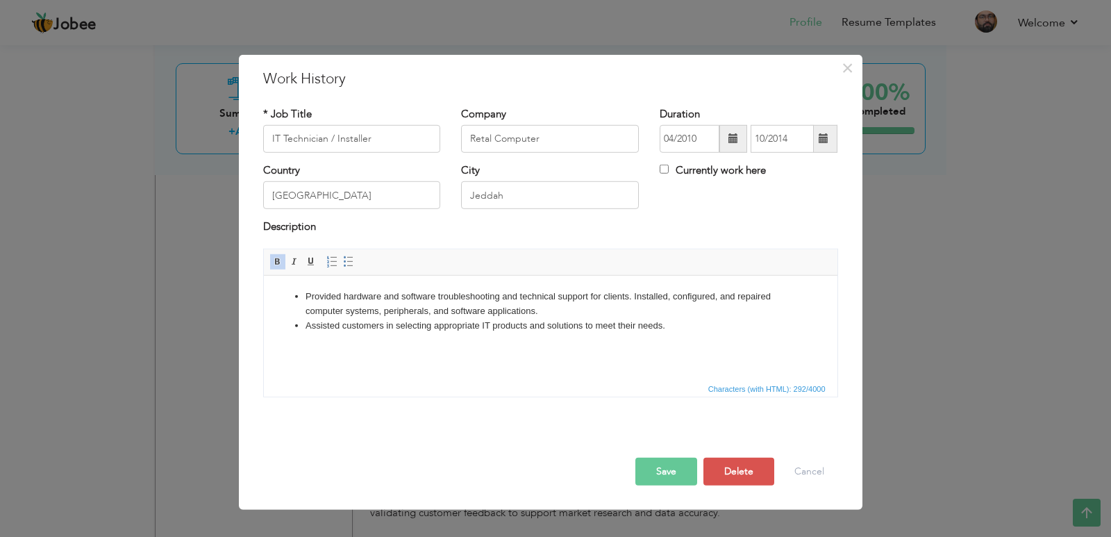
click at [415, 300] on li "Provided hardware and software troubleshooting and technical support for client…" at bounding box center [550, 303] width 490 height 29
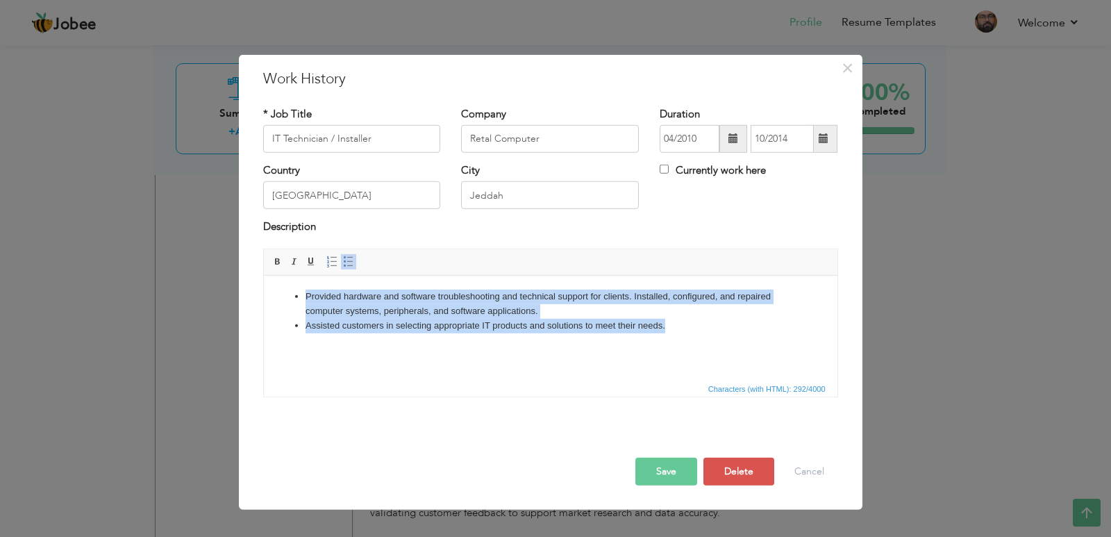
copy ul "Provided hardware and software troubleshooting and technical support for client…"
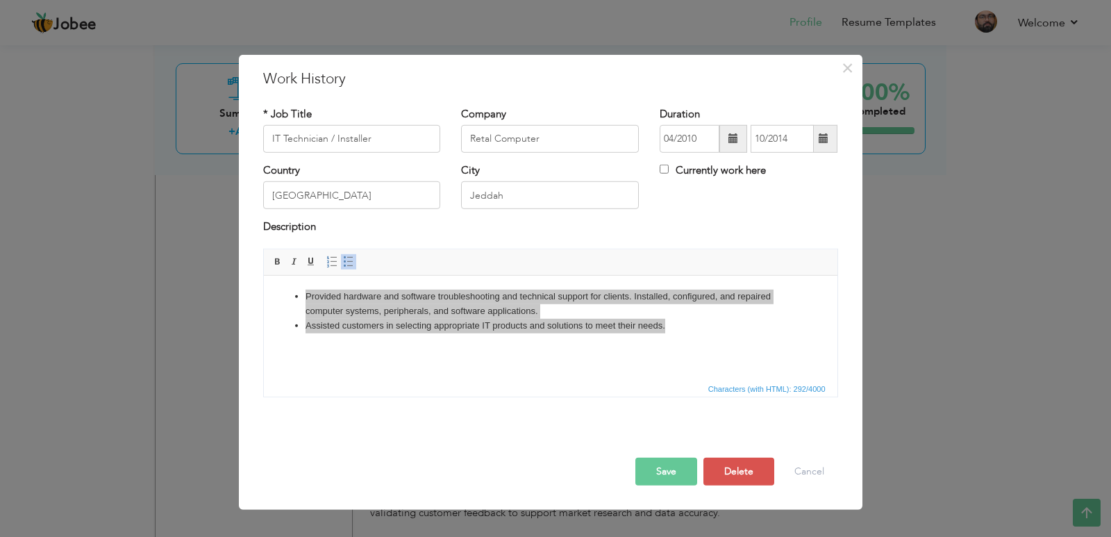
click at [184, 259] on div "× Work History * Job Title IT Technician / Installer Company Retal Computer Dur…" at bounding box center [555, 268] width 1111 height 537
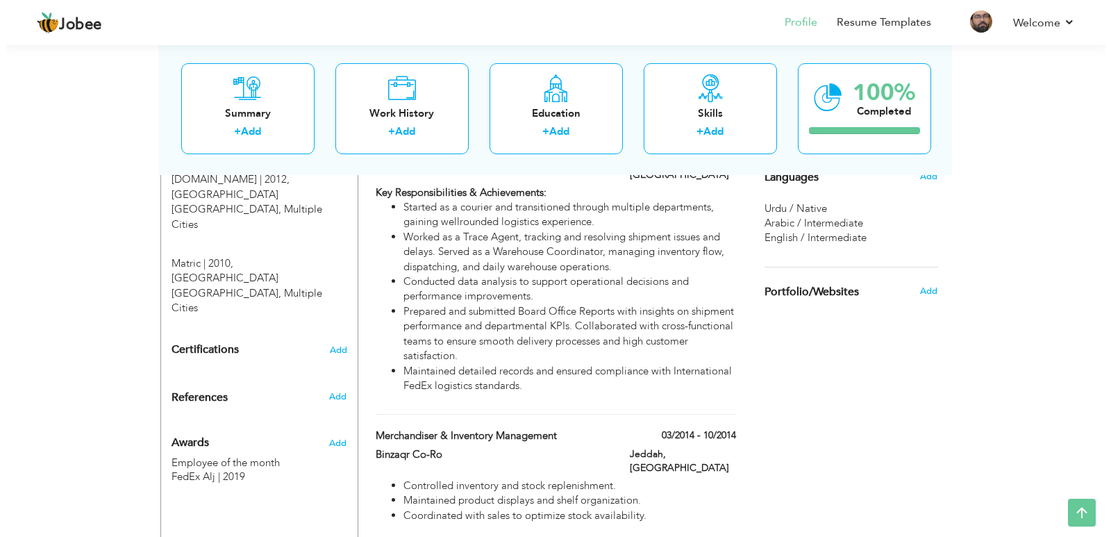
scroll to position [731, 0]
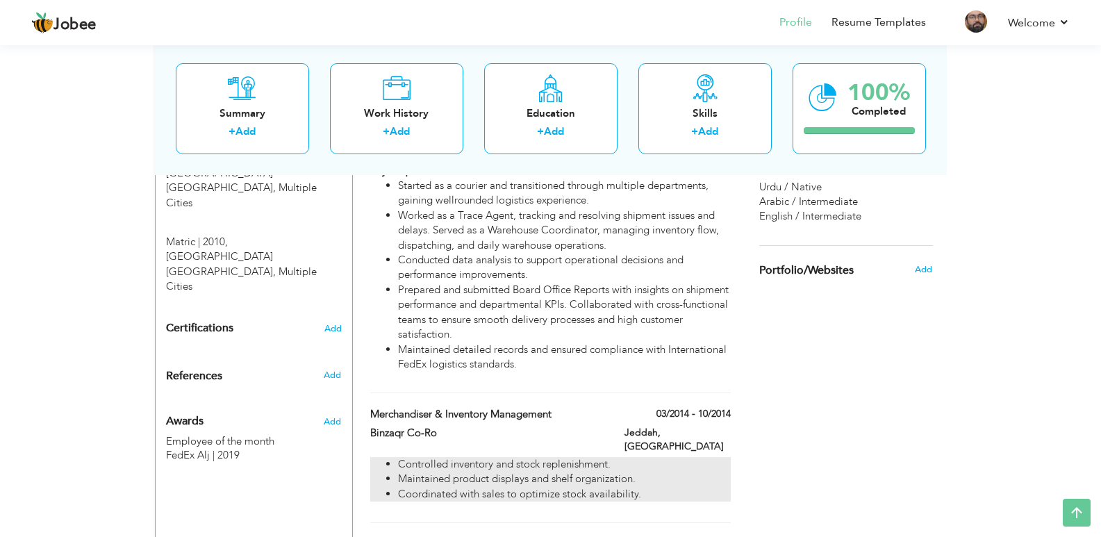
click at [506, 472] on li "Maintained product displays and shelf organization." at bounding box center [564, 479] width 332 height 15
type input "Merchandiser & Inventory management"
type input "Binzaqr Co-Ro"
type input "03/2014"
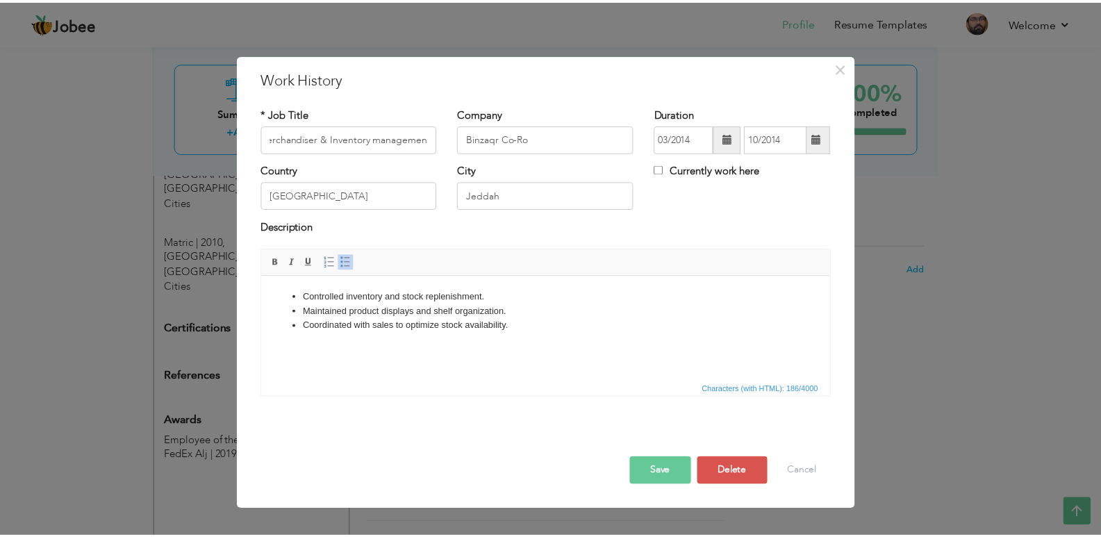
scroll to position [0, 0]
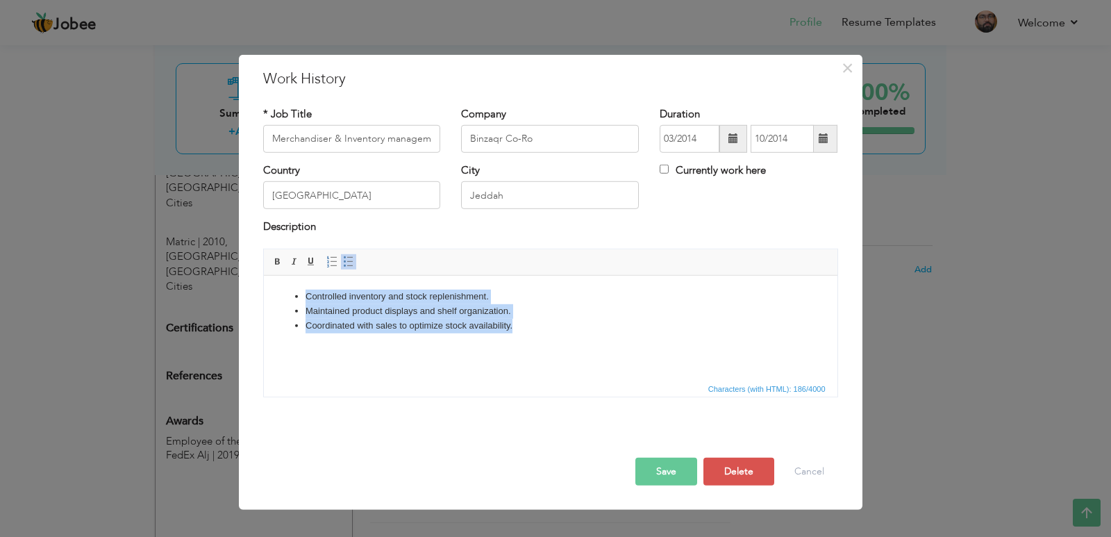
drag, startPoint x: 536, startPoint y: 331, endPoint x: 521, endPoint y: 559, distance: 228.3
click at [263, 283] on html "Controlled inventory and stock replenishment. Maintained product displays and s…" at bounding box center [550, 310] width 574 height 71
copy ul "Controlled inventory and stock replenishment. Maintained product displays and s…"
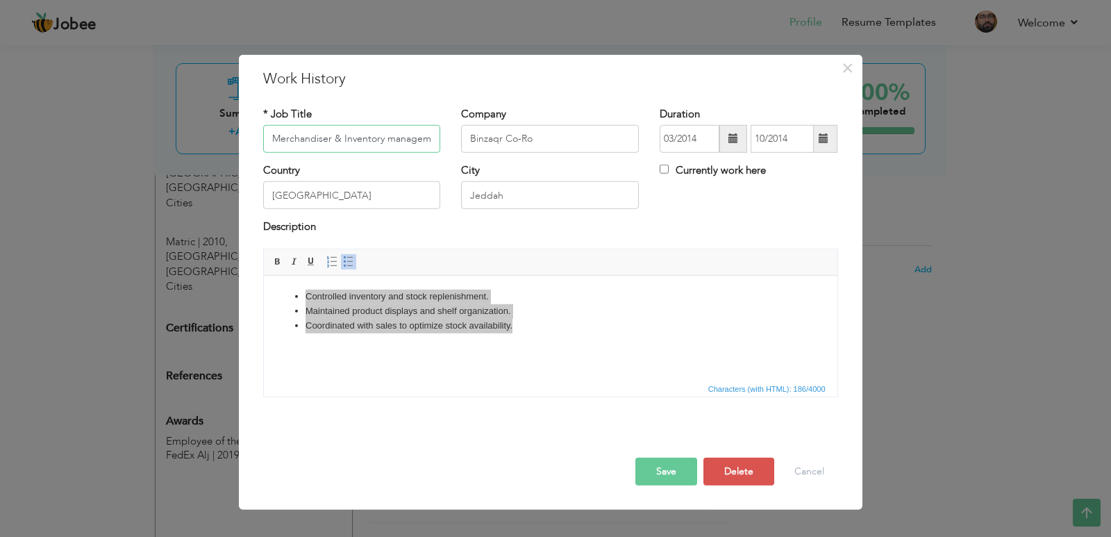
click at [382, 139] on input "Merchandiser & Inventory management" at bounding box center [352, 139] width 178 height 28
click at [136, 375] on div "× Work History * Job Title Merchandiser & Inventory management Company Binzaqr …" at bounding box center [555, 268] width 1111 height 537
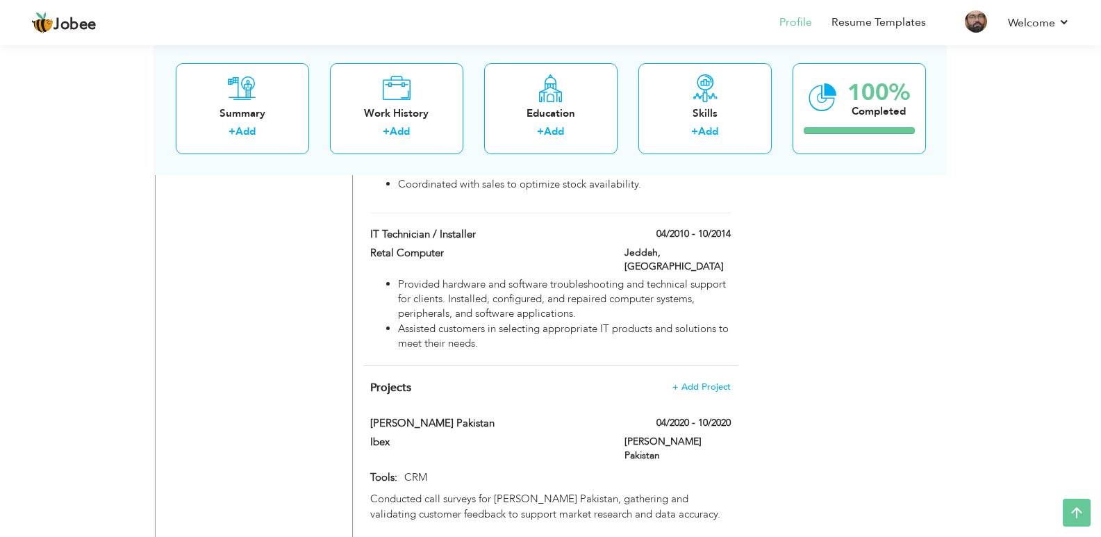
scroll to position [1078, 0]
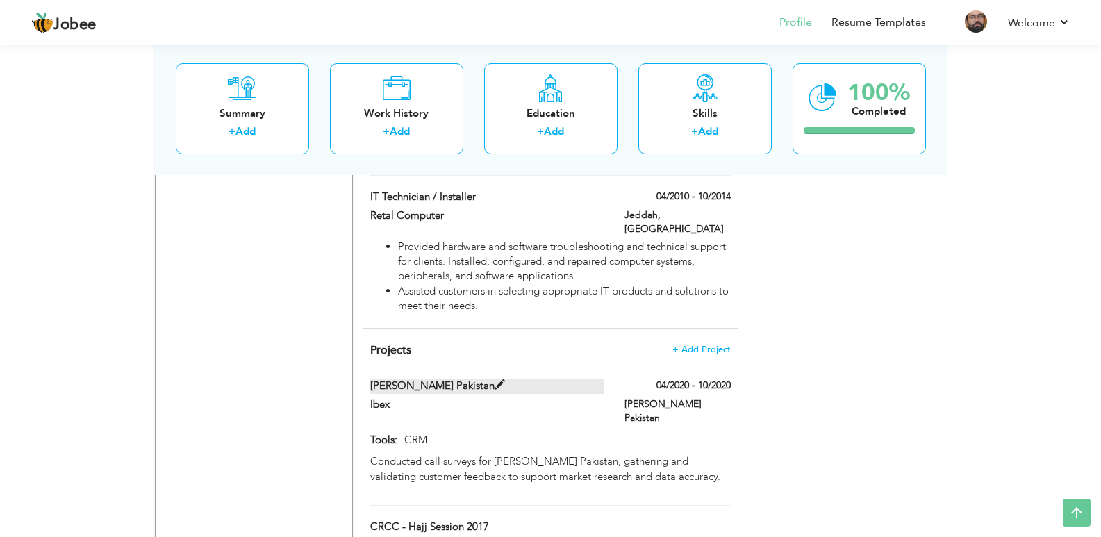
click at [440, 379] on label "[PERSON_NAME] Pakistan" at bounding box center [486, 386] width 233 height 15
type input "[PERSON_NAME] Pakistan"
type input "Ibex"
type input "04/2020"
type input "10/2020"
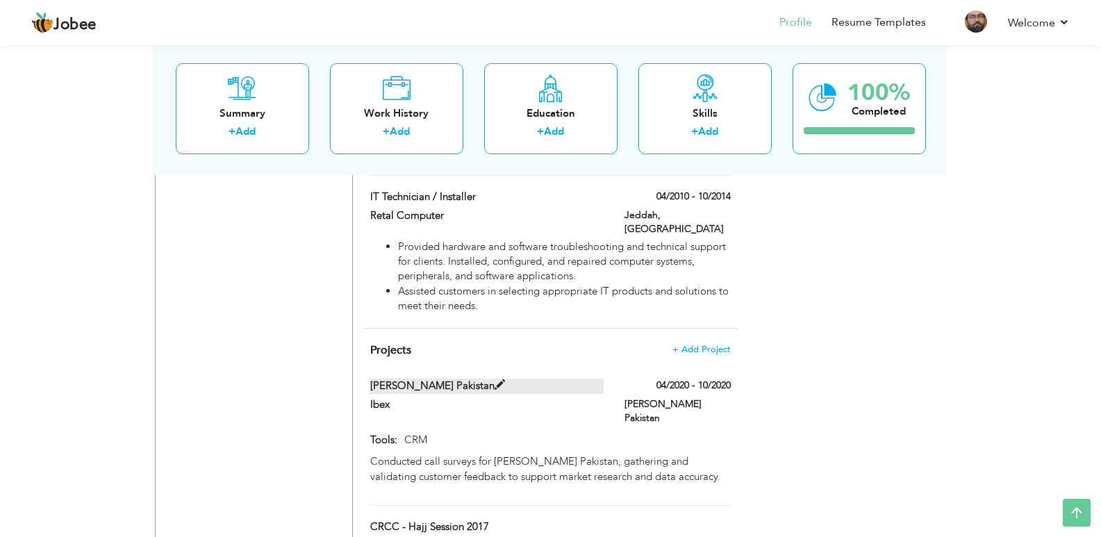
type input "CRM"
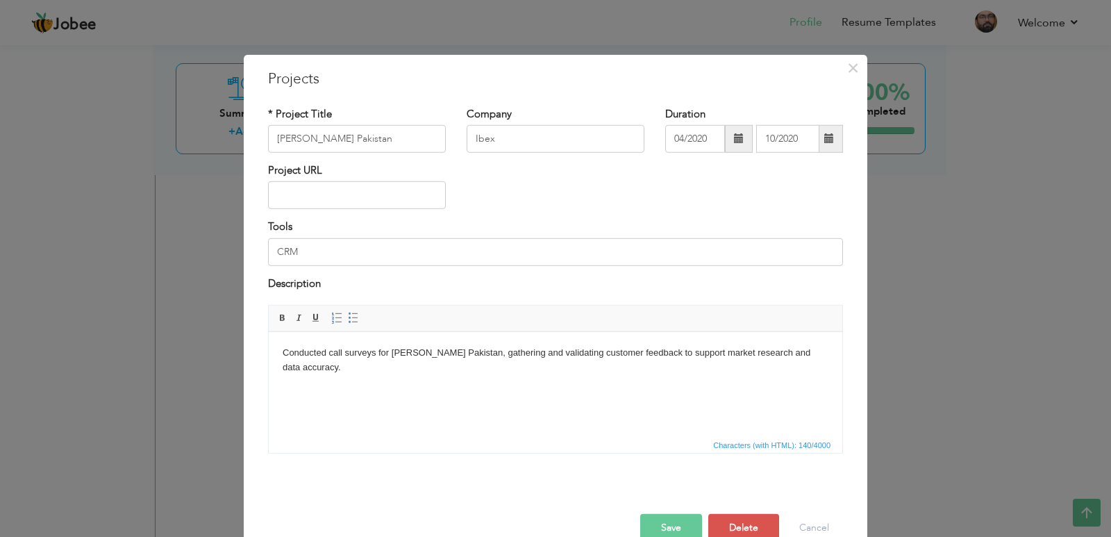
click at [448, 360] on html "Conducted call surveys for [PERSON_NAME] Pakistan, gathering and validating cus…" at bounding box center [556, 360] width 574 height 57
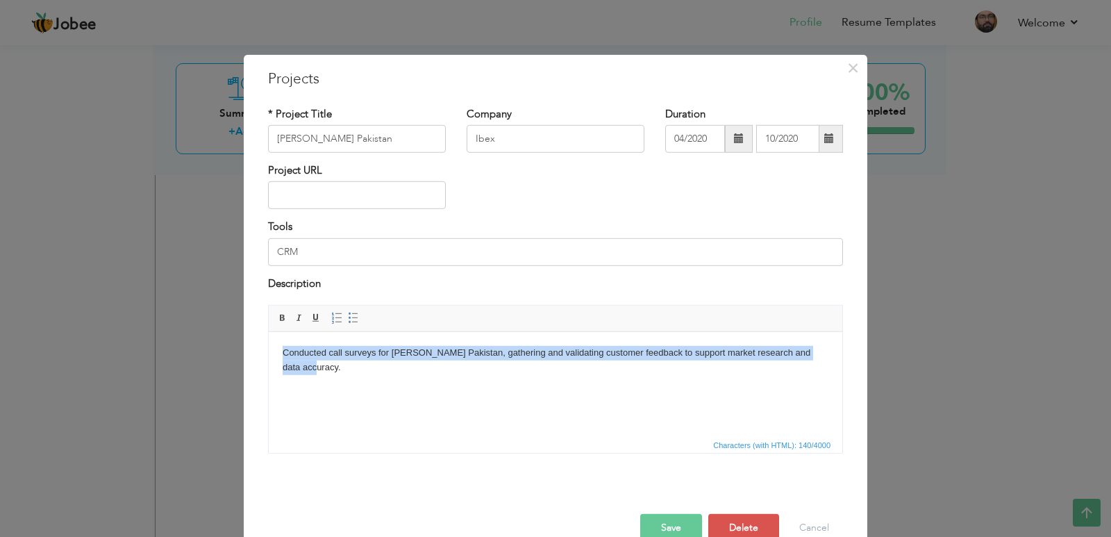
copy p "Conducted call surveys for [PERSON_NAME] Pakistan, gathering and validating cus…"
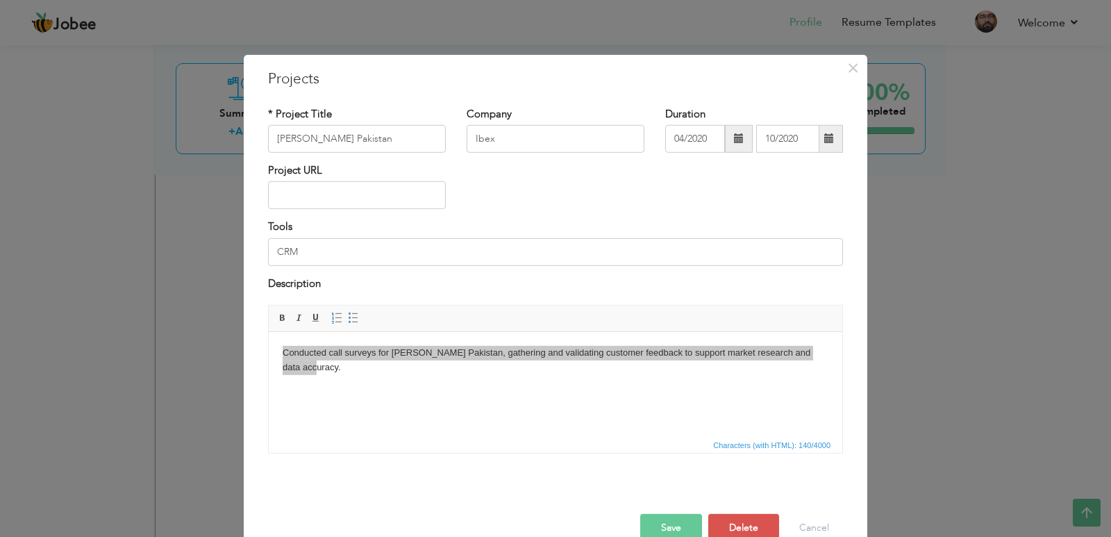
click at [171, 279] on div "× Projects * Project Title [PERSON_NAME] Pakistan Company Ibex Duration 04/2020" at bounding box center [555, 268] width 1111 height 537
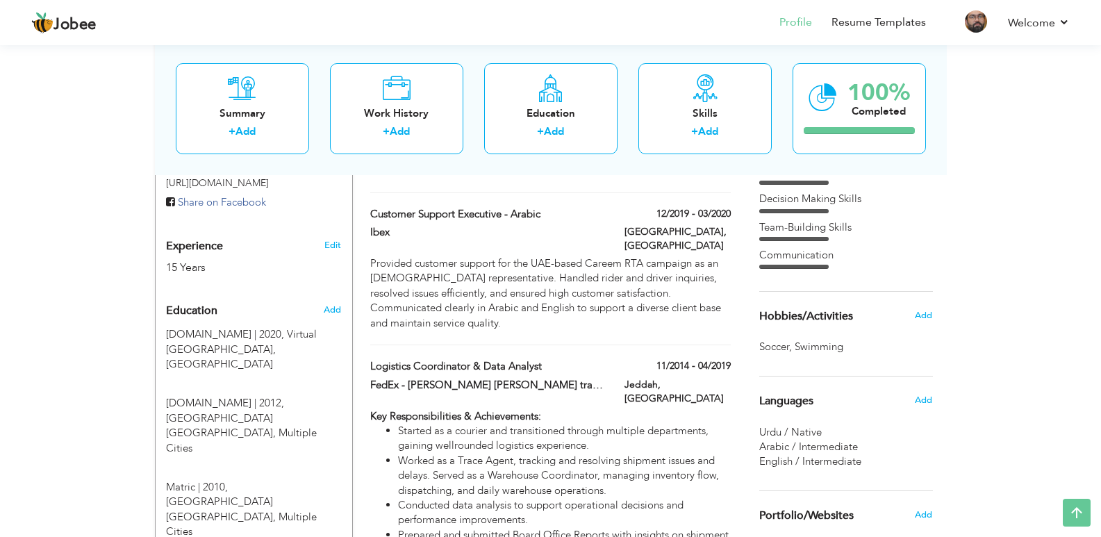
scroll to position [453, 0]
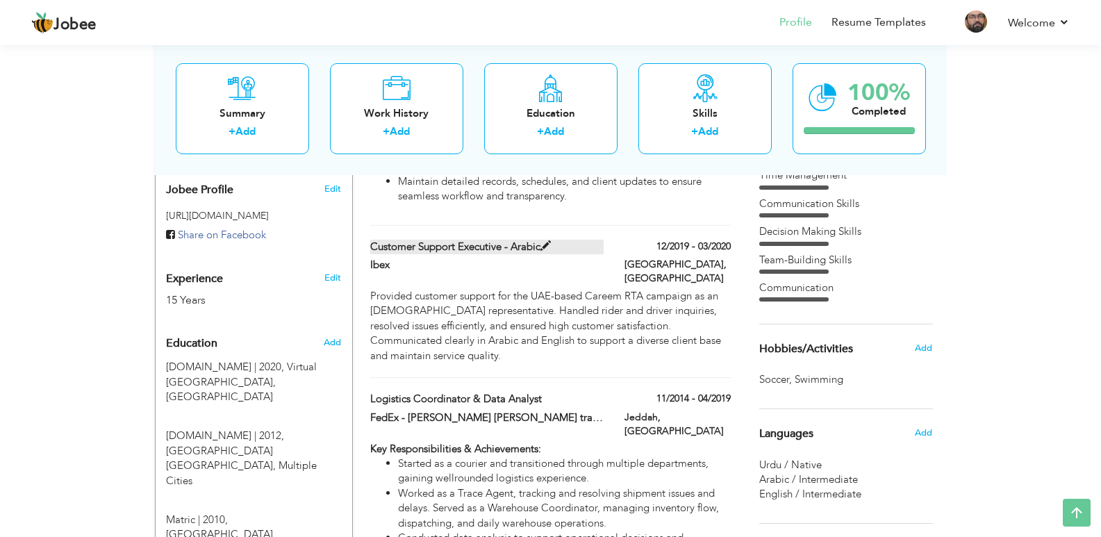
click at [460, 240] on label "Customer Support Executive - Arabic" at bounding box center [486, 247] width 233 height 15
type input "Customer Support Executive - Arabic"
type input "Ibex"
type input "12/2019"
type input "03/2020"
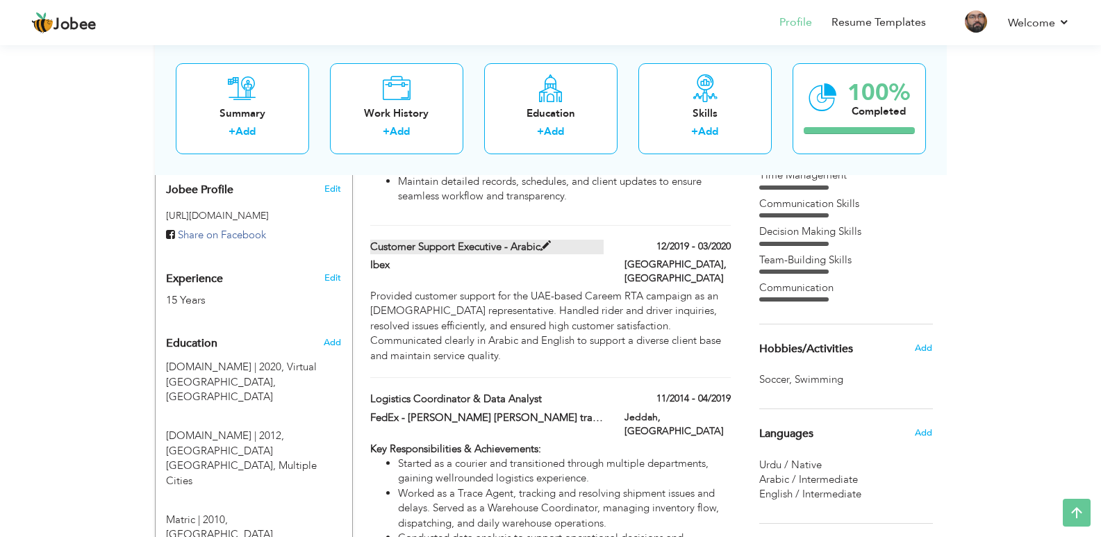
type input "[GEOGRAPHIC_DATA]"
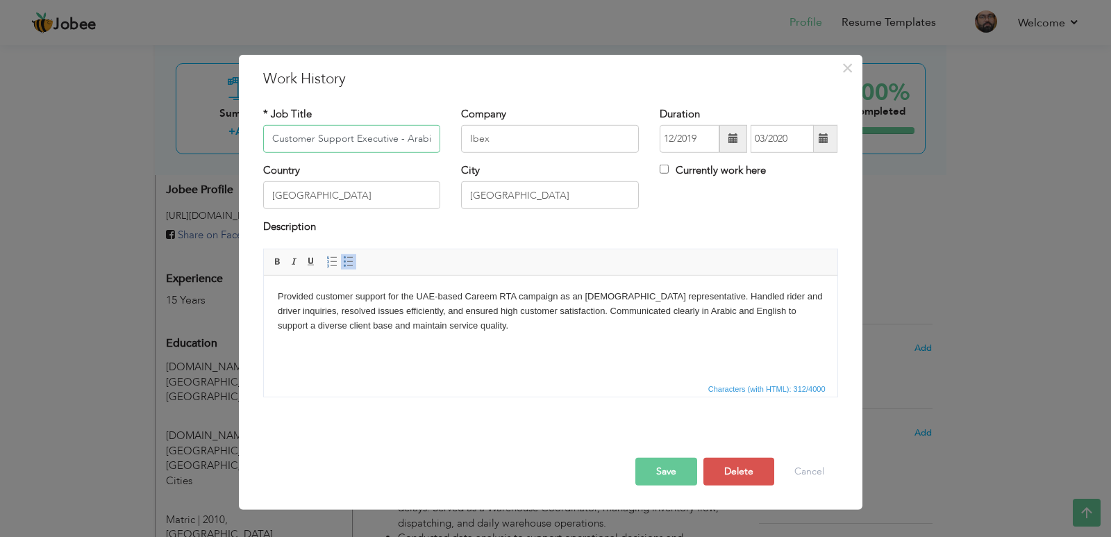
click at [405, 132] on input "Customer Support Executive - Arabic" at bounding box center [352, 139] width 178 height 28
click at [414, 329] on body "Provided customer support for the UAE-based Careem RTA campaign as an [DEMOGRAP…" at bounding box center [550, 310] width 546 height 43
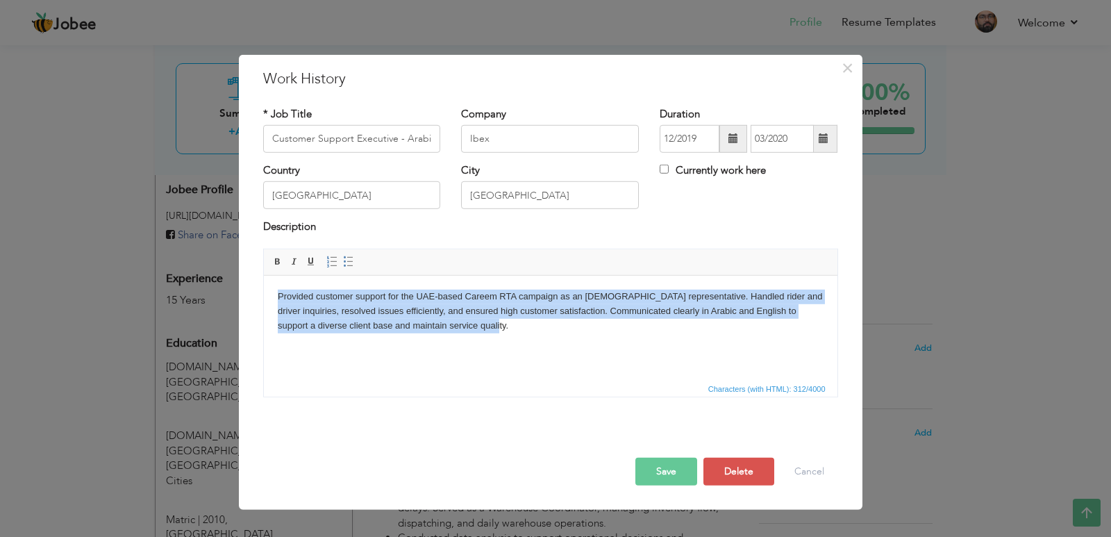
copy body "Provided customer support for the UAE-based Careem RTA campaign as an [DEMOGRAP…"
click at [715, 298] on body "Provided customer support for the UAE-based Careem RTA campaign as an [DEMOGRAP…" at bounding box center [550, 310] width 546 height 43
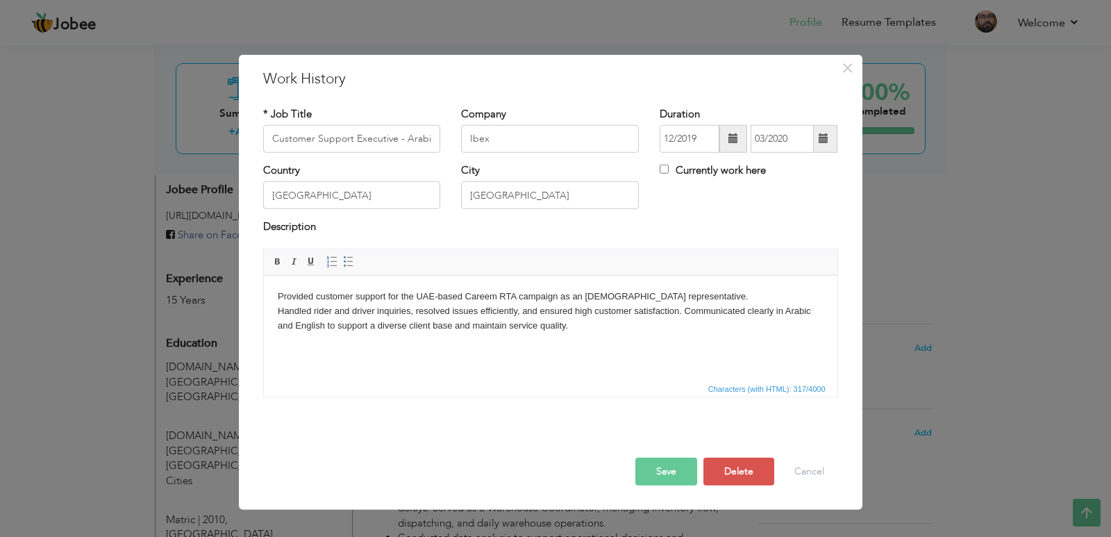
click at [685, 308] on body "Provided customer support for the UAE-based Careem RTA campaign as an [DEMOGRAP…" at bounding box center [550, 310] width 546 height 43
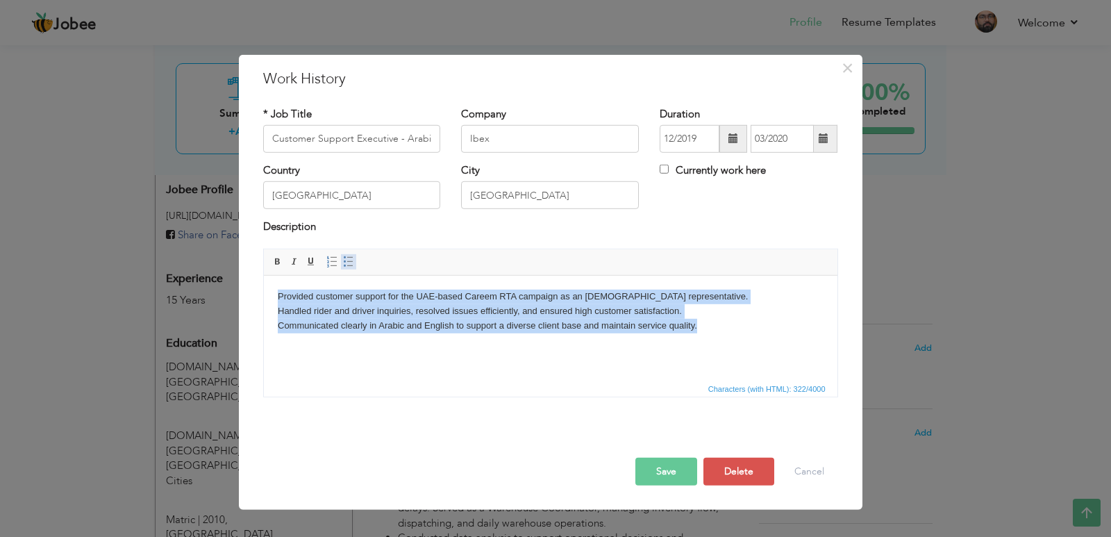
click at [345, 263] on span at bounding box center [348, 261] width 11 height 11
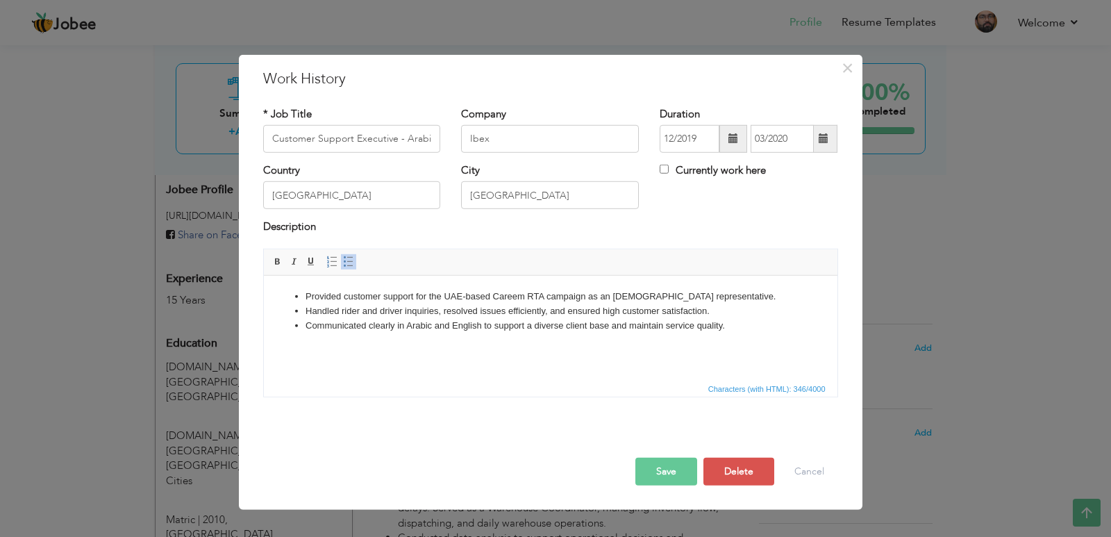
click at [344, 345] on html "Provided customer support for the UAE-based Careem RTA campaign as an [DEMOGRAP…" at bounding box center [550, 310] width 574 height 71
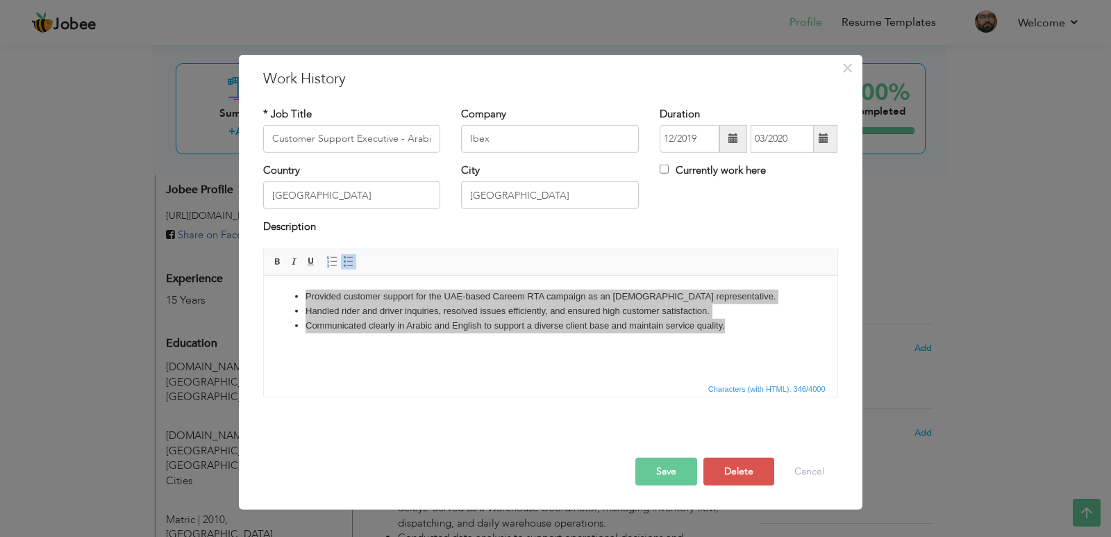
click at [78, 351] on div "× Work History * Job Title Customer Support Executive - Arabic Company Ibex Dur…" at bounding box center [555, 268] width 1111 height 537
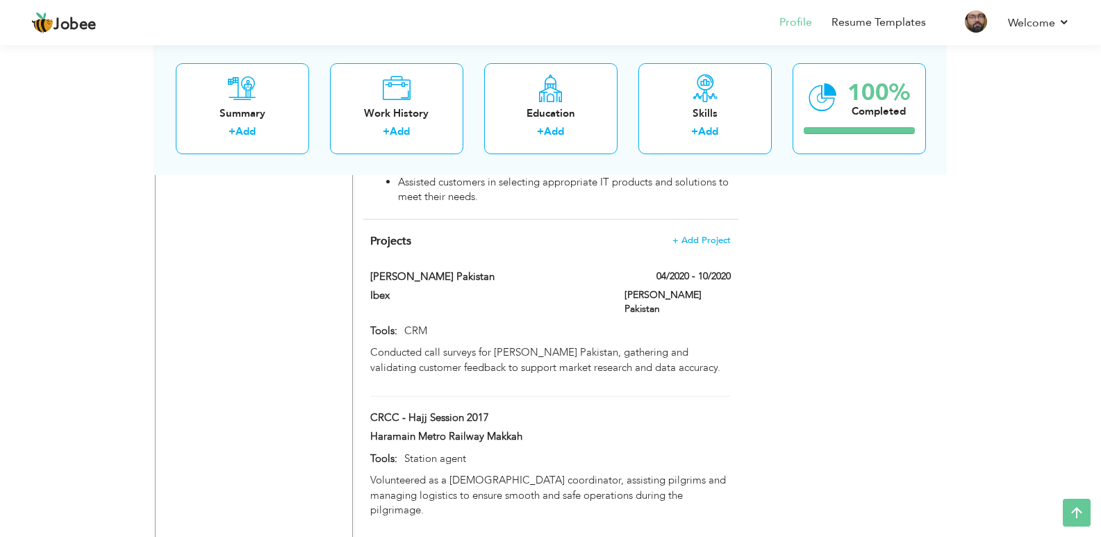
scroll to position [1217, 0]
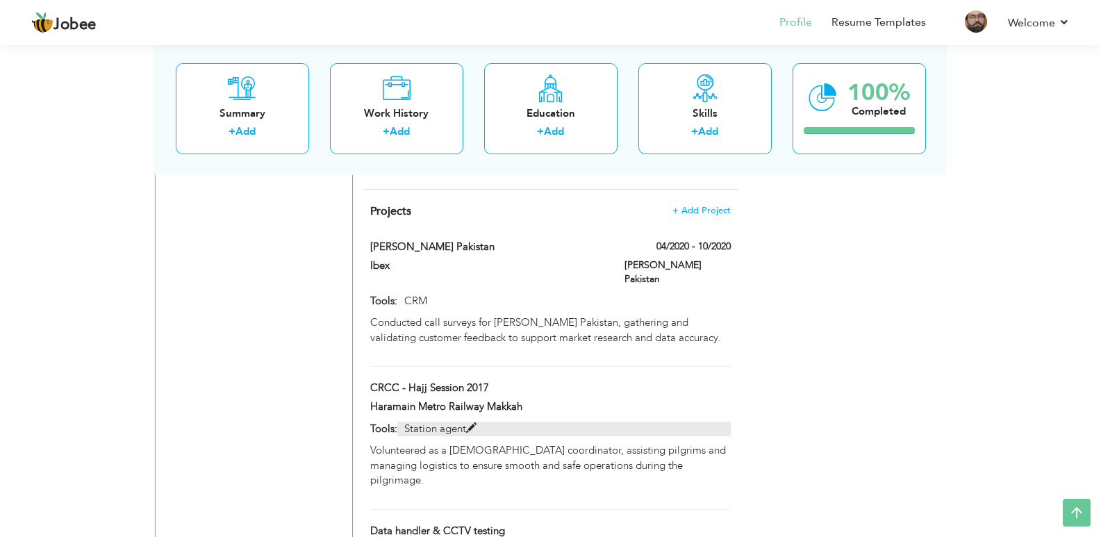
click at [476, 423] on span at bounding box center [471, 428] width 10 height 10
type input "CRCC - Hajj Session 2017"
type input "Haramain Metro Railway Makkah"
type input "Station agent"
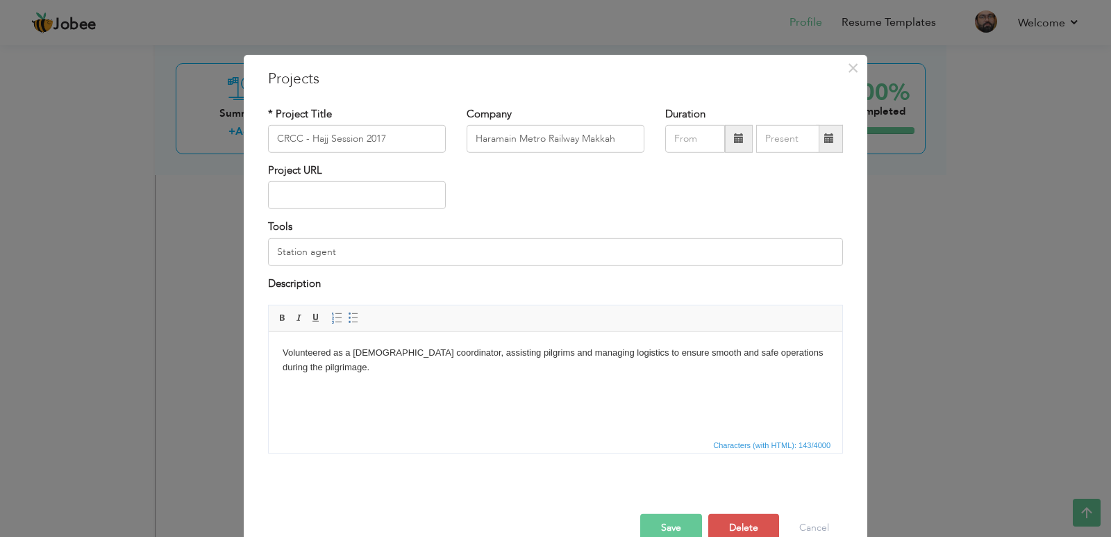
click at [395, 373] on html "Volunteered as a [DEMOGRAPHIC_DATA] coordinator, assisting pilgrims and managin…" at bounding box center [556, 360] width 574 height 57
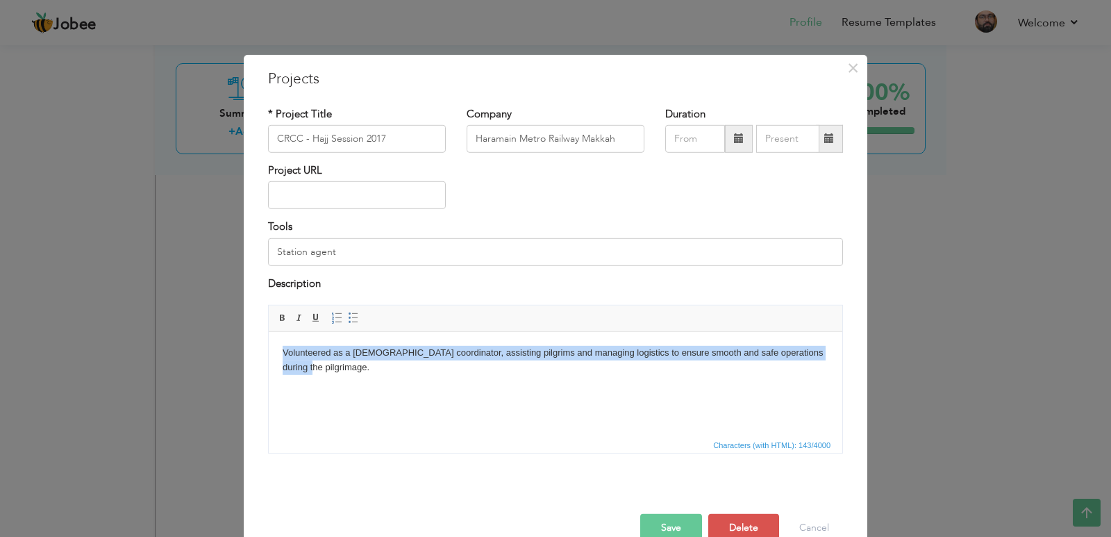
copy p "Volunteered as a [DEMOGRAPHIC_DATA] coordinator, assisting pilgrims and managin…"
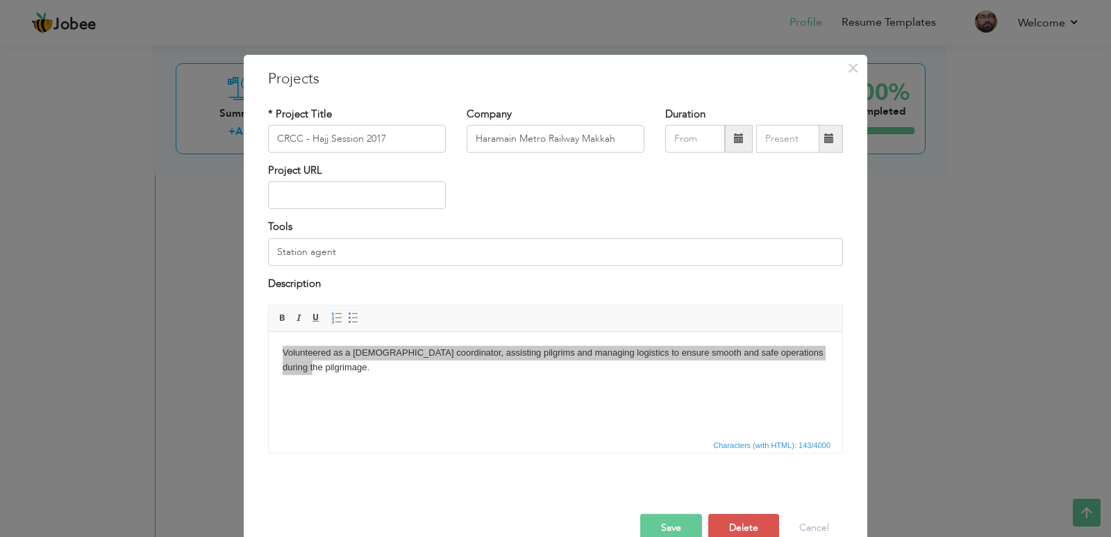
click at [184, 290] on div "× Projects * Project Title CRCC - Hajj Session 2017 Company Haramain Metro Rail…" at bounding box center [555, 268] width 1111 height 537
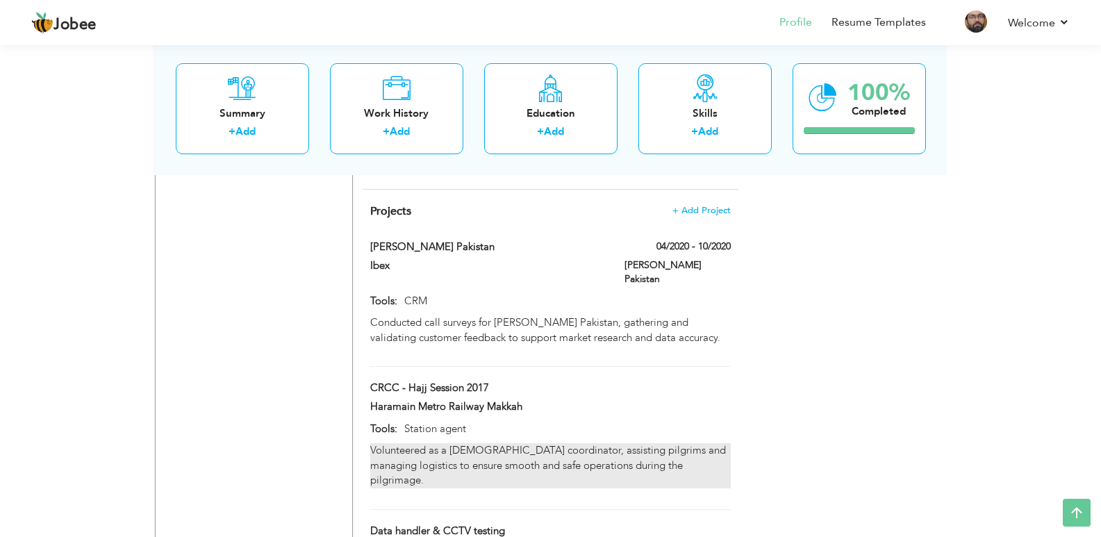
scroll to position [1286, 0]
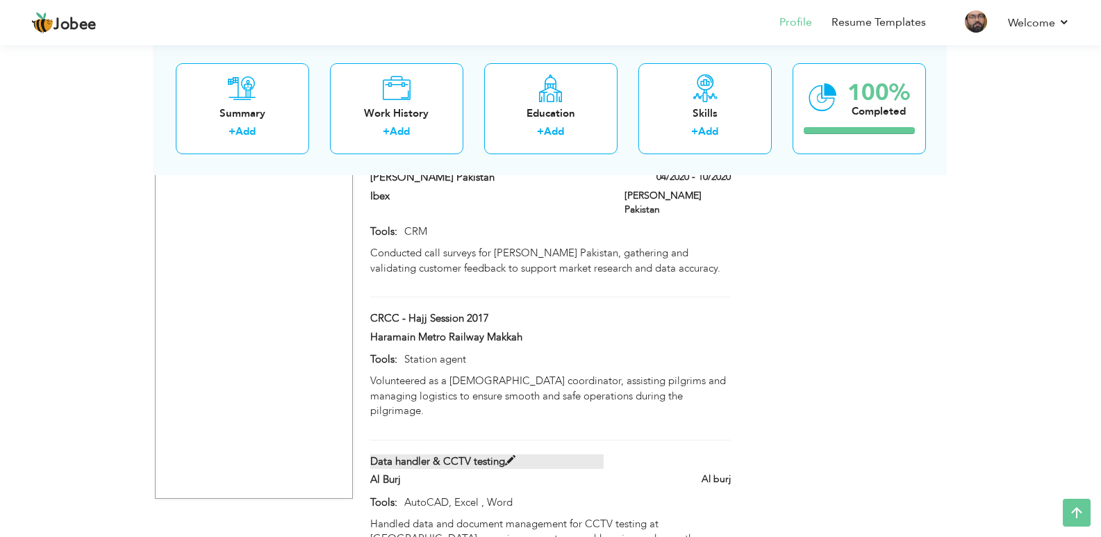
click at [460, 454] on label "Data handler & CCTV testing" at bounding box center [486, 461] width 233 height 15
type input "Data handler & CCTV testing"
type input "Al Burj"
type input "AutoCAD, Excel , Word"
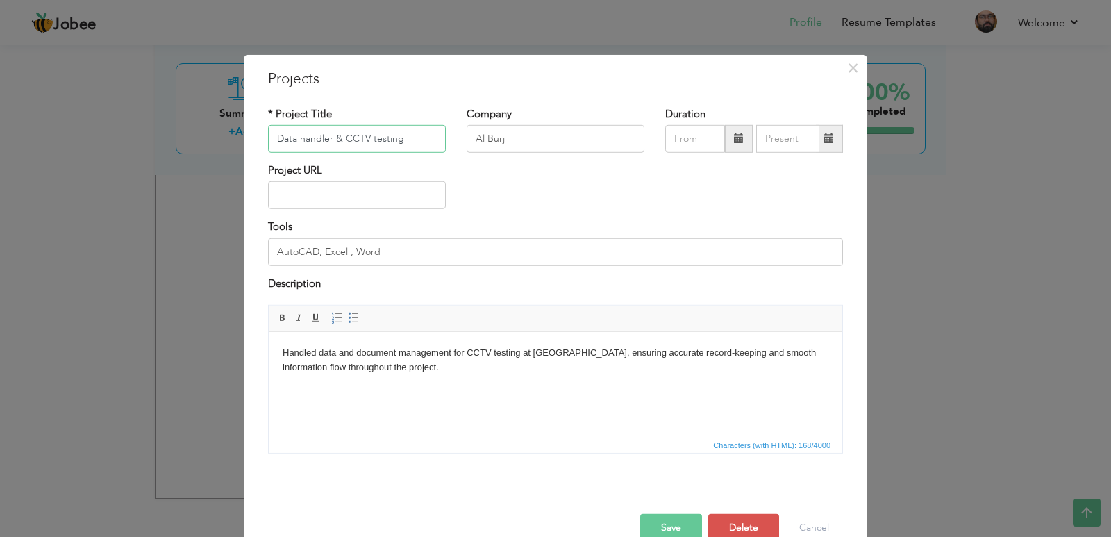
click at [361, 140] on input "Data handler & CCTV testing" at bounding box center [357, 139] width 178 height 28
click at [395, 389] on html "Handled data and document management for CCTV testing at [GEOGRAPHIC_DATA], ens…" at bounding box center [556, 360] width 574 height 57
copy p "Handled data and document management for CCTV testing at [GEOGRAPHIC_DATA], ens…"
click at [137, 217] on div "× Projects * Project Title Data handler & CCTV testing Company Al Burj" at bounding box center [555, 268] width 1111 height 537
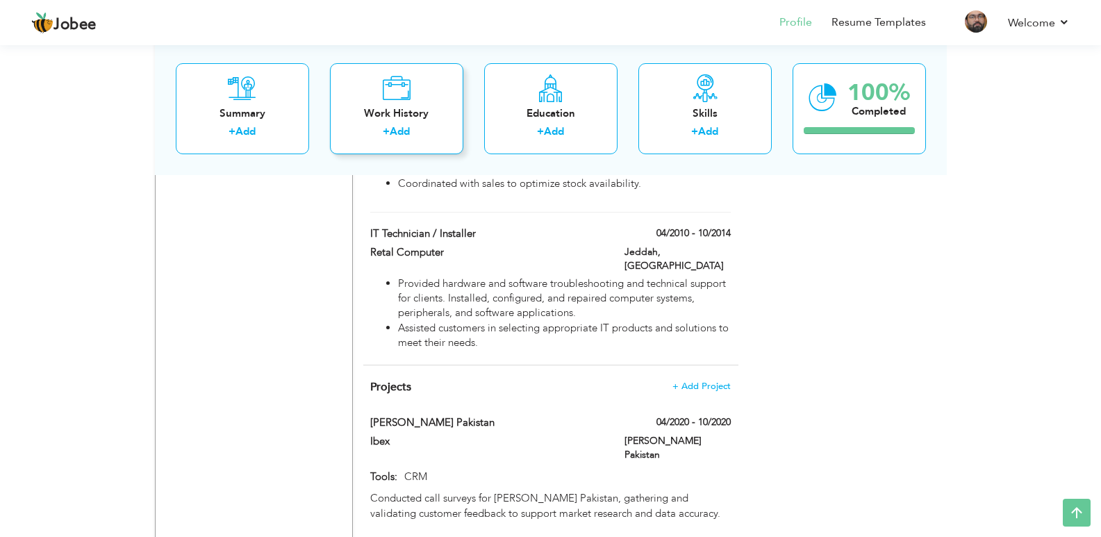
scroll to position [1042, 0]
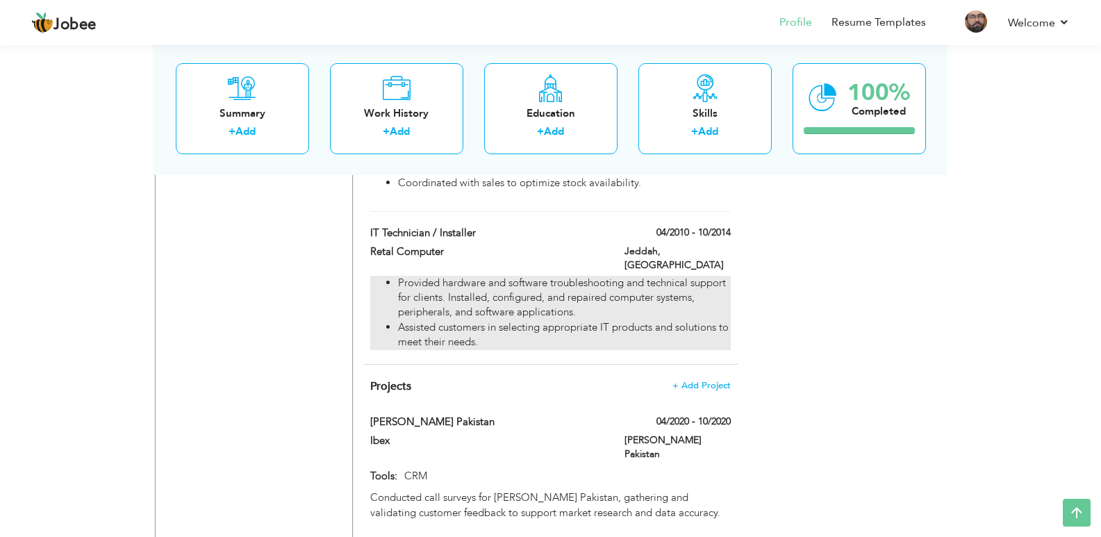
click at [527, 320] on li "Assisted customers in selecting appropriate IT products and solutions to meet t…" at bounding box center [564, 335] width 332 height 30
type input "IT Technician / Installer"
type input "Retal Computer"
type input "04/2010"
type input "10/2014"
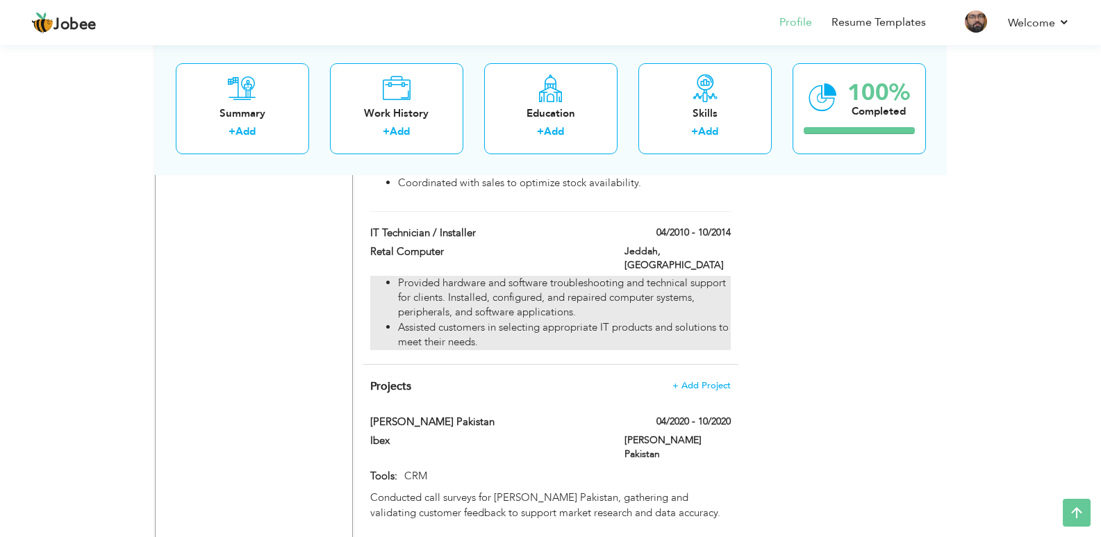
type input "[GEOGRAPHIC_DATA]"
type input "Jeddah"
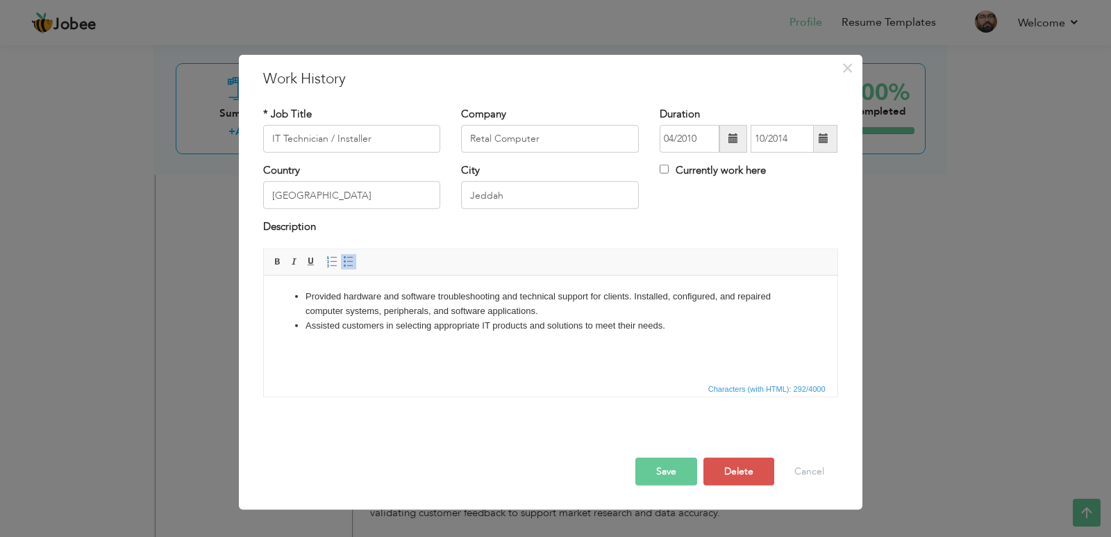
click at [929, 289] on div "× Work History * Job Title IT Technician / Installer Company Retal Computer Dur…" at bounding box center [555, 268] width 1111 height 537
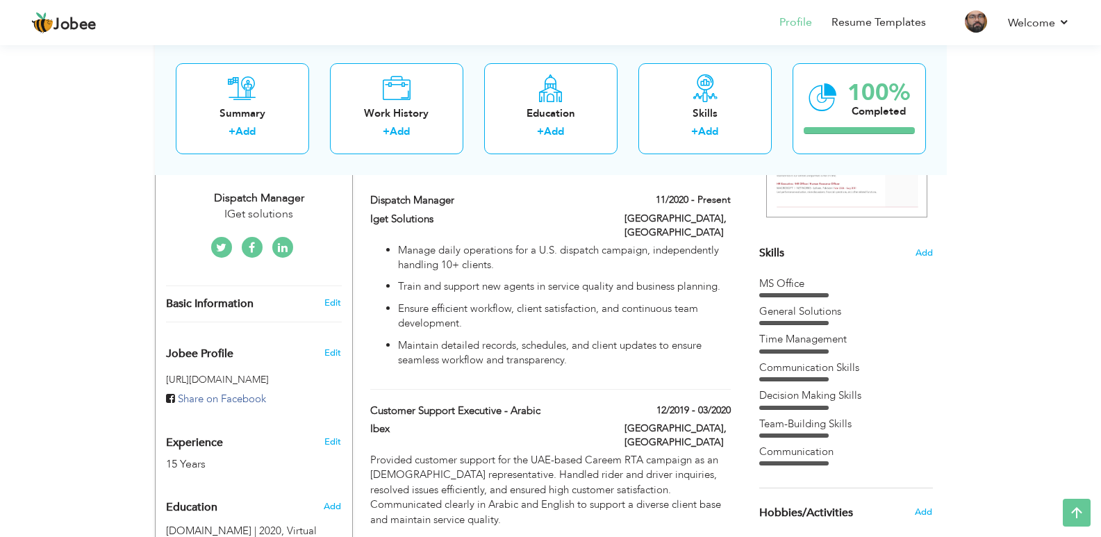
scroll to position [278, 0]
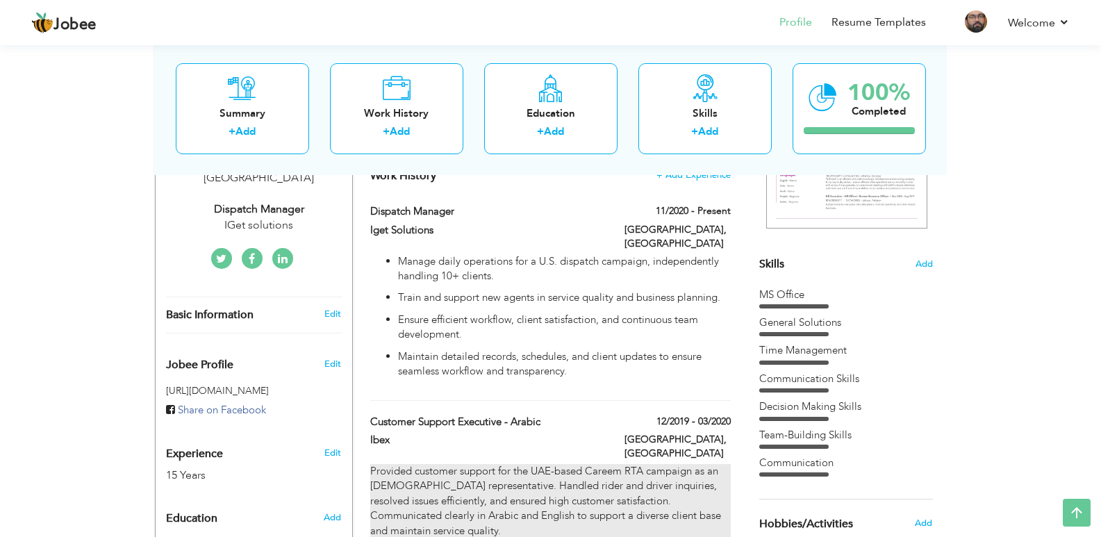
click at [545, 464] on div "Provided customer support for the UAE-based Careem RTA campaign as an [DEMOGRAP…" at bounding box center [550, 501] width 360 height 74
type input "Customer Support Executive - Arabic"
type input "Ibex"
type input "12/2019"
type input "03/2020"
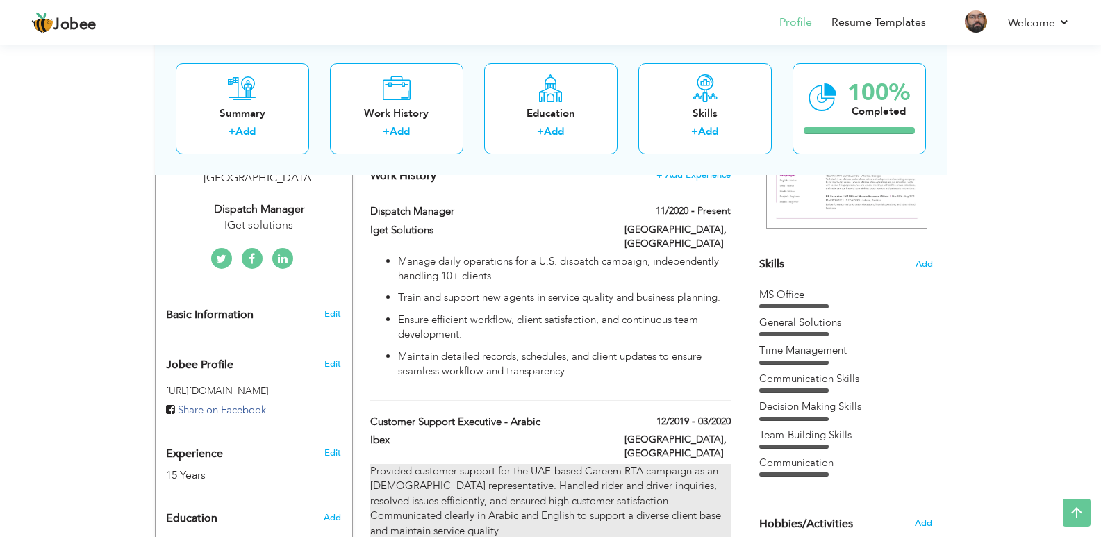
type input "[GEOGRAPHIC_DATA]"
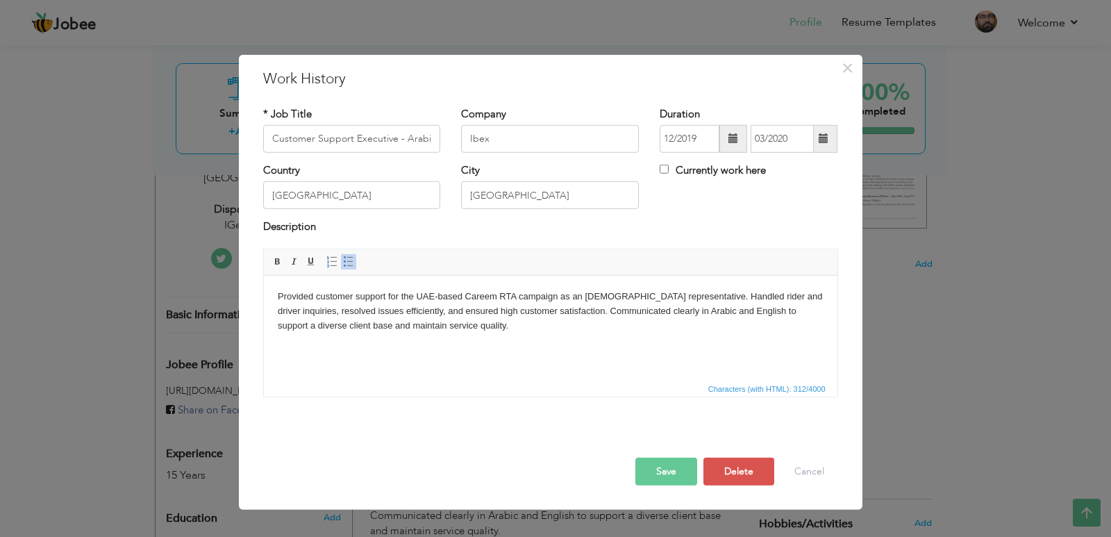
click at [409, 297] on body "Provided customer support for the UAE-based Careem RTA campaign as an [DEMOGRAP…" at bounding box center [550, 310] width 546 height 43
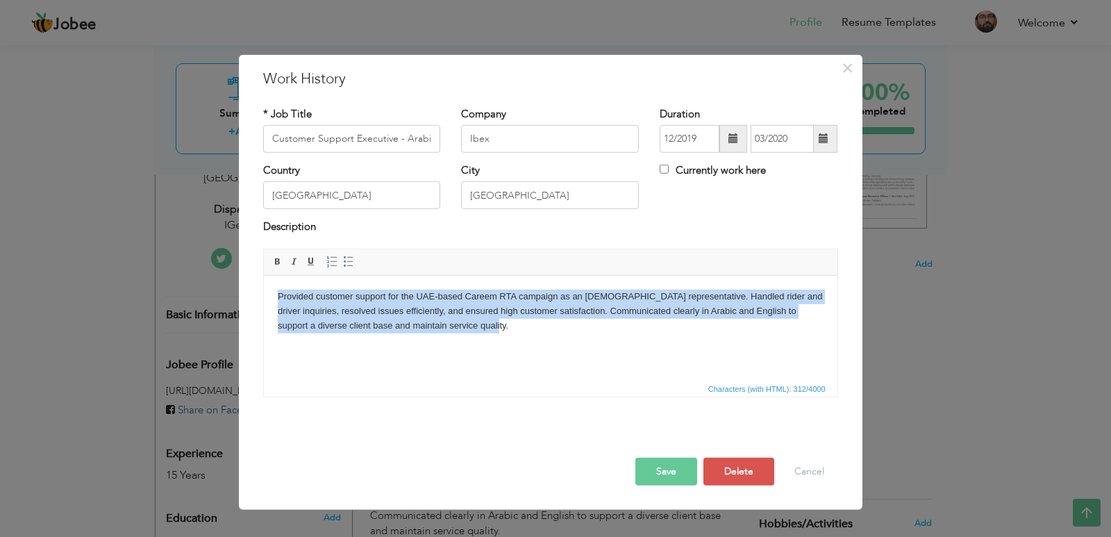
copy body "Provided customer support for the UAE-based Careem RTA campaign as an [DEMOGRAP…"
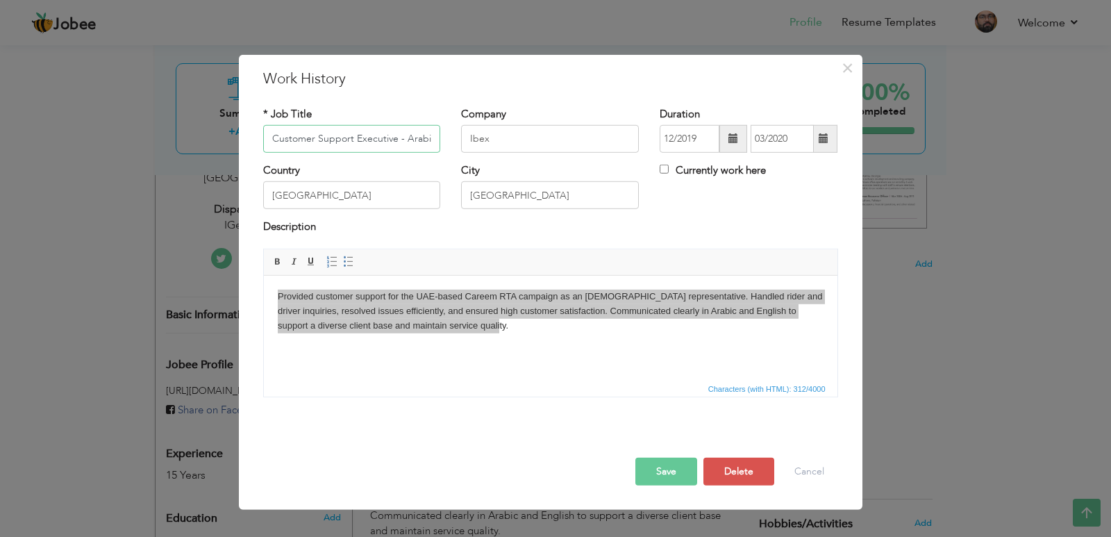
click at [332, 126] on input "Customer Support Executive - Arabic" at bounding box center [352, 139] width 178 height 28
click at [818, 146] on span at bounding box center [824, 139] width 27 height 28
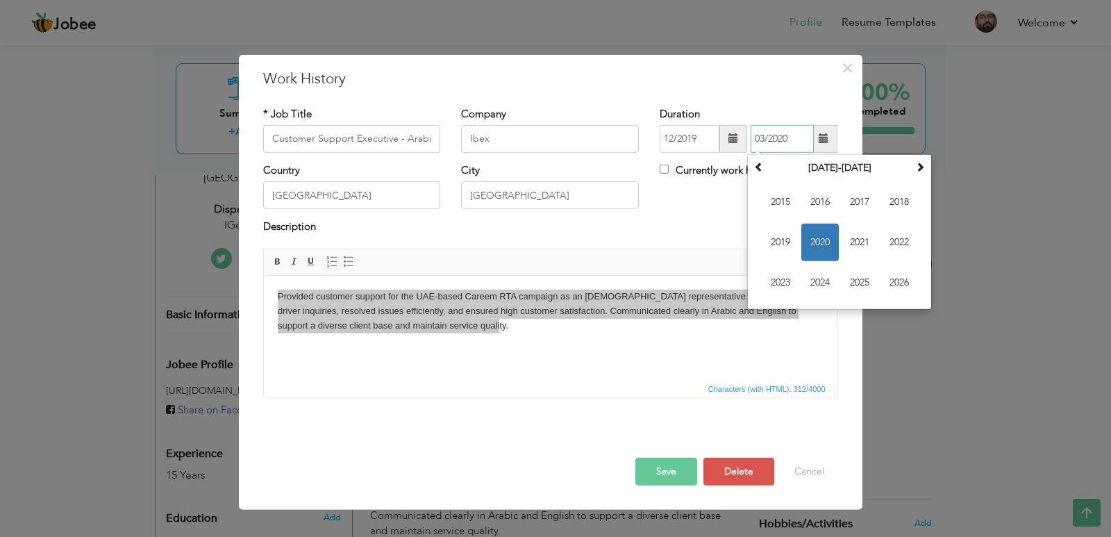
click at [821, 239] on span "2020" at bounding box center [821, 243] width 38 height 38
click at [870, 245] on span "[DATE]" at bounding box center [860, 243] width 38 height 38
type input "07/2020"
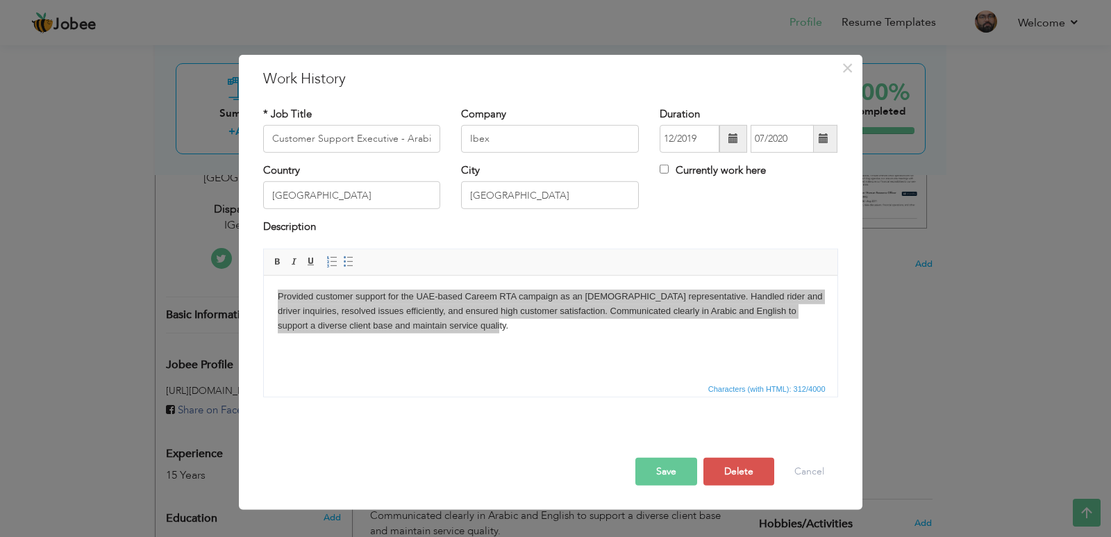
click at [668, 474] on button "Save" at bounding box center [667, 472] width 62 height 28
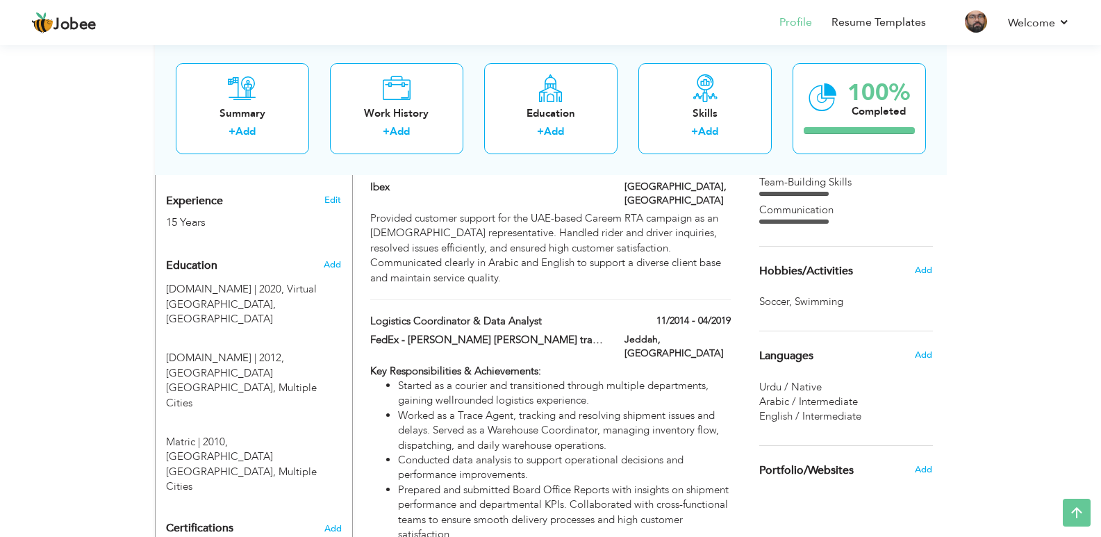
scroll to position [556, 0]
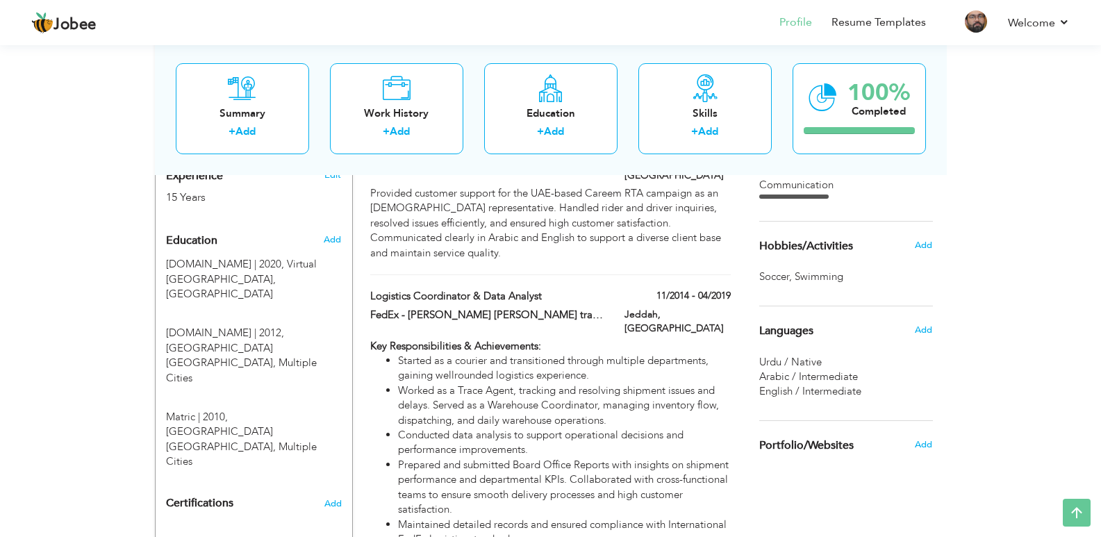
click at [547, 383] on li "Worked as a Trace Agent, tracking and resolving shipment issues and delays. Ser…" at bounding box center [564, 405] width 332 height 44
type input "Logistics Coordinator & Data Analyst"
type input "FedEx - [PERSON_NAME] [PERSON_NAME] transportation Ltd."
type input "11/2014"
type input "04/2019"
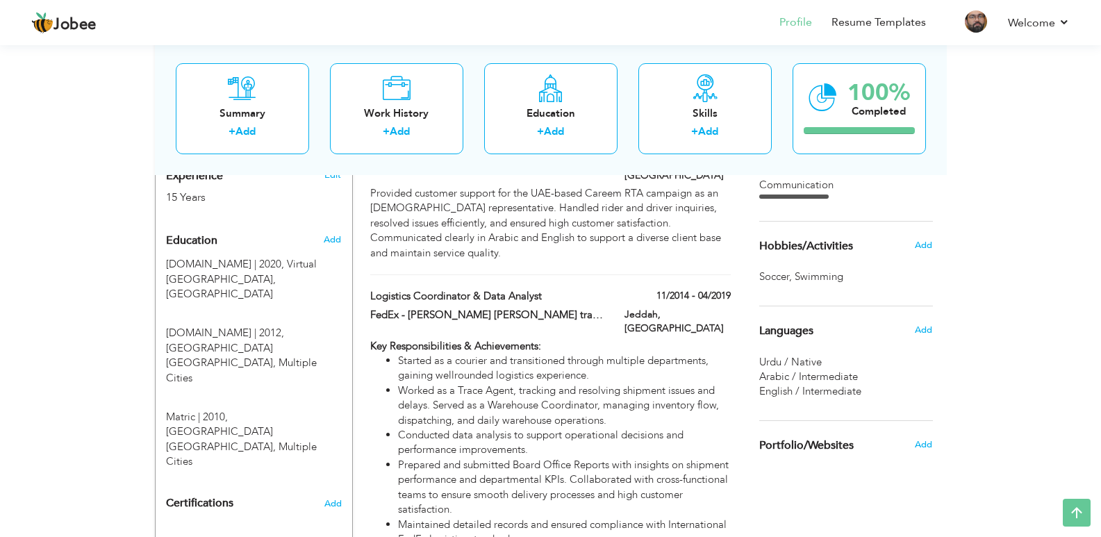
type input "[GEOGRAPHIC_DATA]"
type input "Jeddah"
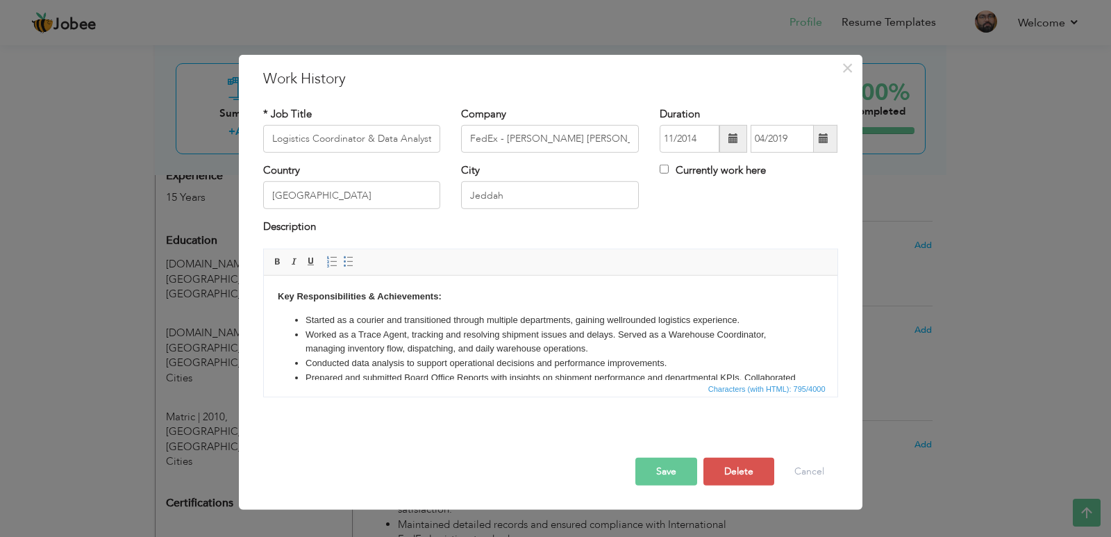
click at [454, 342] on li "Worked as a Trace Agent, tracking and resolving shipment issues and delays. Ser…" at bounding box center [550, 341] width 490 height 29
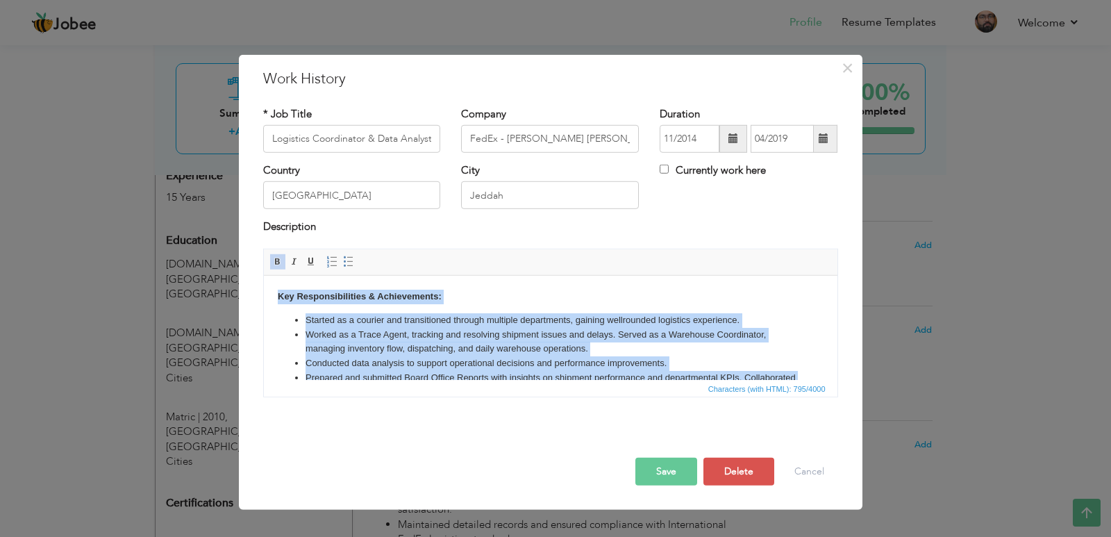
copy body "Key Responsibilities & Achievements: Started as a courier and transitioned thro…"
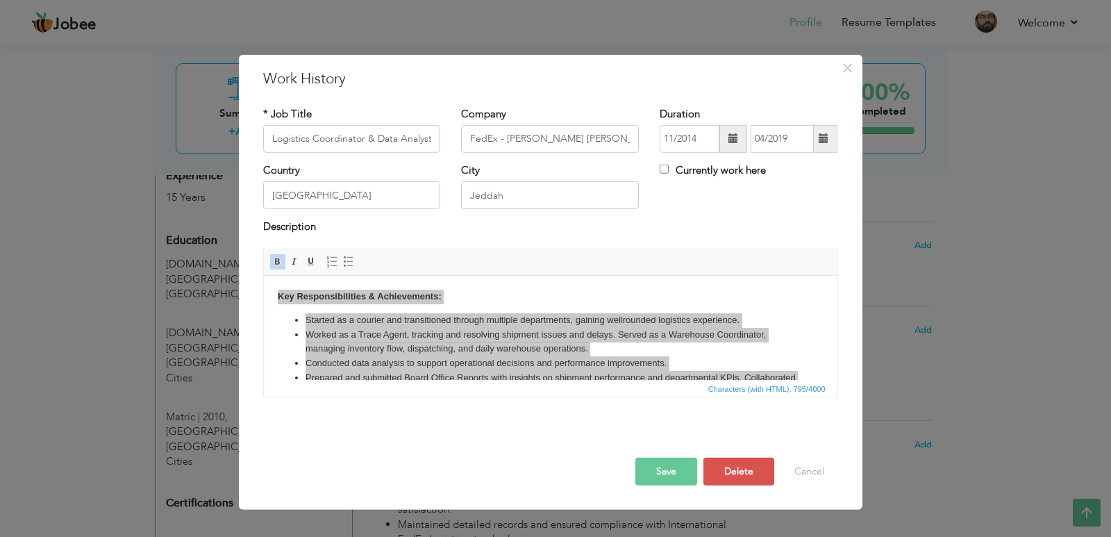
click at [199, 233] on div "× Work History * Job Title Logistics Coordinator & Data Analyst Company FedEx -…" at bounding box center [555, 268] width 1111 height 537
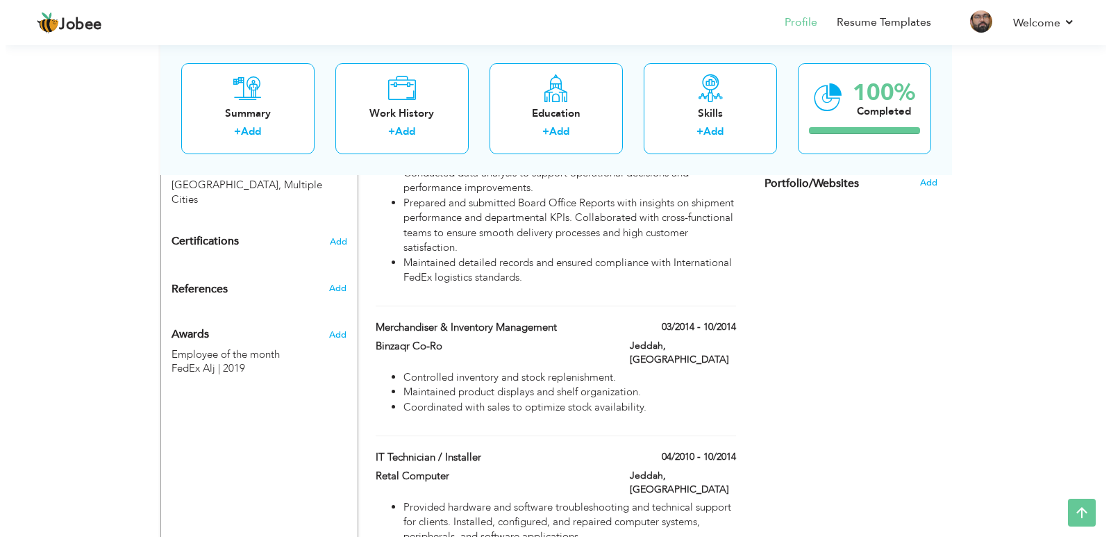
scroll to position [834, 0]
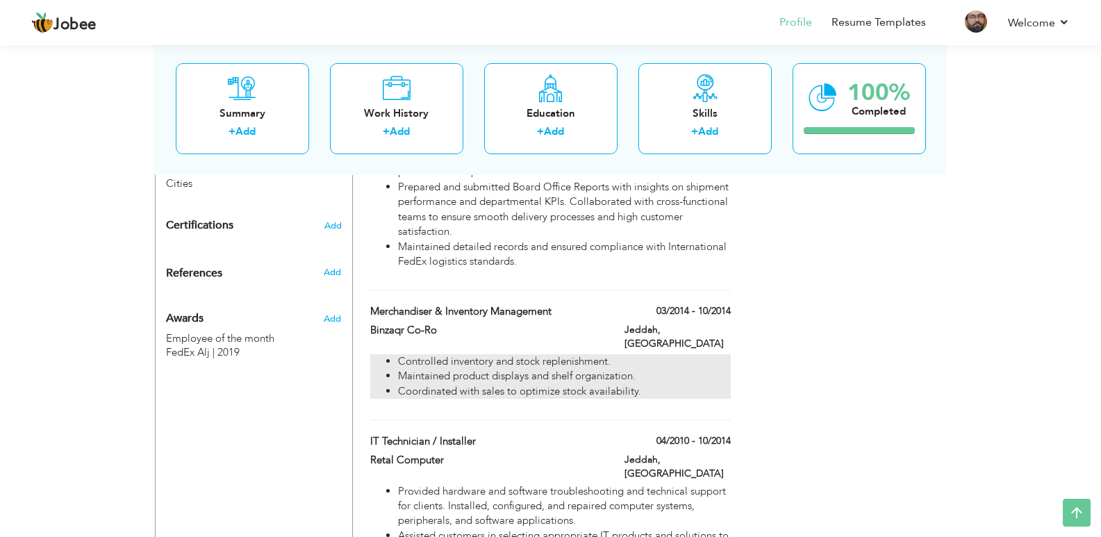
click at [456, 369] on li "Maintained product displays and shelf organization." at bounding box center [564, 376] width 332 height 15
type input "Merchandiser & Inventory management"
type input "Binzaqr Co-Ro"
type input "03/2014"
type input "10/2014"
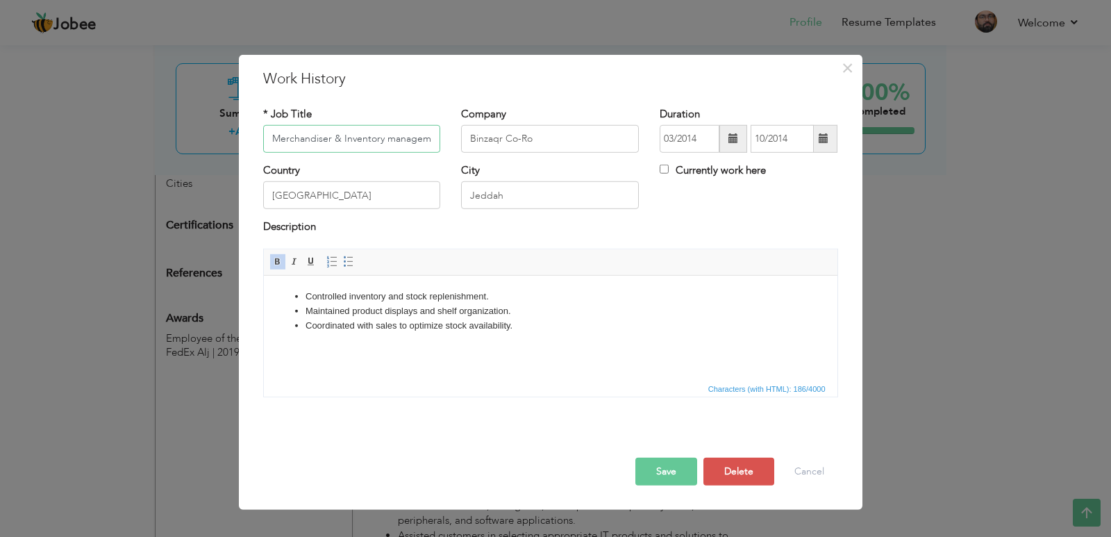
scroll to position [0, 11]
click at [388, 145] on input "Merchandiser & Inventory management" at bounding box center [352, 139] width 178 height 28
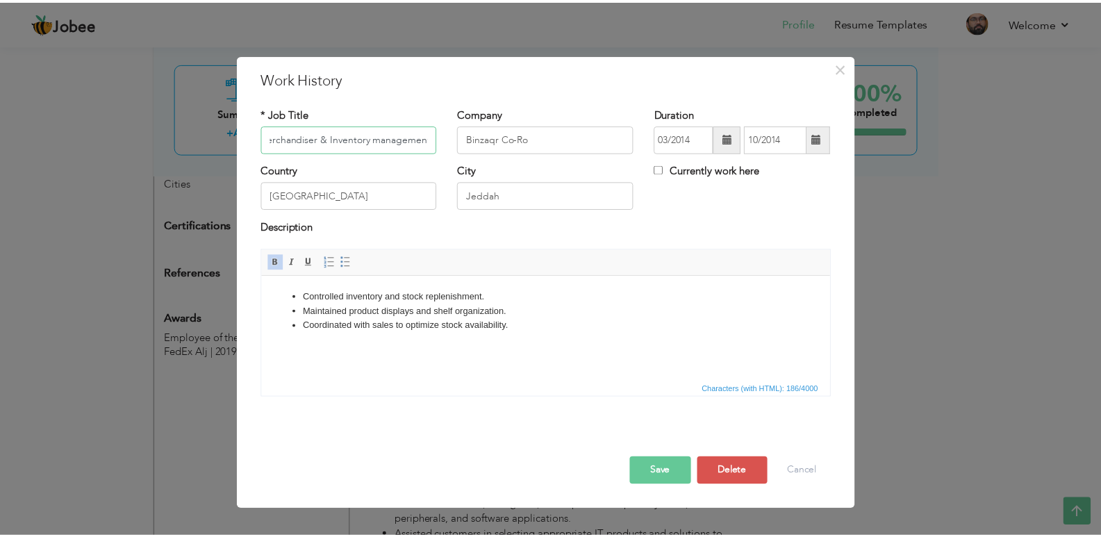
scroll to position [0, 0]
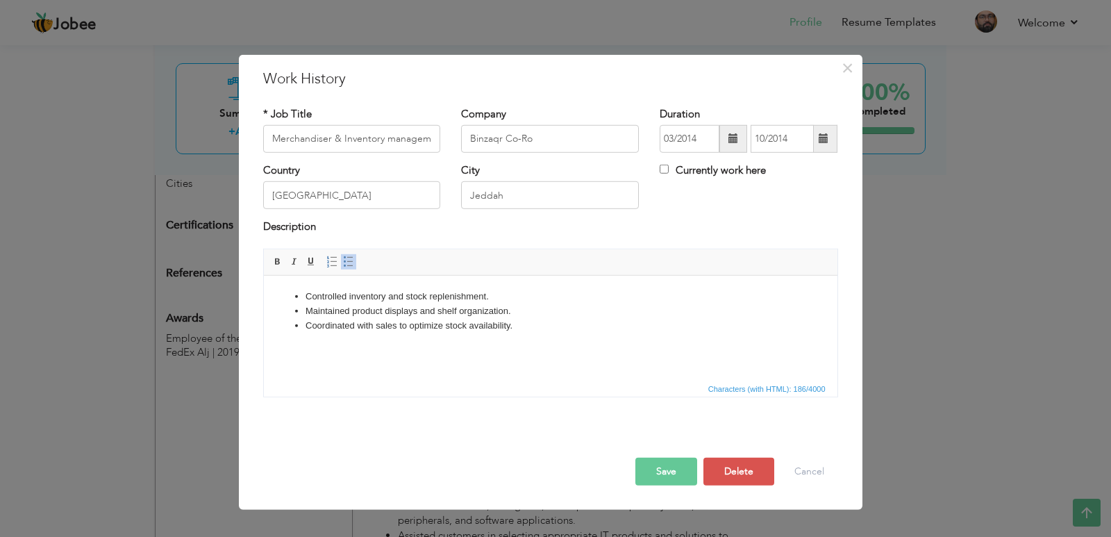
click at [350, 305] on li "Maintained product displays and shelf organization." at bounding box center [550, 311] width 490 height 15
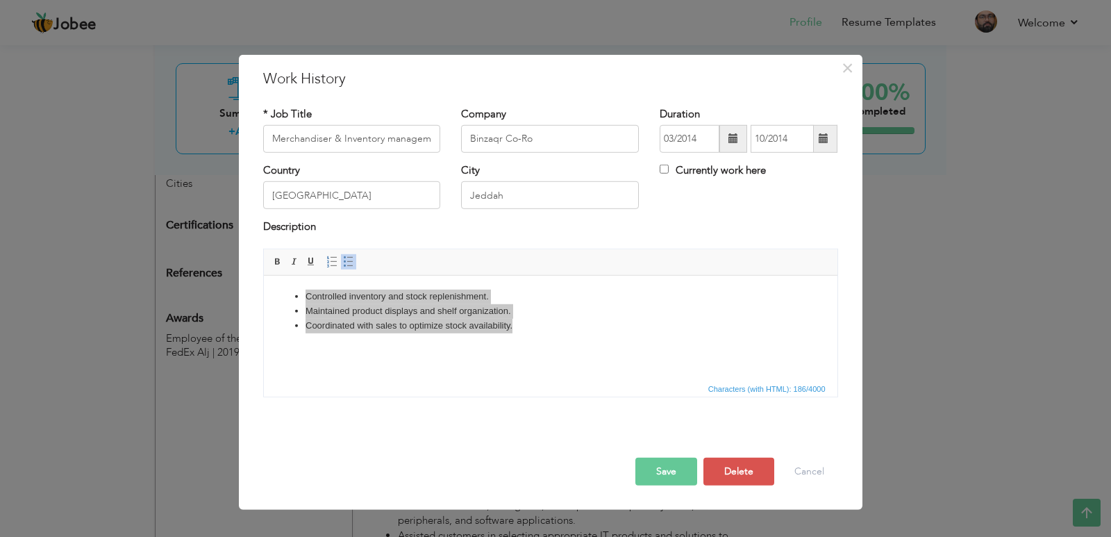
click at [124, 329] on div "× Work History * Job Title Merchandiser & Inventory management Company Binzaqr …" at bounding box center [555, 268] width 1111 height 537
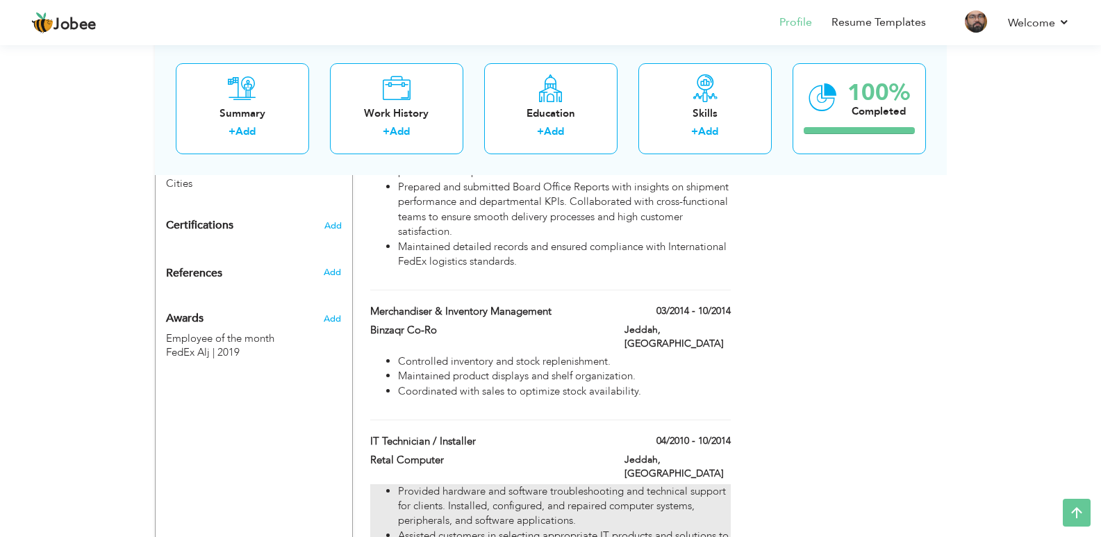
click at [436, 484] on li "Provided hardware and software troubleshooting and technical support for client…" at bounding box center [564, 506] width 332 height 44
type input "IT Technician / Installer"
type input "Retal Computer"
type input "04/2010"
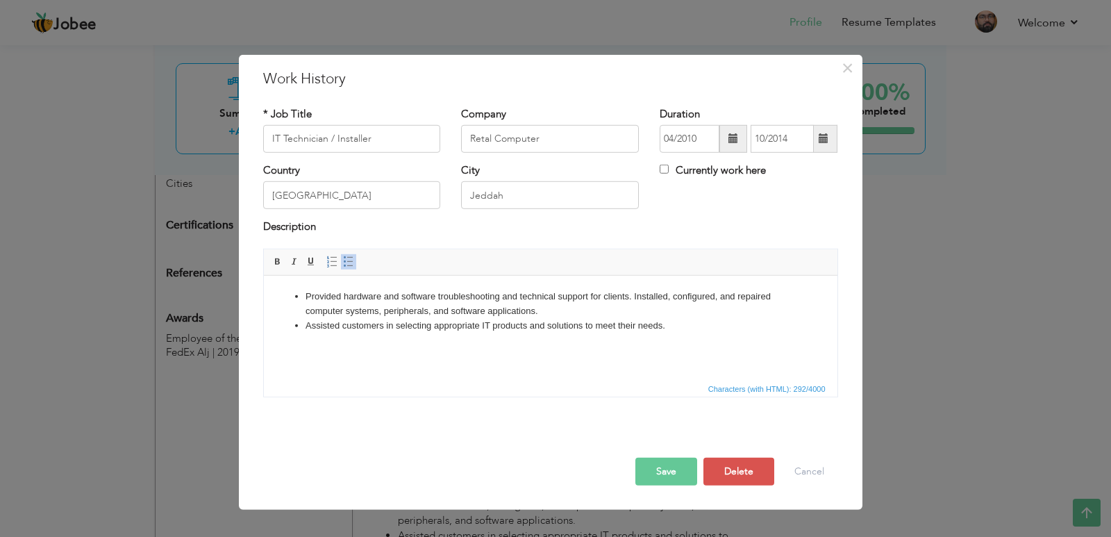
click at [397, 346] on html "Provided hardware and software troubleshooting and technical support for client…" at bounding box center [550, 310] width 574 height 71
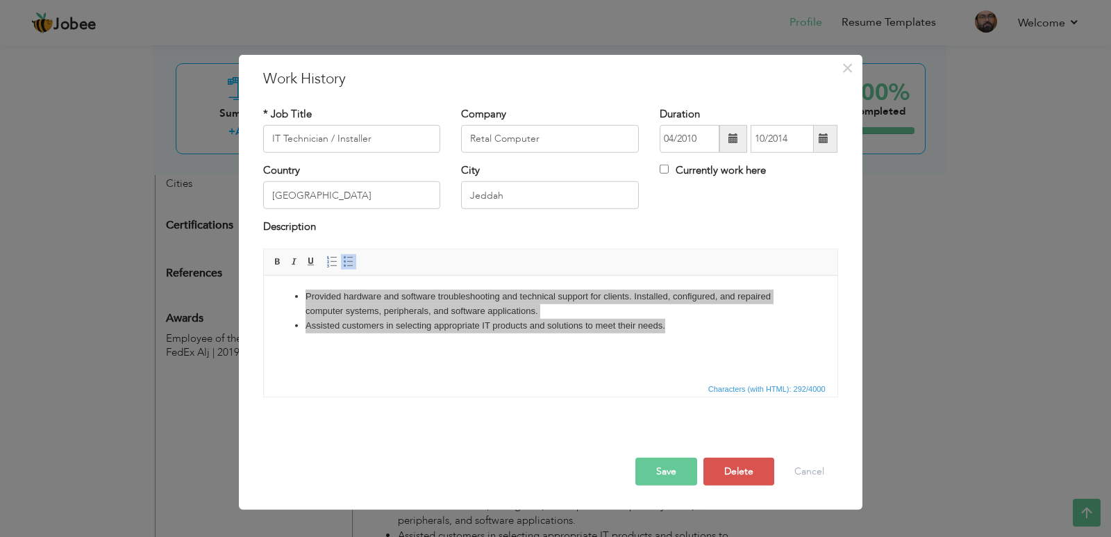
click at [205, 386] on div "× Work History * Job Title IT Technician / Installer Company Retal Computer Dur…" at bounding box center [555, 268] width 1111 height 537
